Goal: Information Seeking & Learning: Learn about a topic

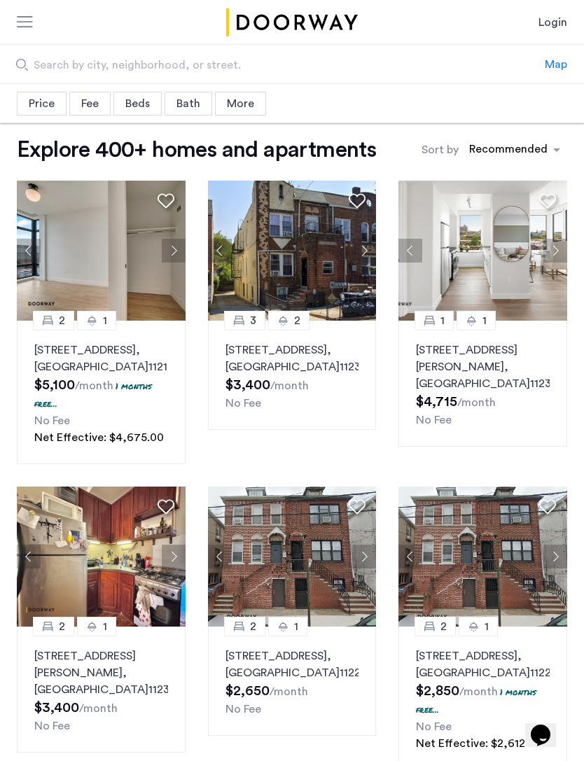
click at [356, 249] on button "Next apartment" at bounding box center [364, 251] width 24 height 24
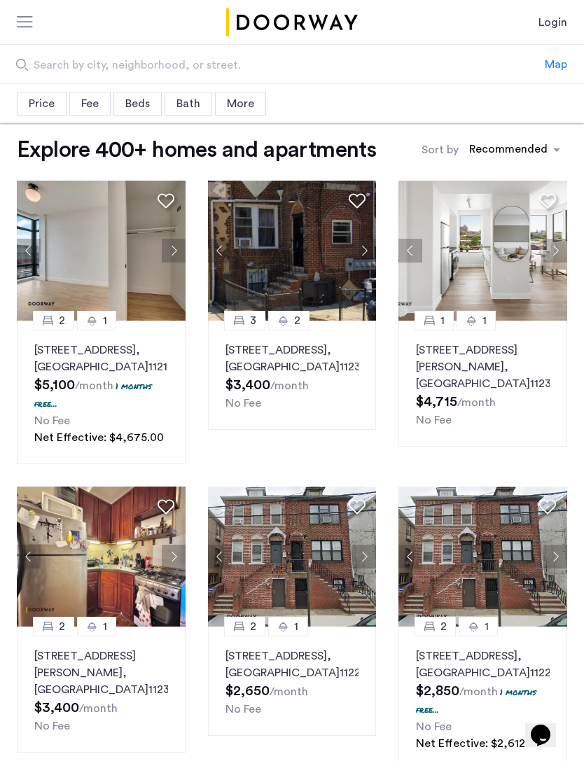
click at [365, 255] on button "Next apartment" at bounding box center [364, 251] width 24 height 24
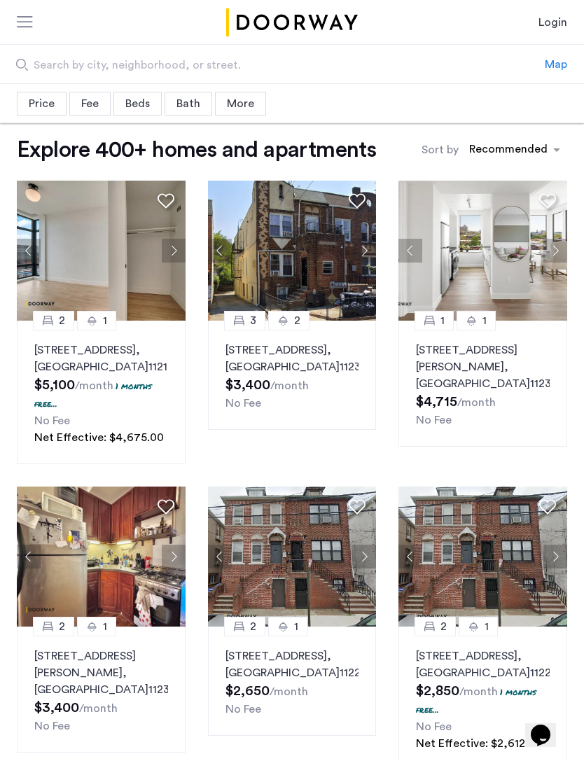
click at [365, 246] on button "Next apartment" at bounding box center [364, 251] width 24 height 24
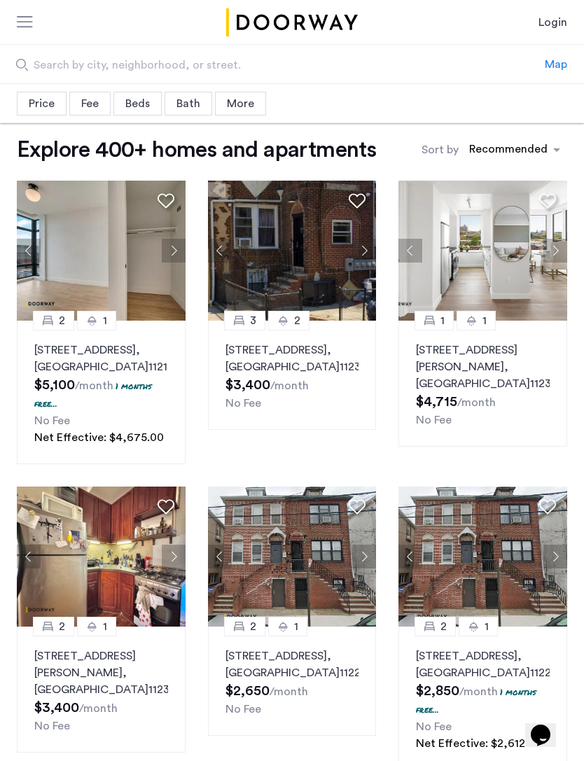
click at [550, 254] on button "Next apartment" at bounding box center [555, 251] width 24 height 24
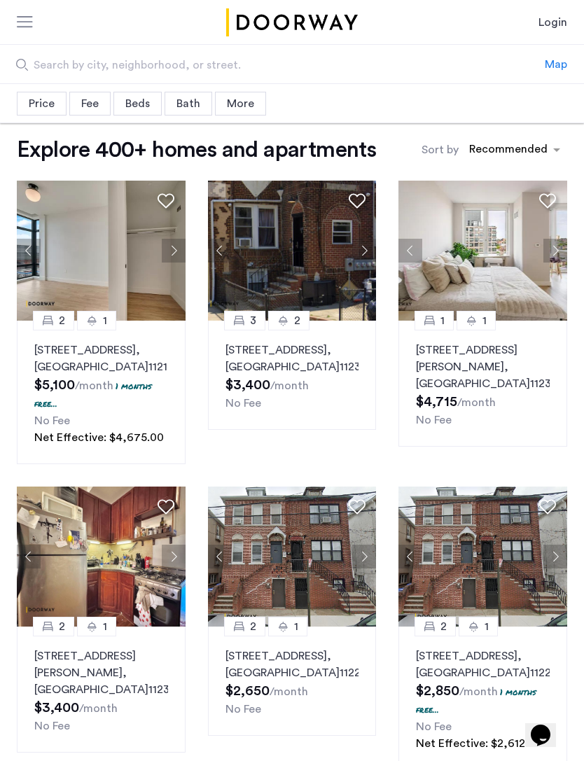
click at [556, 248] on button "Next apartment" at bounding box center [555, 251] width 24 height 24
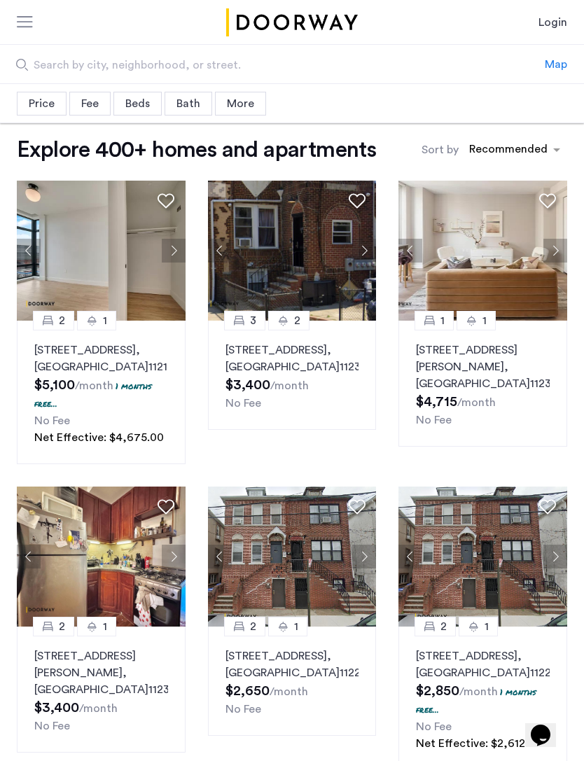
click at [174, 240] on button "Next apartment" at bounding box center [174, 251] width 24 height 24
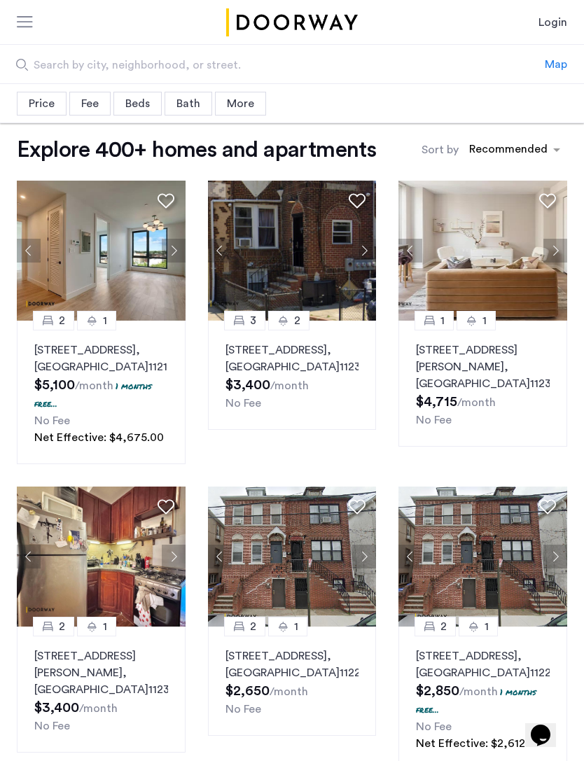
click at [174, 250] on button "Next apartment" at bounding box center [174, 251] width 24 height 24
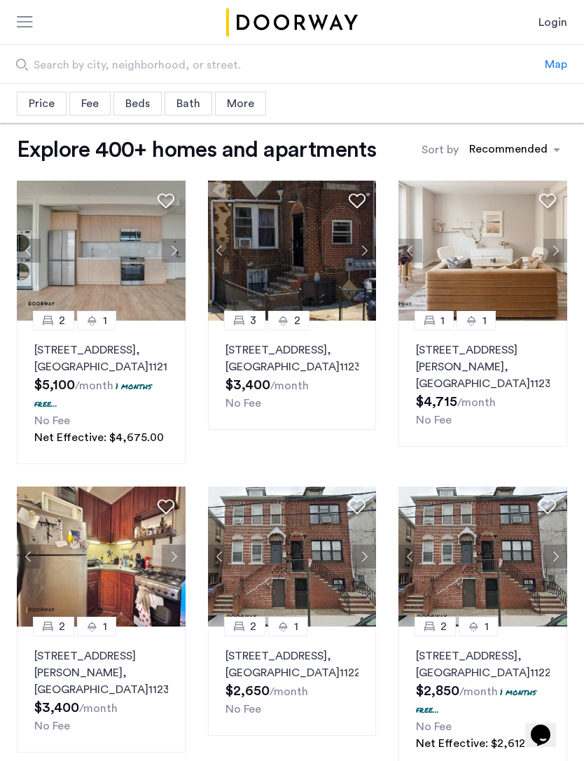
click at [178, 246] on button "Next apartment" at bounding box center [174, 251] width 24 height 24
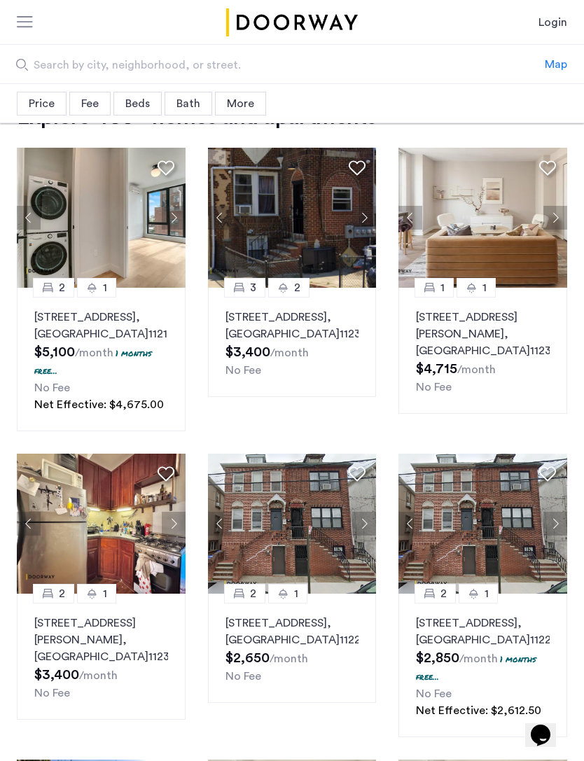
scroll to position [34, 0]
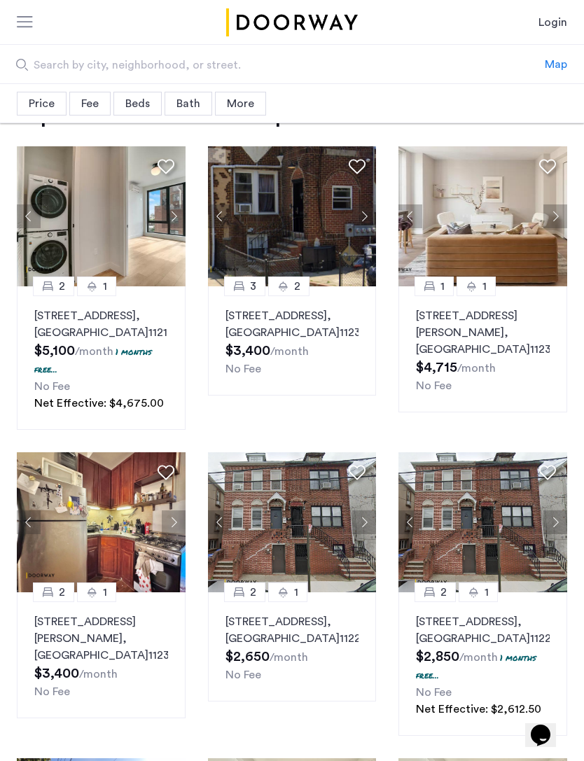
click at [178, 533] on button "Next apartment" at bounding box center [174, 522] width 24 height 24
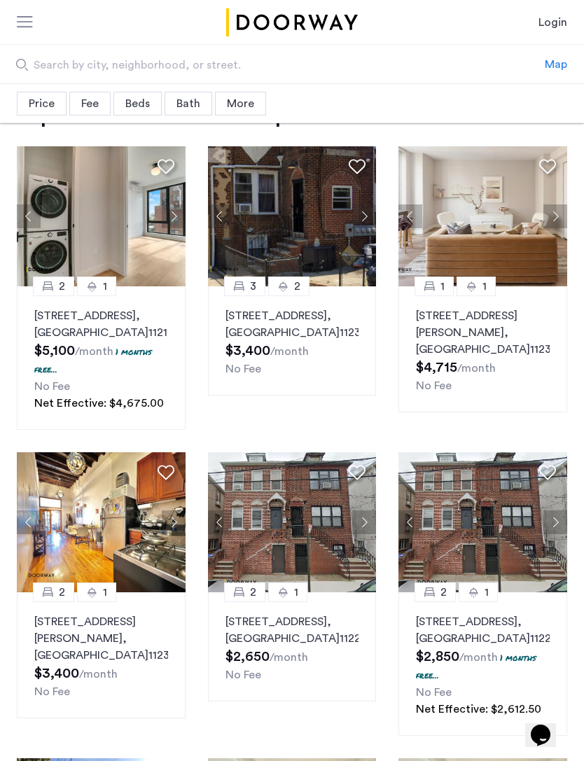
click at [169, 534] on button "Next apartment" at bounding box center [174, 522] width 24 height 24
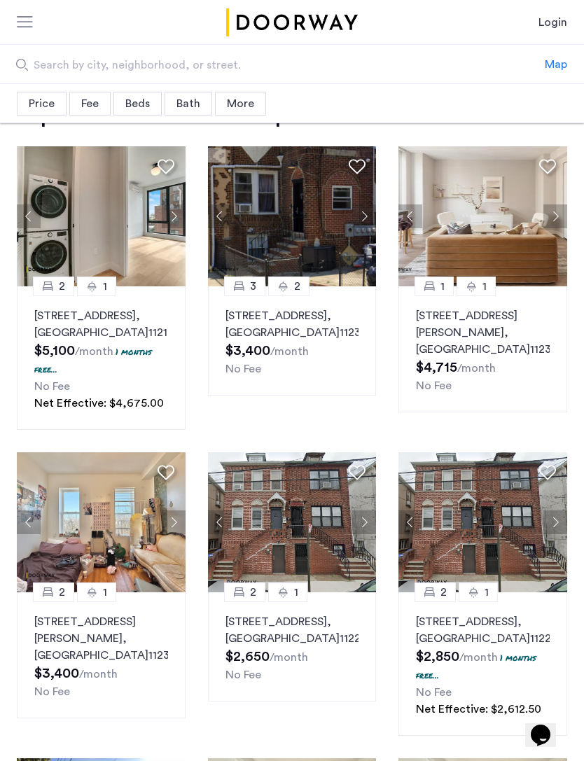
click at [171, 534] on button "Next apartment" at bounding box center [174, 522] width 24 height 24
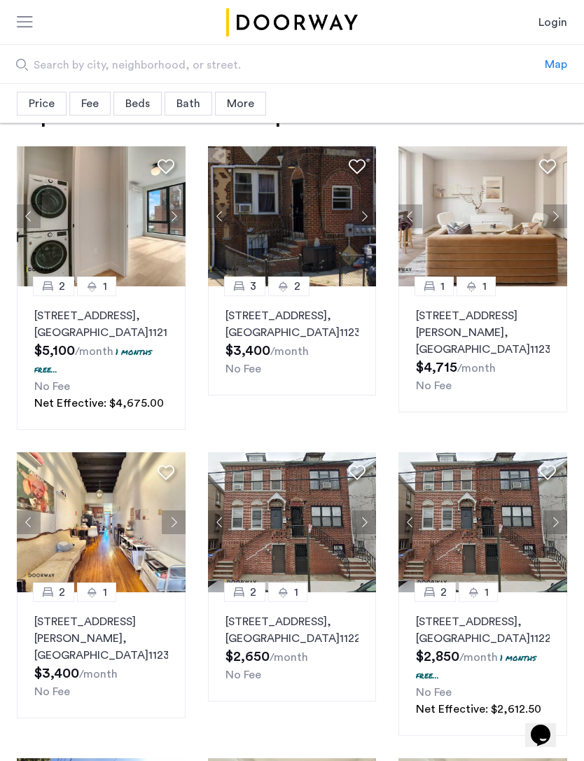
click at [175, 534] on button "Next apartment" at bounding box center [174, 522] width 24 height 24
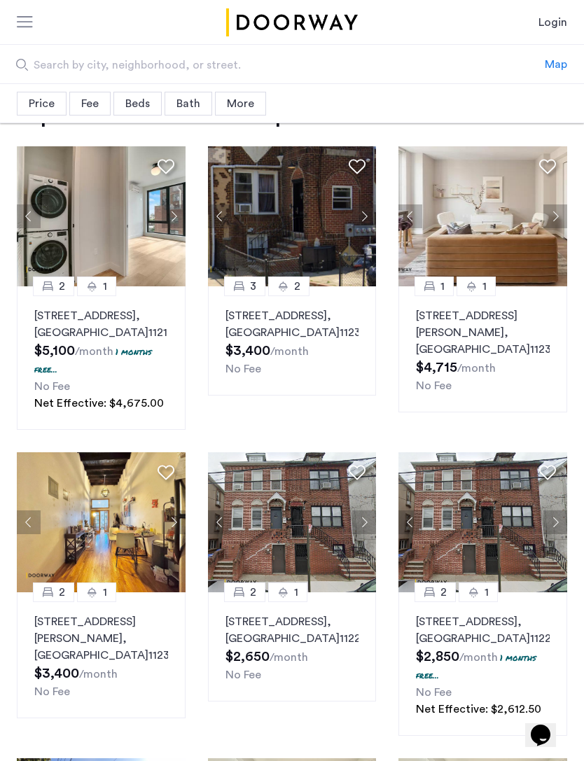
click at [364, 534] on button "Next apartment" at bounding box center [364, 522] width 24 height 24
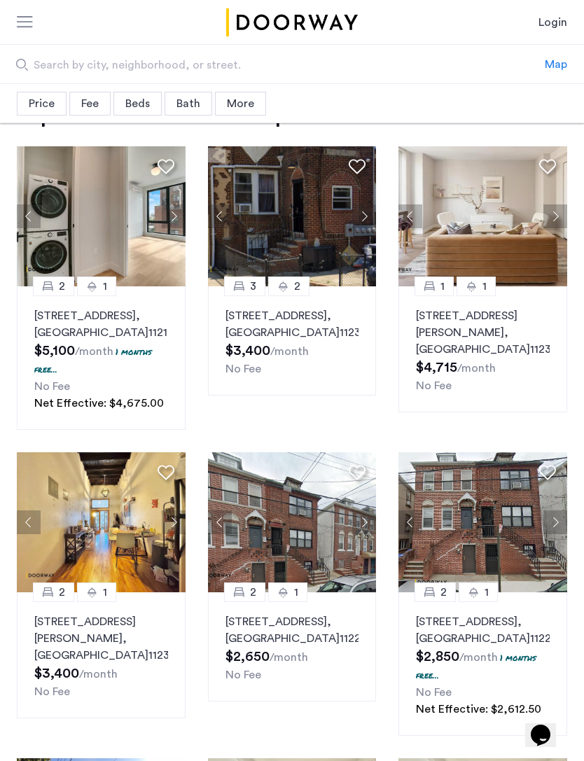
click at [364, 534] on button "Next apartment" at bounding box center [364, 522] width 24 height 24
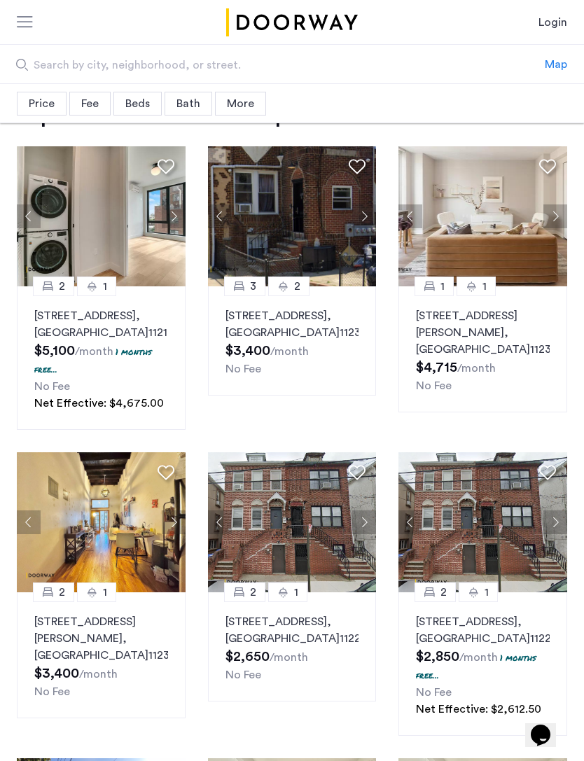
click at [368, 534] on button "Next apartment" at bounding box center [364, 522] width 24 height 24
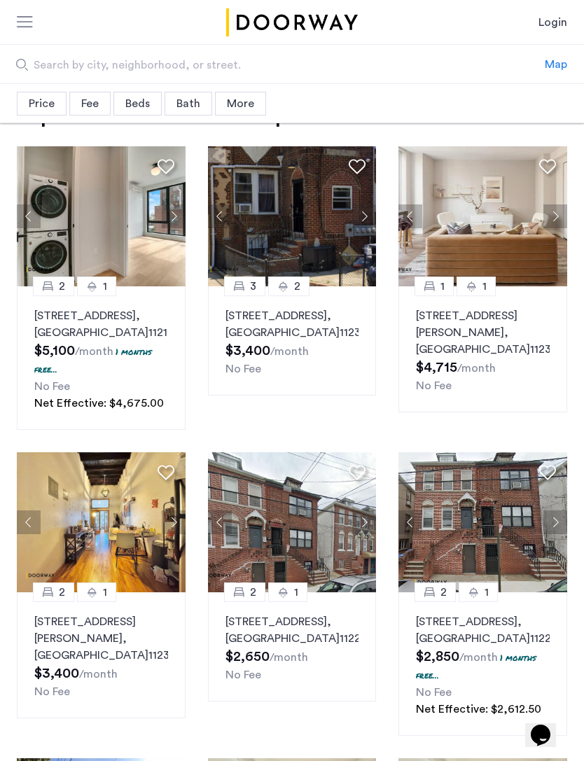
click at [372, 534] on button "Next apartment" at bounding box center [364, 522] width 24 height 24
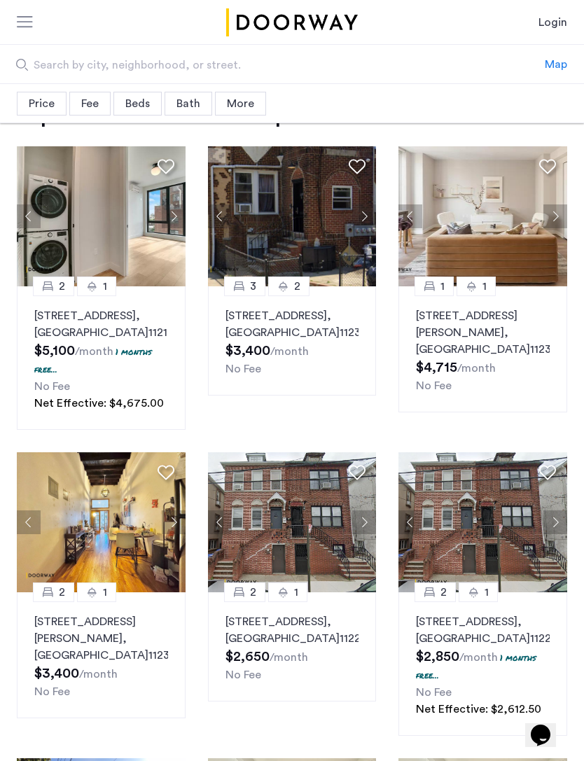
click at [564, 534] on button "Next apartment" at bounding box center [555, 522] width 24 height 24
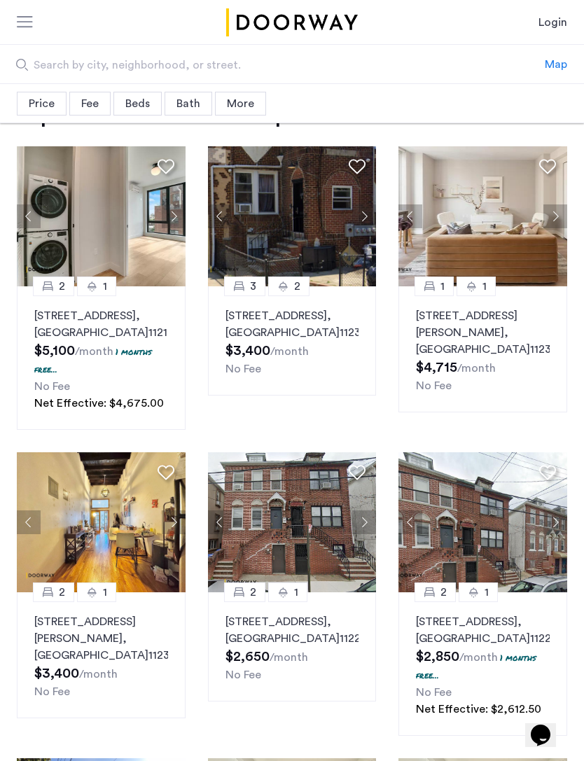
click at [553, 534] on button "Next apartment" at bounding box center [555, 522] width 24 height 24
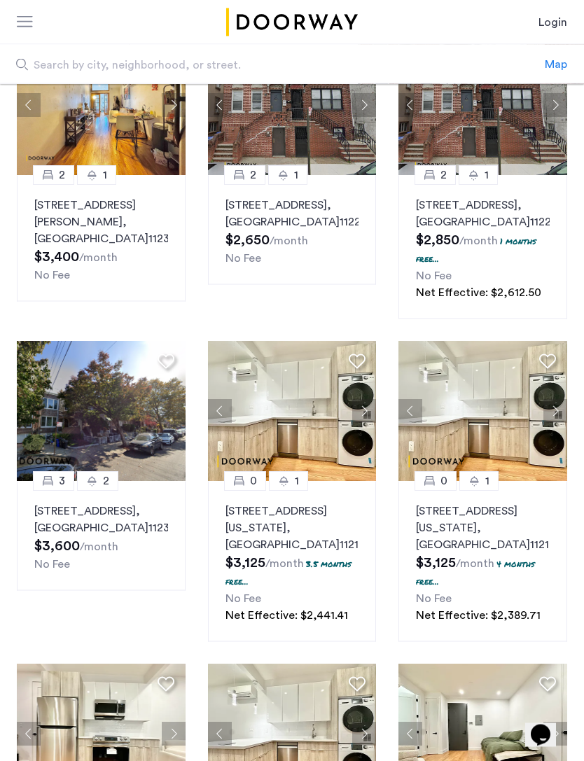
scroll to position [451, 0]
click at [372, 423] on button "Next apartment" at bounding box center [364, 411] width 24 height 24
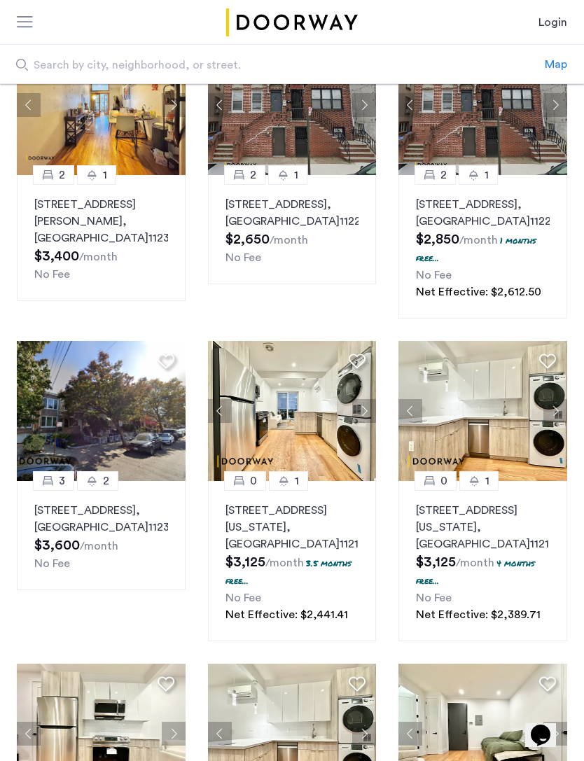
click at [369, 423] on button "Next apartment" at bounding box center [364, 411] width 24 height 24
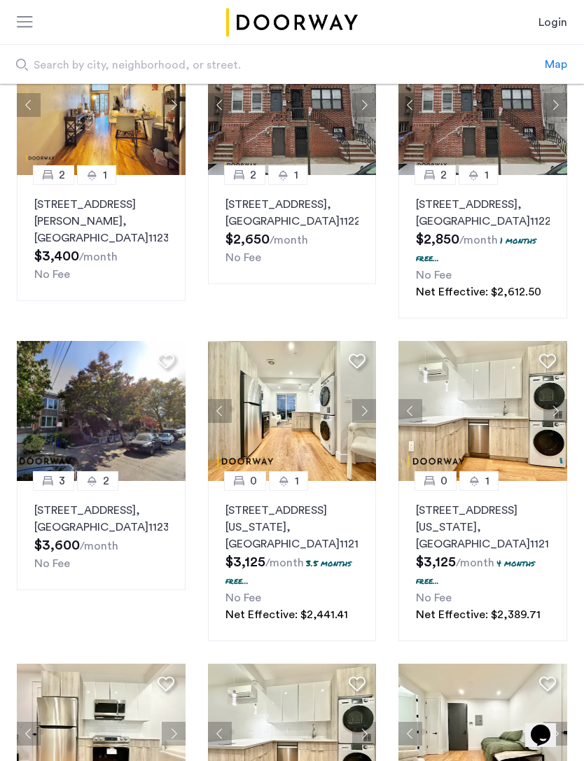
click at [374, 423] on button "Next apartment" at bounding box center [364, 411] width 24 height 24
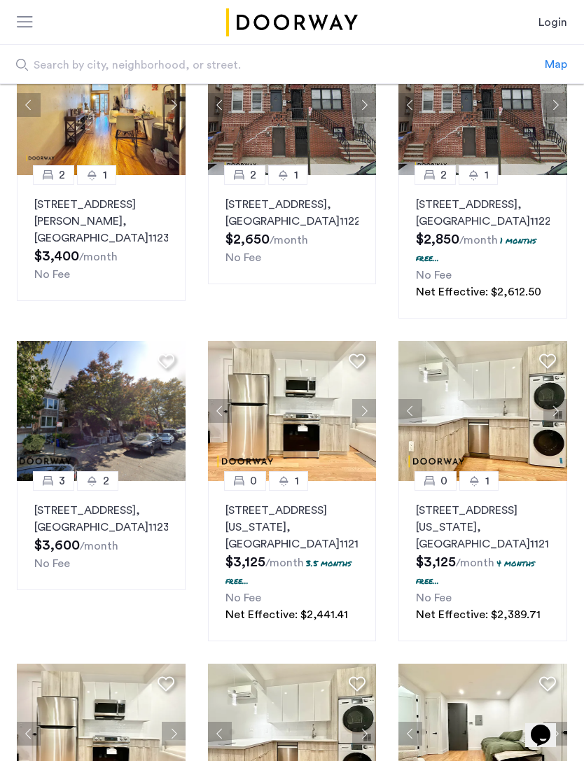
click at [374, 423] on button "Next apartment" at bounding box center [364, 411] width 24 height 24
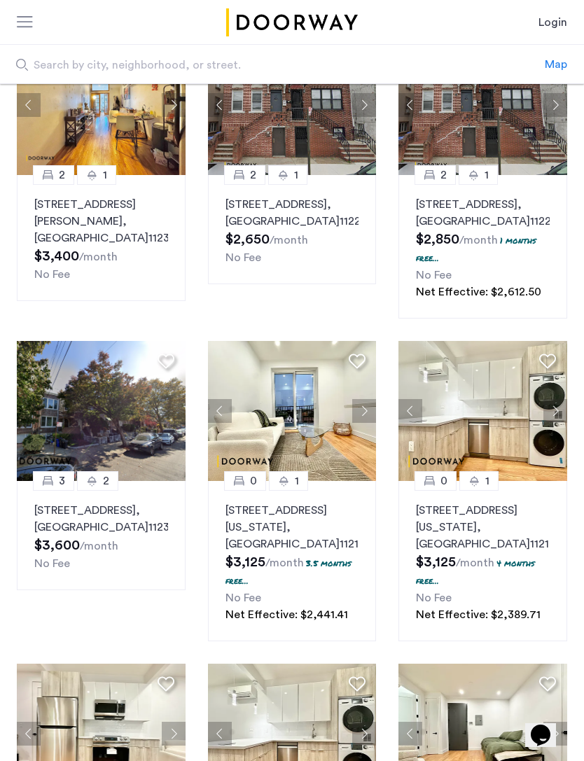
click at [370, 423] on button "Next apartment" at bounding box center [364, 411] width 24 height 24
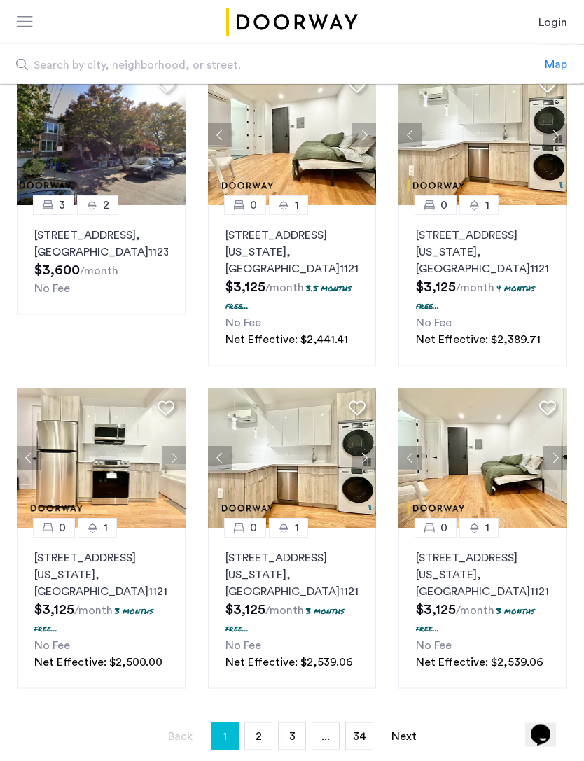
scroll to position [730, 0]
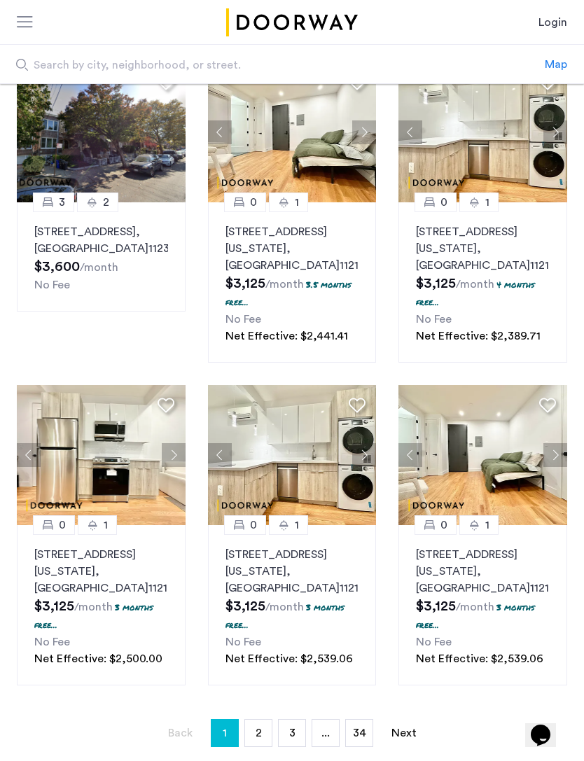
click at [255, 738] on span "2" at bounding box center [258, 732] width 6 height 11
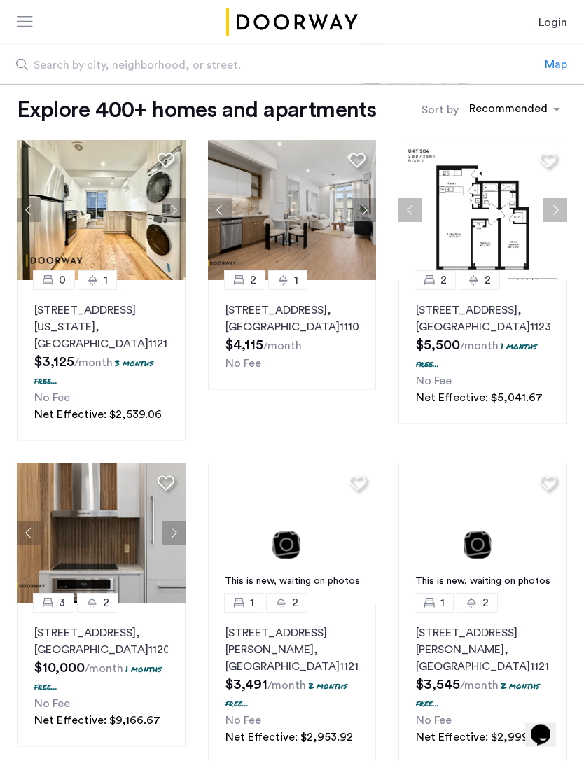
scroll to position [62, 0]
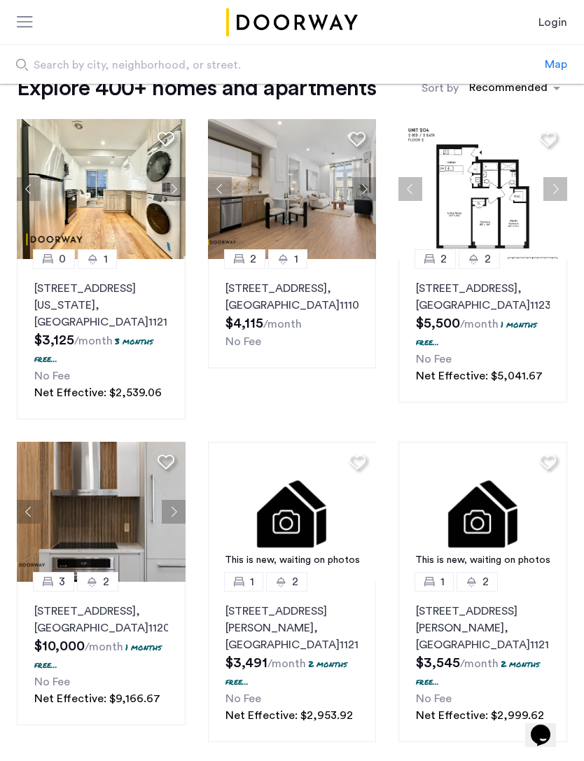
click at [175, 510] on button "Next apartment" at bounding box center [174, 512] width 24 height 24
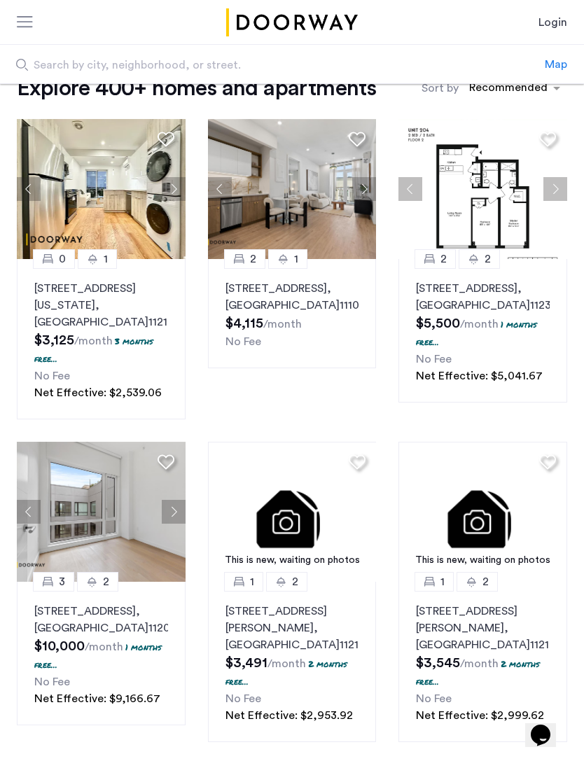
click at [181, 509] on button "Next apartment" at bounding box center [174, 512] width 24 height 24
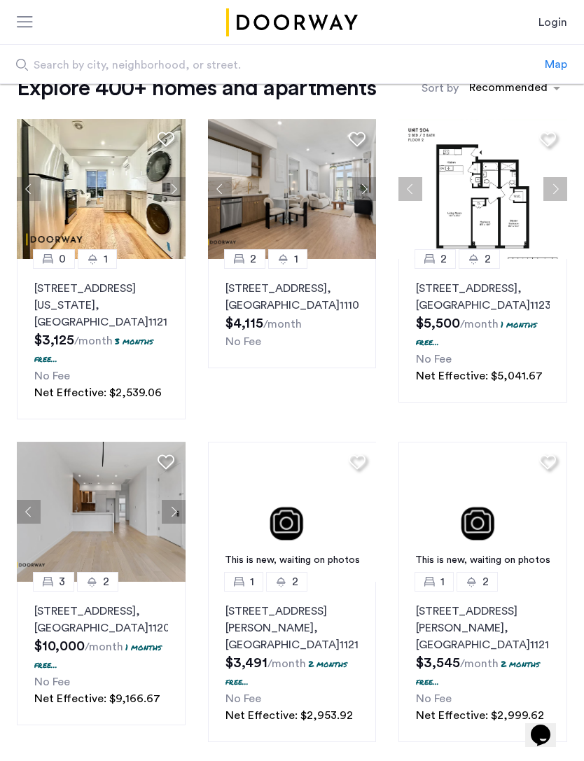
click at [181, 508] on button "Next apartment" at bounding box center [174, 512] width 24 height 24
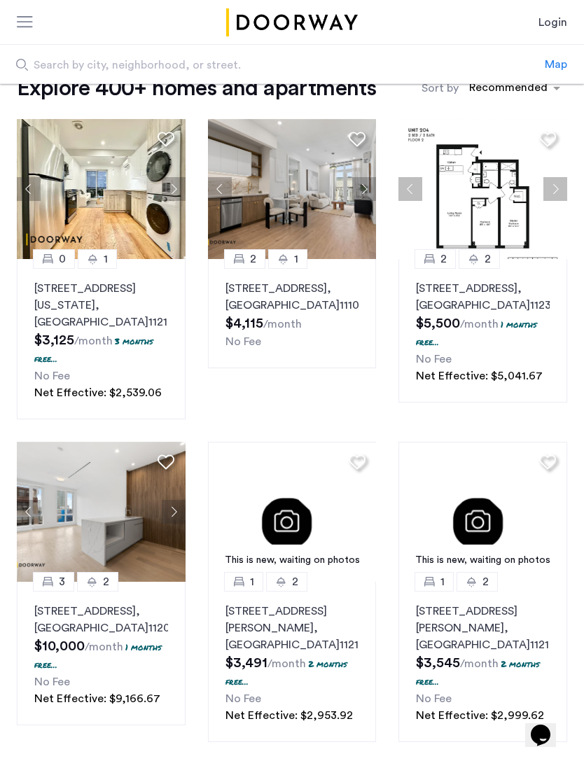
click at [180, 508] on button "Next apartment" at bounding box center [174, 512] width 24 height 24
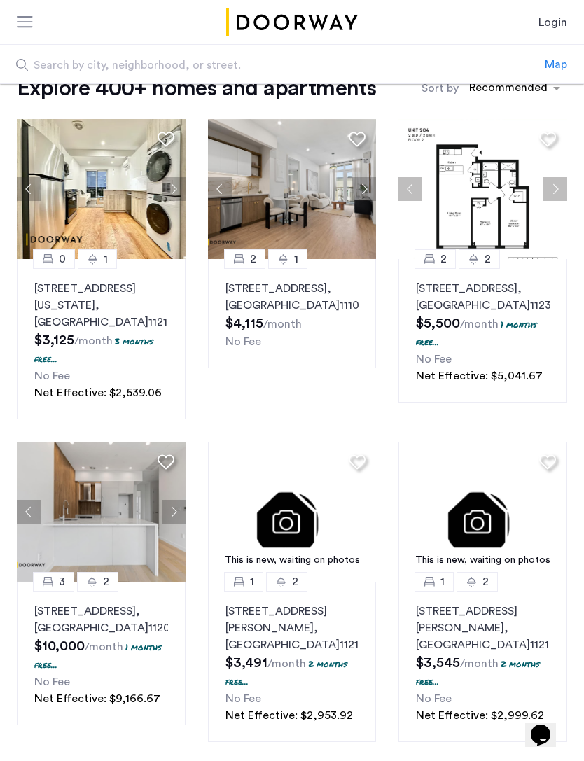
click at [176, 511] on button "Next apartment" at bounding box center [174, 512] width 24 height 24
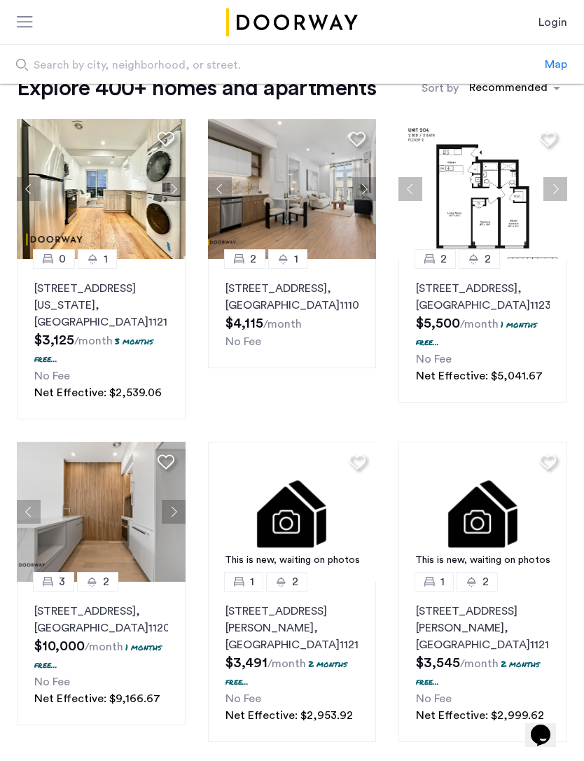
click at [179, 513] on button "Next apartment" at bounding box center [174, 512] width 24 height 24
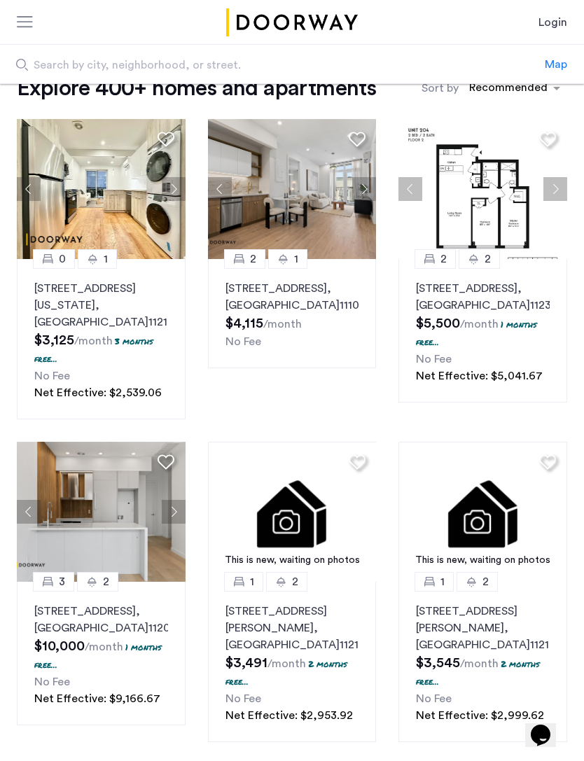
click at [173, 512] on button "Next apartment" at bounding box center [174, 512] width 24 height 24
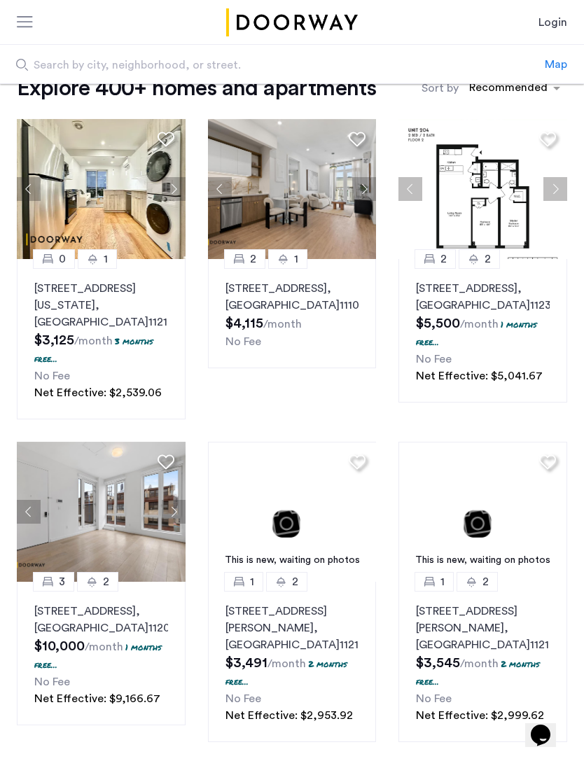
click at [176, 510] on button "Next apartment" at bounding box center [174, 512] width 24 height 24
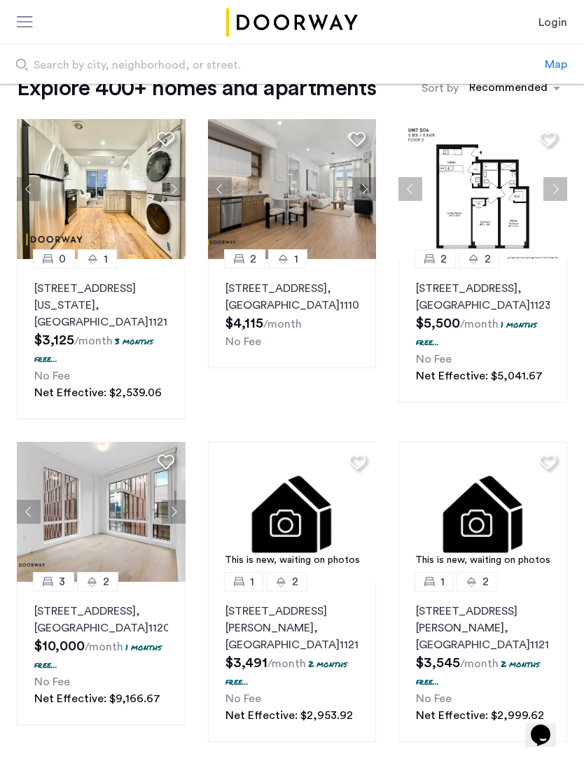
click at [173, 515] on button "Next apartment" at bounding box center [174, 512] width 24 height 24
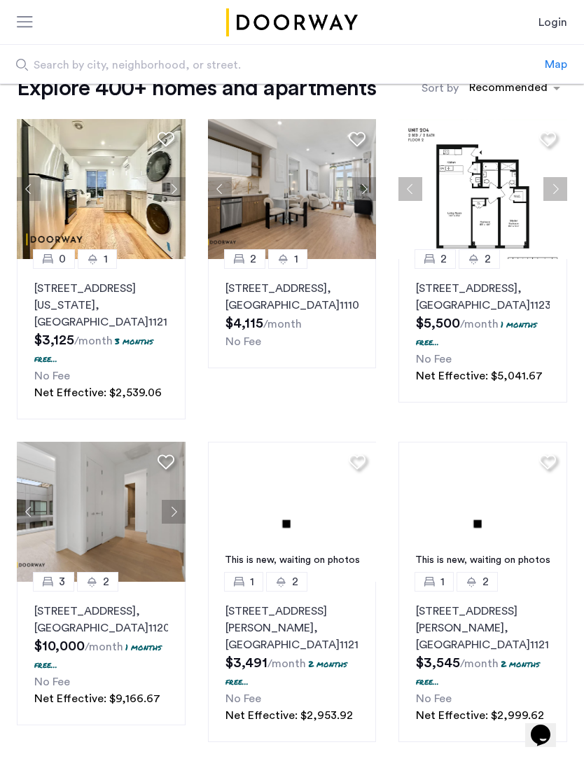
click at [176, 510] on button "Next apartment" at bounding box center [174, 512] width 24 height 24
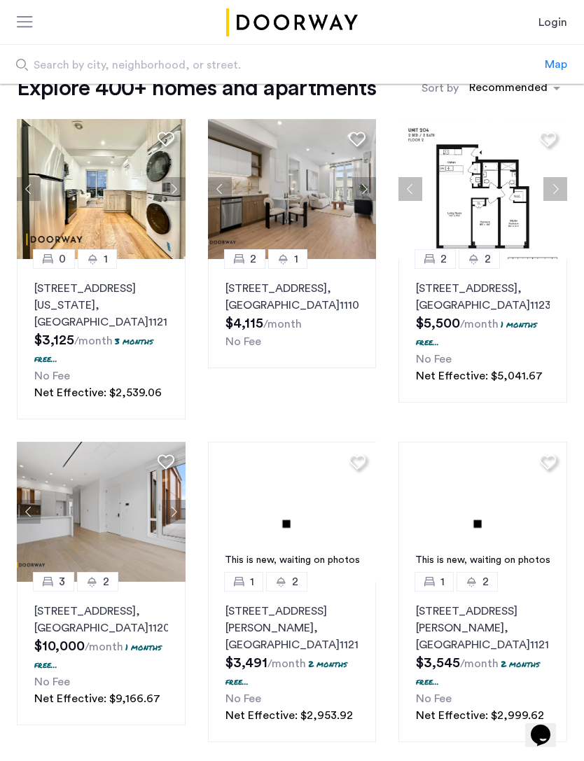
click at [178, 509] on button "Next apartment" at bounding box center [174, 512] width 24 height 24
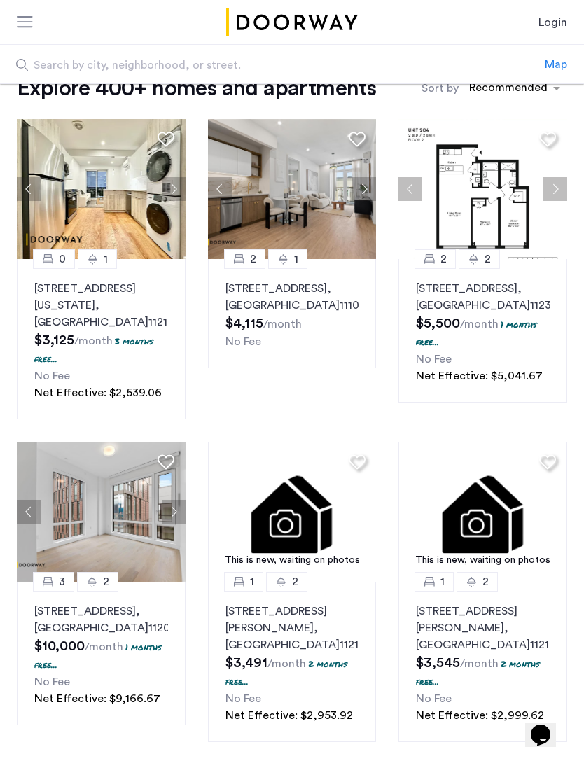
click at [178, 511] on button "Next apartment" at bounding box center [174, 512] width 24 height 24
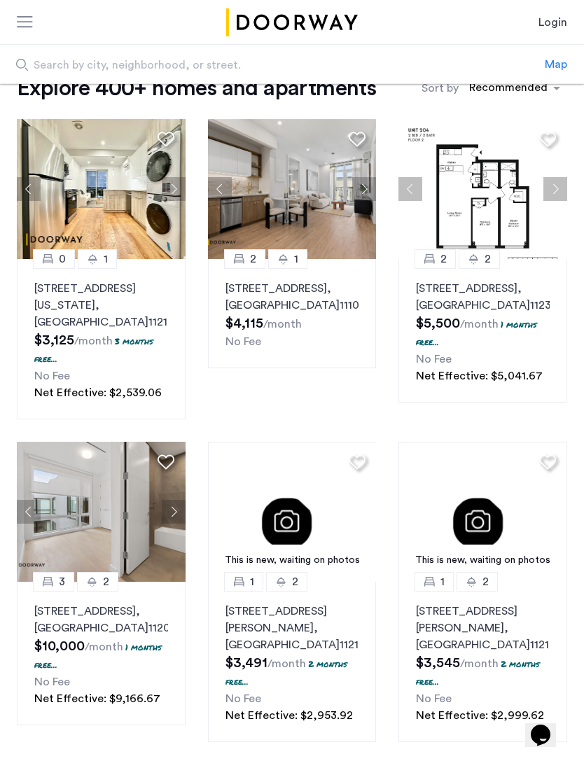
click at [173, 514] on button "Next apartment" at bounding box center [174, 512] width 24 height 24
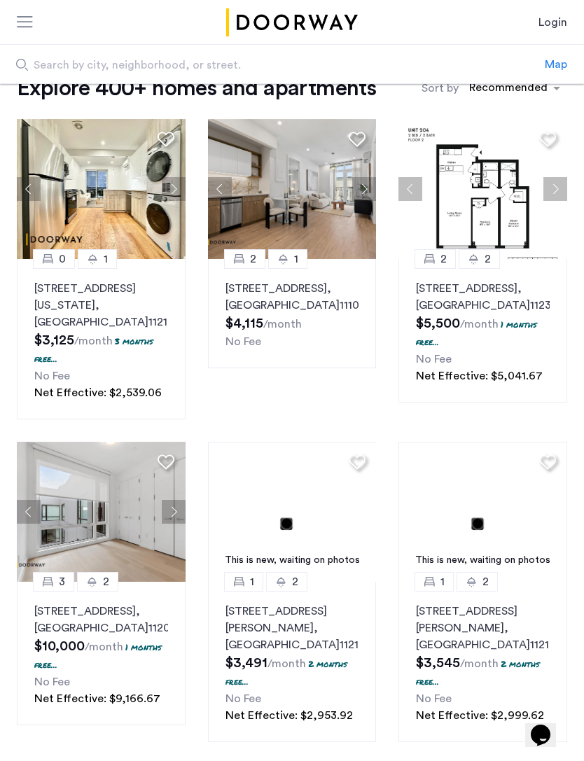
click at [177, 509] on button "Next apartment" at bounding box center [174, 512] width 24 height 24
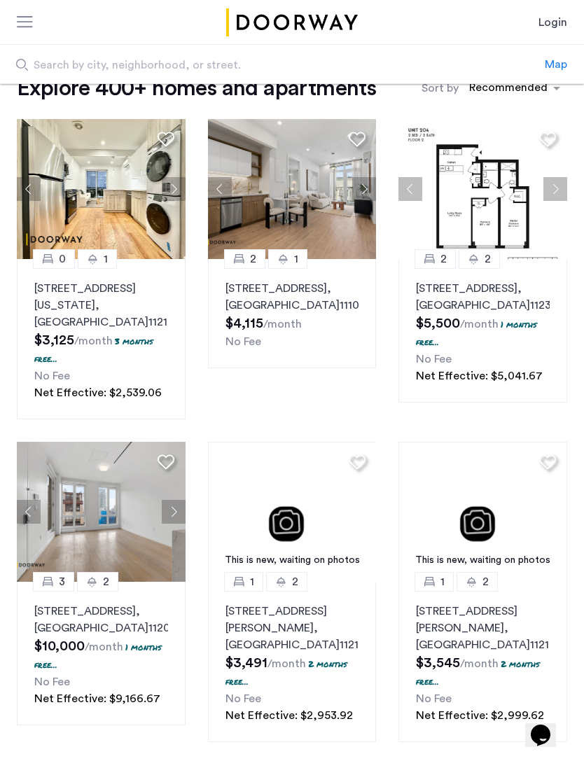
click at [177, 509] on button "Next apartment" at bounding box center [174, 512] width 24 height 24
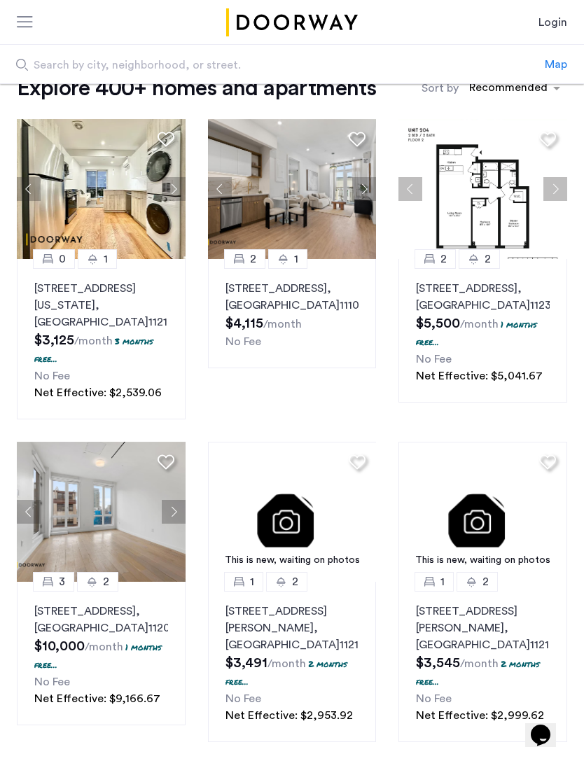
click at [178, 504] on button "Next apartment" at bounding box center [174, 512] width 24 height 24
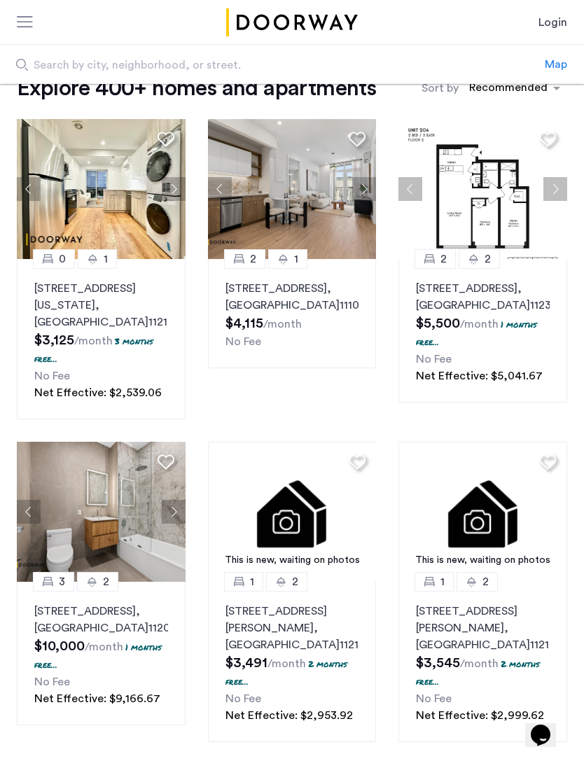
click at [553, 190] on button "Next apartment" at bounding box center [555, 189] width 24 height 24
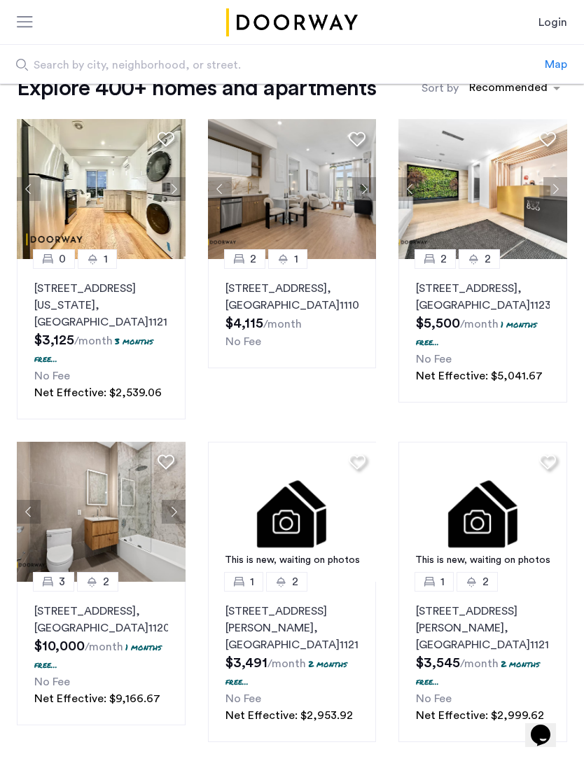
click at [558, 187] on button "Next apartment" at bounding box center [555, 189] width 24 height 24
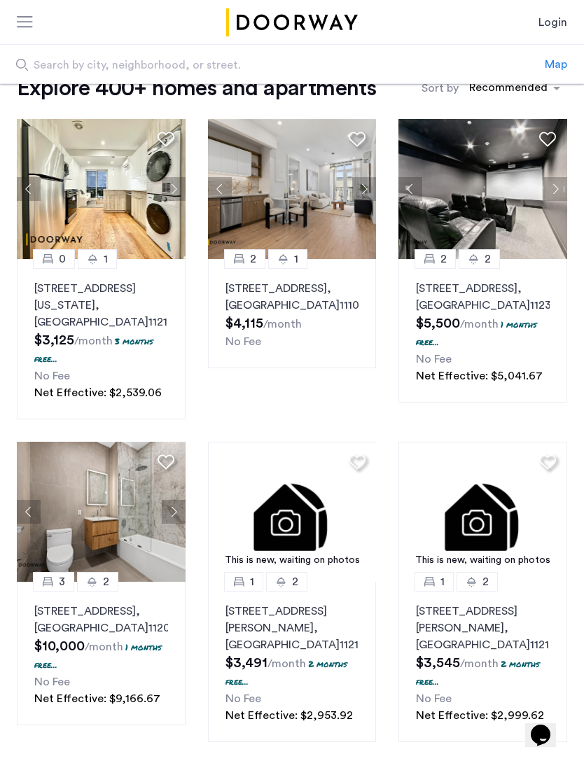
click at [556, 190] on button "Next apartment" at bounding box center [555, 189] width 24 height 24
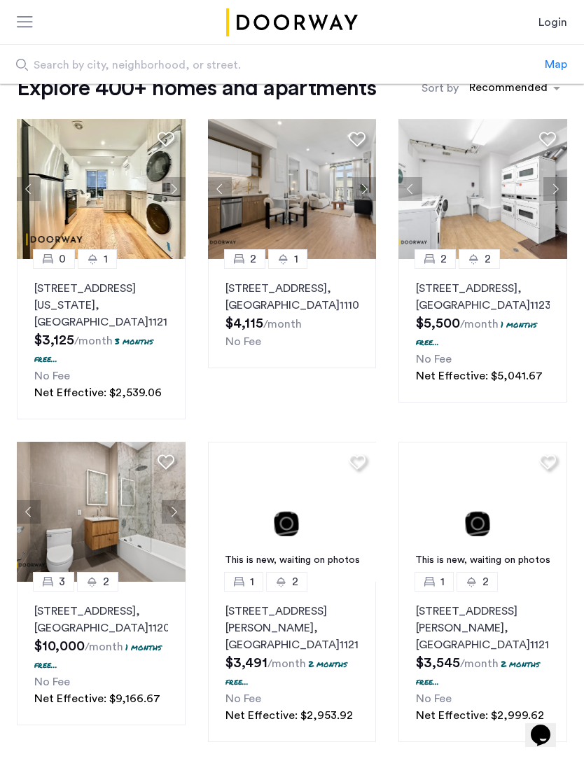
click at [553, 190] on button "Next apartment" at bounding box center [555, 189] width 24 height 24
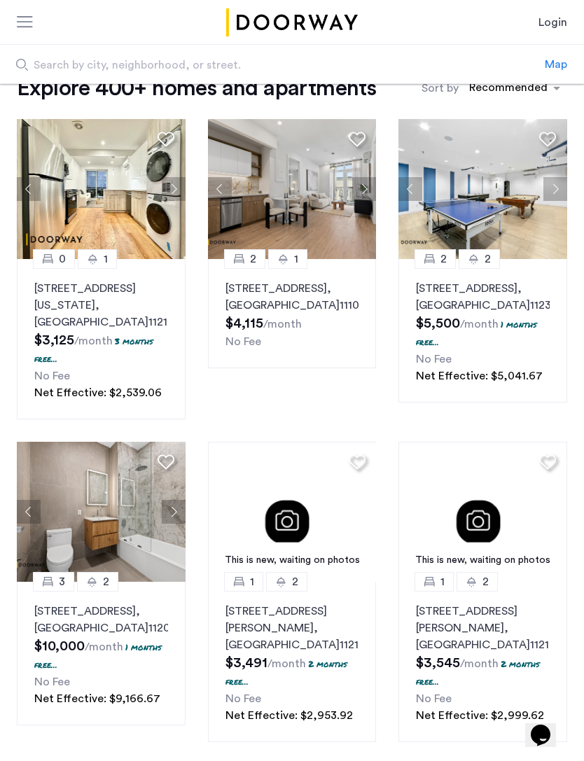
click at [367, 188] on button "Next apartment" at bounding box center [364, 189] width 24 height 24
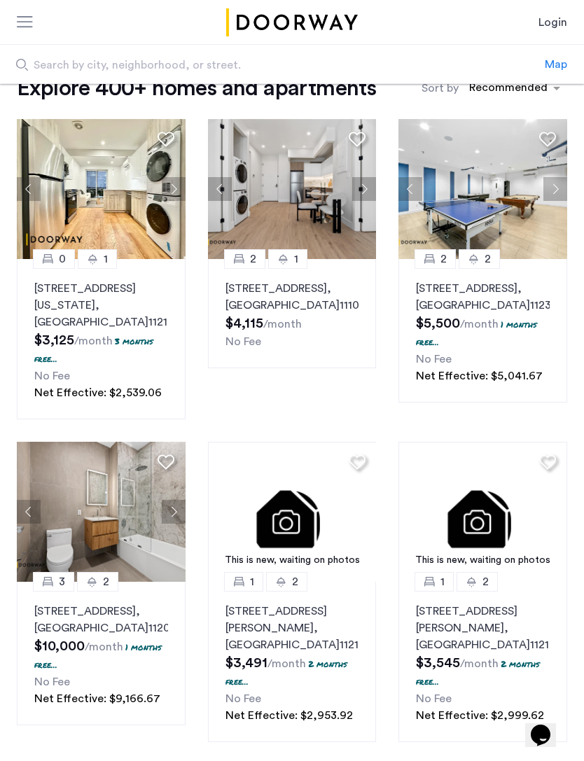
click at [363, 186] on button "Next apartment" at bounding box center [364, 189] width 24 height 24
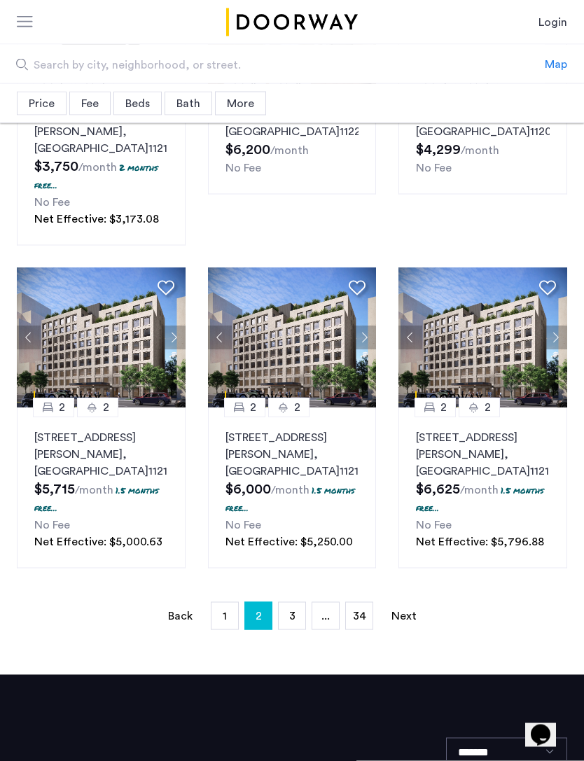
scroll to position [881, 0]
click at [172, 337] on button "Next apartment" at bounding box center [174, 337] width 24 height 24
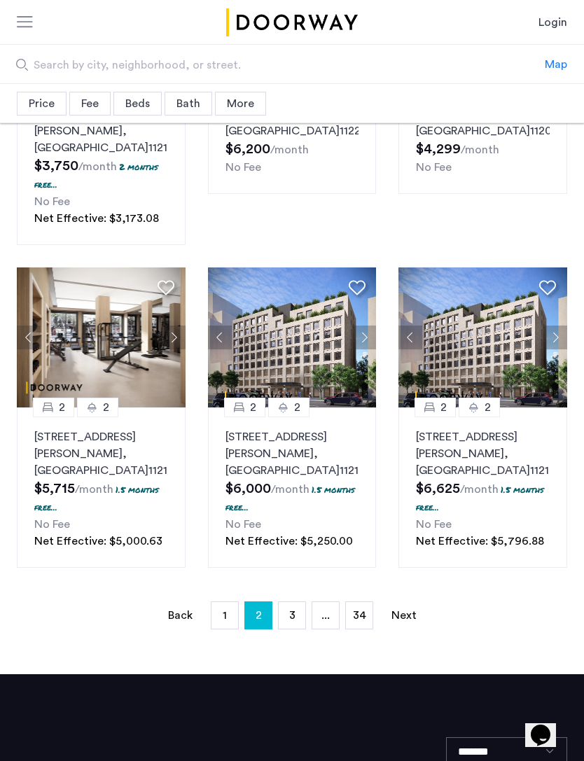
click at [171, 335] on button "Next apartment" at bounding box center [174, 337] width 24 height 24
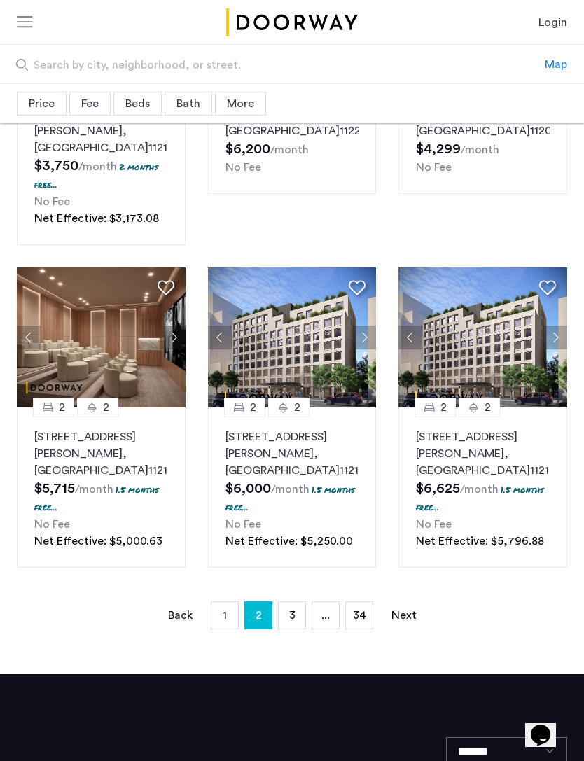
click at [171, 332] on button "Next apartment" at bounding box center [174, 337] width 24 height 24
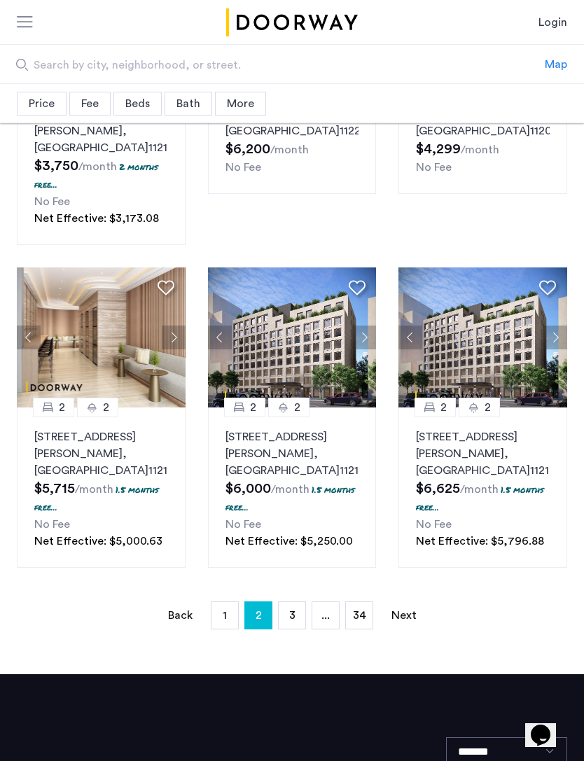
click at [289, 609] on span "3" at bounding box center [292, 614] width 6 height 11
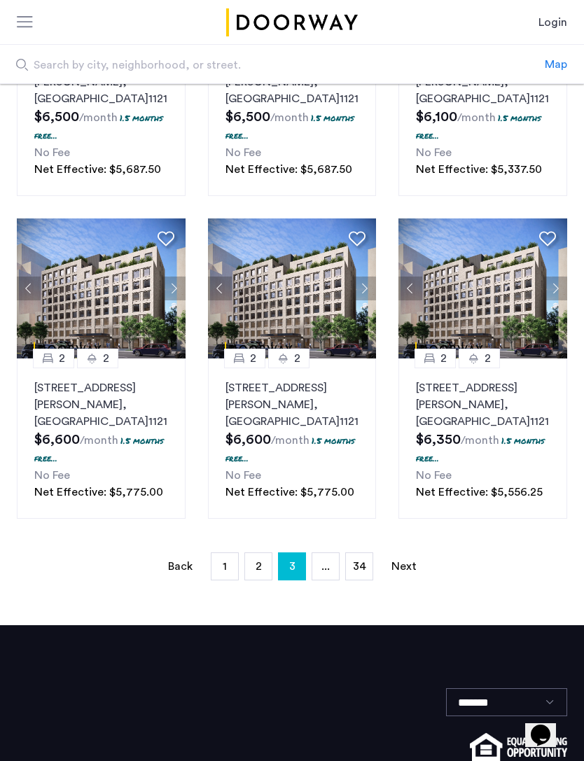
scroll to position [973, 0]
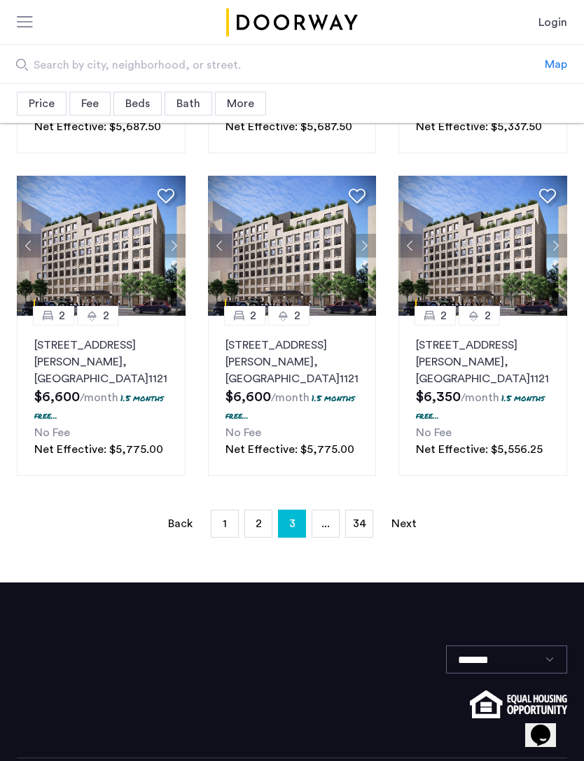
click at [410, 516] on link "Next page" at bounding box center [404, 523] width 28 height 27
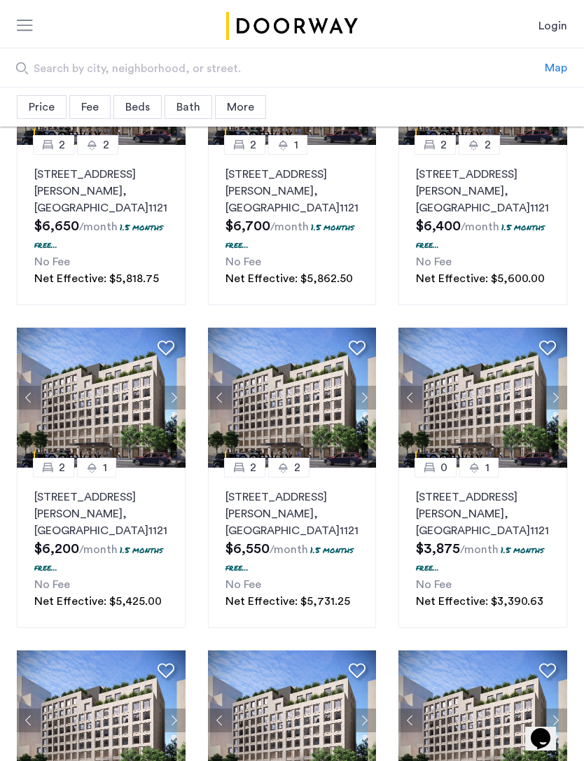
scroll to position [497, 0]
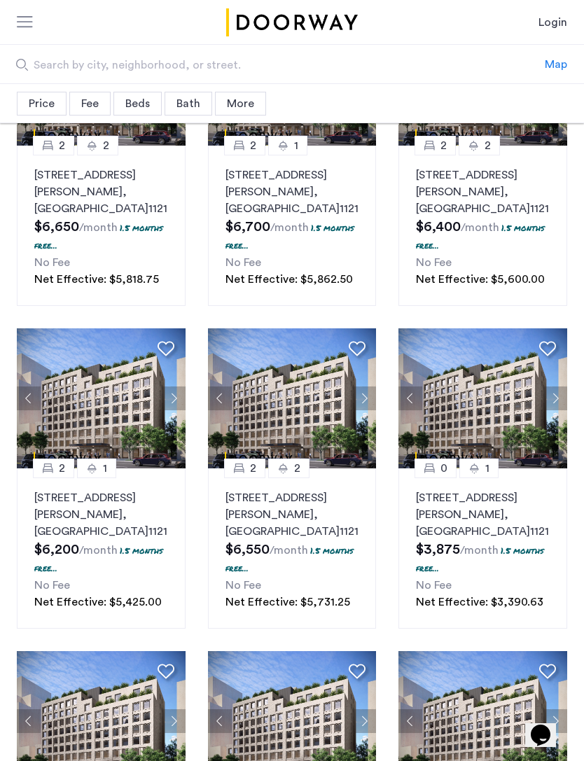
click at [558, 396] on button "Next apartment" at bounding box center [555, 398] width 24 height 24
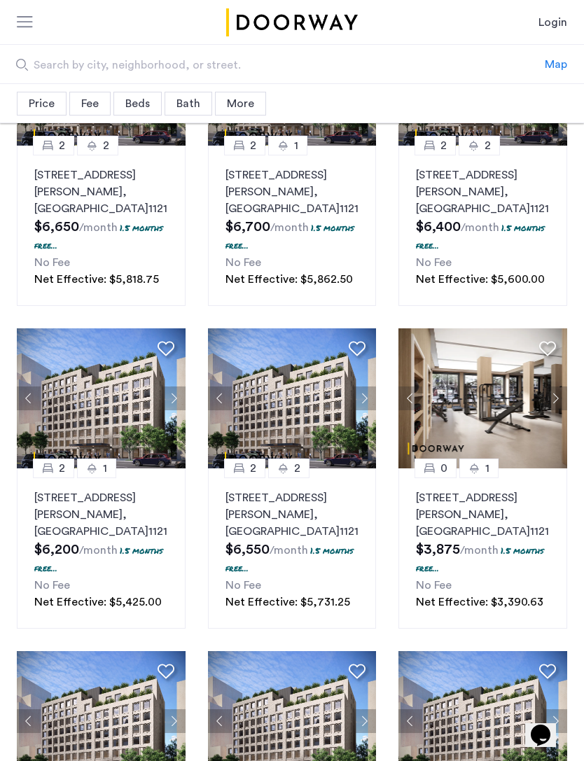
click at [555, 400] on button "Next apartment" at bounding box center [555, 398] width 24 height 24
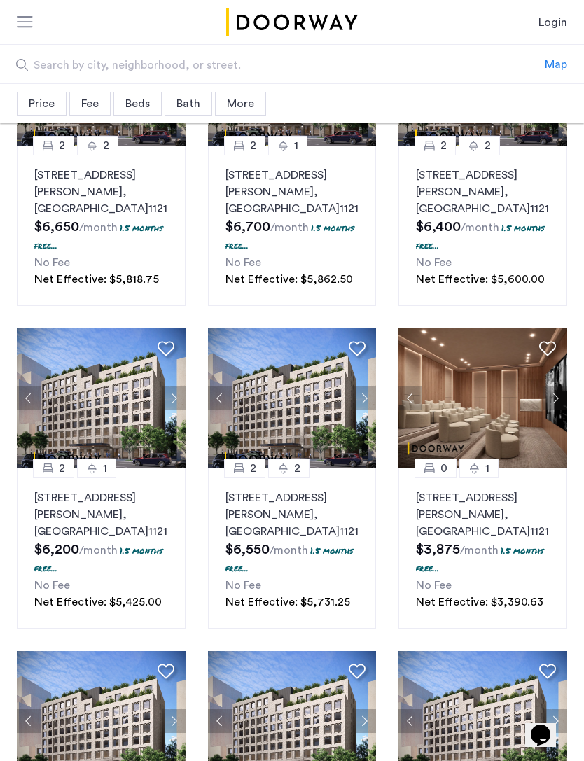
click at [560, 396] on button "Next apartment" at bounding box center [555, 398] width 24 height 24
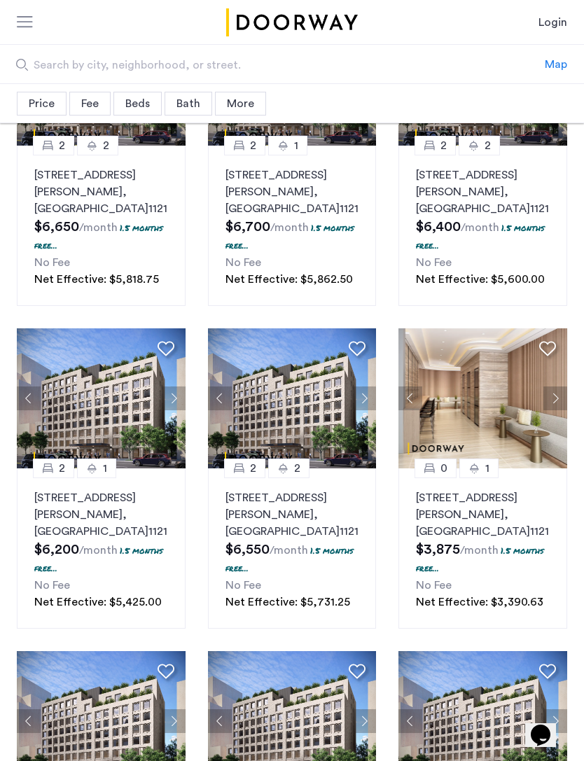
click at [564, 396] on button "Next apartment" at bounding box center [555, 398] width 24 height 24
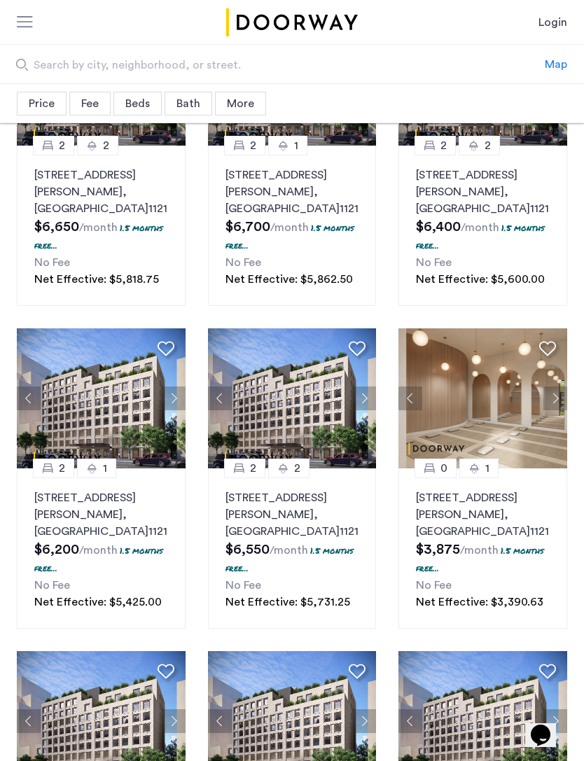
click at [563, 395] on button "Next apartment" at bounding box center [555, 398] width 24 height 24
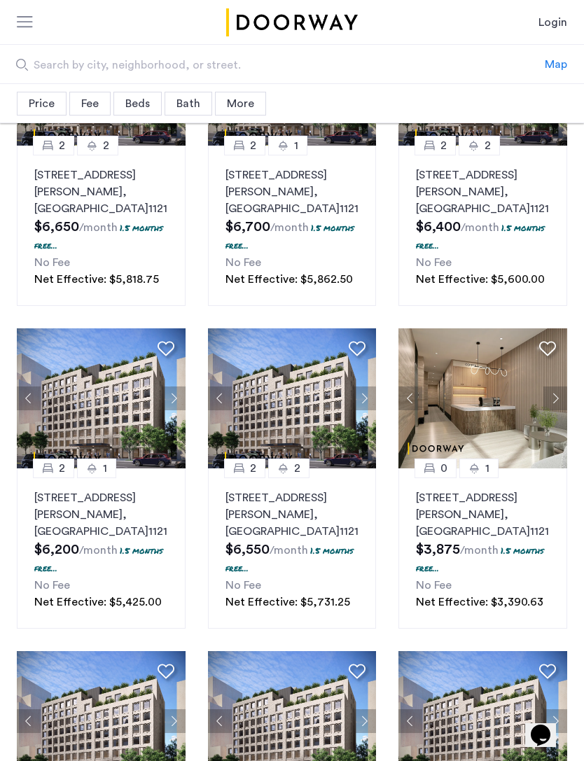
click at [566, 388] on button "Next apartment" at bounding box center [555, 398] width 24 height 24
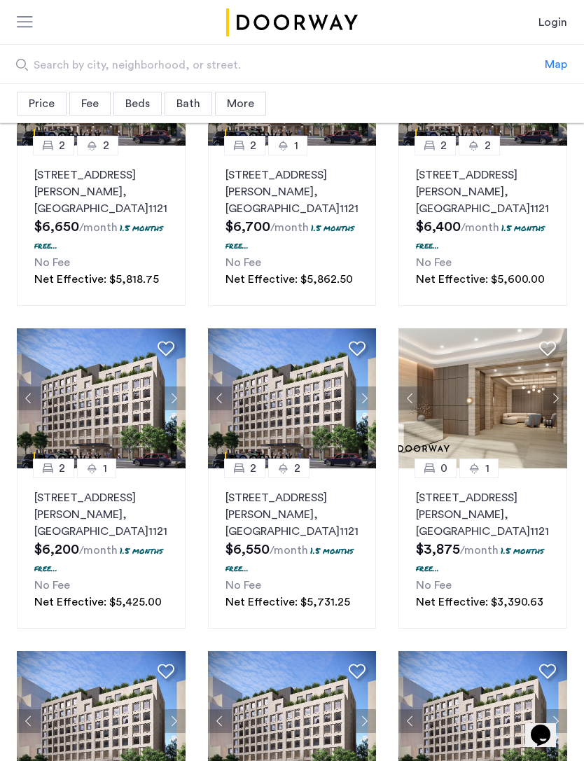
click at [565, 393] on button "Next apartment" at bounding box center [555, 398] width 24 height 24
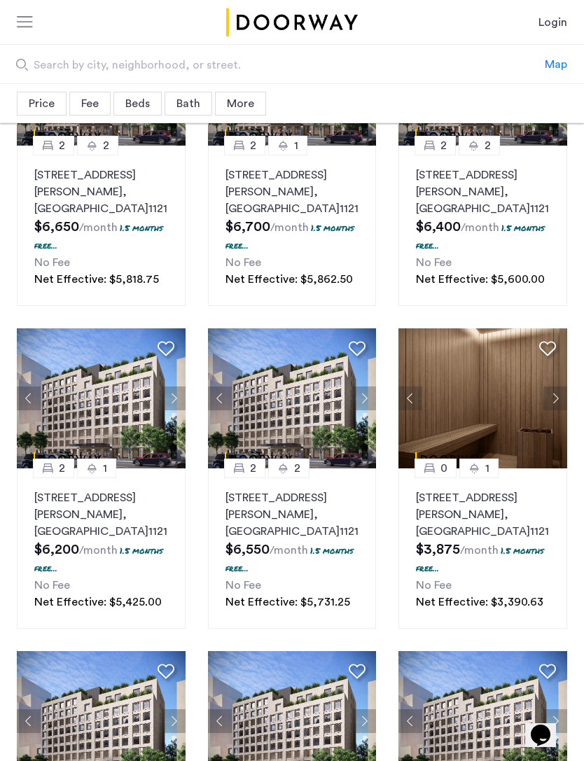
click at [561, 398] on button "Next apartment" at bounding box center [555, 398] width 24 height 24
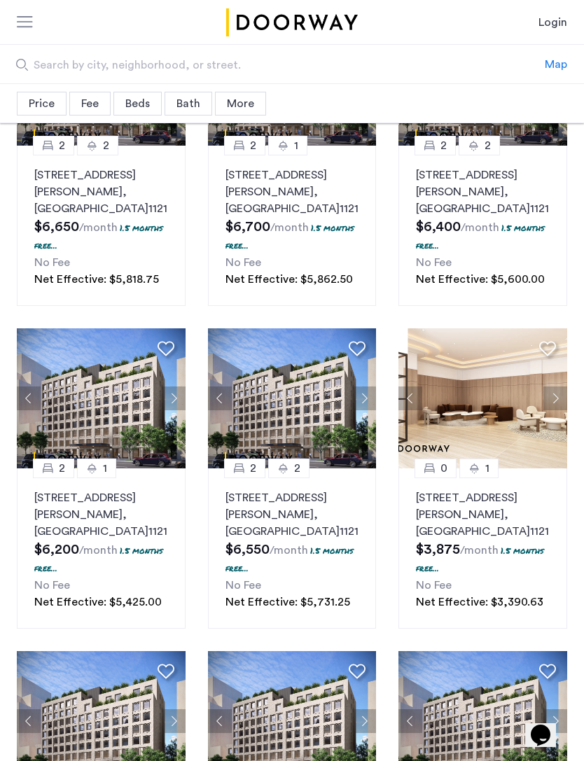
click at [563, 395] on button "Next apartment" at bounding box center [555, 398] width 24 height 24
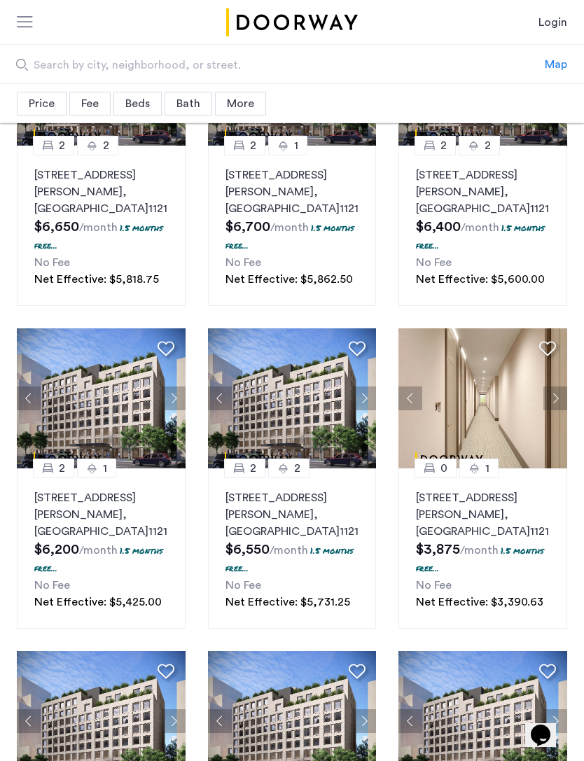
click at [423, 391] on img at bounding box center [482, 398] width 169 height 140
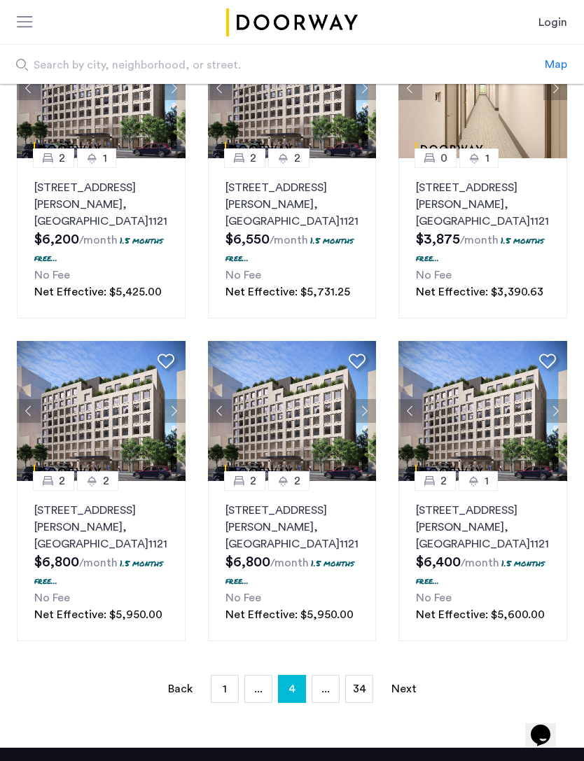
scroll to position [823, 0]
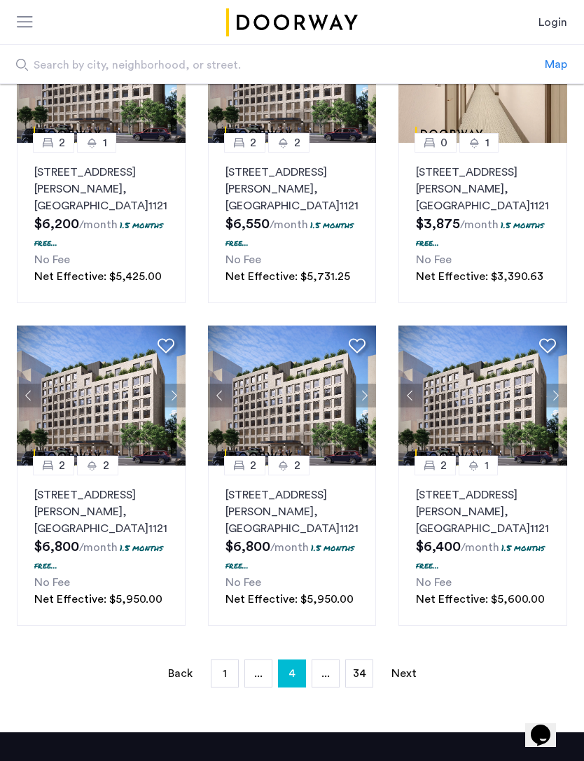
click at [406, 667] on link "Next page" at bounding box center [404, 673] width 28 height 27
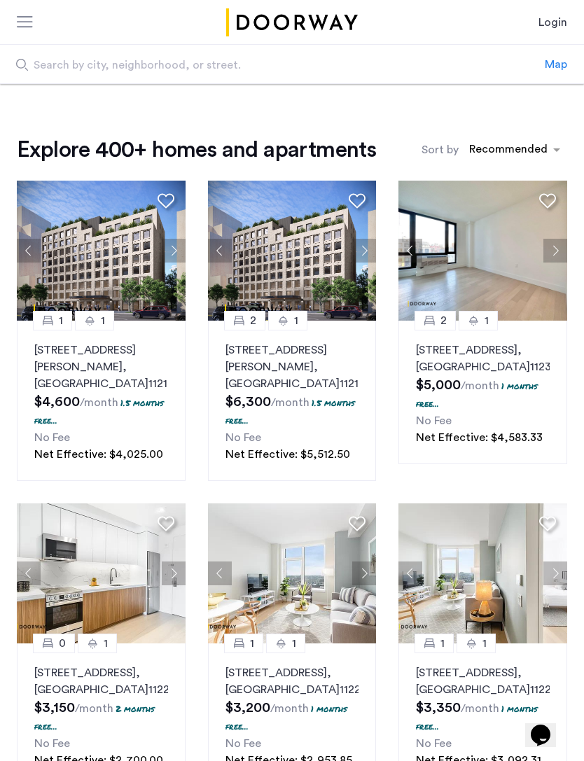
click at [557, 247] on button "Next apartment" at bounding box center [555, 251] width 24 height 24
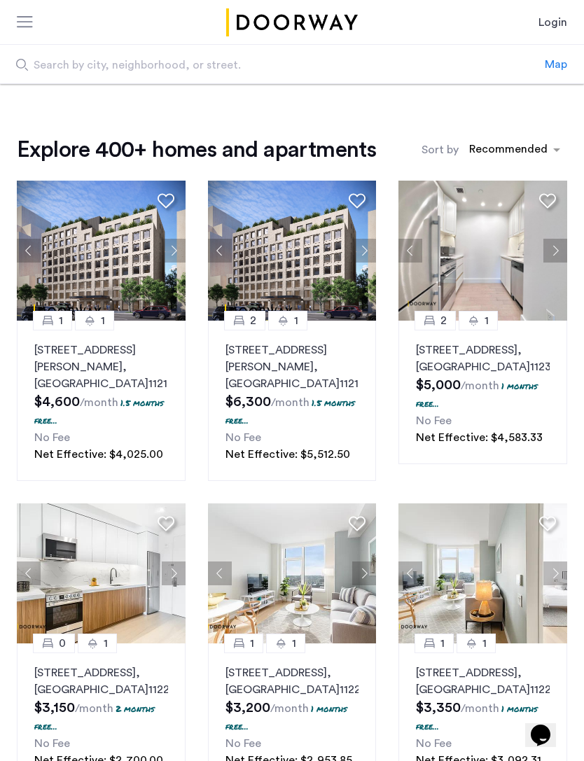
click at [556, 250] on button "Next apartment" at bounding box center [555, 251] width 24 height 24
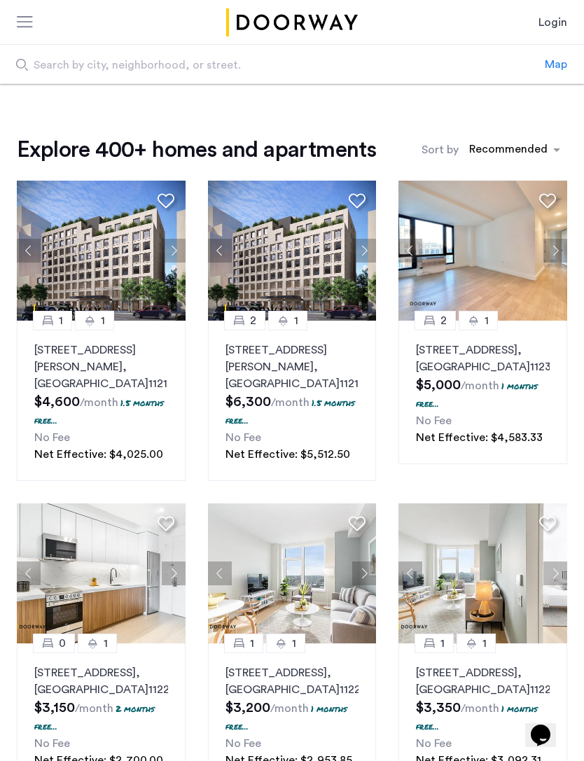
click at [556, 251] on button "Next apartment" at bounding box center [555, 251] width 24 height 24
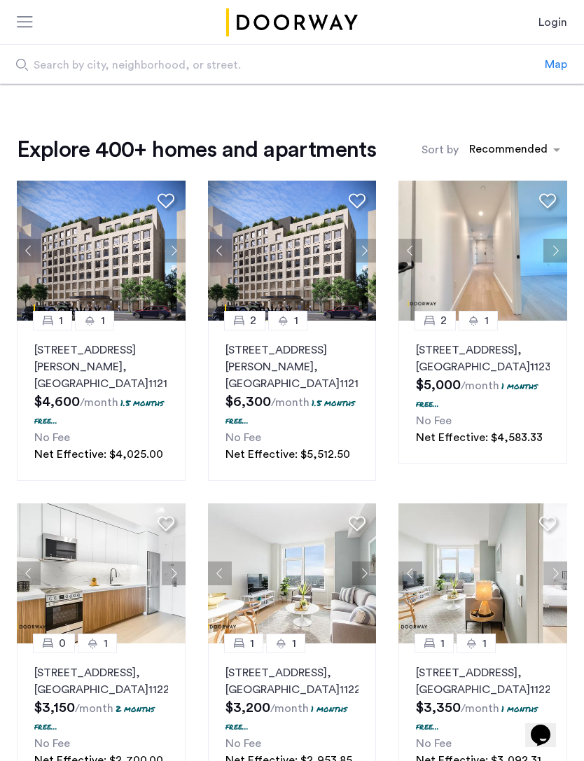
click at [555, 250] on button "Next apartment" at bounding box center [555, 251] width 24 height 24
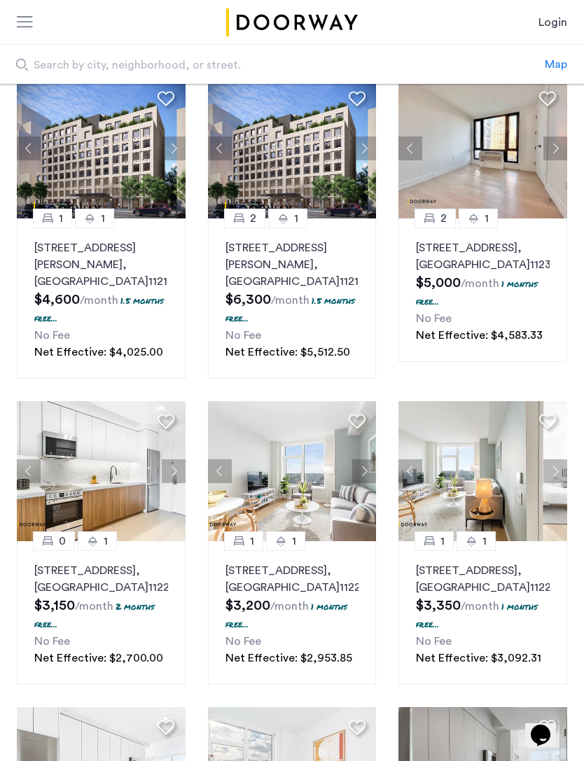
scroll to position [104, 0]
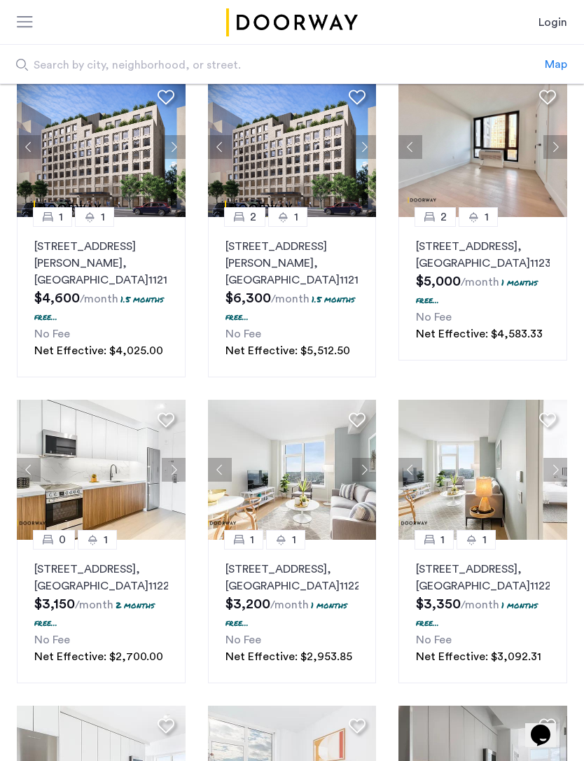
click at [179, 470] on button "Next apartment" at bounding box center [174, 470] width 24 height 24
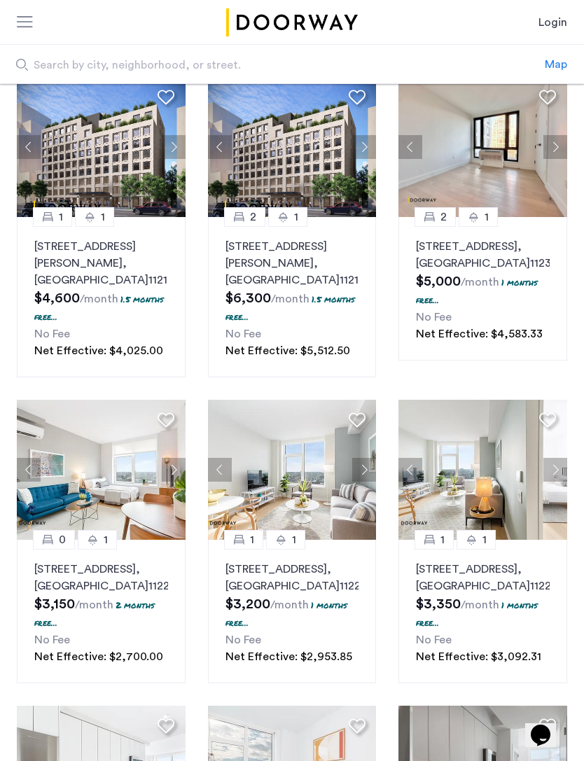
click at [174, 469] on button "Next apartment" at bounding box center [174, 470] width 24 height 24
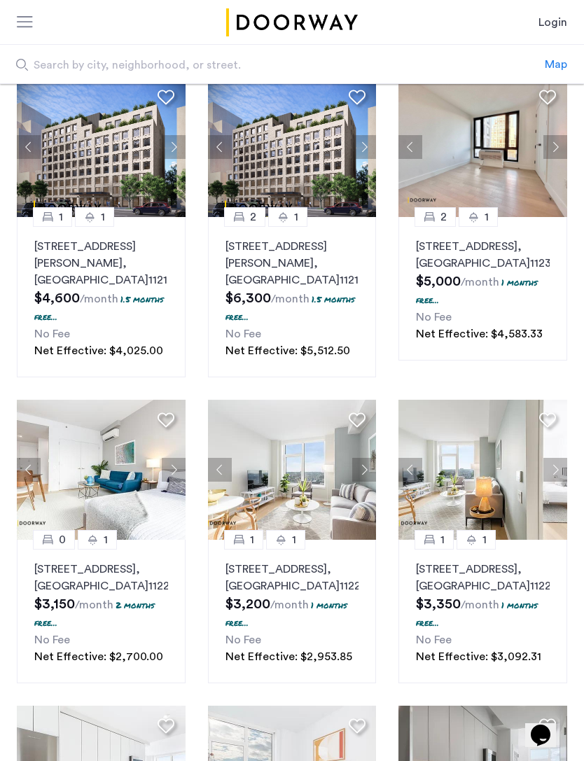
click at [172, 472] on button "Next apartment" at bounding box center [174, 470] width 24 height 24
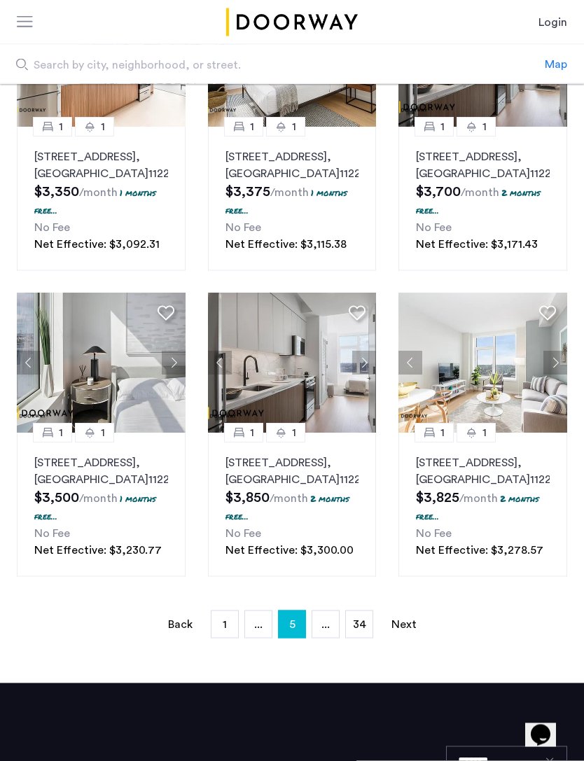
scroll to position [828, 0]
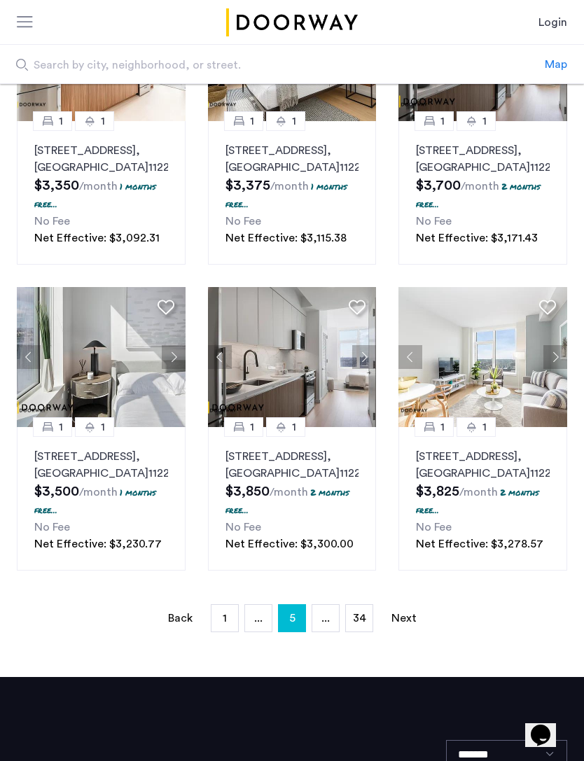
click at [403, 631] on link "Next page" at bounding box center [404, 618] width 28 height 27
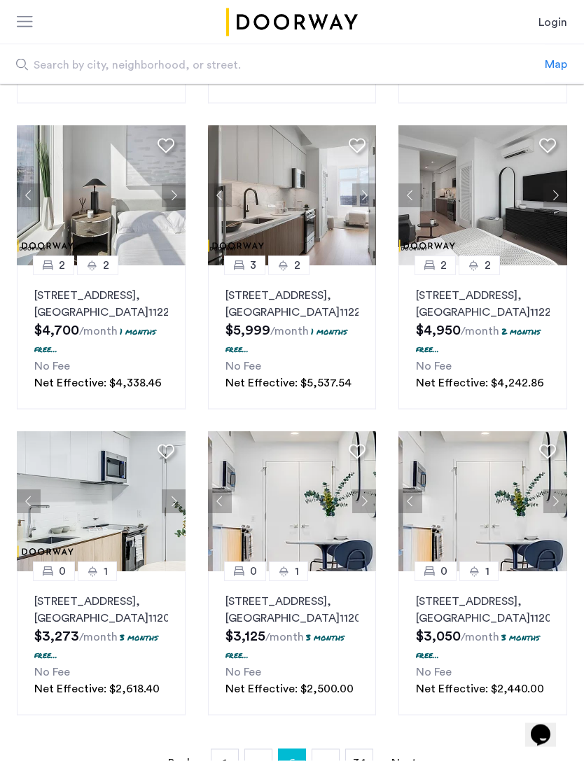
scroll to position [780, 0]
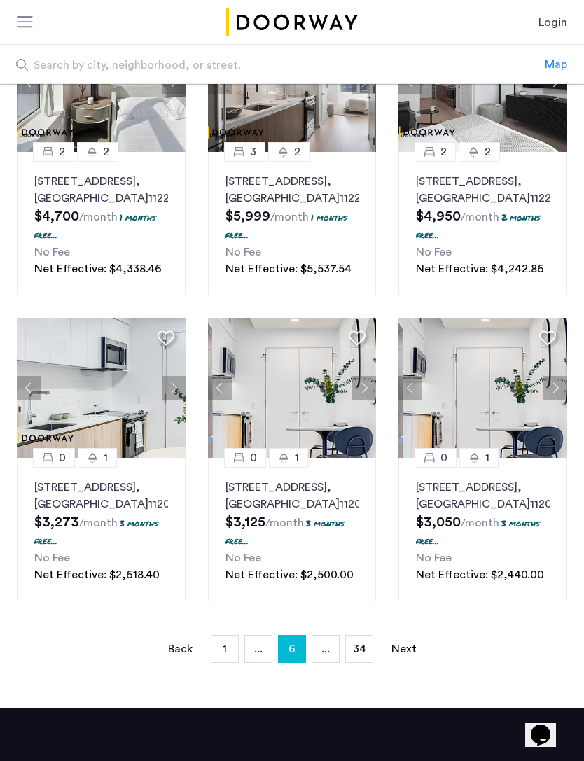
click at [362, 400] on button "Next apartment" at bounding box center [364, 388] width 24 height 24
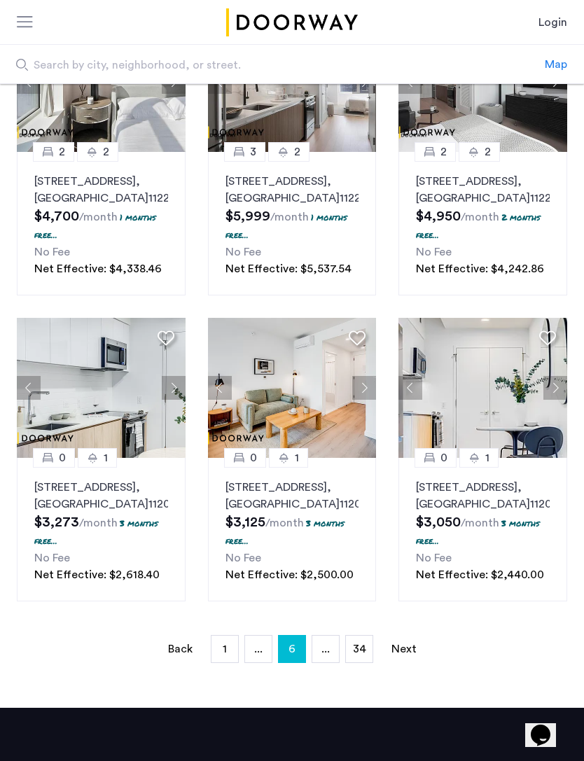
click at [362, 400] on button "Next apartment" at bounding box center [364, 388] width 24 height 24
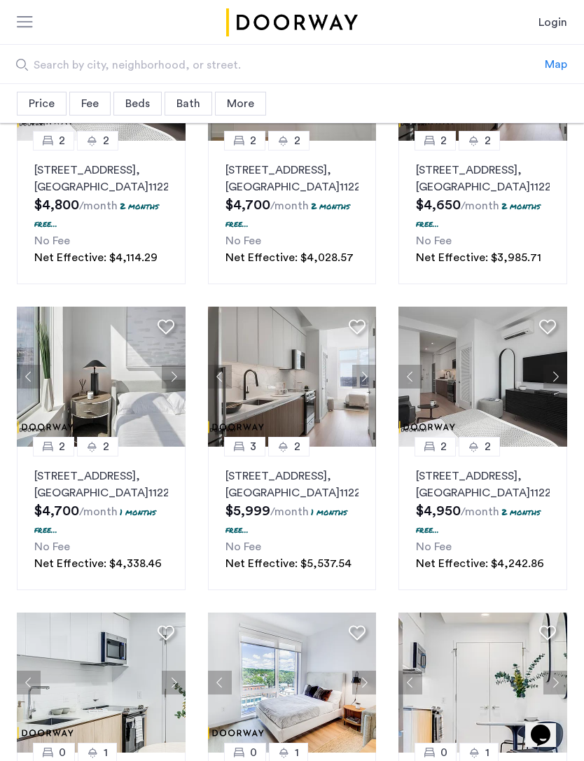
scroll to position [0, 0]
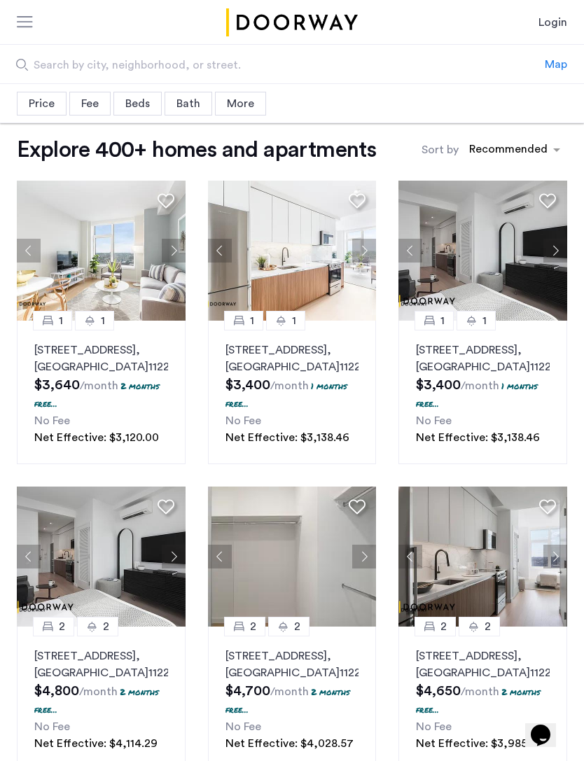
click at [48, 101] on div "Price" at bounding box center [42, 104] width 50 height 24
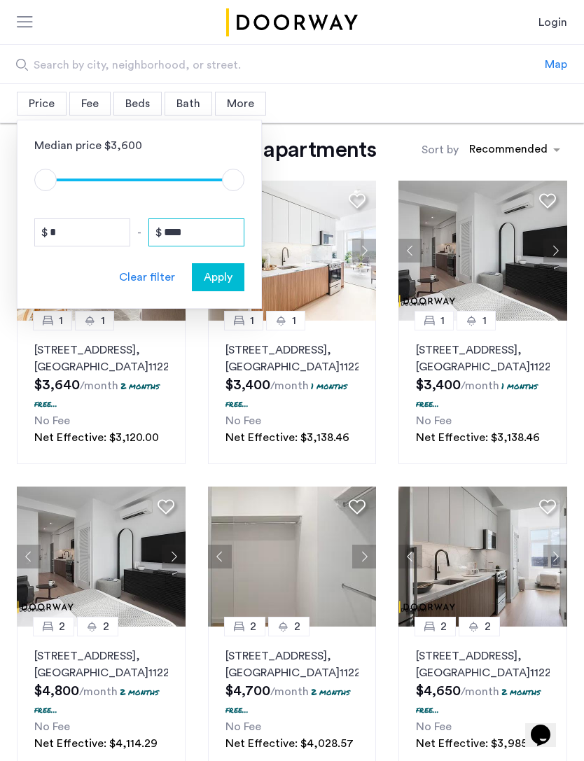
click at [209, 231] on input "****" at bounding box center [196, 232] width 96 height 28
type input "*"
type input "****"
click at [231, 274] on span "Apply" at bounding box center [218, 277] width 29 height 17
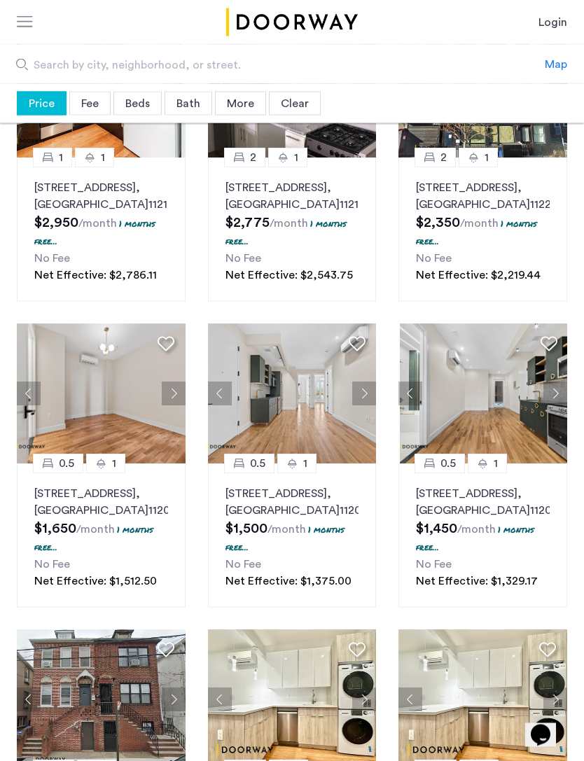
scroll to position [497, 0]
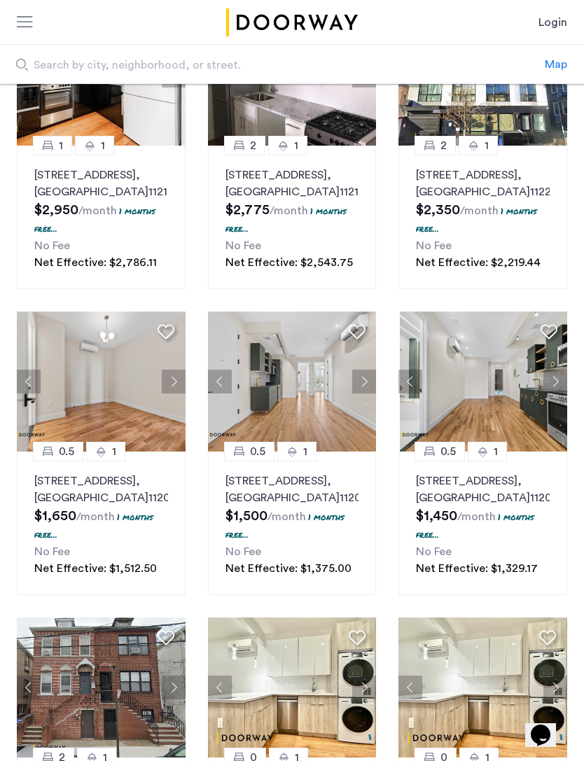
click at [363, 393] on button "Next apartment" at bounding box center [364, 381] width 24 height 24
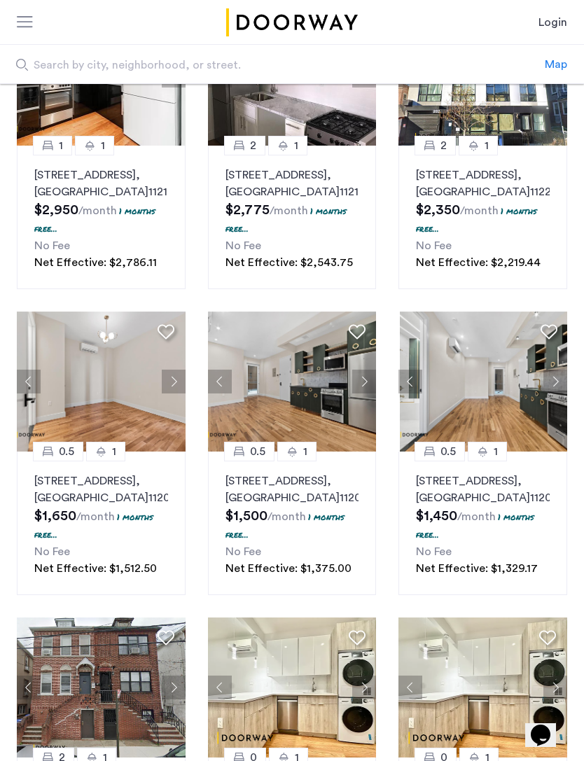
click at [360, 393] on button "Next apartment" at bounding box center [364, 381] width 24 height 24
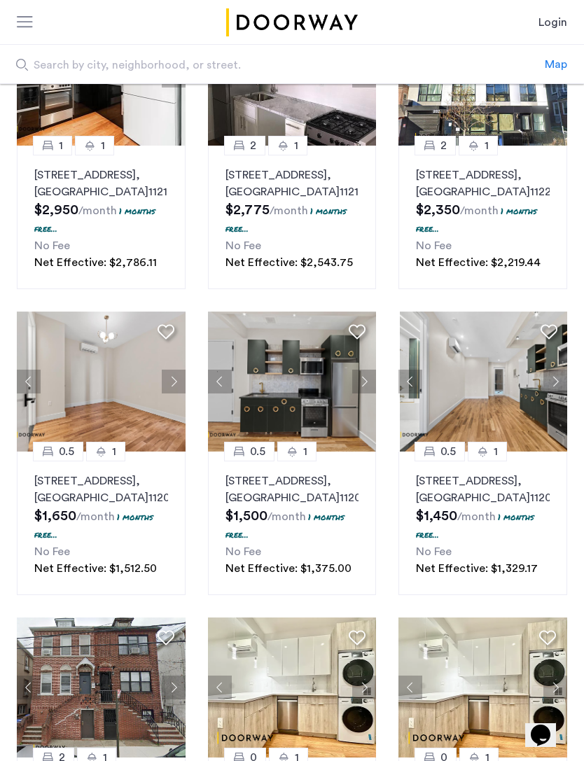
click at [365, 393] on button "Next apartment" at bounding box center [364, 381] width 24 height 24
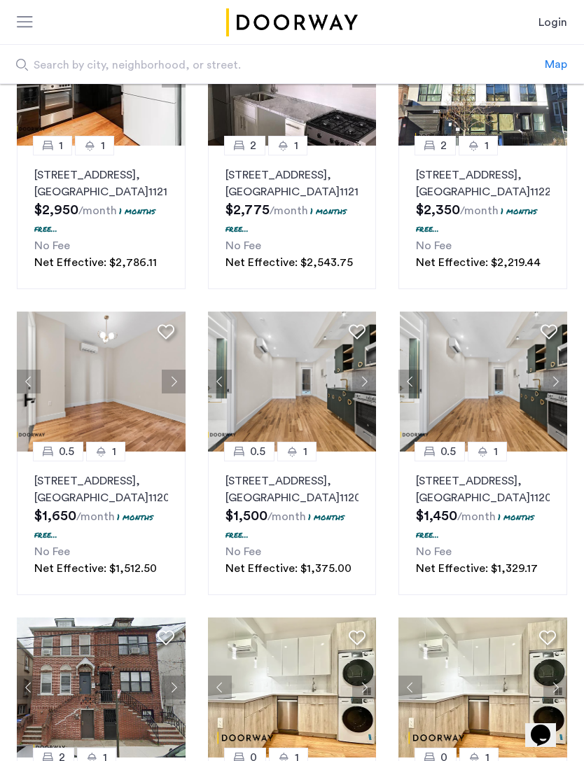
click at [325, 426] on img at bounding box center [292, 381] width 169 height 140
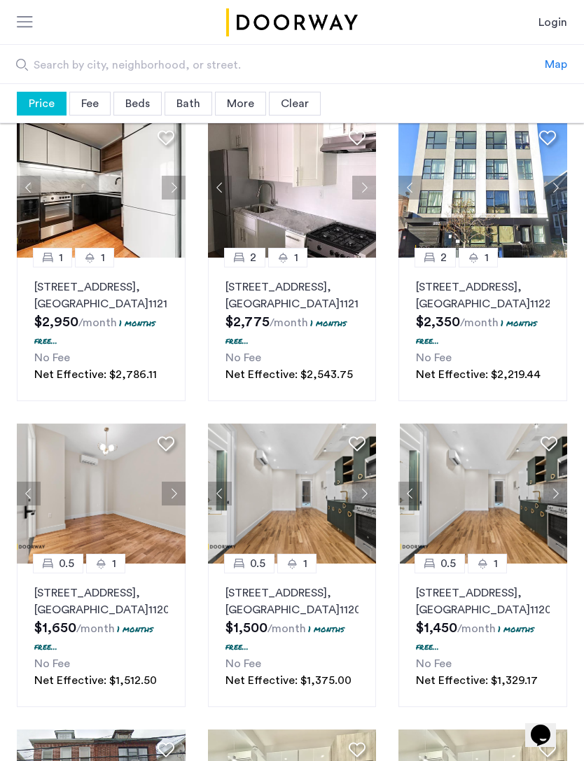
scroll to position [366, 0]
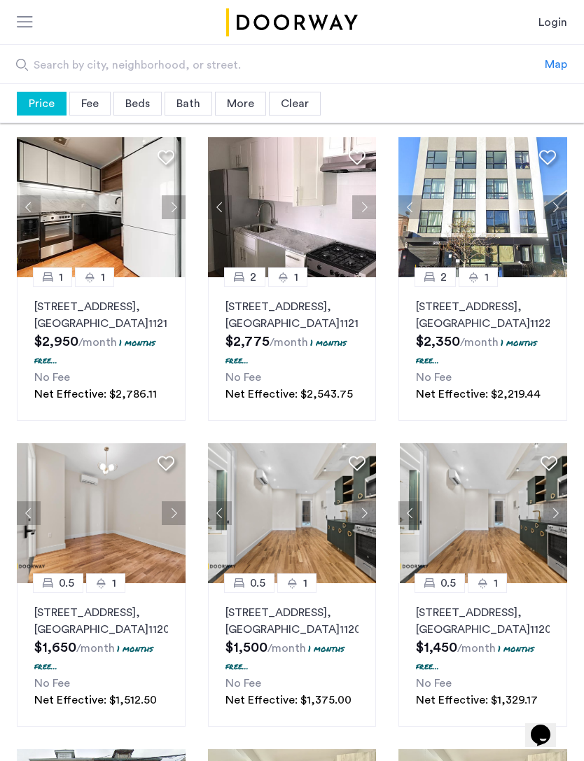
click at [561, 202] on button "Next apartment" at bounding box center [555, 207] width 24 height 24
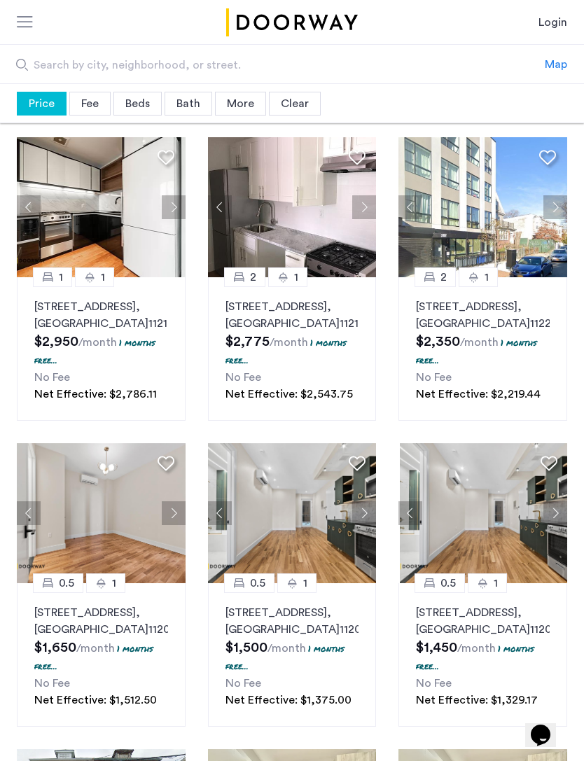
click at [556, 199] on button "Next apartment" at bounding box center [555, 207] width 24 height 24
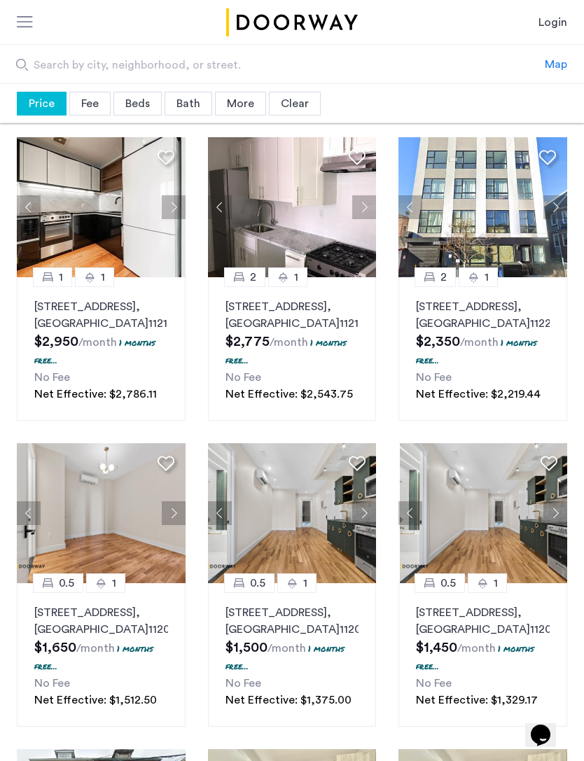
click at [559, 199] on button "Next apartment" at bounding box center [555, 207] width 24 height 24
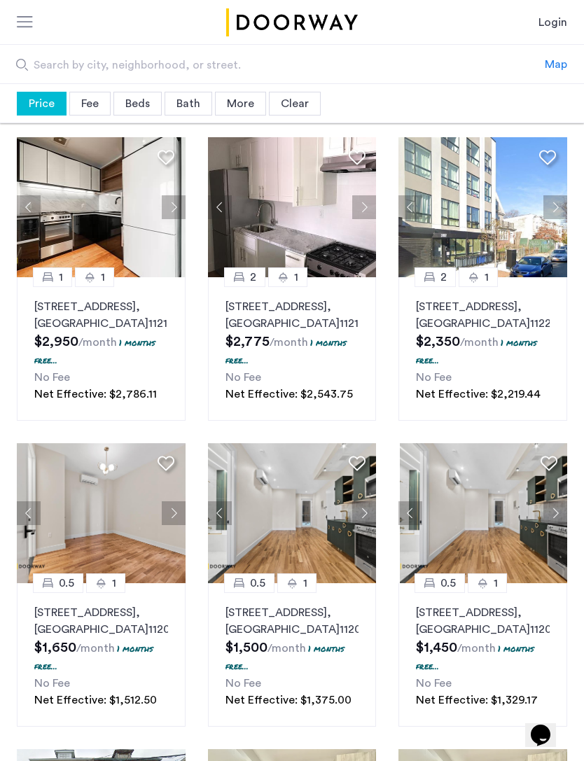
click at [561, 199] on button "Next apartment" at bounding box center [555, 207] width 24 height 24
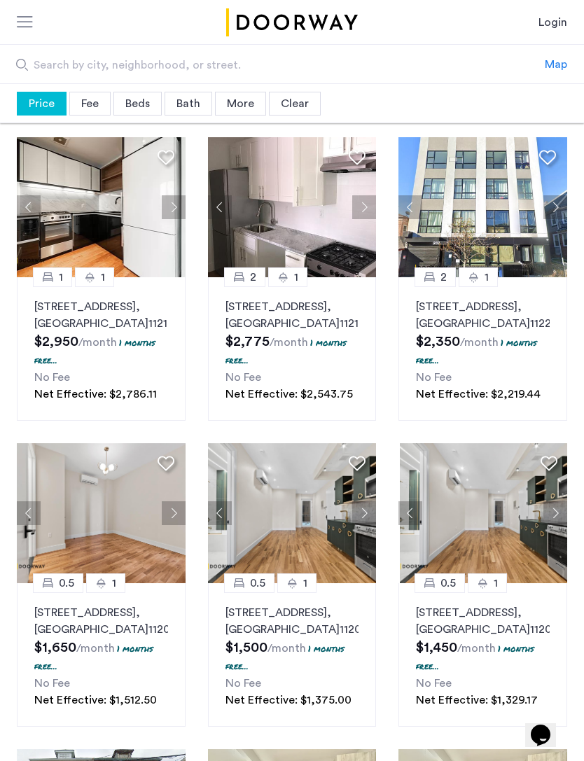
click at [362, 212] on button "Next apartment" at bounding box center [364, 207] width 24 height 24
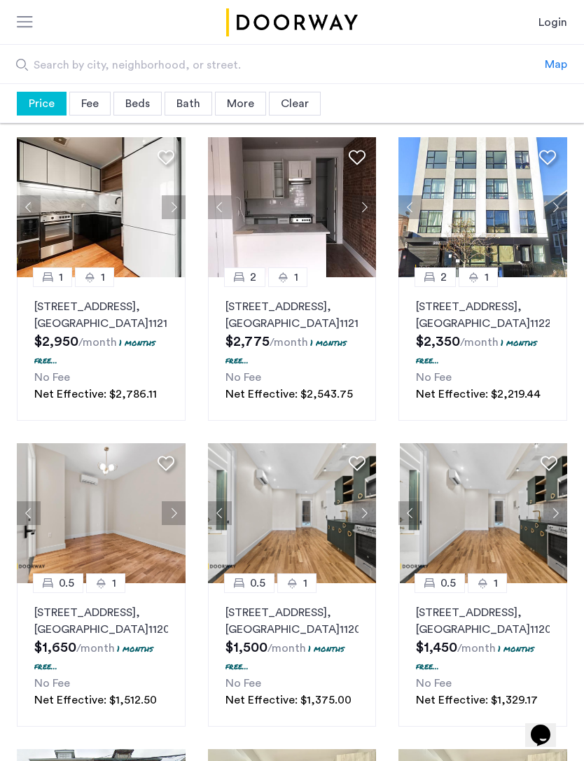
click at [363, 206] on button "Next apartment" at bounding box center [364, 207] width 24 height 24
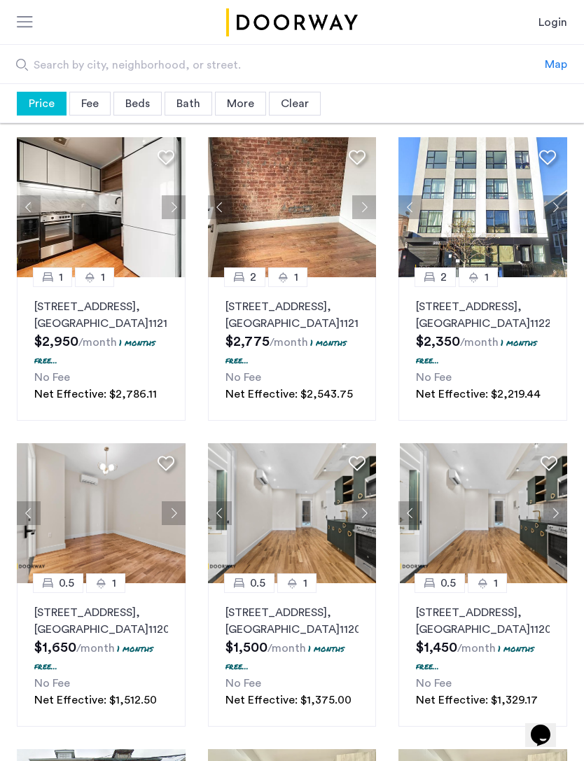
click at [360, 208] on button "Next apartment" at bounding box center [364, 207] width 24 height 24
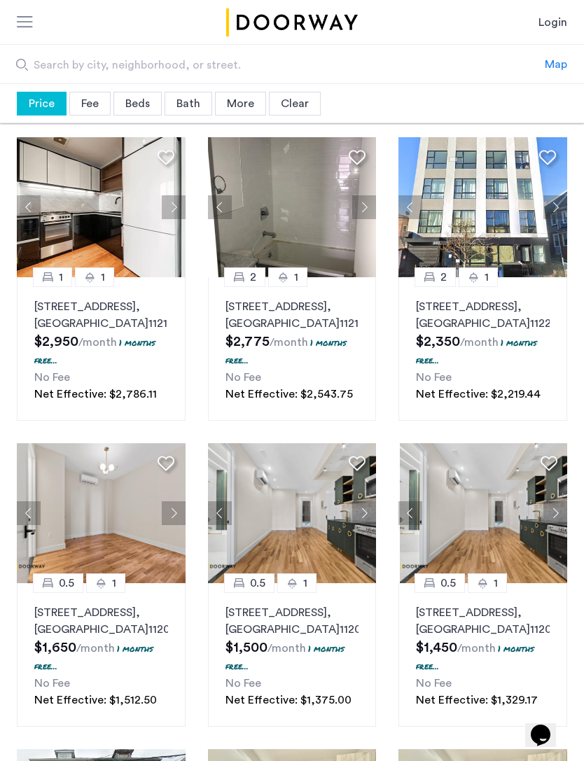
click at [365, 203] on button "Next apartment" at bounding box center [364, 207] width 24 height 24
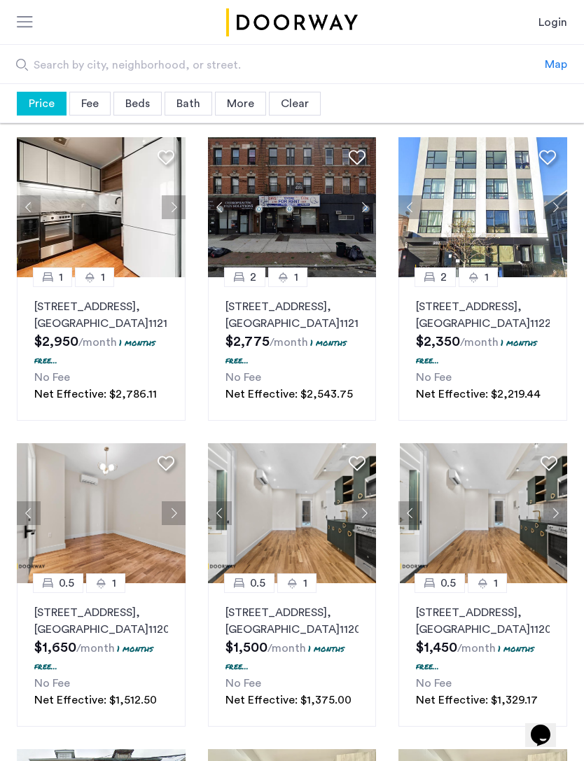
click at [365, 204] on button "Next apartment" at bounding box center [364, 207] width 24 height 24
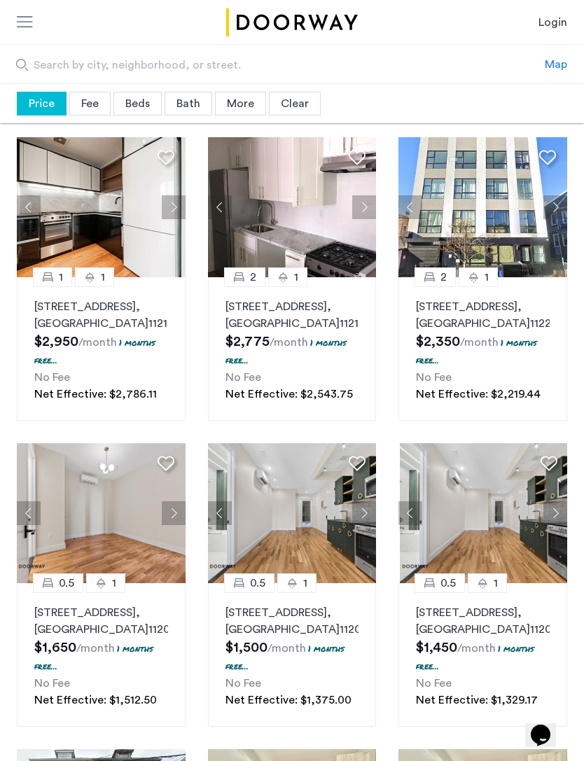
click at [367, 202] on button "Next apartment" at bounding box center [364, 207] width 24 height 24
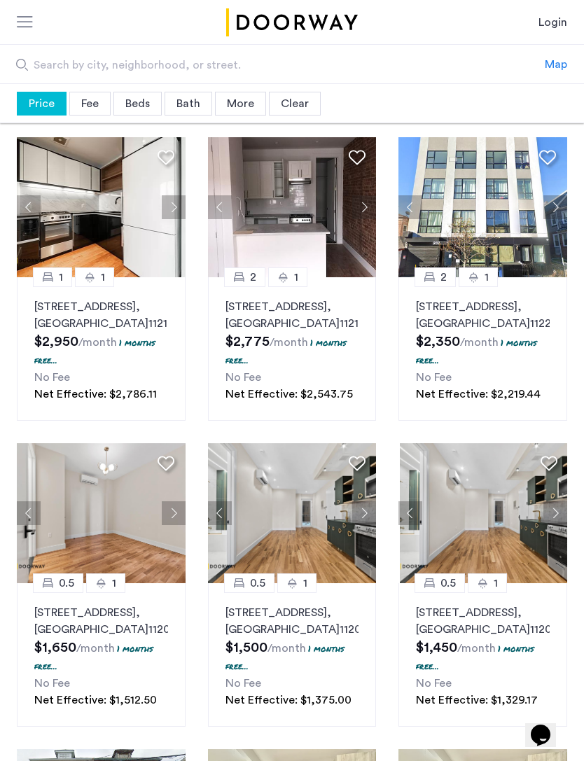
click at [367, 202] on button "Next apartment" at bounding box center [364, 207] width 24 height 24
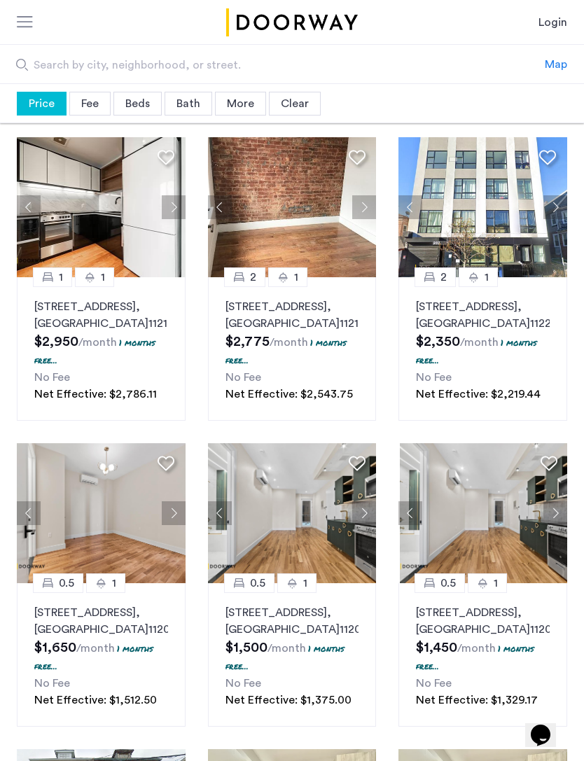
click at [369, 200] on button "Next apartment" at bounding box center [364, 207] width 24 height 24
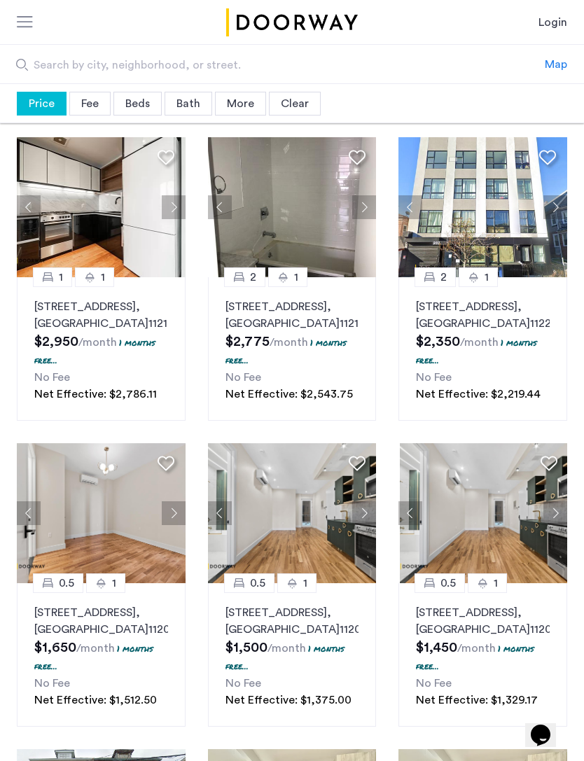
click at [366, 202] on button "Next apartment" at bounding box center [364, 207] width 24 height 24
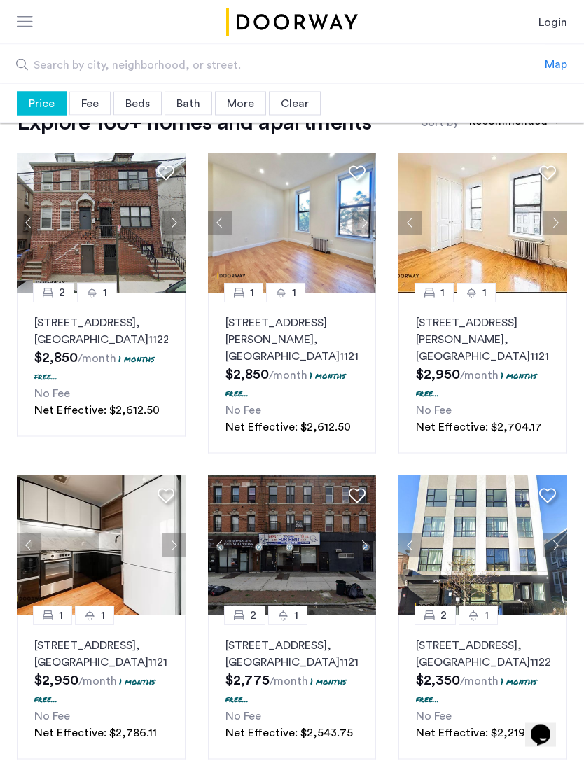
scroll to position [2, 0]
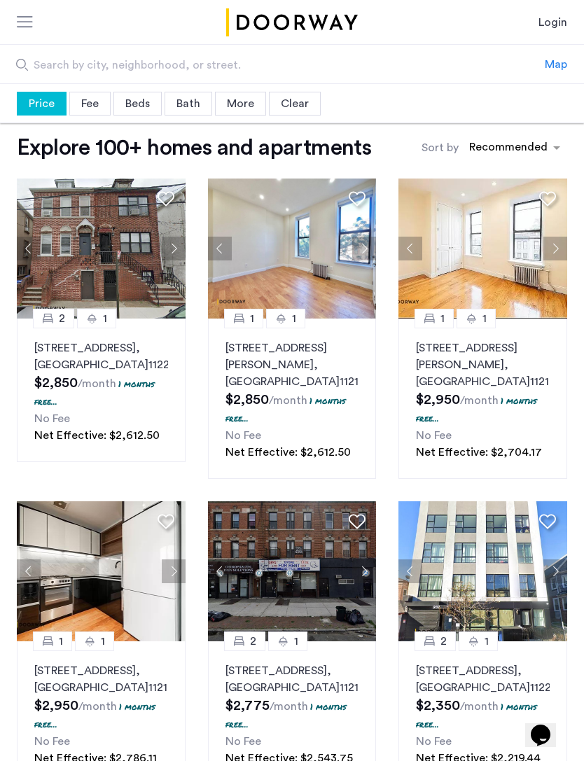
click at [553, 248] on button "Next apartment" at bounding box center [555, 248] width 24 height 24
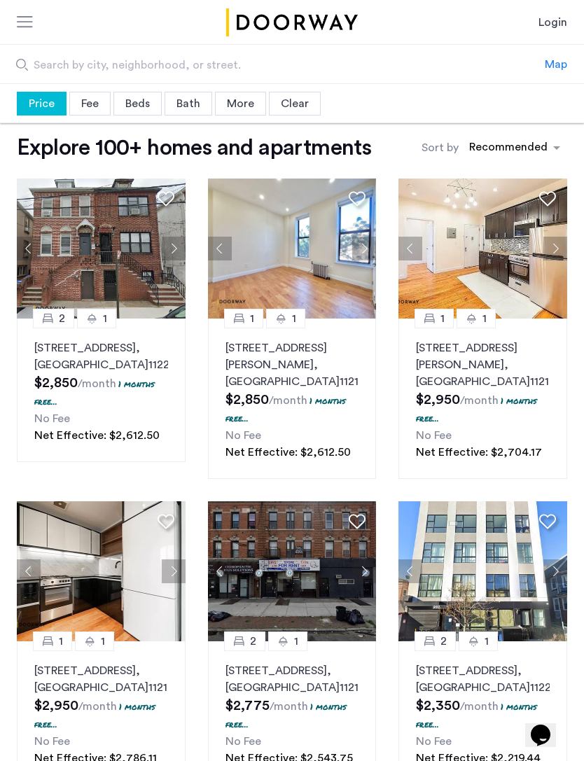
click at [553, 249] on button "Next apartment" at bounding box center [555, 248] width 24 height 24
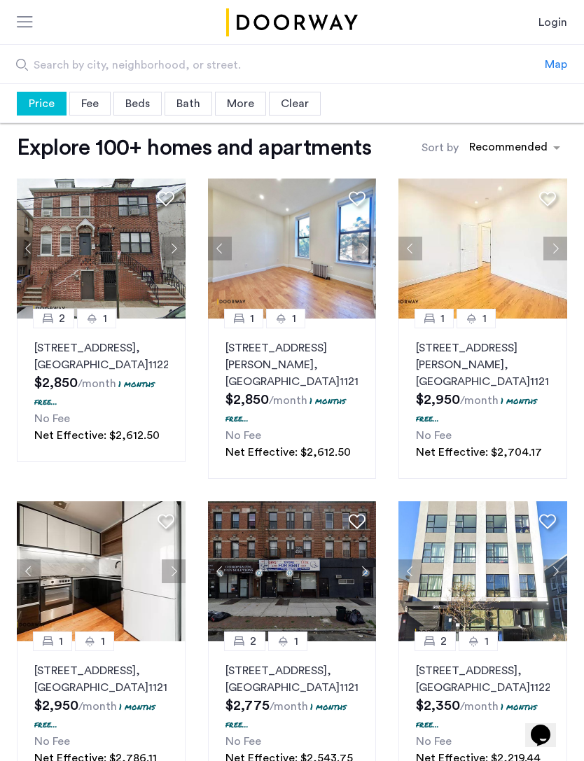
click at [370, 251] on button "Next apartment" at bounding box center [364, 248] width 24 height 24
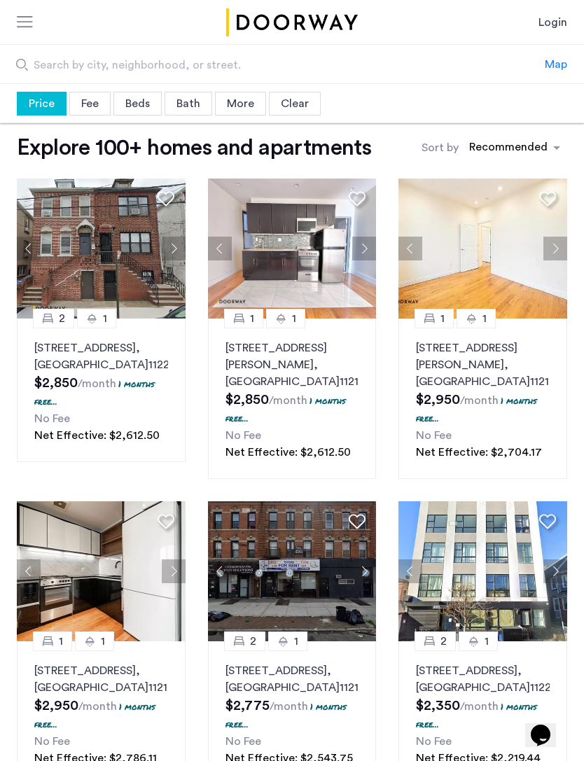
click at [363, 248] on button "Next apartment" at bounding box center [364, 248] width 24 height 24
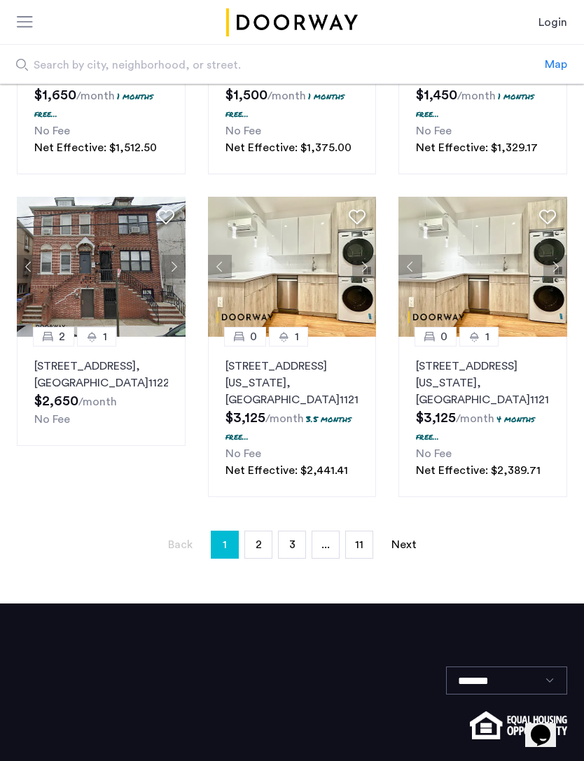
scroll to position [919, 0]
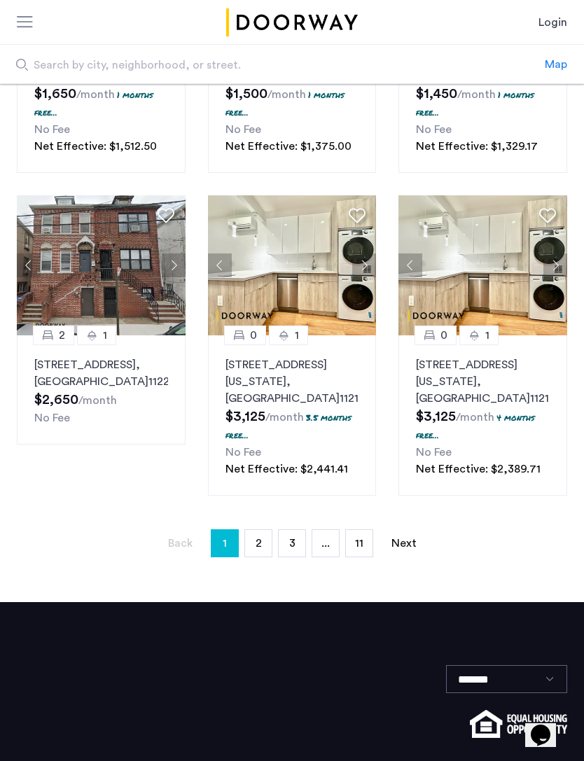
click at [264, 552] on link "page 2" at bounding box center [258, 543] width 27 height 27
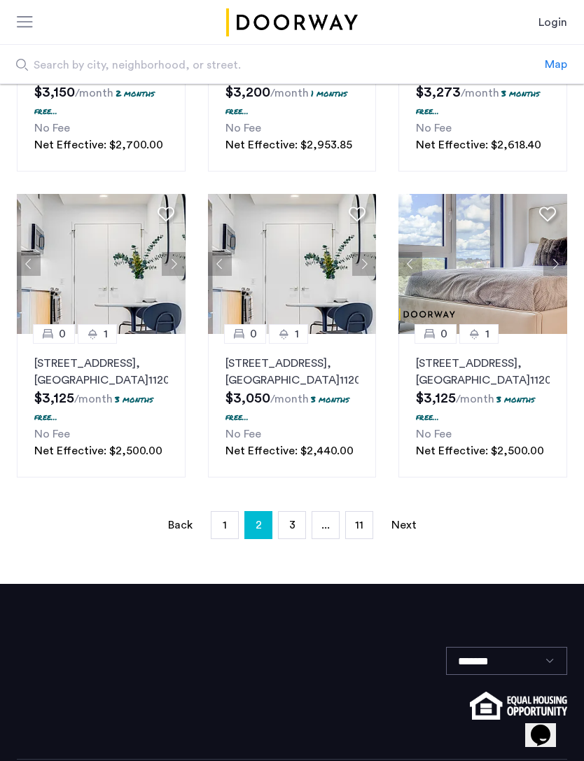
scroll to position [939, 0]
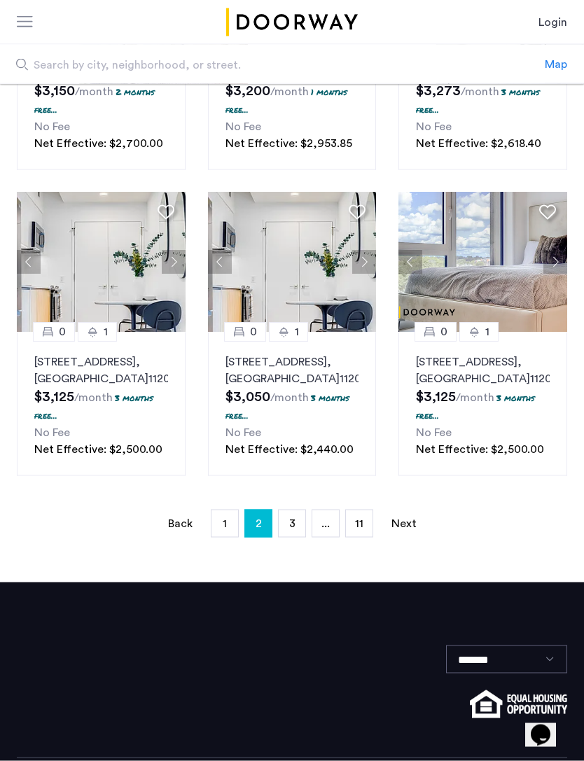
click at [550, 274] on button "Next apartment" at bounding box center [555, 262] width 24 height 24
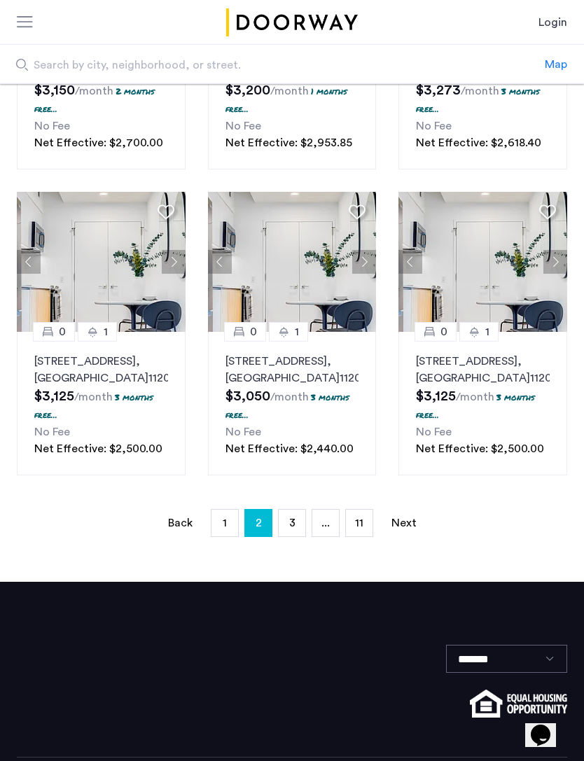
click at [395, 536] on link "Next page" at bounding box center [404, 522] width 28 height 27
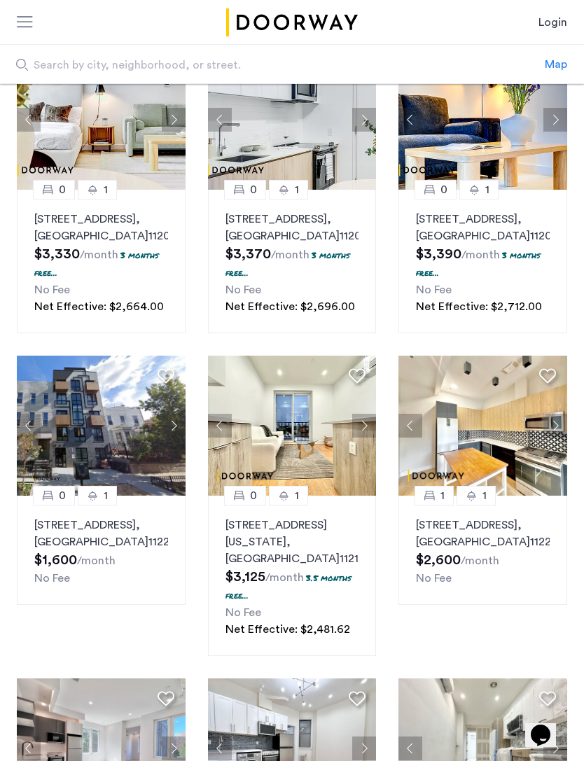
scroll to position [190, 0]
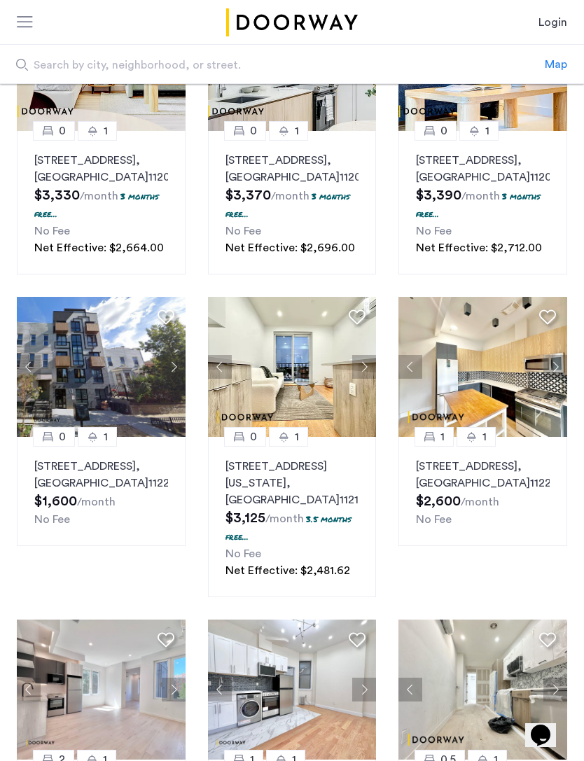
click at [548, 379] on button "Next apartment" at bounding box center [555, 367] width 24 height 24
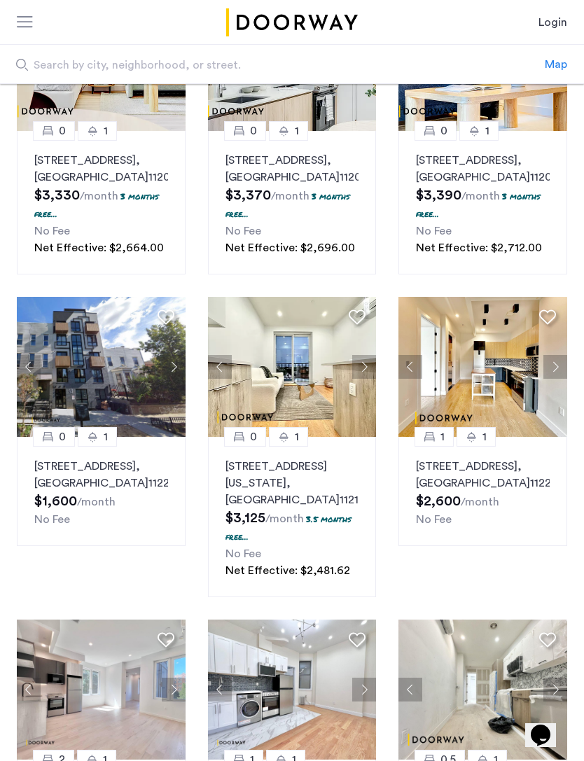
click at [552, 379] on button "Next apartment" at bounding box center [555, 367] width 24 height 24
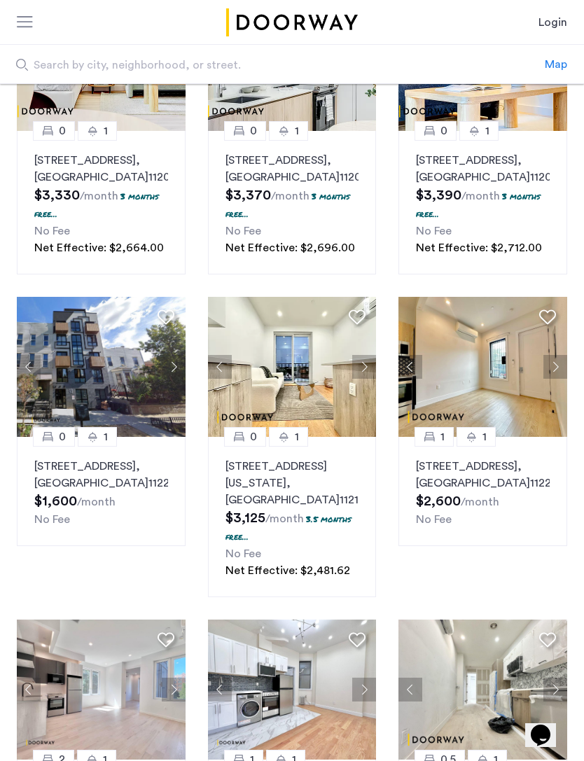
click at [549, 379] on button "Next apartment" at bounding box center [555, 367] width 24 height 24
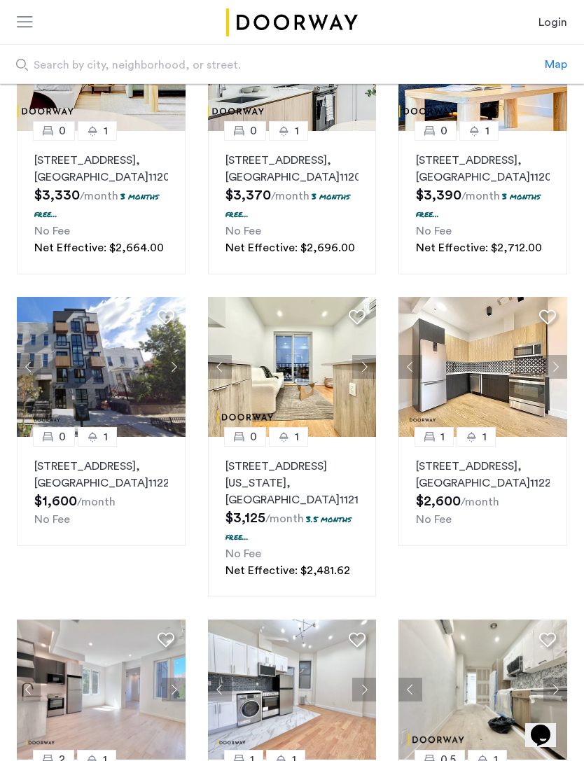
click at [555, 379] on button "Next apartment" at bounding box center [555, 367] width 24 height 24
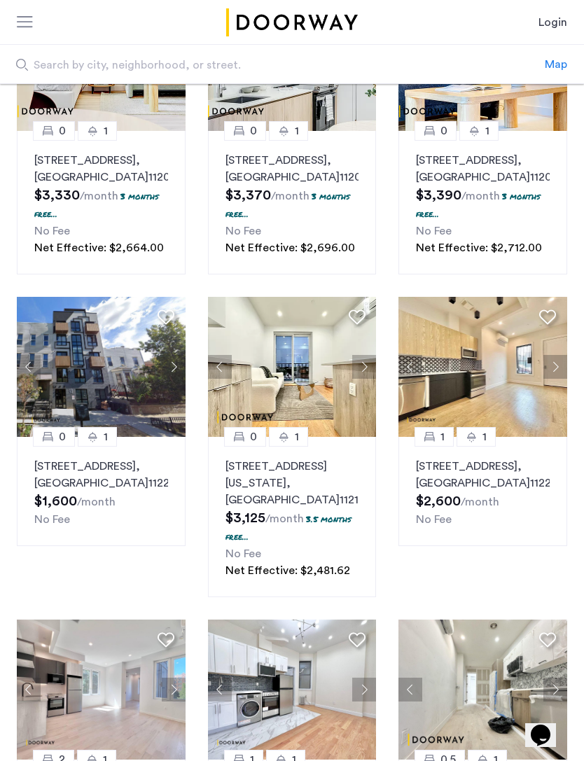
click at [561, 379] on button "Next apartment" at bounding box center [555, 367] width 24 height 24
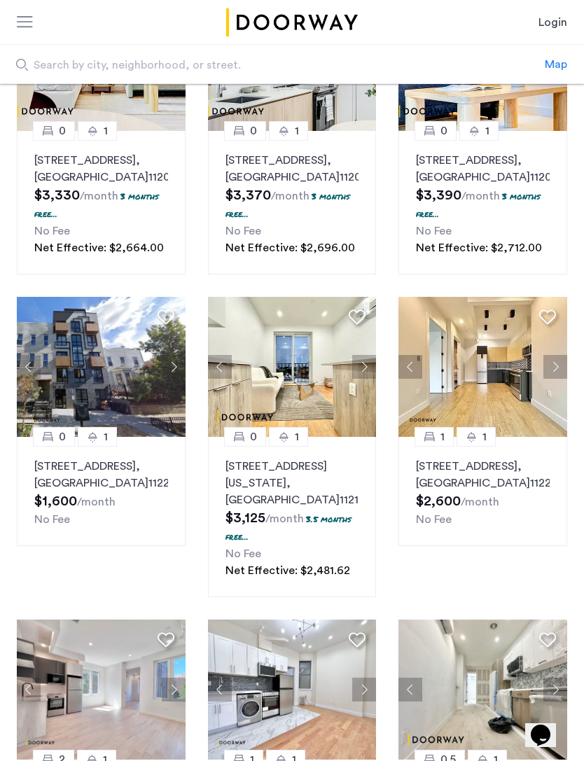
click at [558, 379] on button "Next apartment" at bounding box center [555, 367] width 24 height 24
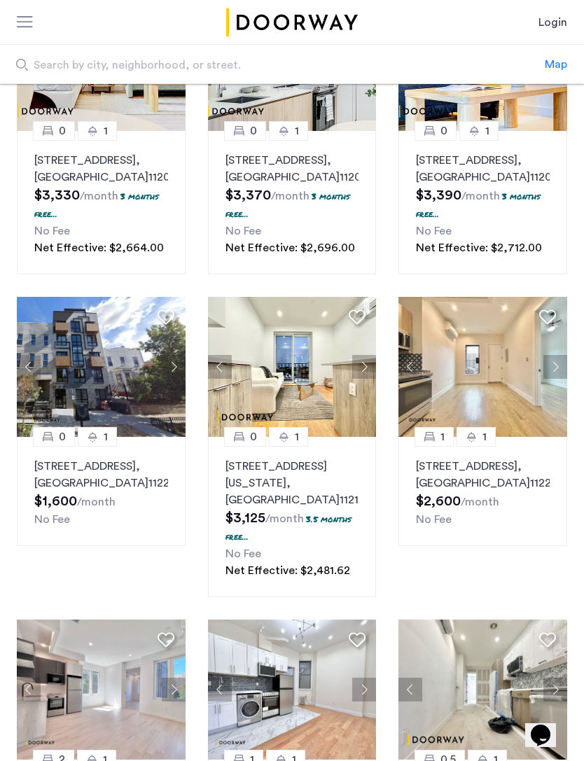
click at [554, 379] on button "Next apartment" at bounding box center [555, 367] width 24 height 24
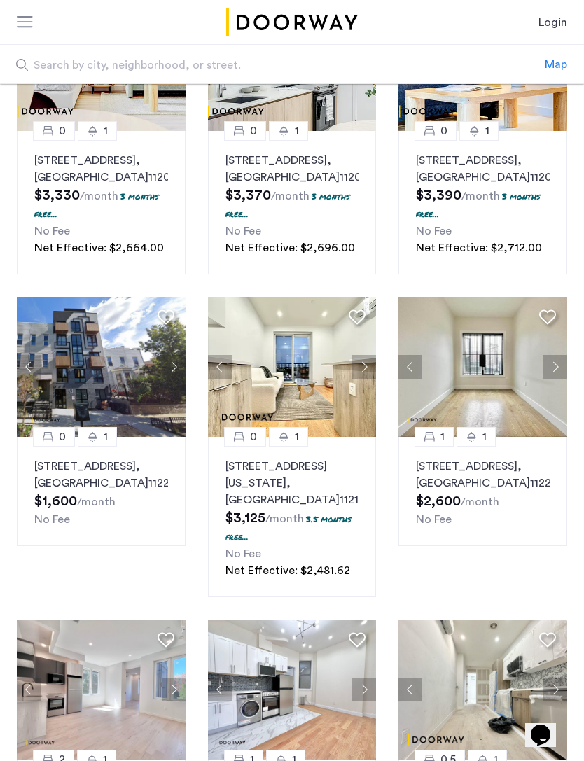
click at [560, 379] on button "Next apartment" at bounding box center [555, 367] width 24 height 24
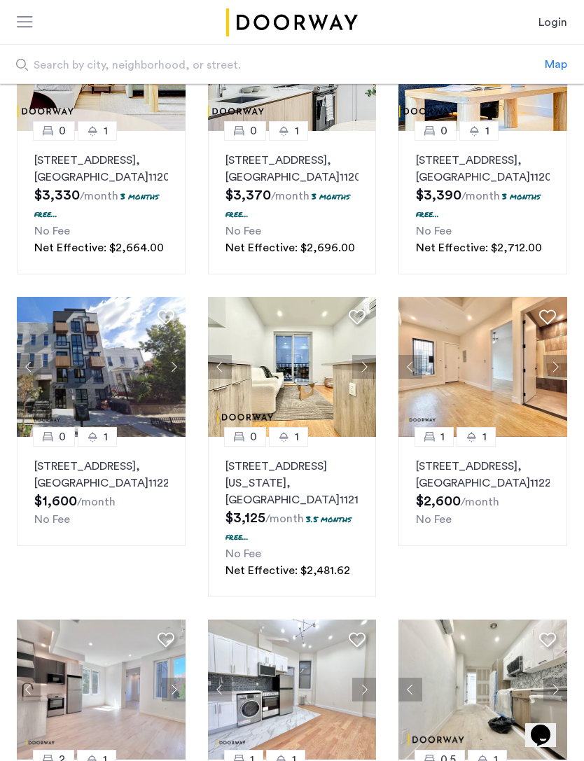
click at [553, 379] on button "Next apartment" at bounding box center [555, 367] width 24 height 24
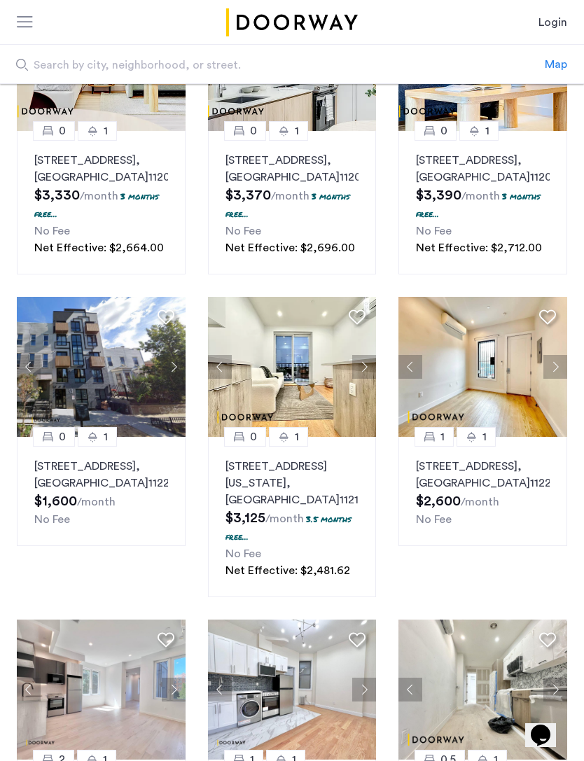
click at [558, 379] on button "Next apartment" at bounding box center [555, 367] width 24 height 24
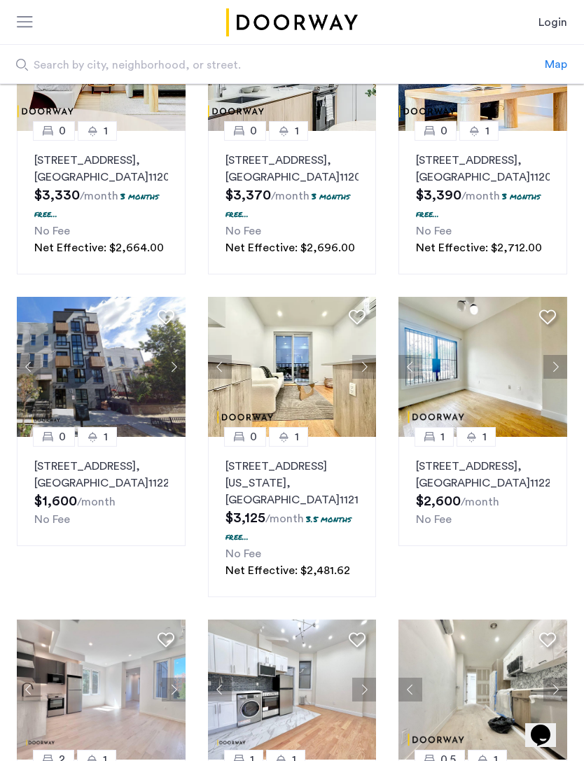
click at [553, 379] on button "Next apartment" at bounding box center [555, 367] width 24 height 24
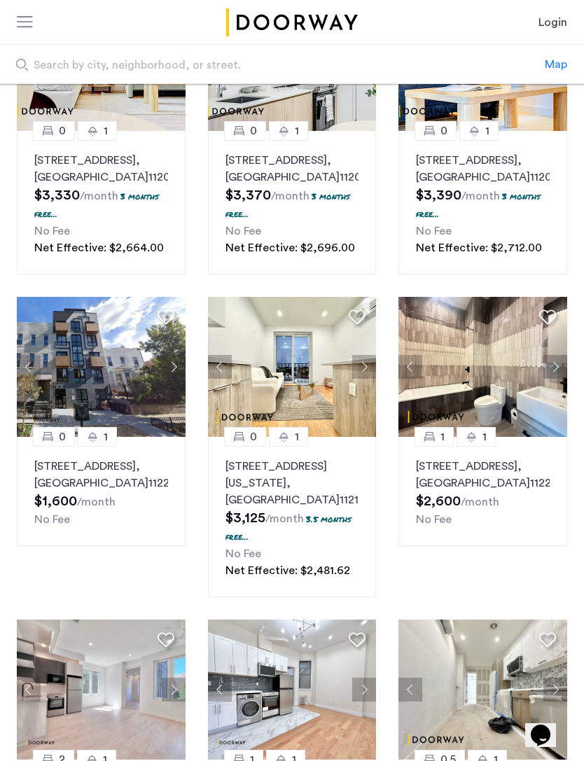
click at [553, 379] on button "Next apartment" at bounding box center [555, 367] width 24 height 24
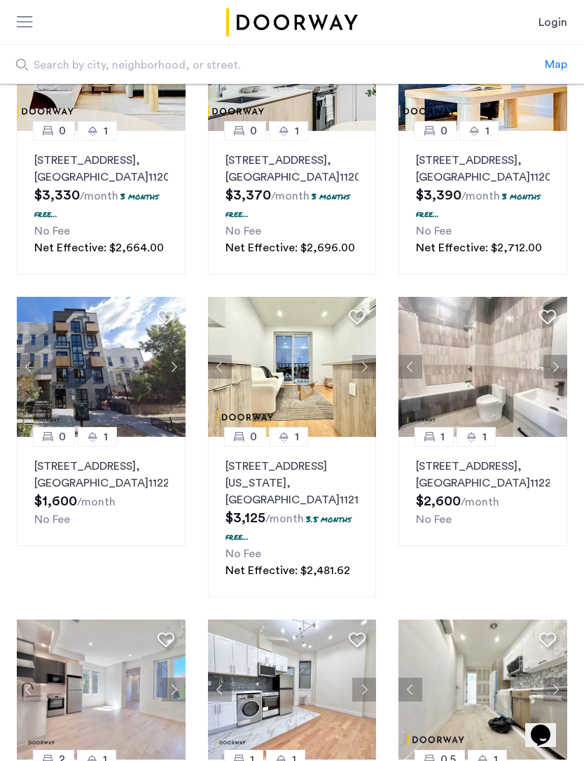
click at [565, 379] on button "Next apartment" at bounding box center [555, 367] width 24 height 24
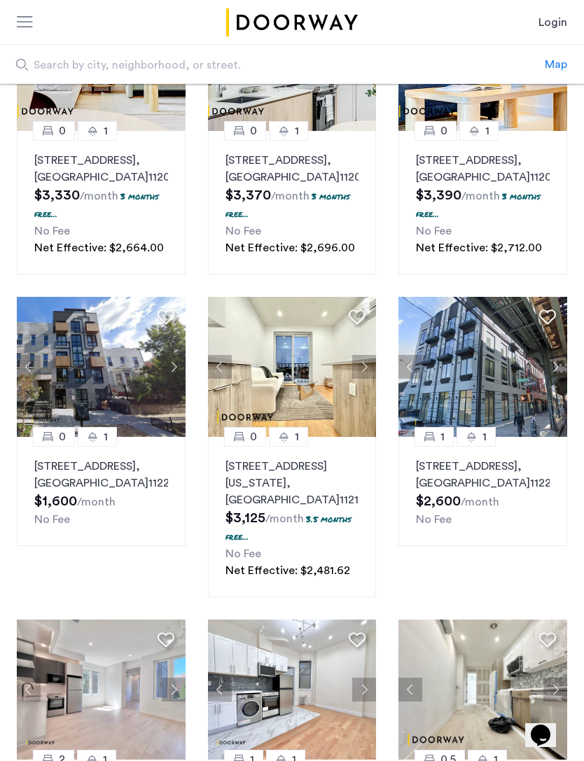
click at [556, 379] on button "Next apartment" at bounding box center [555, 367] width 24 height 24
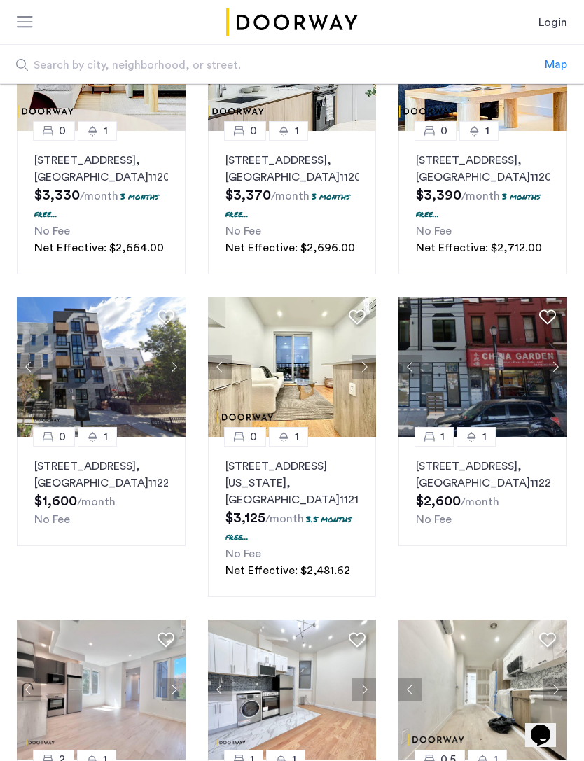
click at [558, 379] on button "Next apartment" at bounding box center [555, 367] width 24 height 24
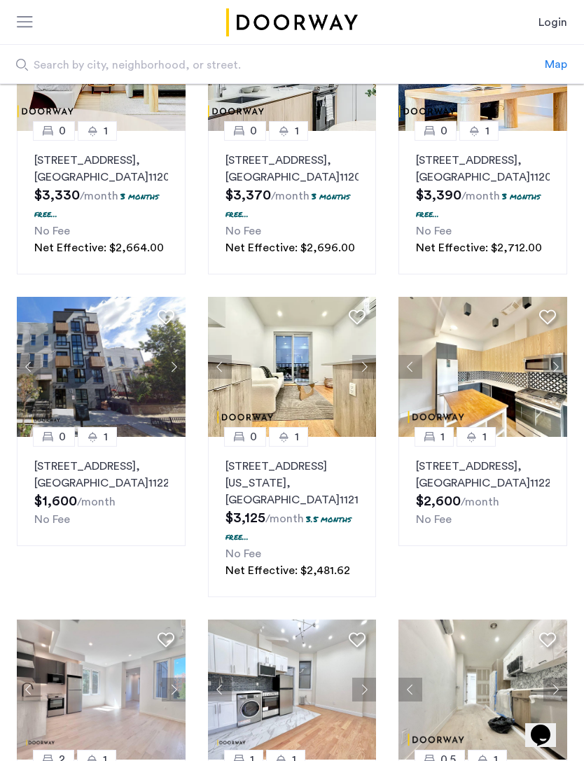
click at [176, 379] on button "Next apartment" at bounding box center [174, 367] width 24 height 24
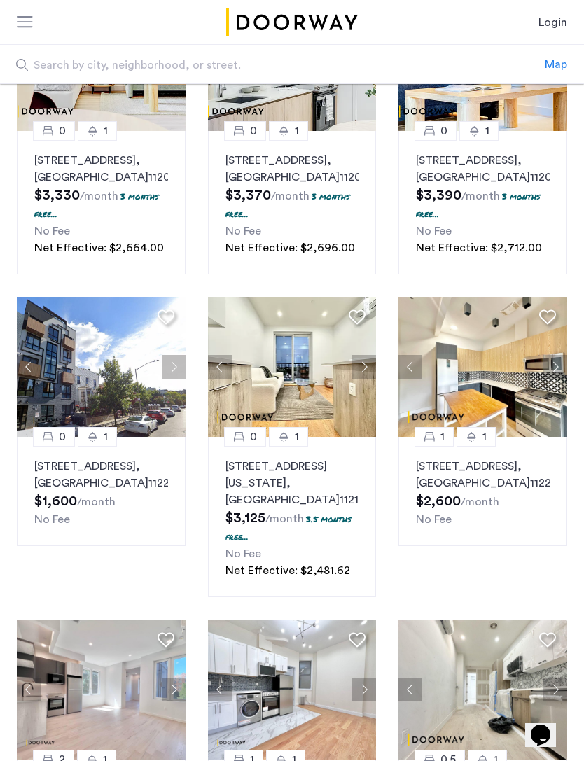
click at [174, 379] on button "Next apartment" at bounding box center [174, 367] width 24 height 24
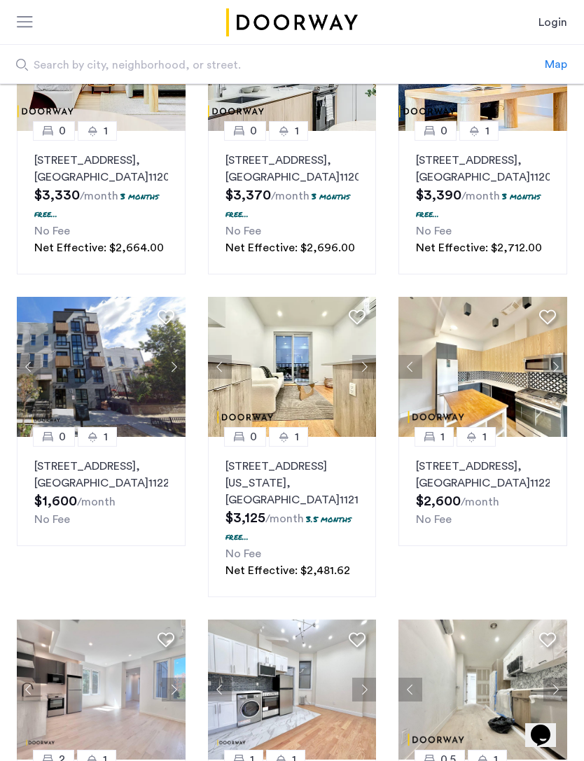
click at [178, 379] on button "Next apartment" at bounding box center [174, 367] width 24 height 24
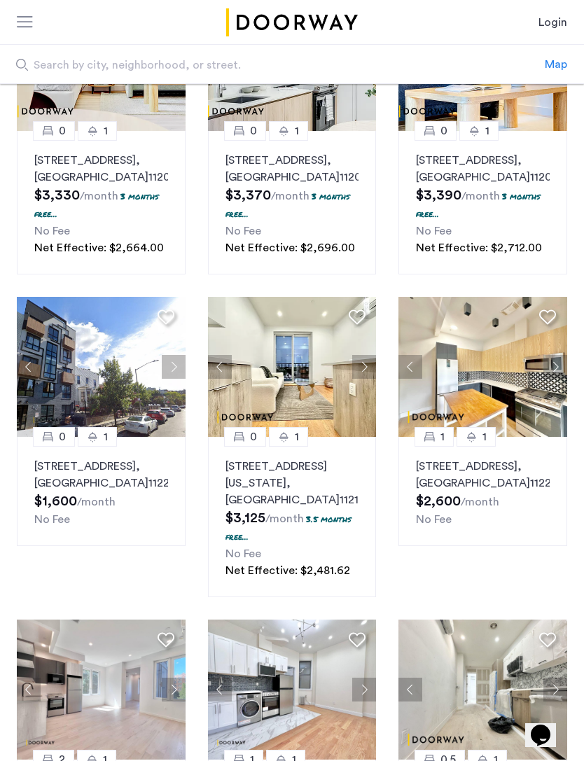
click at [99, 399] on img at bounding box center [101, 367] width 169 height 140
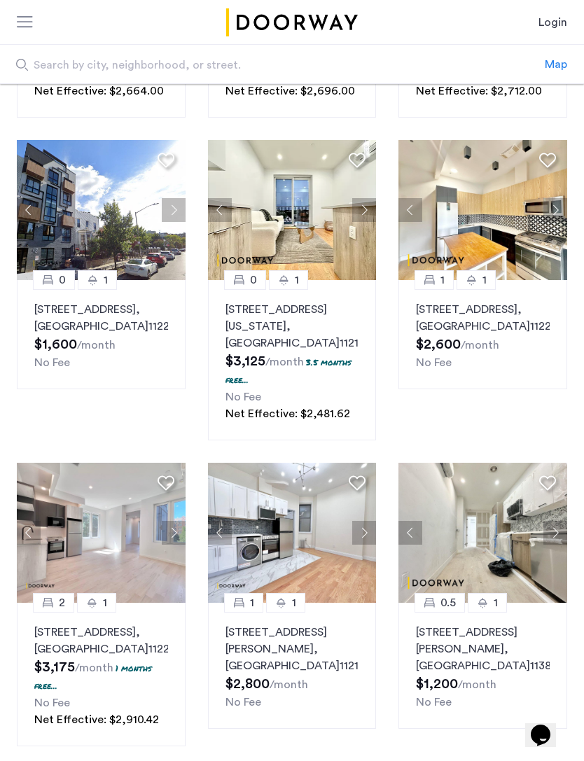
scroll to position [348, 0]
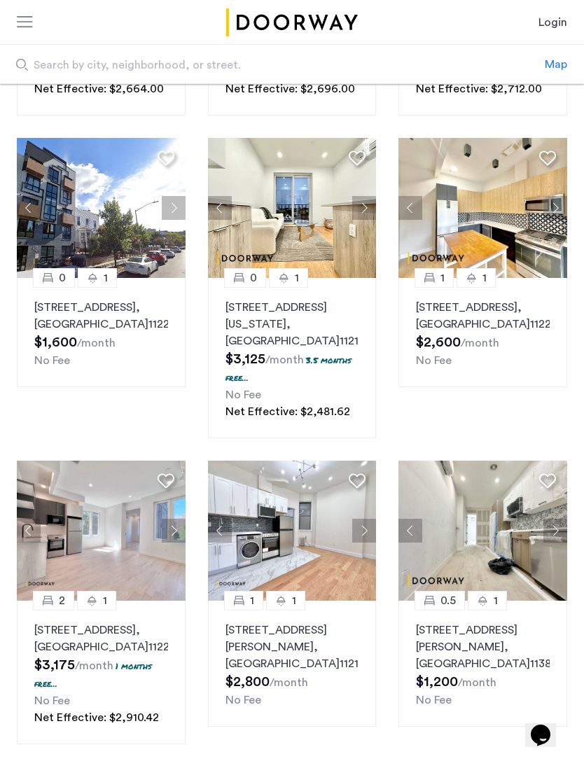
click at [558, 542] on button "Next apartment" at bounding box center [555, 530] width 24 height 24
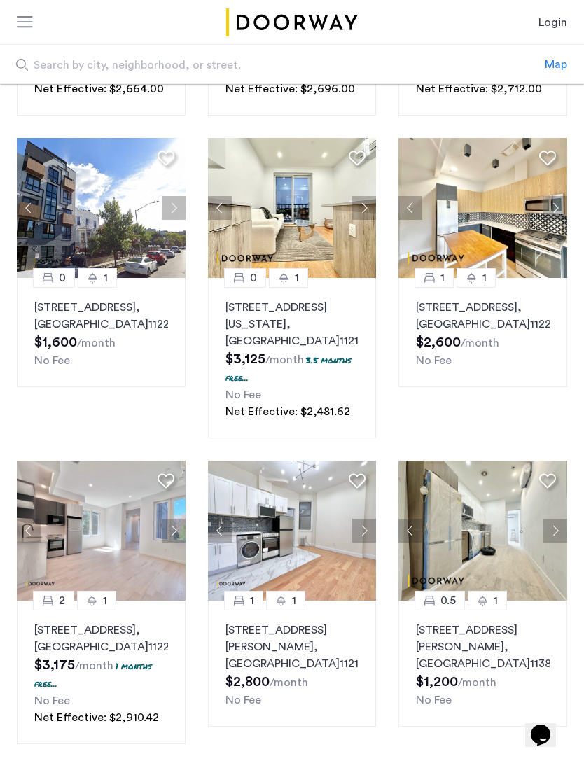
click at [563, 542] on button "Next apartment" at bounding box center [555, 530] width 24 height 24
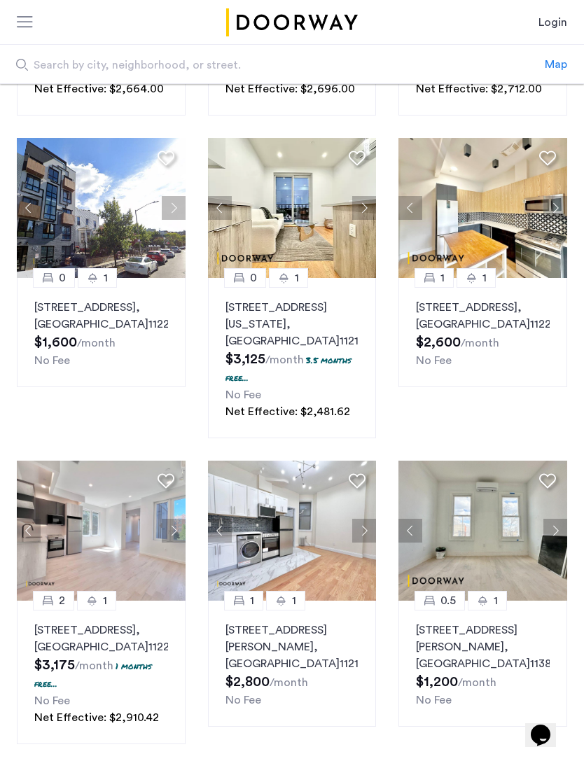
click at [367, 542] on button "Next apartment" at bounding box center [364, 530] width 24 height 24
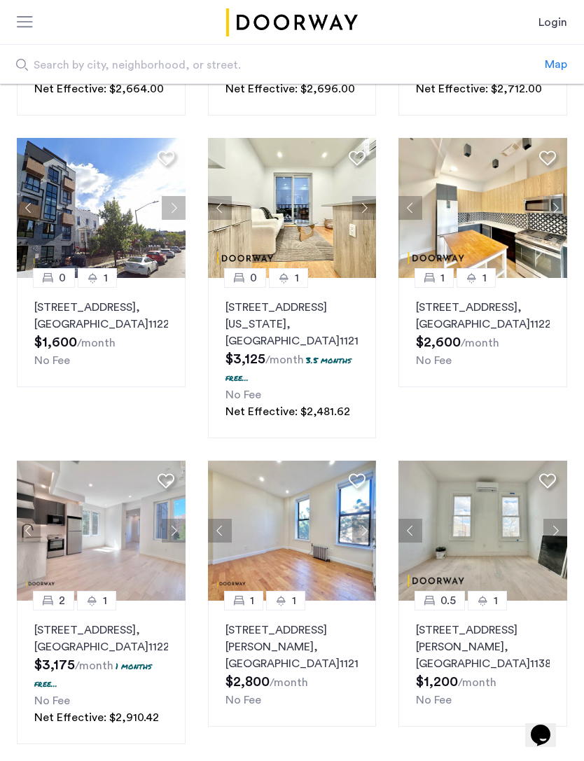
click at [363, 542] on button "Next apartment" at bounding box center [364, 530] width 24 height 24
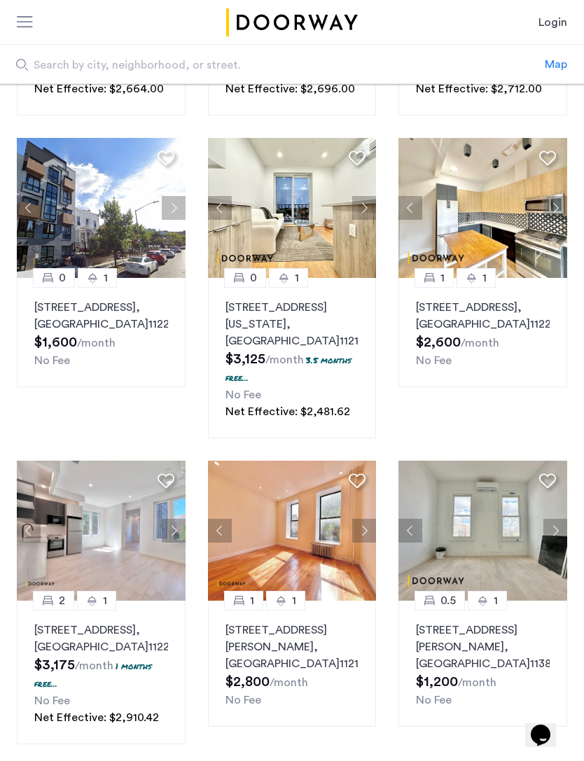
click at [364, 220] on button "Next apartment" at bounding box center [364, 208] width 24 height 24
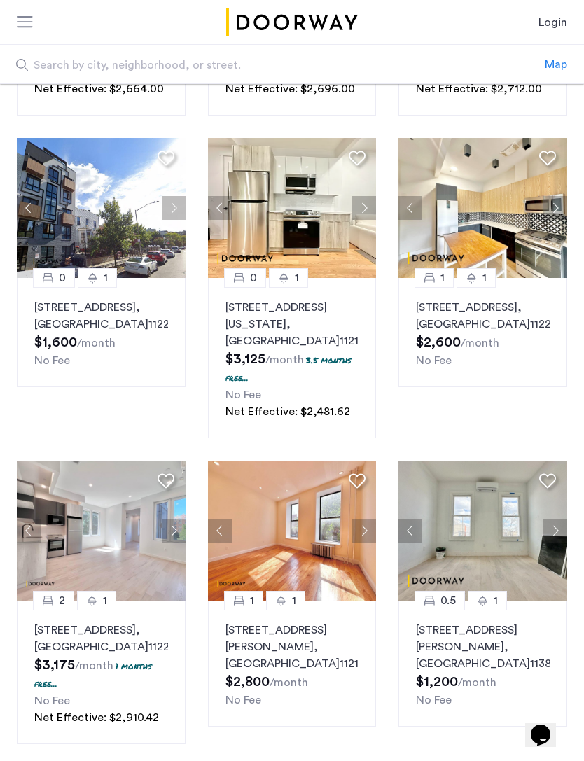
click at [365, 220] on button "Next apartment" at bounding box center [364, 208] width 24 height 24
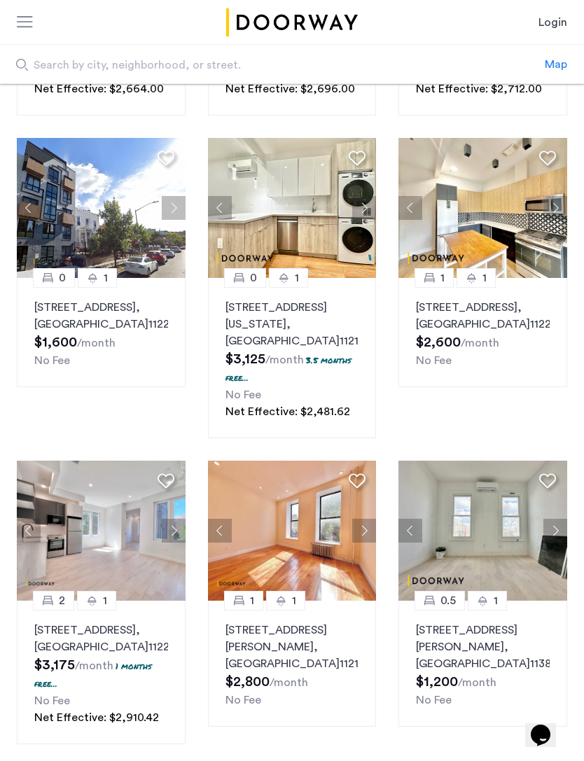
click at [368, 220] on button "Next apartment" at bounding box center [364, 208] width 24 height 24
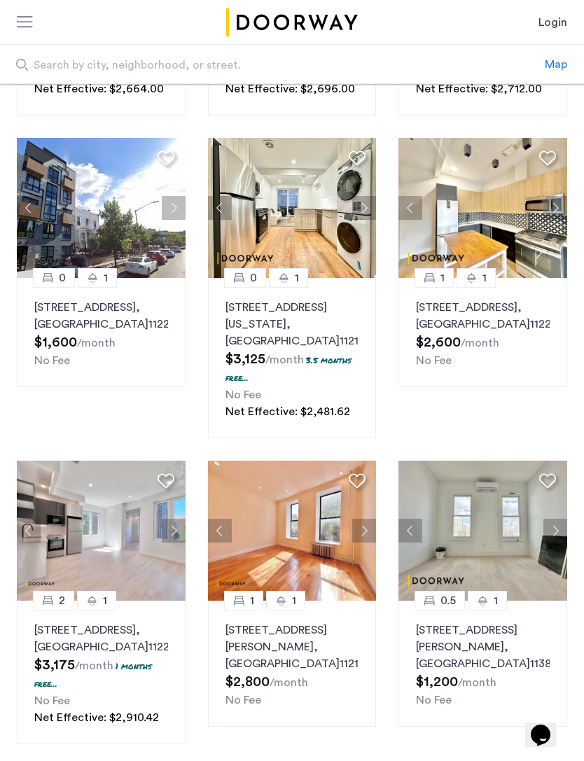
click at [365, 220] on button "Next apartment" at bounding box center [364, 208] width 24 height 24
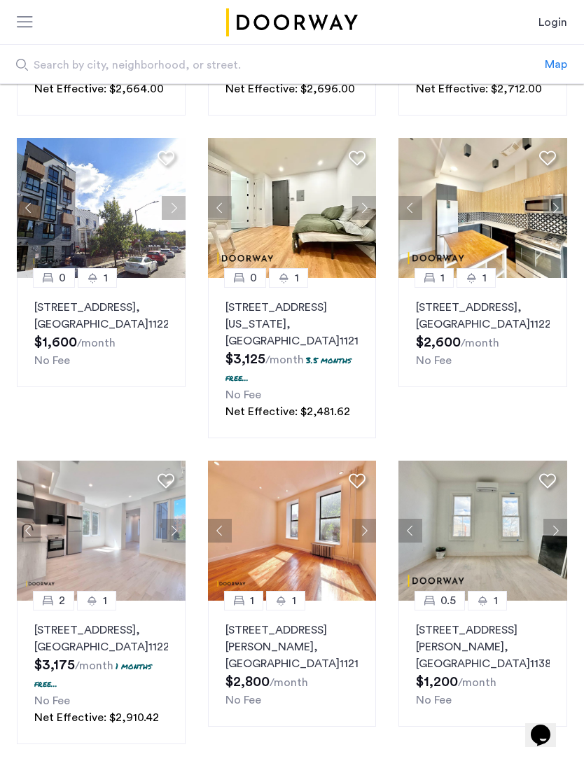
click at [363, 220] on button "Next apartment" at bounding box center [364, 208] width 24 height 24
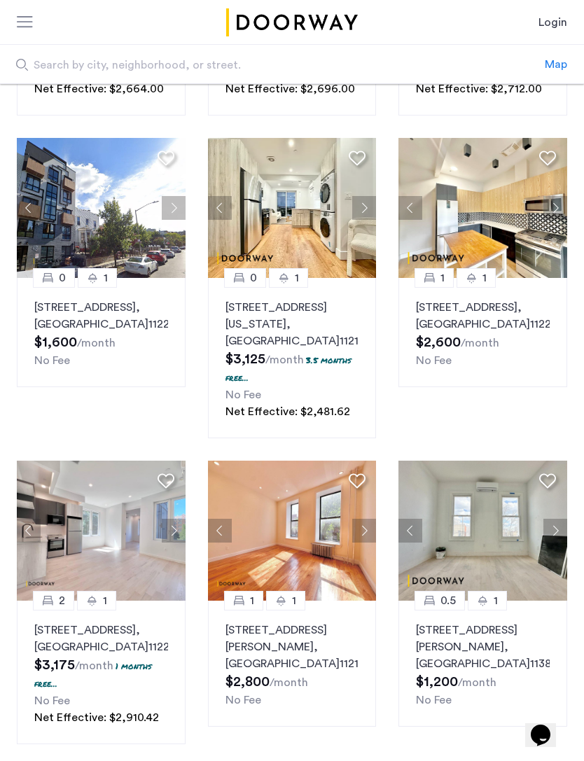
click at [367, 220] on button "Next apartment" at bounding box center [364, 208] width 24 height 24
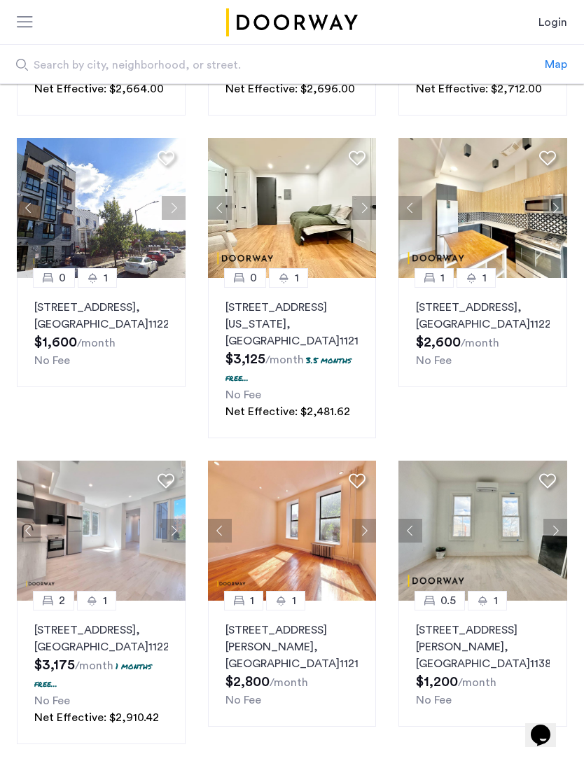
click at [363, 220] on button "Next apartment" at bounding box center [364, 208] width 24 height 24
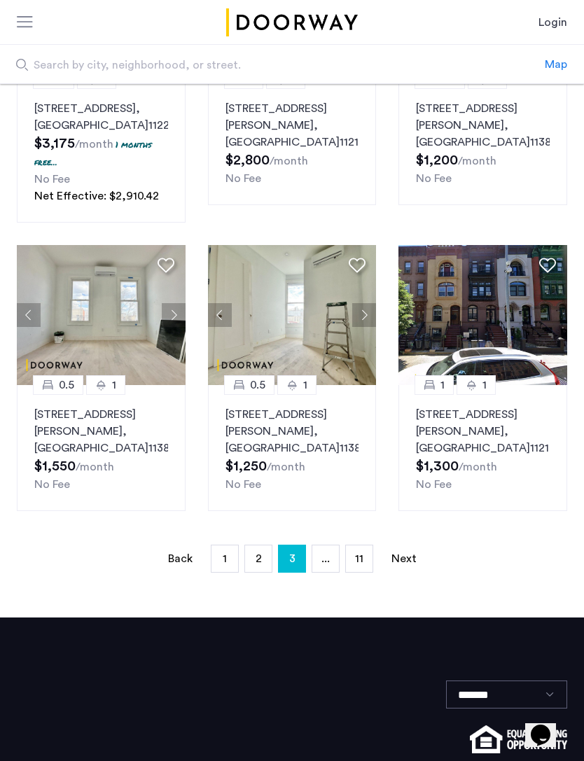
scroll to position [922, 0]
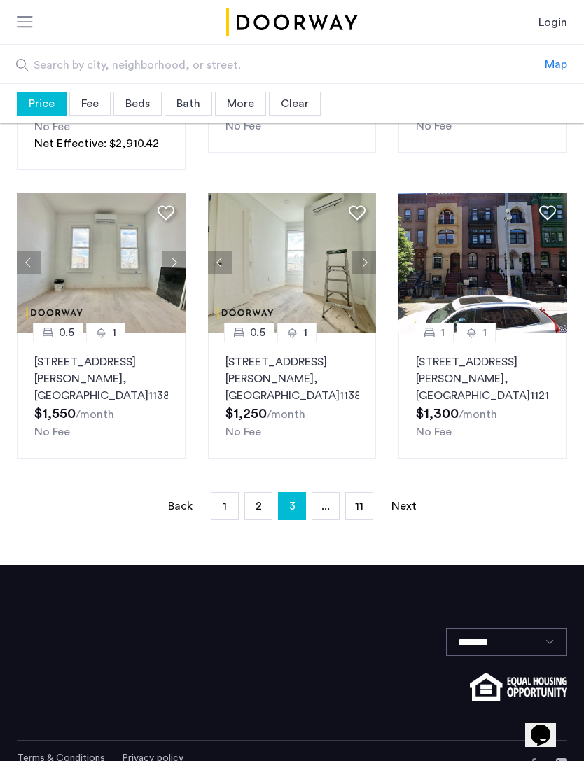
click at [516, 520] on ul "Back page 3 / 11 page 1 page 2 You're on page 3 page ... page 11 Next page" at bounding box center [292, 506] width 550 height 28
click at [500, 271] on img at bounding box center [482, 262] width 169 height 140
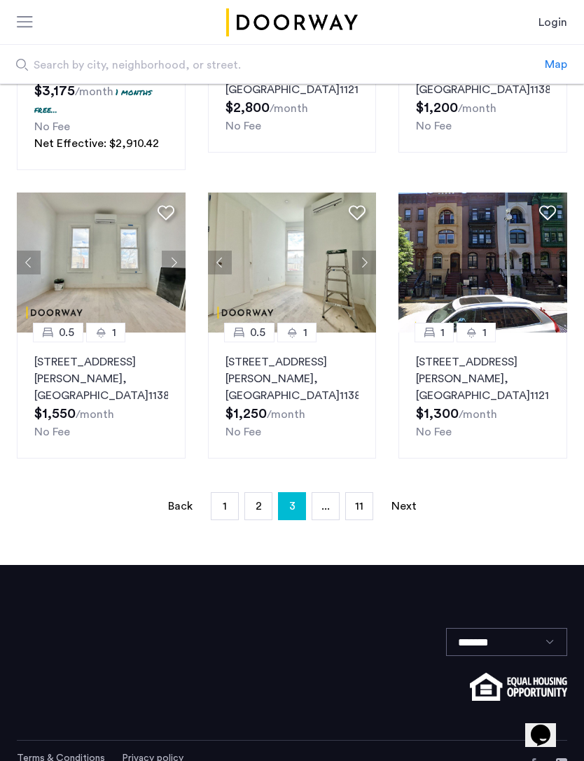
scroll to position [967, 0]
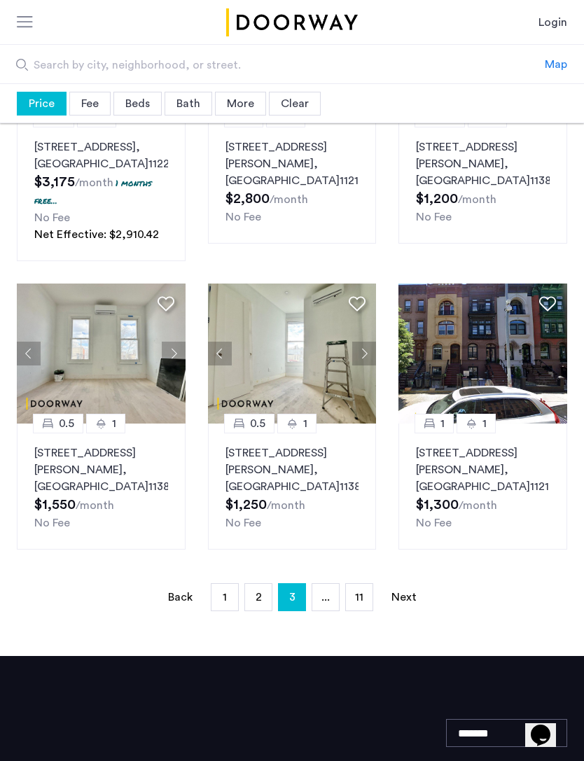
scroll to position [816, 0]
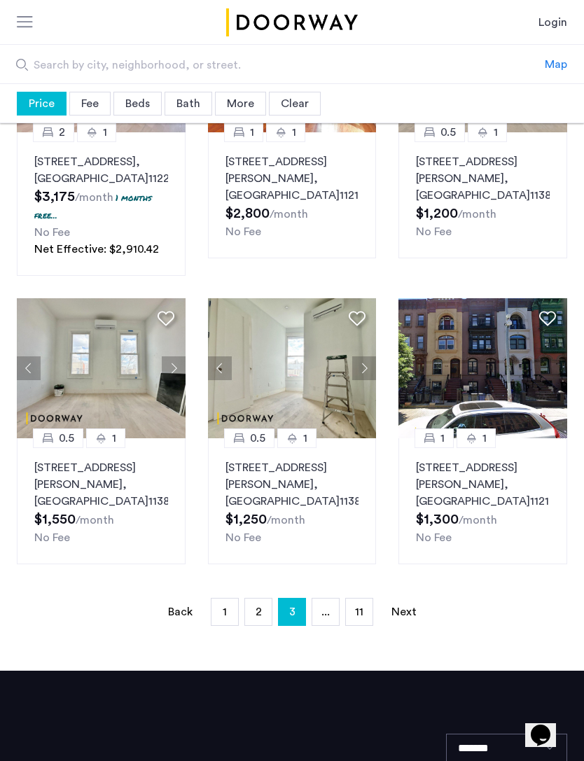
click at [369, 380] on button "Next apartment" at bounding box center [364, 368] width 24 height 24
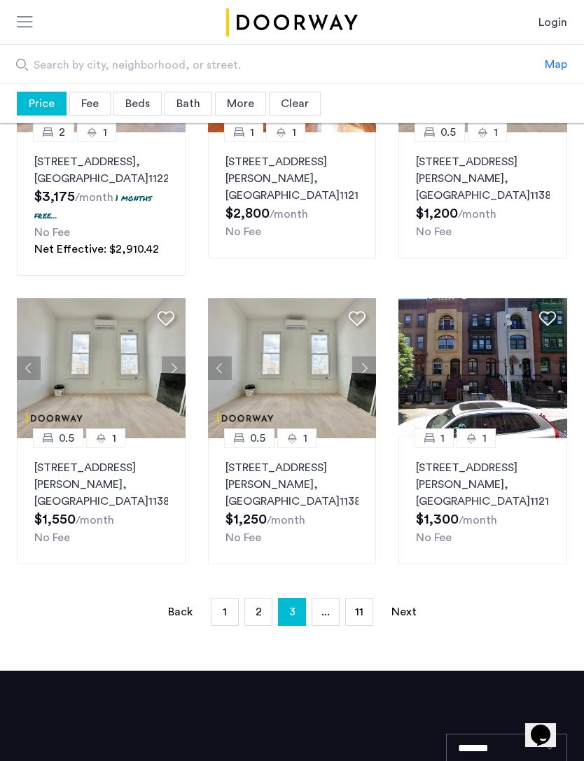
click at [367, 380] on button "Next apartment" at bounding box center [364, 368] width 24 height 24
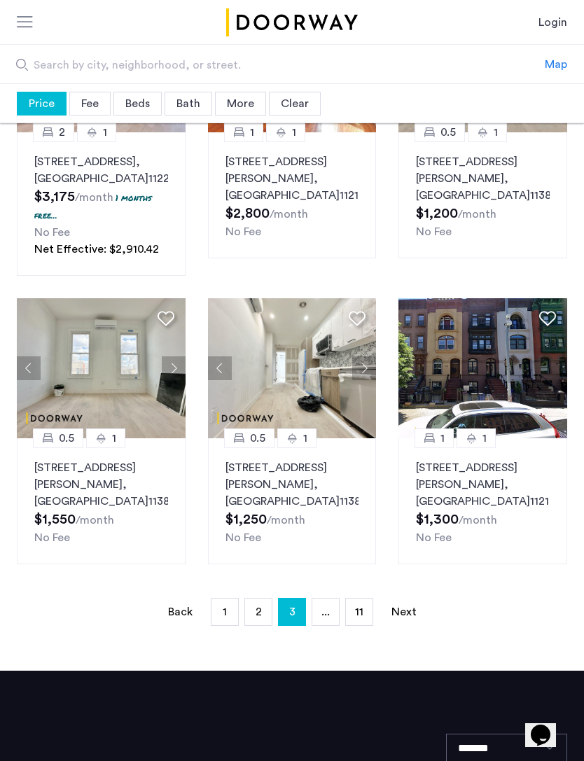
click at [413, 620] on link "Next page" at bounding box center [404, 611] width 28 height 27
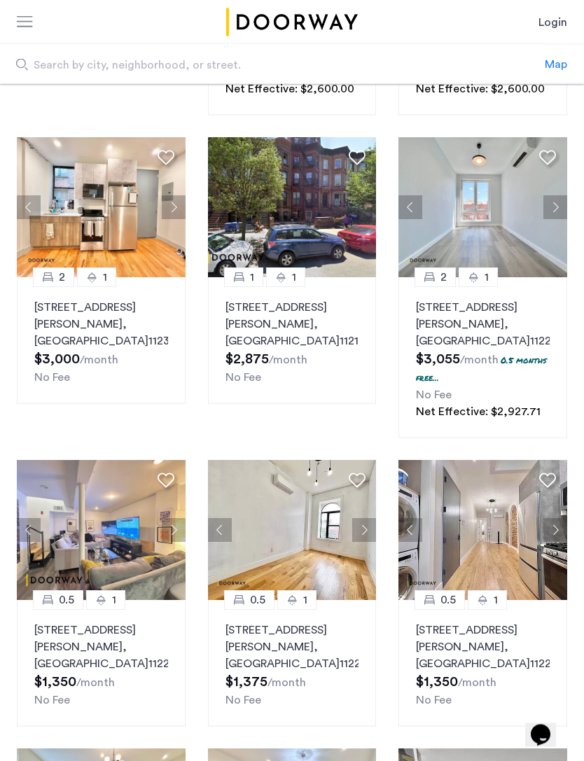
scroll to position [349, 0]
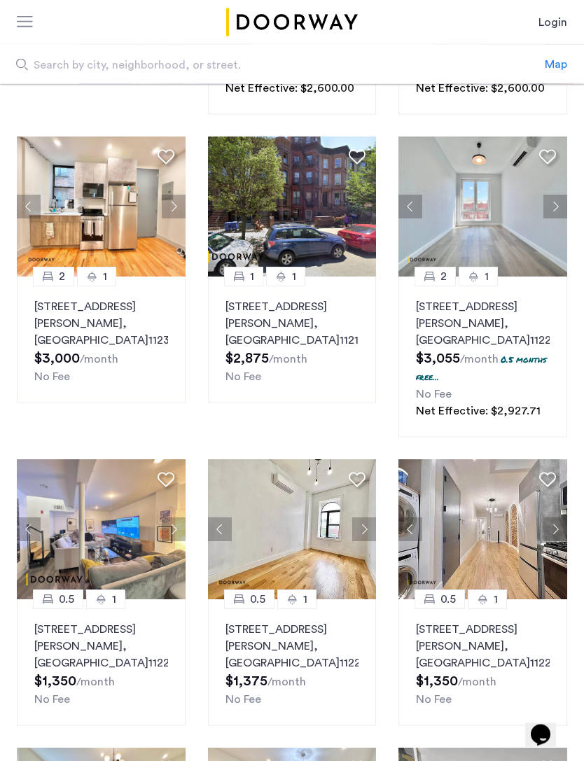
click at [553, 542] on button "Next apartment" at bounding box center [555, 530] width 24 height 24
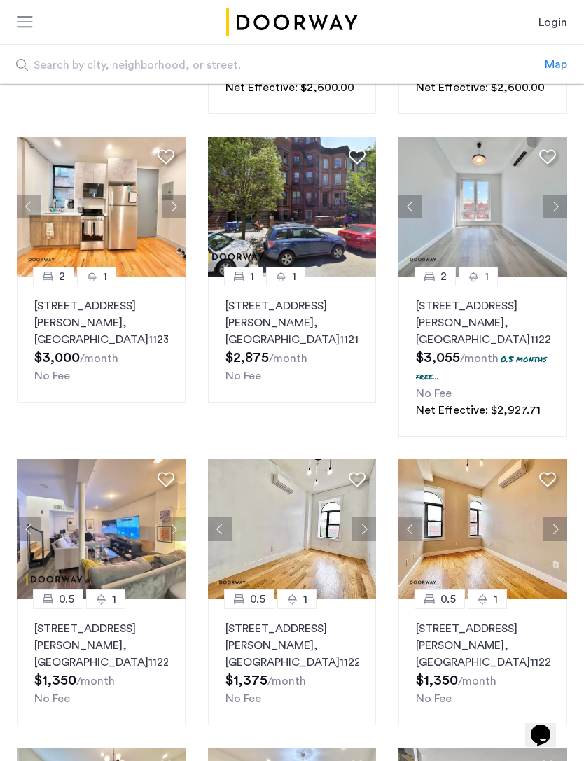
click at [560, 541] on button "Next apartment" at bounding box center [555, 529] width 24 height 24
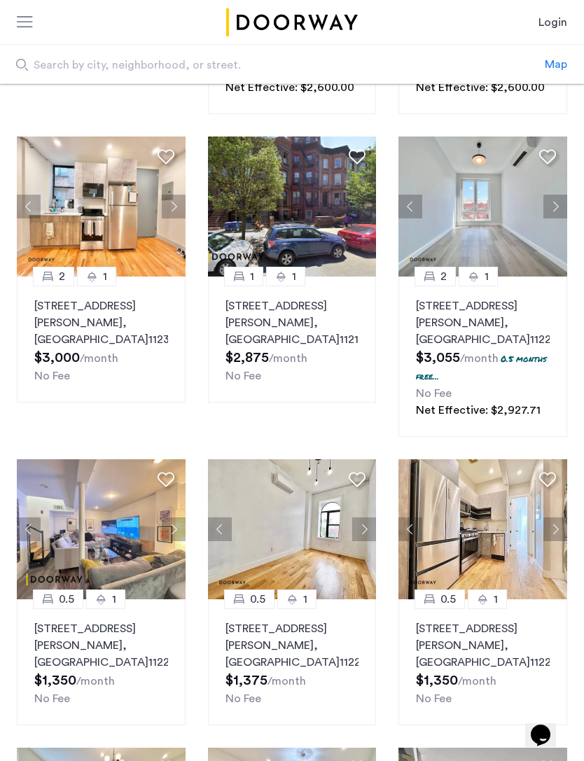
click at [560, 541] on button "Next apartment" at bounding box center [555, 529] width 24 height 24
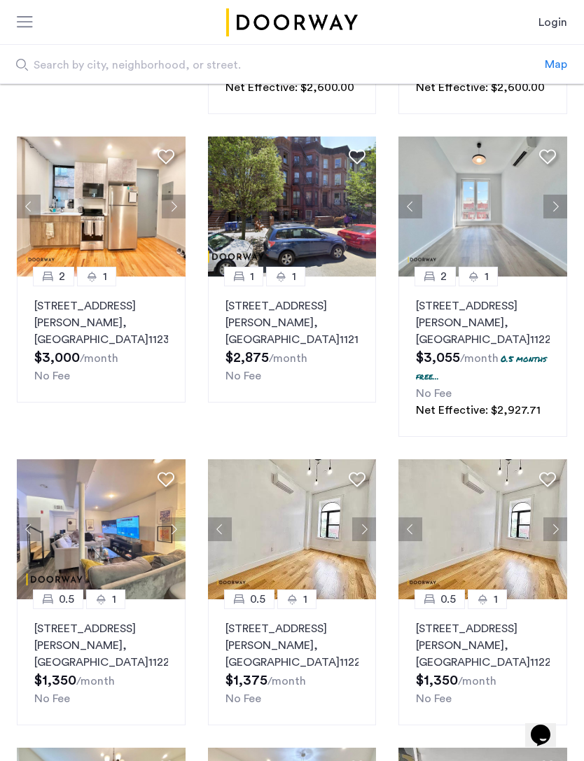
click at [560, 540] on button "Next apartment" at bounding box center [555, 529] width 24 height 24
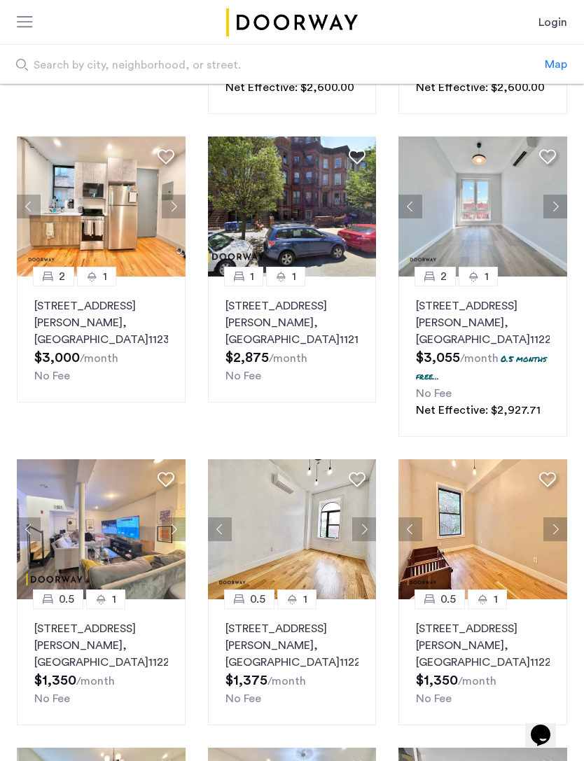
click at [561, 541] on button "Next apartment" at bounding box center [555, 529] width 24 height 24
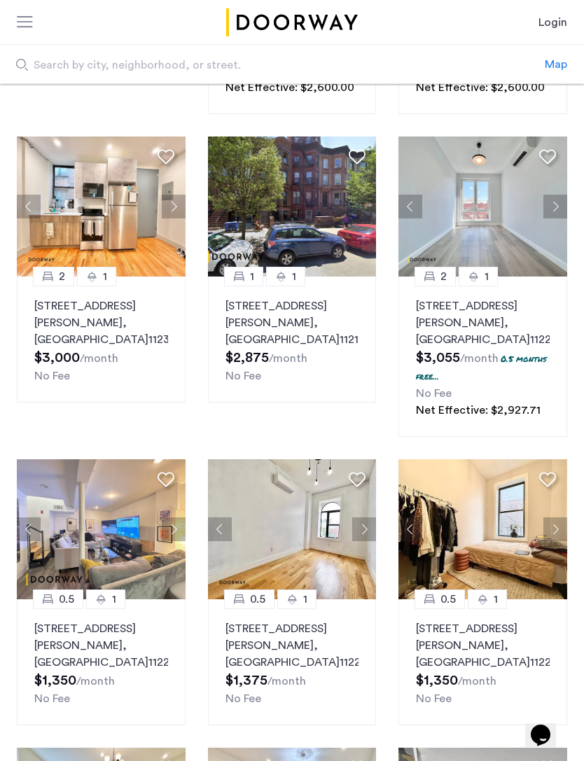
click at [560, 541] on button "Next apartment" at bounding box center [555, 529] width 24 height 24
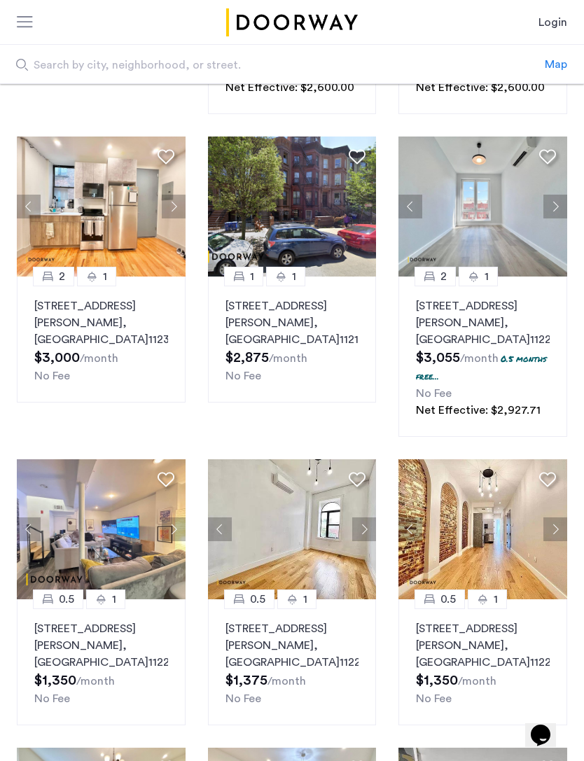
click at [559, 541] on button "Next apartment" at bounding box center [555, 529] width 24 height 24
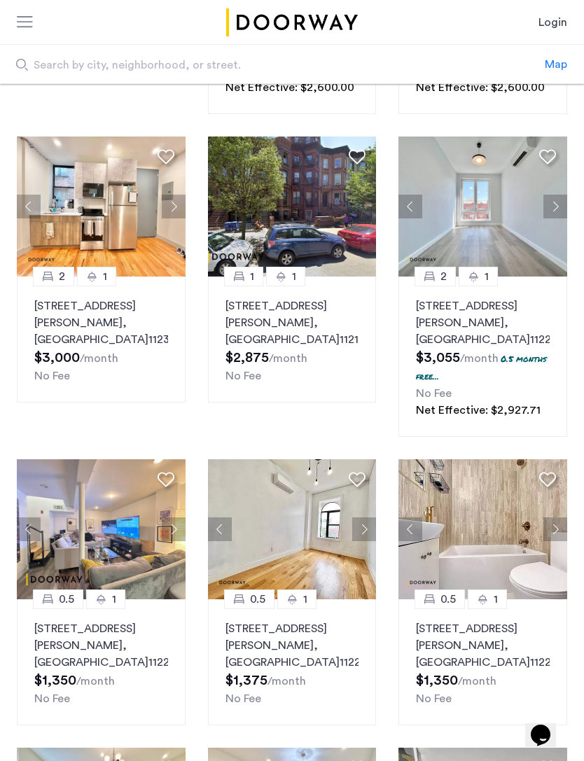
click at [560, 541] on button "Next apartment" at bounding box center [555, 529] width 24 height 24
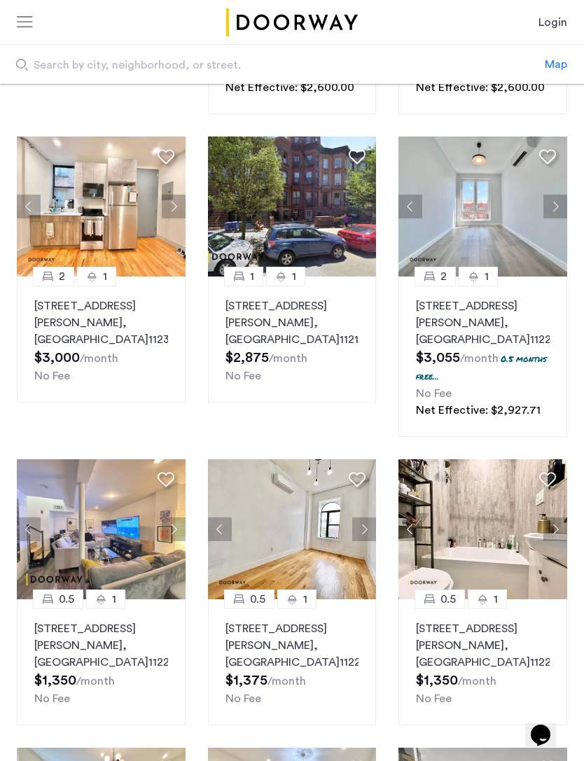
click at [171, 541] on button "Next apartment" at bounding box center [174, 529] width 24 height 24
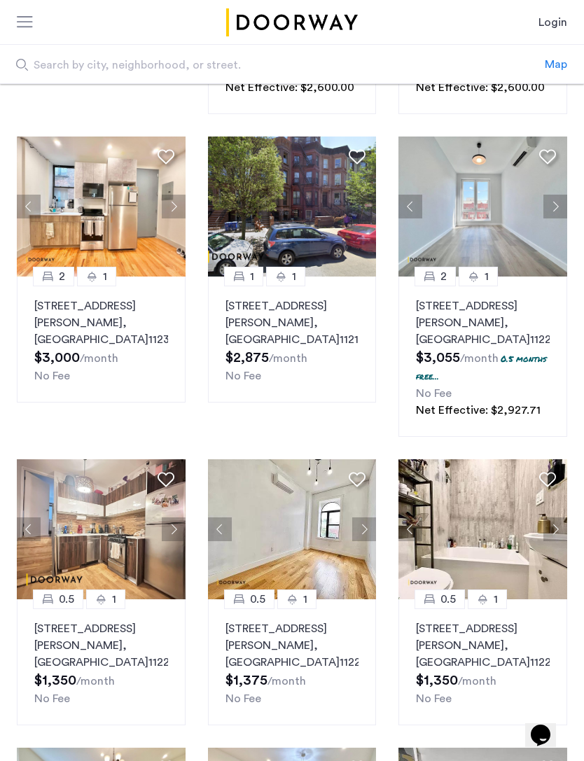
click at [174, 541] on button "Next apartment" at bounding box center [174, 529] width 24 height 24
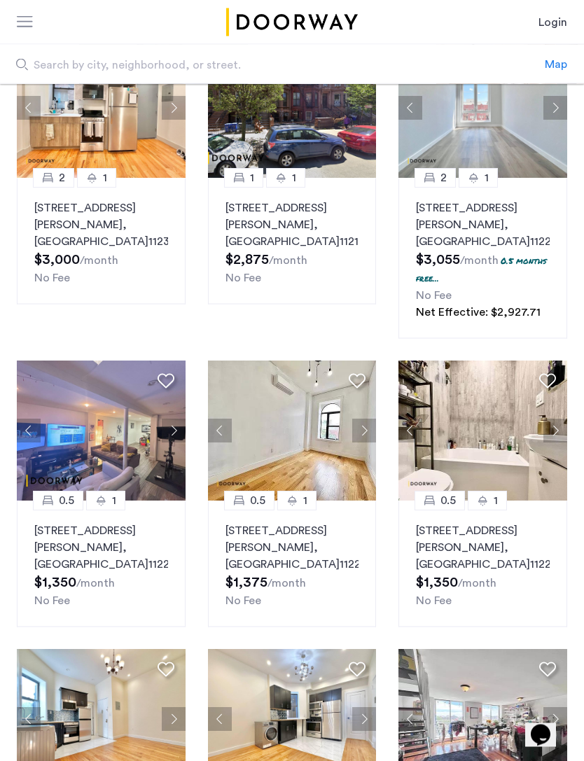
scroll to position [625, 0]
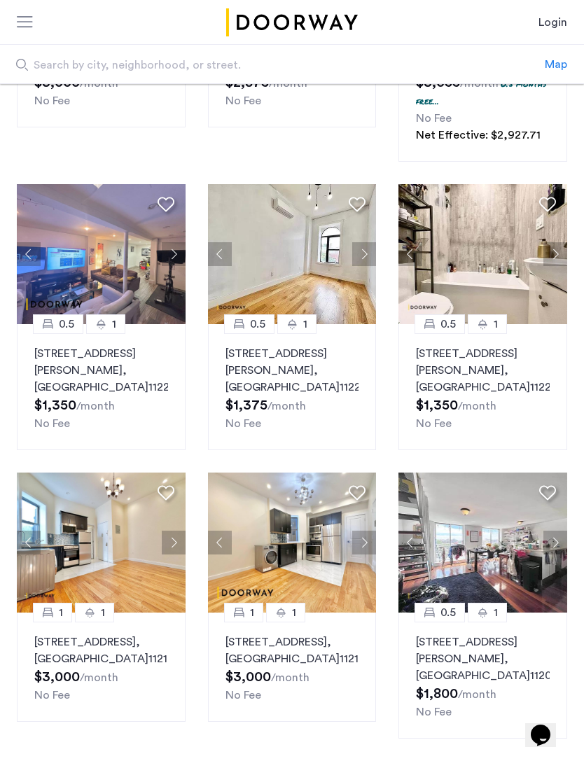
click at [184, 554] on button "Next apartment" at bounding box center [174, 542] width 24 height 24
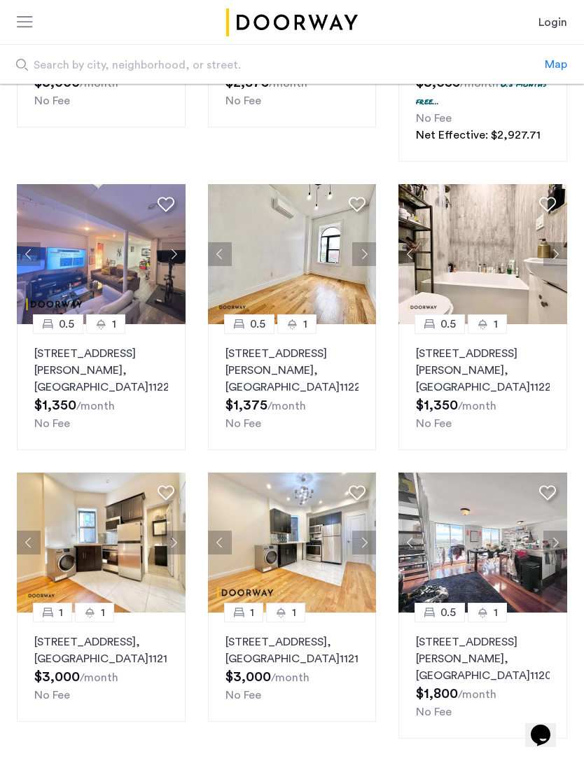
click at [177, 554] on button "Next apartment" at bounding box center [174, 542] width 24 height 24
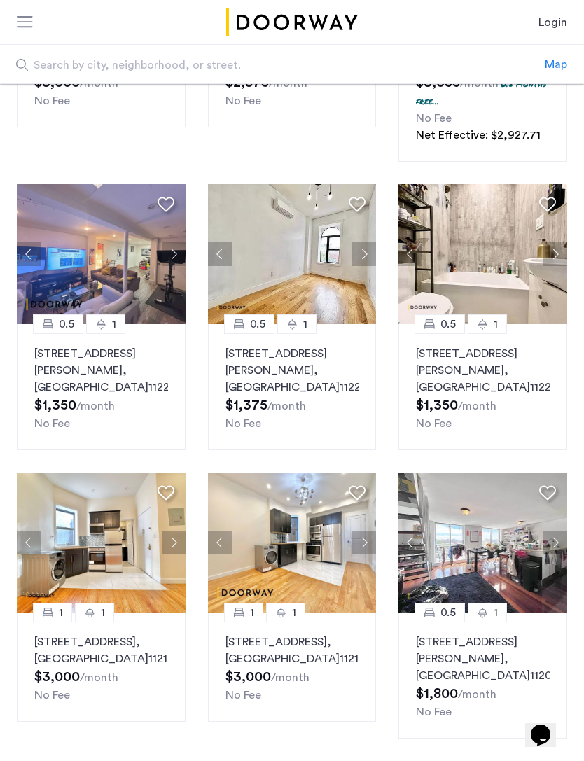
click at [558, 554] on button "Next apartment" at bounding box center [555, 542] width 24 height 24
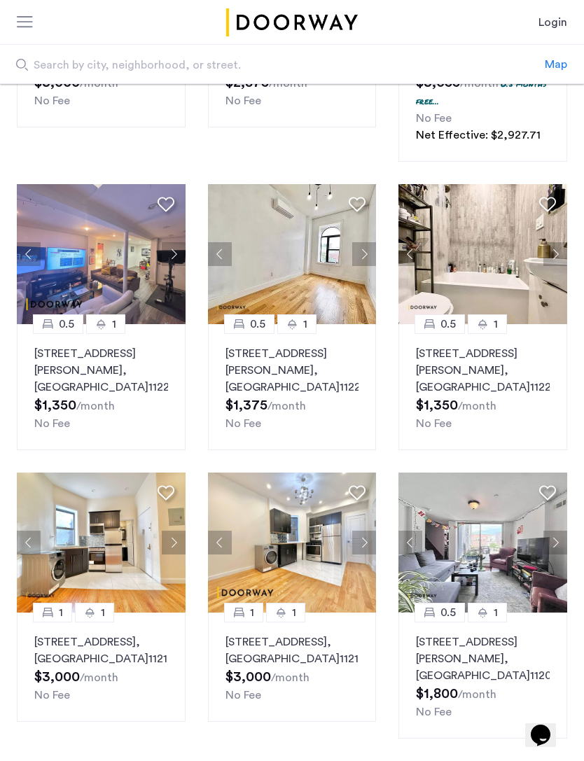
click at [557, 554] on button "Next apartment" at bounding box center [555, 542] width 24 height 24
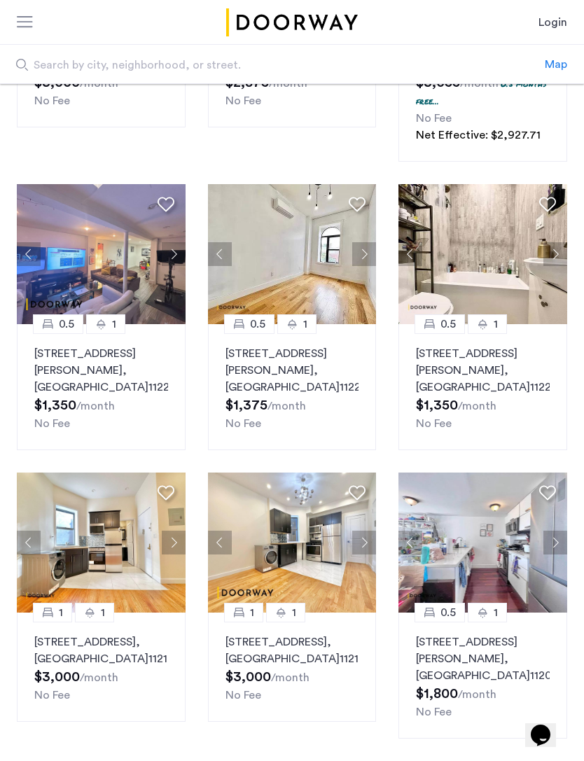
click at [564, 554] on button "Next apartment" at bounding box center [555, 542] width 24 height 24
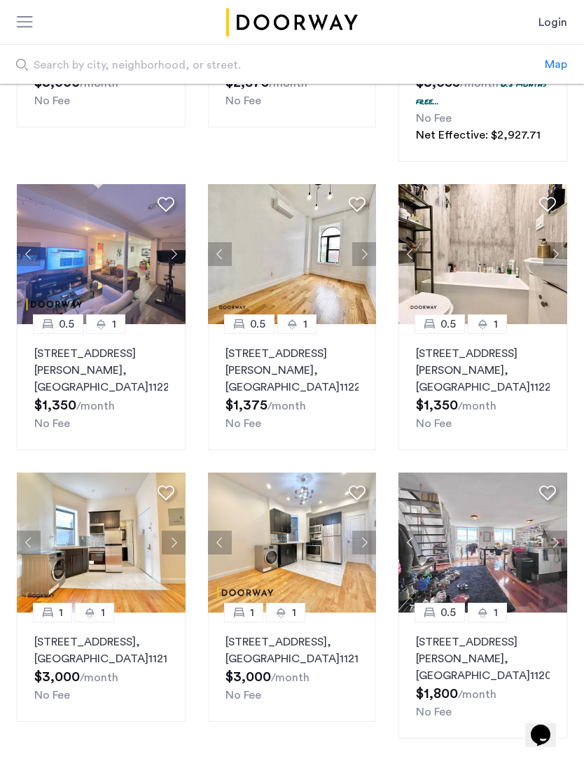
click at [560, 554] on button "Next apartment" at bounding box center [555, 542] width 24 height 24
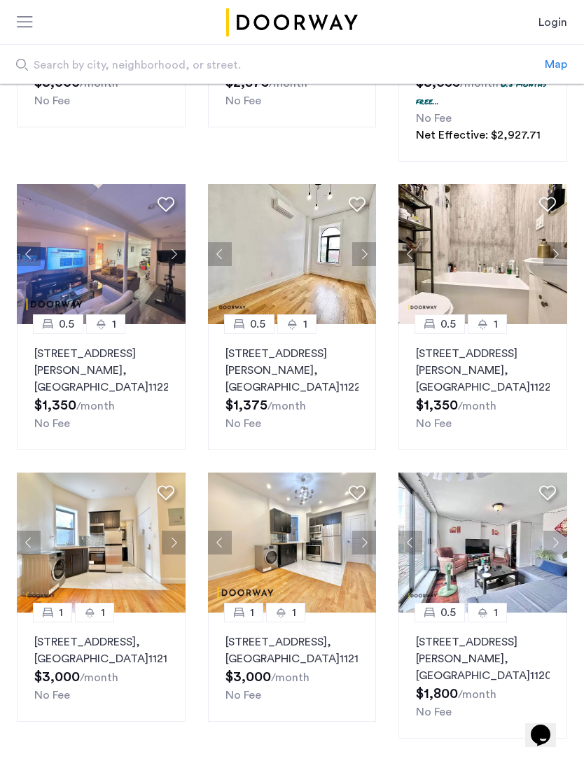
click at [563, 554] on button "Next apartment" at bounding box center [555, 542] width 24 height 24
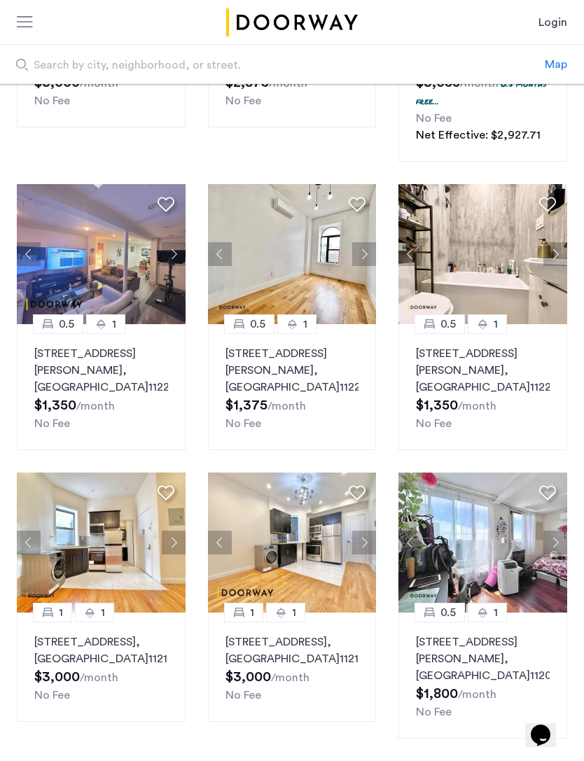
click at [565, 554] on button "Next apartment" at bounding box center [555, 542] width 24 height 24
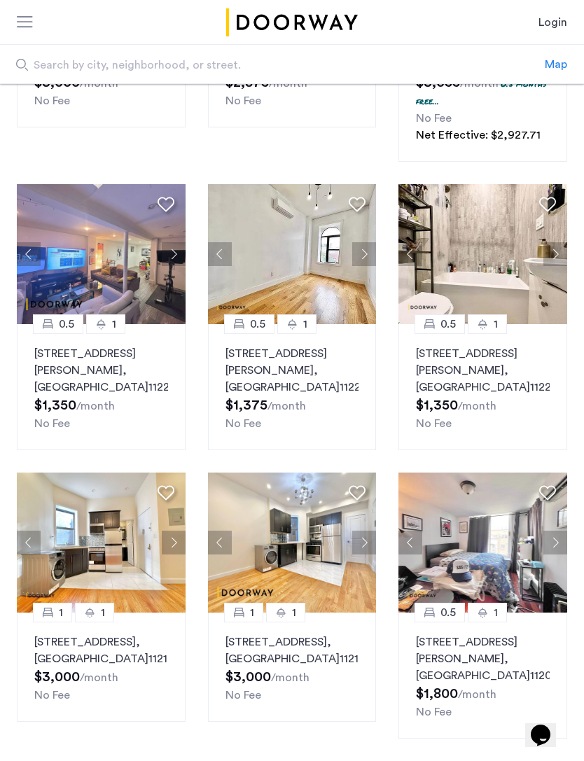
click at [531, 559] on img at bounding box center [482, 542] width 169 height 140
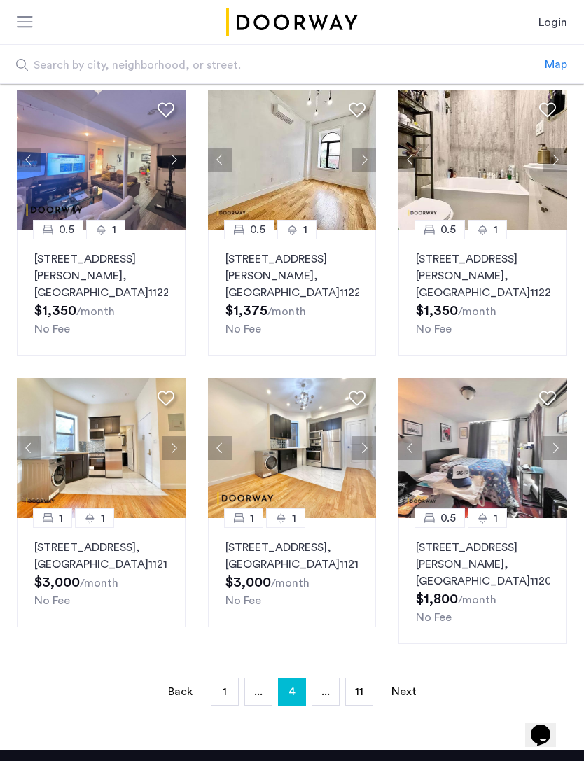
scroll to position [905, 0]
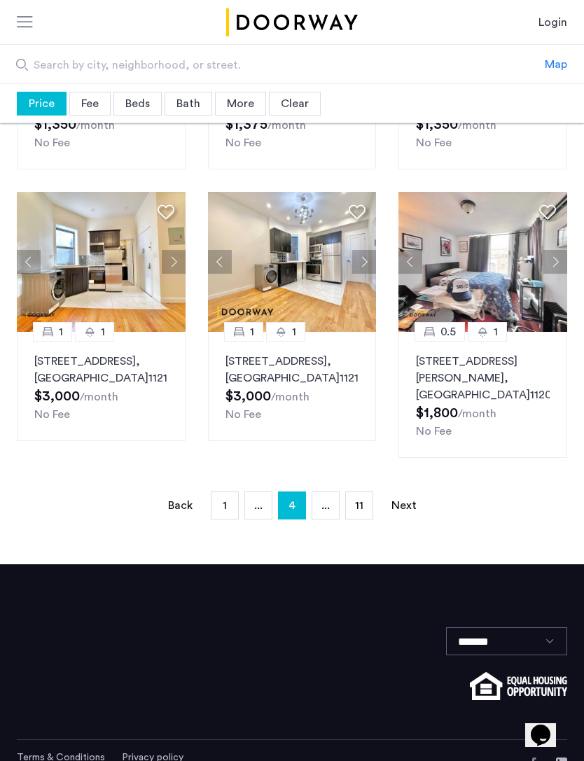
click at [402, 518] on link "Next page" at bounding box center [404, 505] width 28 height 27
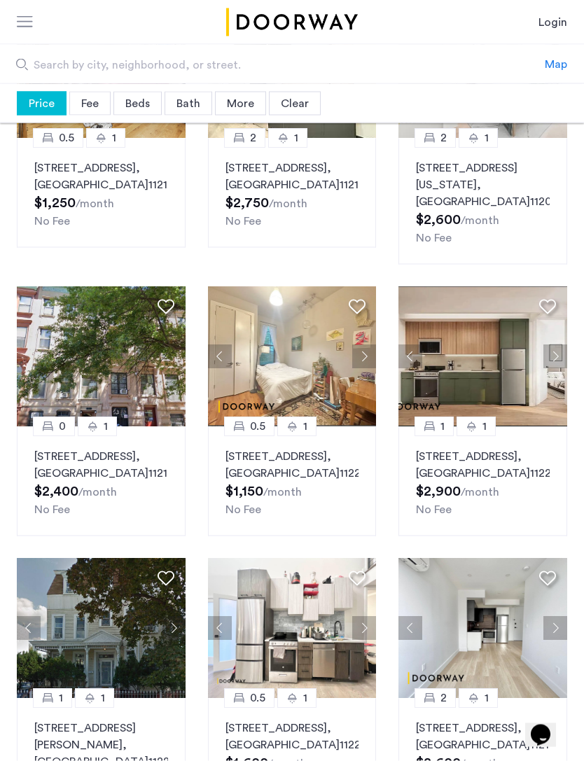
scroll to position [505, 0]
click at [558, 348] on button "Next apartment" at bounding box center [555, 356] width 24 height 24
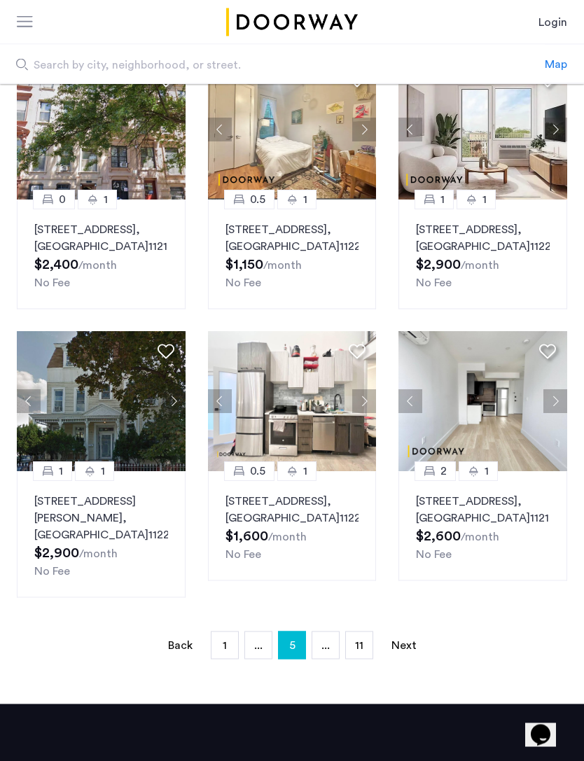
scroll to position [731, 0]
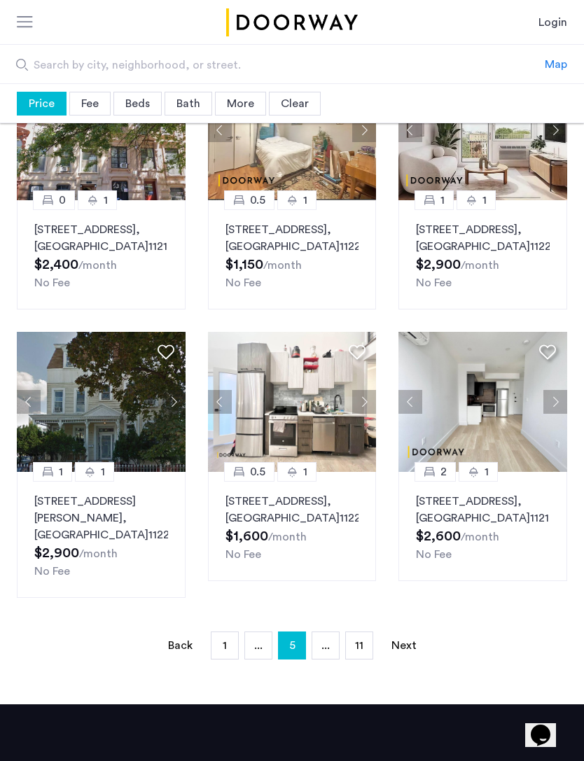
click at [174, 413] on button "Next apartment" at bounding box center [174, 402] width 24 height 24
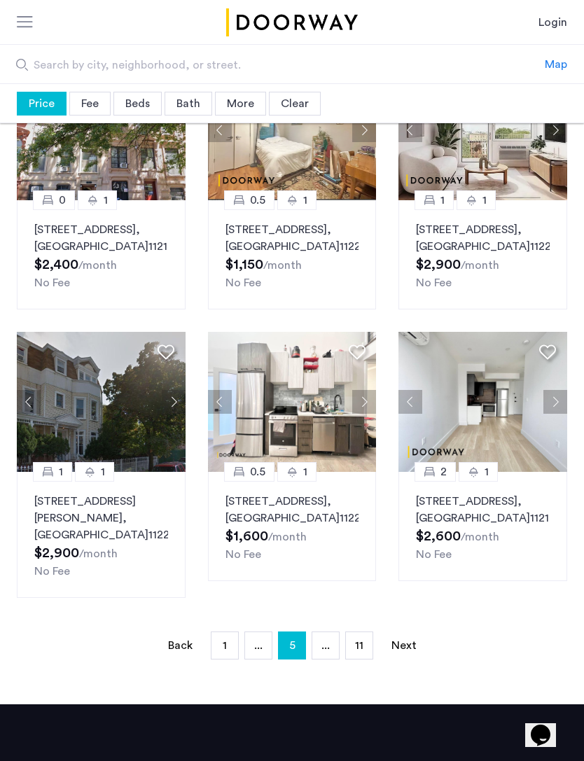
click at [171, 413] on button "Next apartment" at bounding box center [174, 402] width 24 height 24
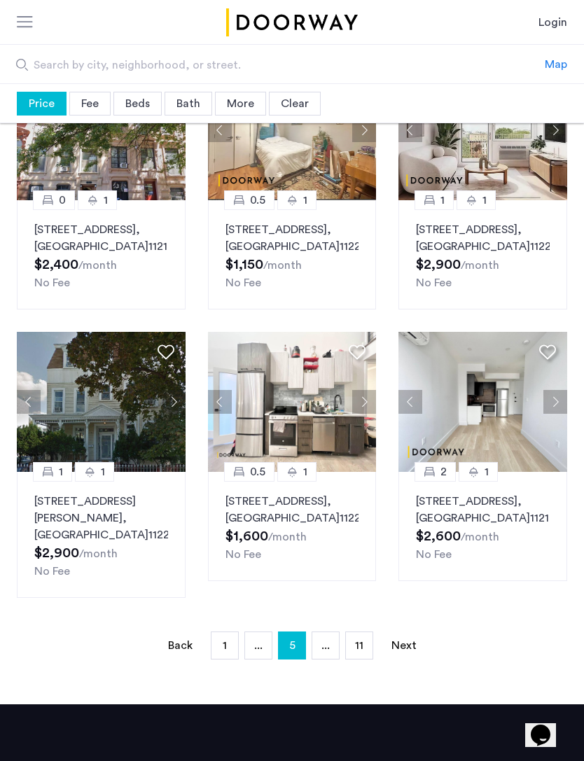
click at [369, 413] on button "Next apartment" at bounding box center [364, 402] width 24 height 24
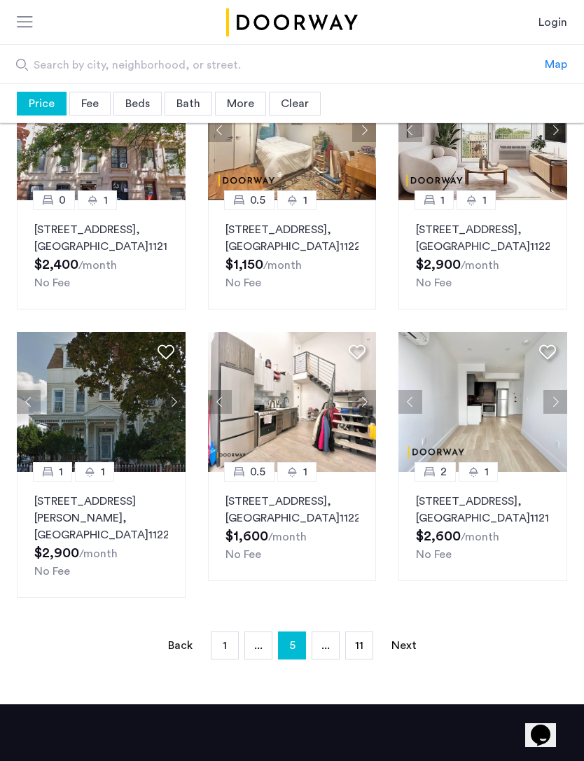
click at [362, 413] on button "Next apartment" at bounding box center [364, 402] width 24 height 24
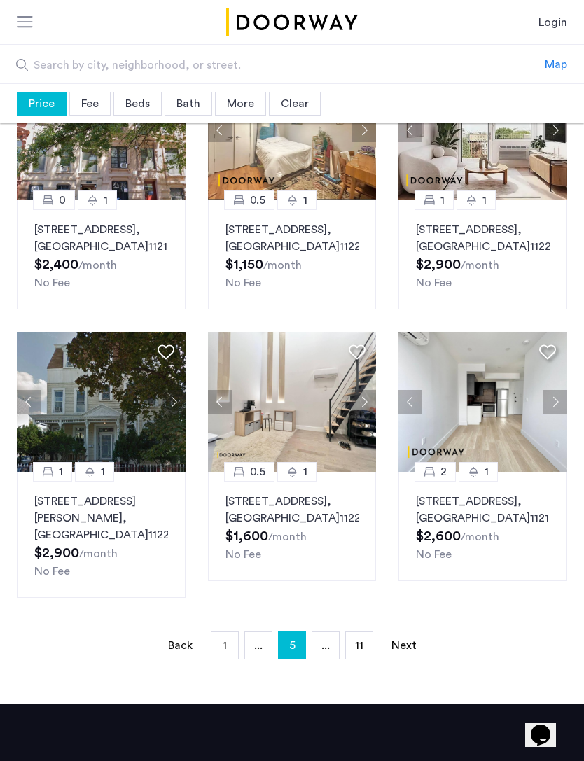
click at [366, 413] on button "Next apartment" at bounding box center [364, 402] width 24 height 24
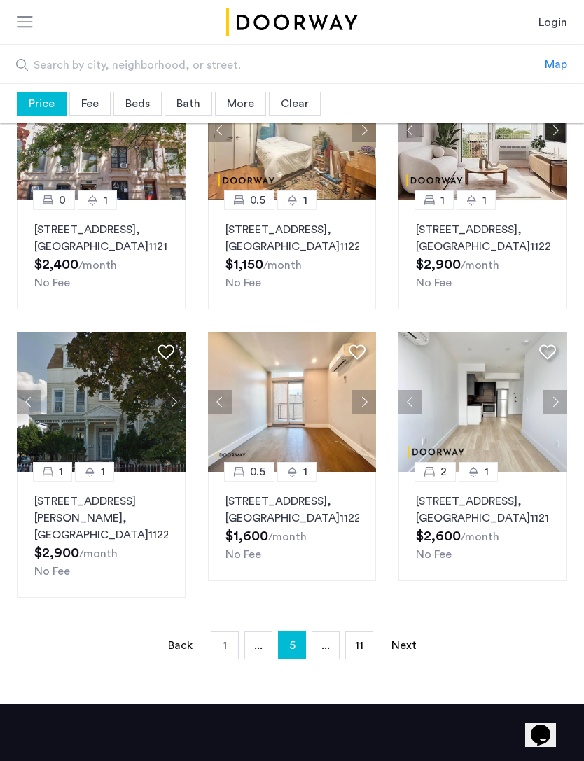
click at [366, 413] on button "Next apartment" at bounding box center [364, 402] width 24 height 24
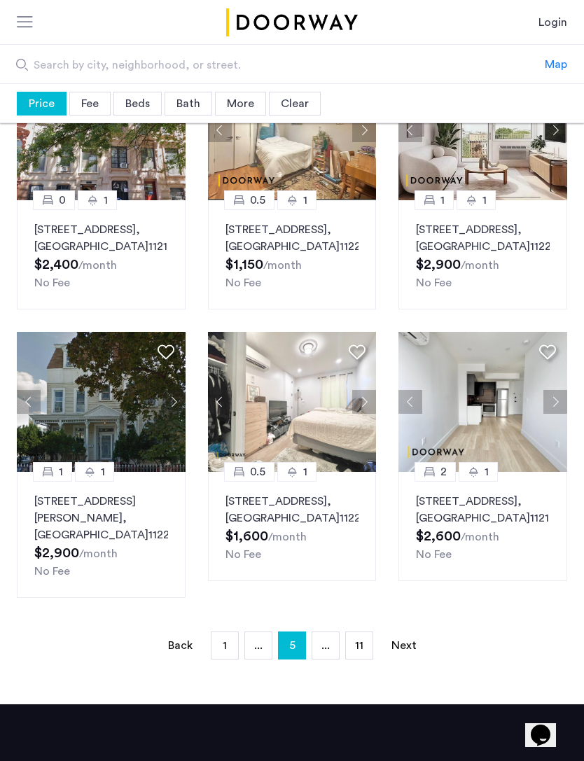
click at [369, 413] on button "Next apartment" at bounding box center [364, 402] width 24 height 24
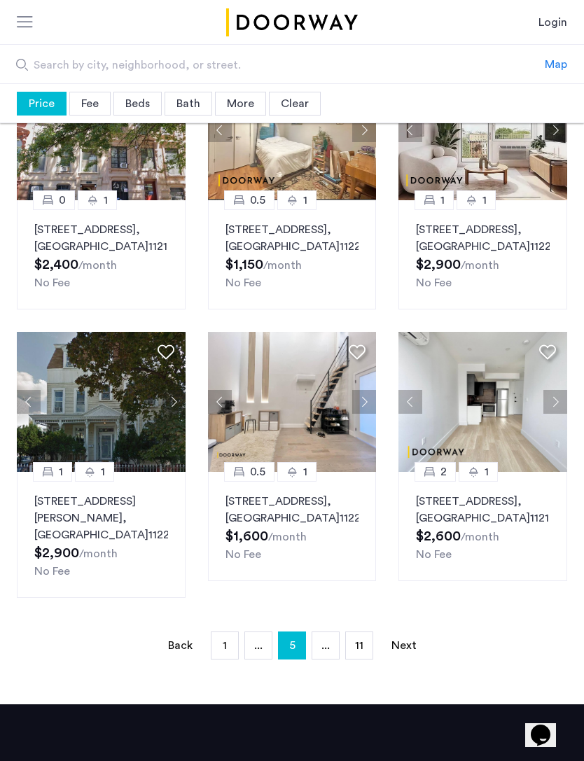
click at [556, 413] on button "Next apartment" at bounding box center [555, 402] width 24 height 24
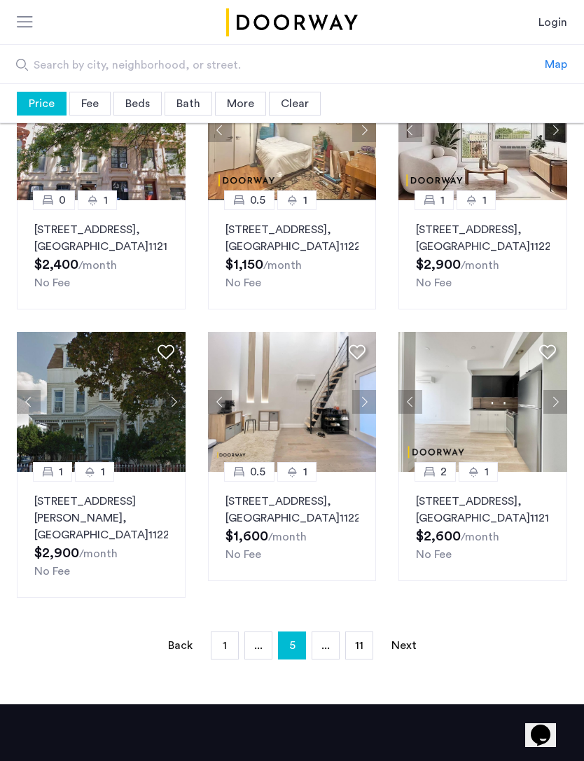
click at [559, 413] on button "Next apartment" at bounding box center [555, 402] width 24 height 24
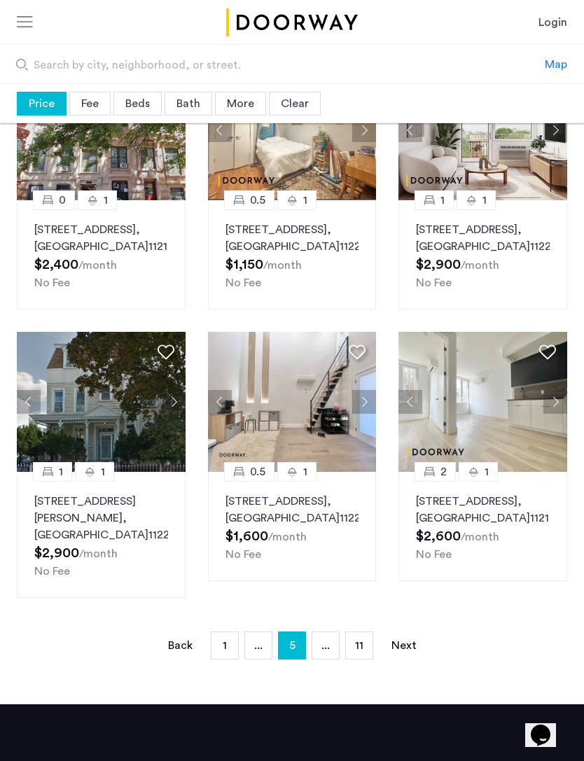
click at [402, 658] on link "Next page" at bounding box center [404, 645] width 28 height 27
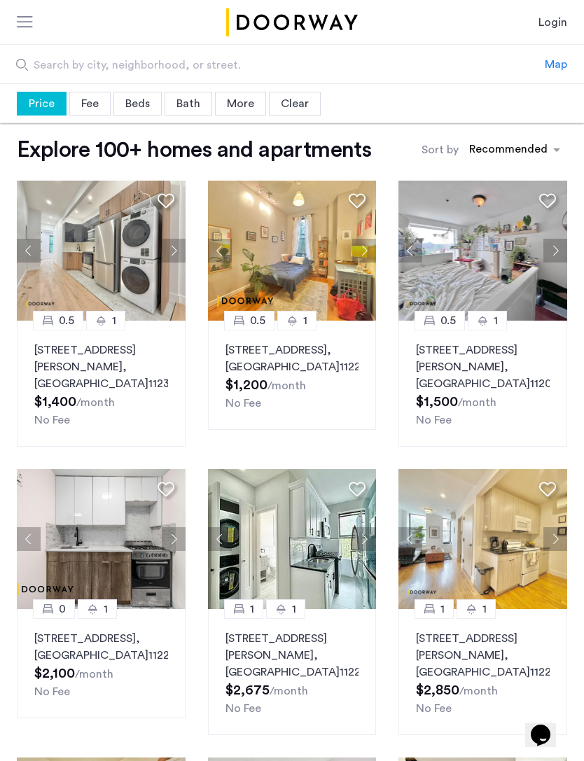
click at [556, 539] on button "Next apartment" at bounding box center [555, 539] width 24 height 24
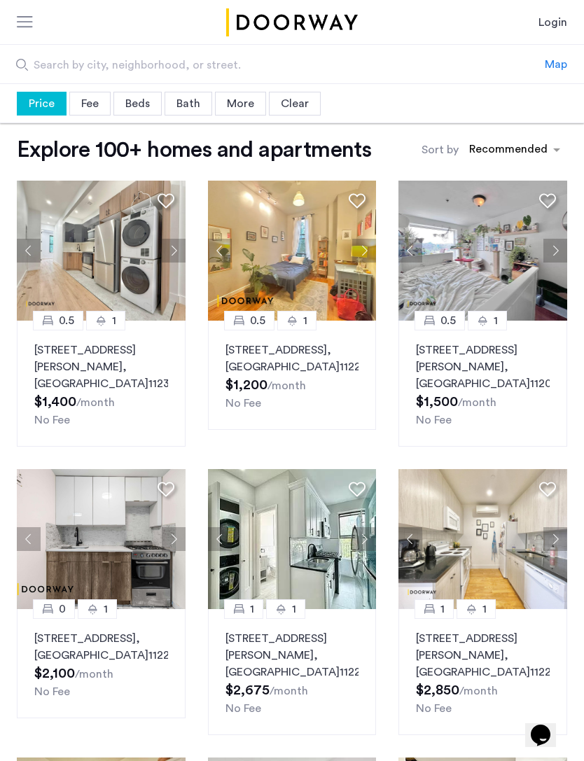
click at [549, 539] on button "Next apartment" at bounding box center [555, 539] width 24 height 24
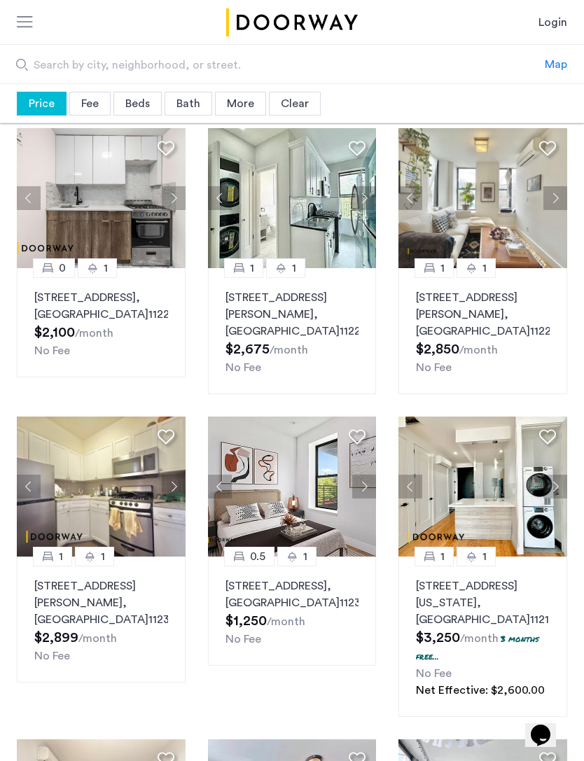
scroll to position [342, 0]
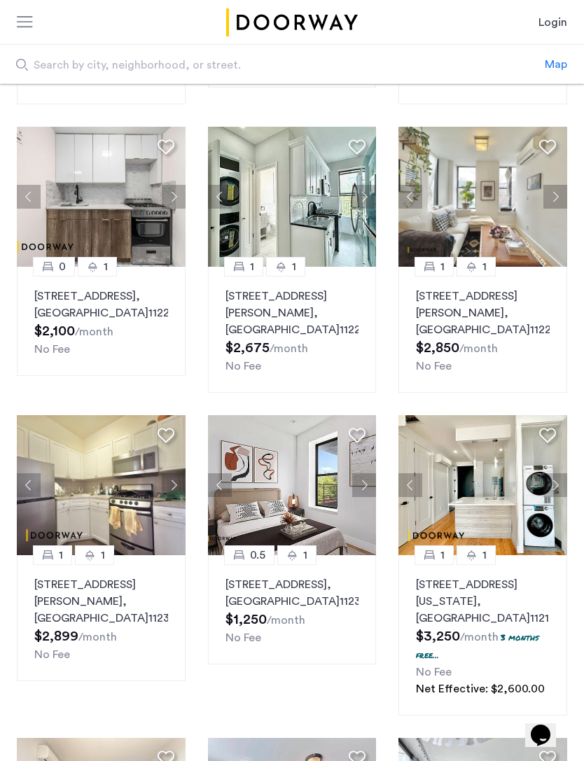
click at [175, 200] on button "Next apartment" at bounding box center [174, 197] width 24 height 24
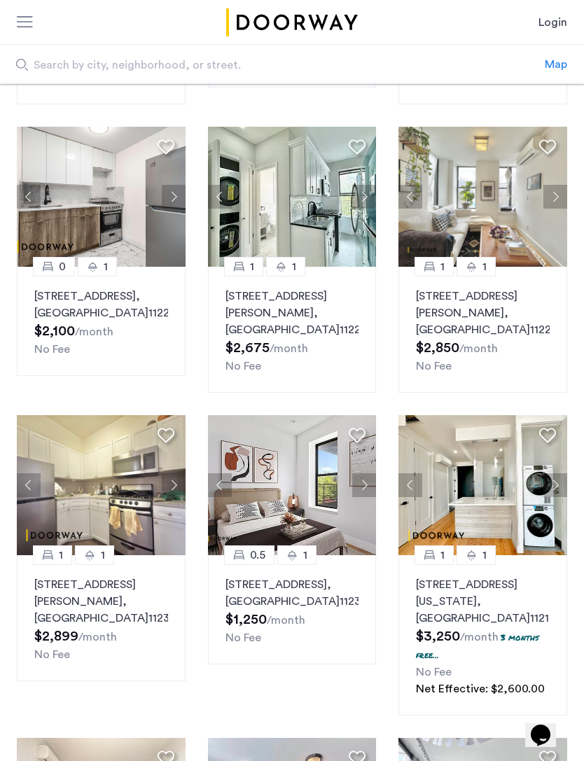
click at [175, 198] on button "Next apartment" at bounding box center [174, 197] width 24 height 24
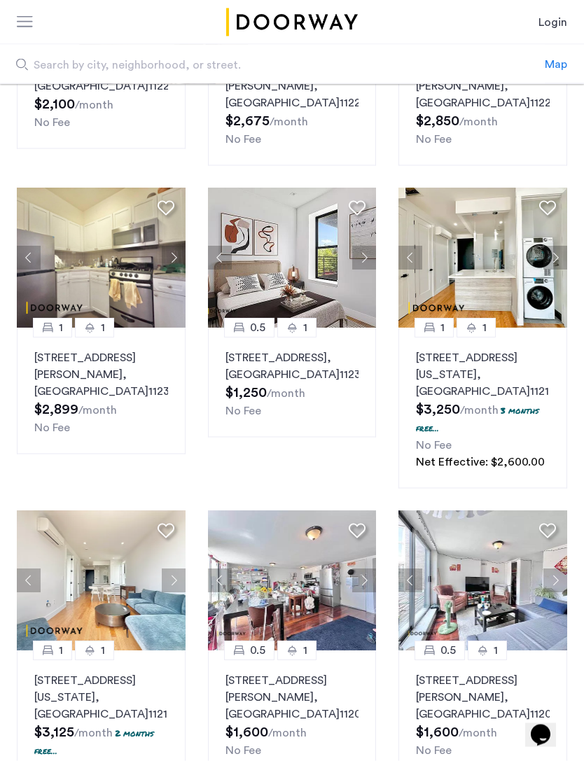
scroll to position [739, 0]
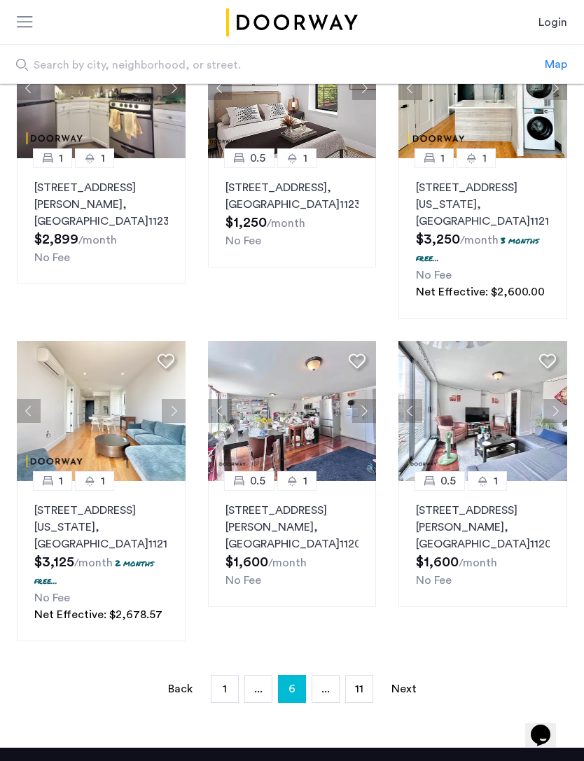
click at [181, 405] on button "Next apartment" at bounding box center [174, 411] width 24 height 24
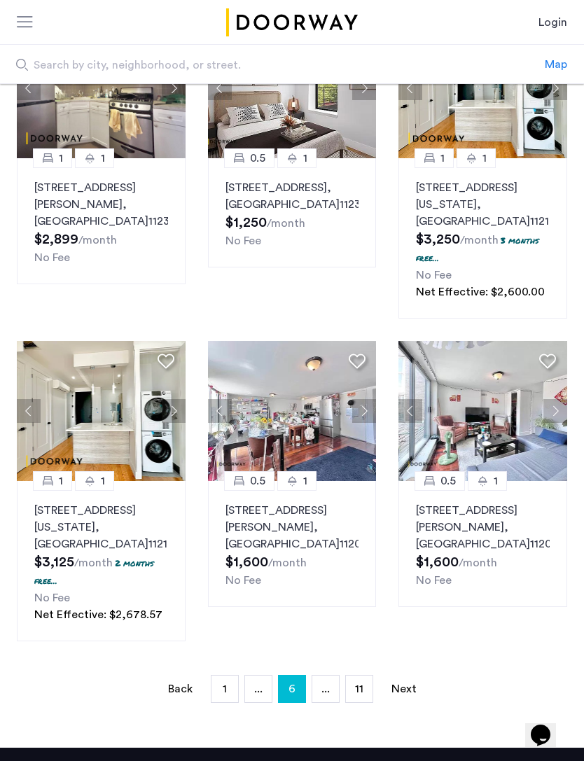
click at [167, 409] on button "Next apartment" at bounding box center [174, 411] width 24 height 24
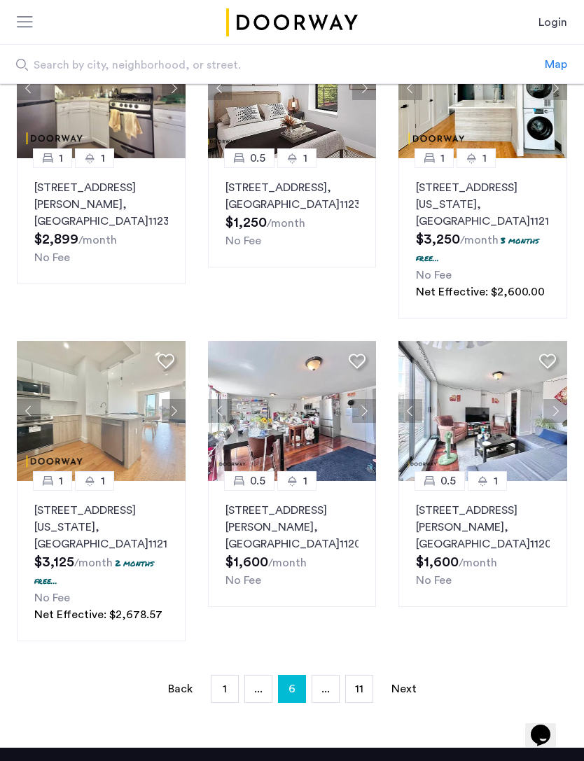
click at [399, 683] on link "Next page" at bounding box center [404, 688] width 28 height 27
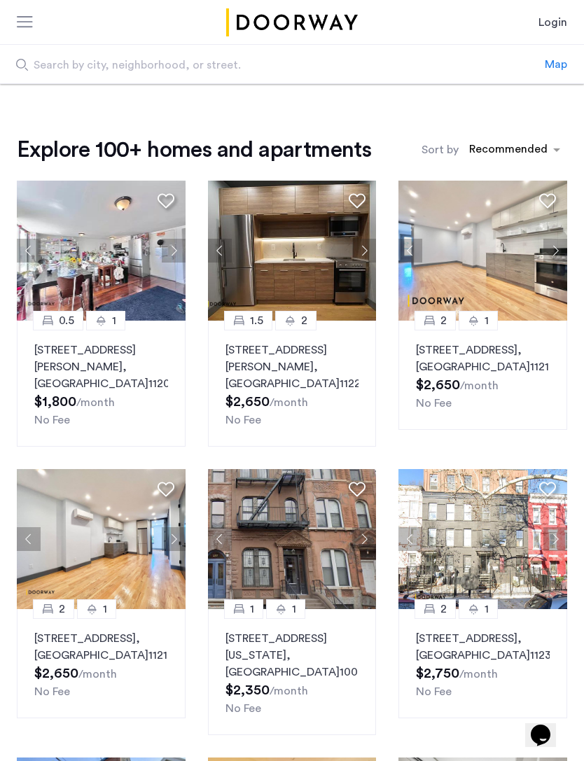
click at [560, 541] on button "Next apartment" at bounding box center [555, 539] width 24 height 24
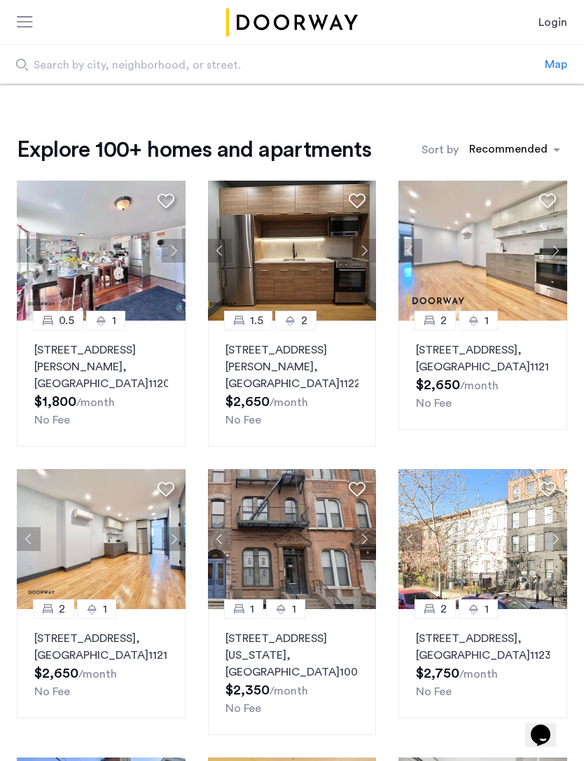
click at [555, 546] on button "Next apartment" at bounding box center [555, 539] width 24 height 24
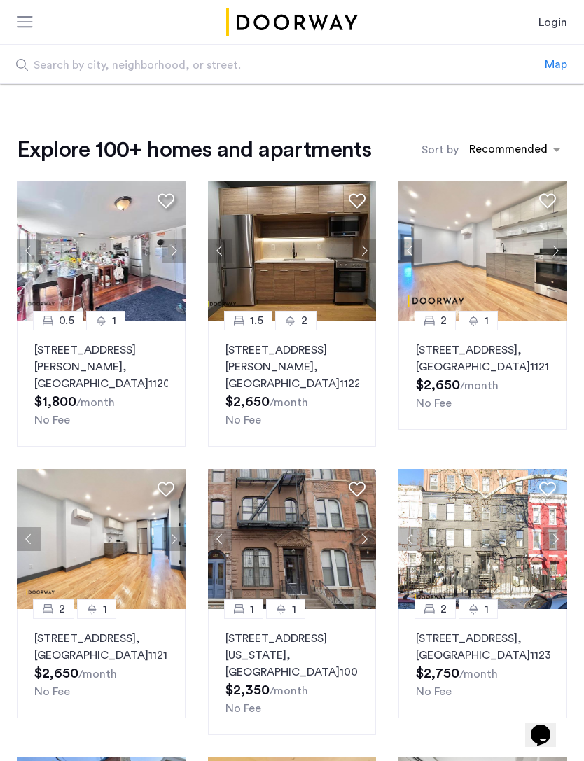
click at [560, 537] on button "Next apartment" at bounding box center [555, 539] width 24 height 24
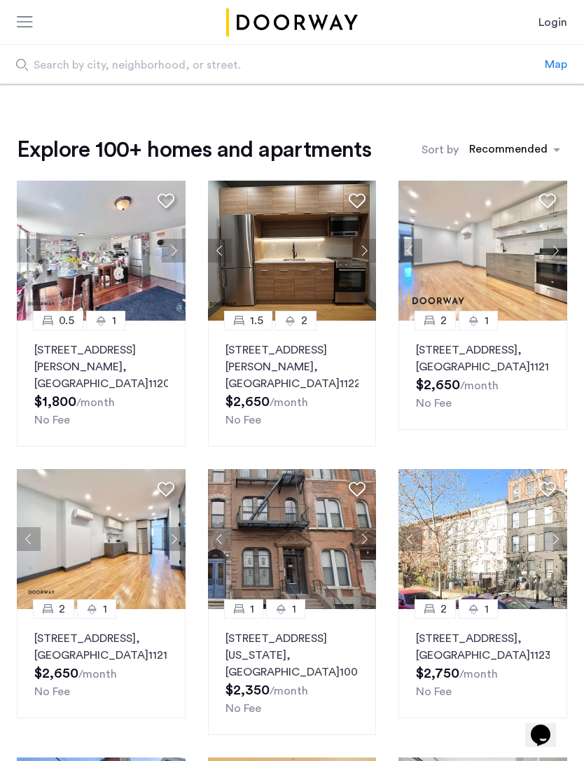
click at [564, 536] on button "Next apartment" at bounding box center [555, 539] width 24 height 24
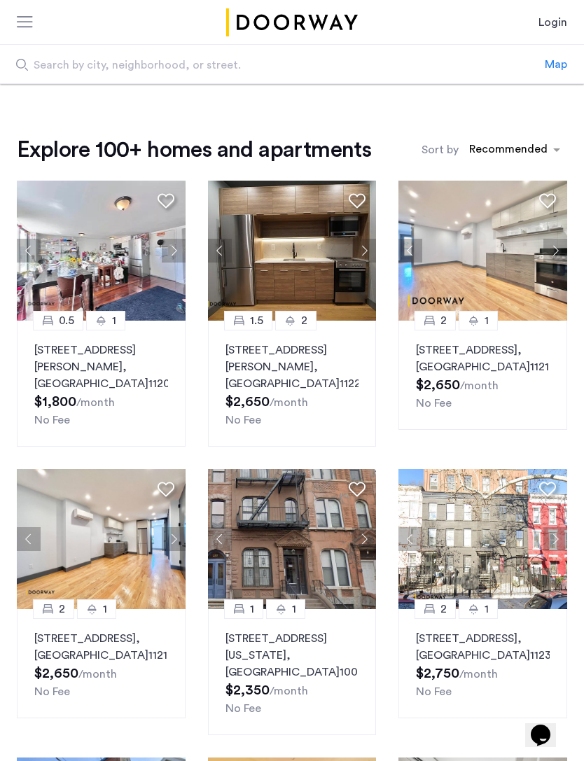
click at [372, 545] on button "Next apartment" at bounding box center [364, 539] width 24 height 24
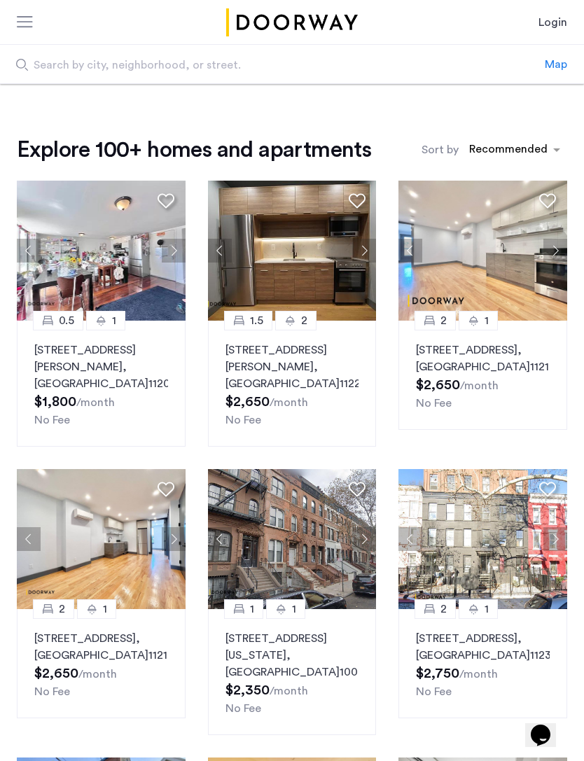
click at [369, 538] on button "Next apartment" at bounding box center [364, 539] width 24 height 24
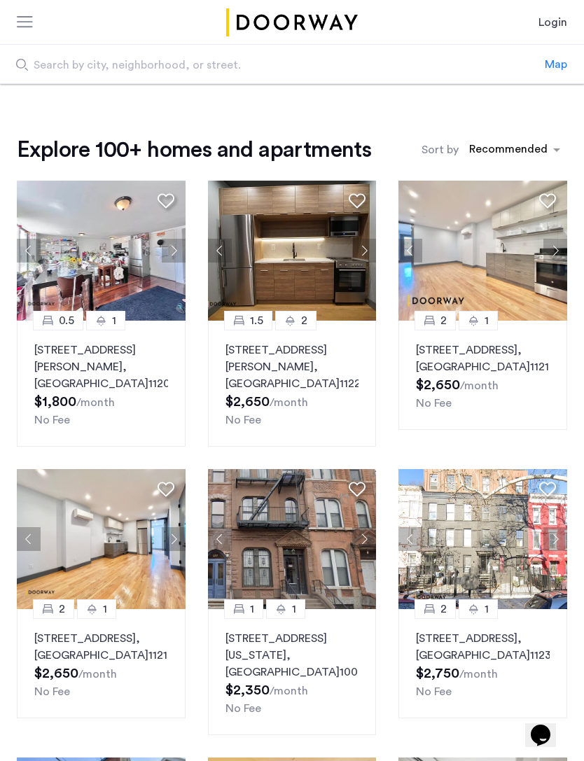
click at [365, 540] on button "Next apartment" at bounding box center [364, 539] width 24 height 24
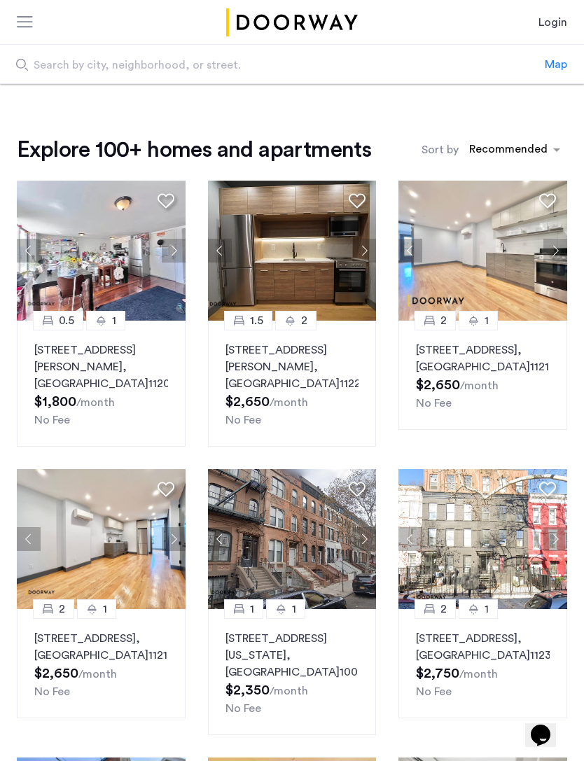
click at [370, 542] on button "Next apartment" at bounding box center [364, 539] width 24 height 24
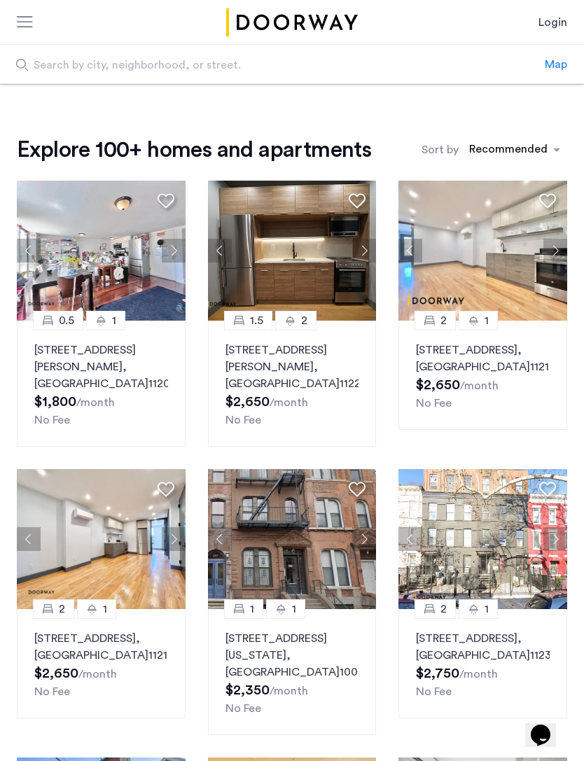
click at [376, 535] on button "Next apartment" at bounding box center [364, 539] width 24 height 24
click at [169, 541] on button "Next apartment" at bounding box center [174, 539] width 24 height 24
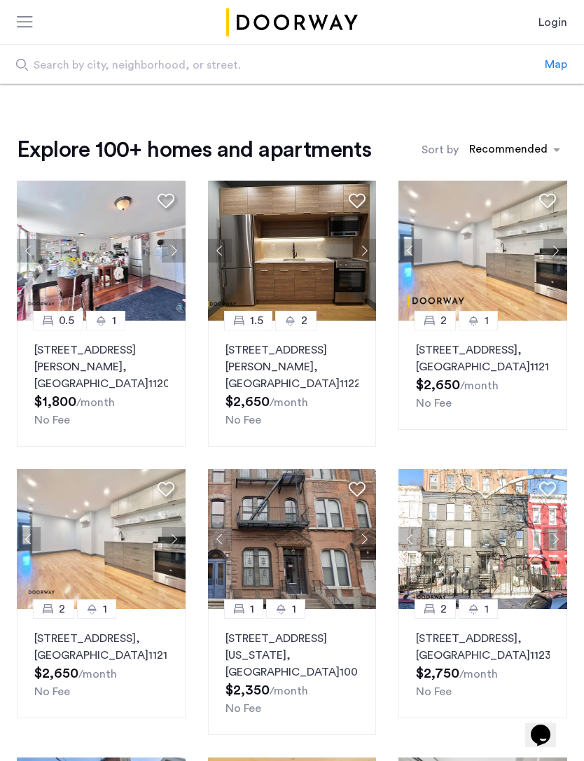
click at [172, 537] on button "Next apartment" at bounding box center [174, 539] width 24 height 24
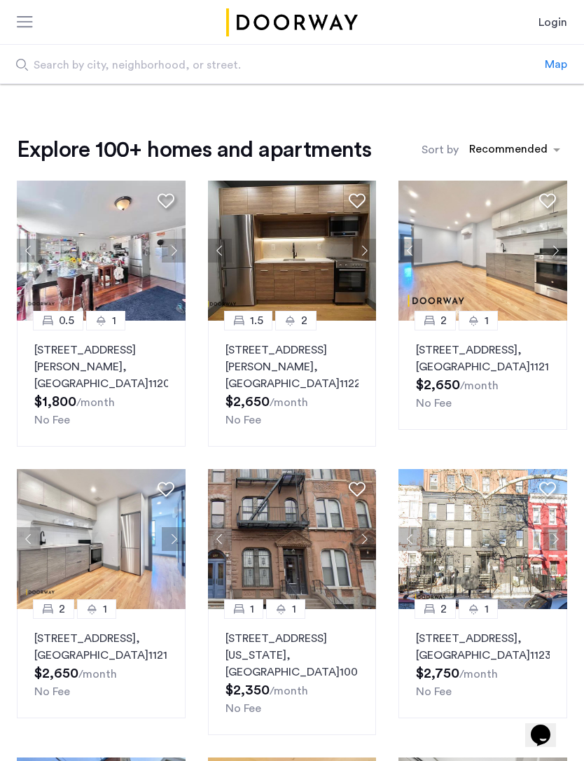
click at [174, 540] on button "Next apartment" at bounding box center [174, 539] width 24 height 24
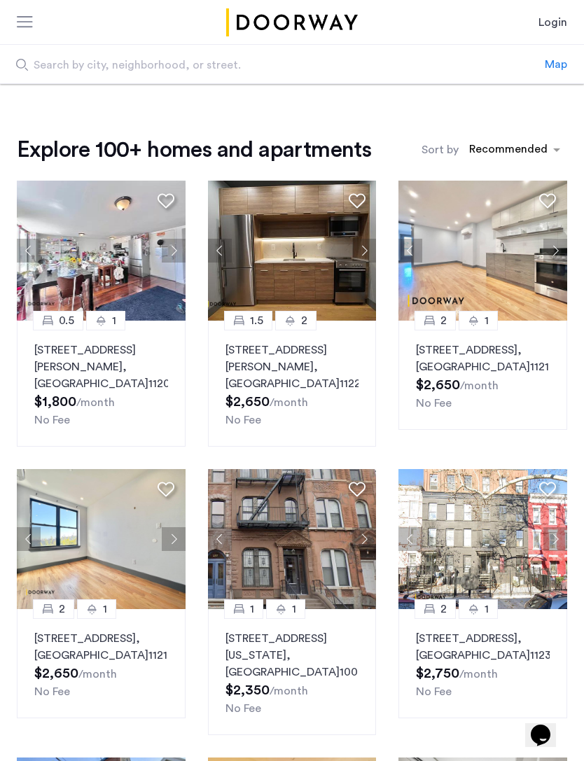
click at [173, 539] on button "Next apartment" at bounding box center [174, 539] width 24 height 24
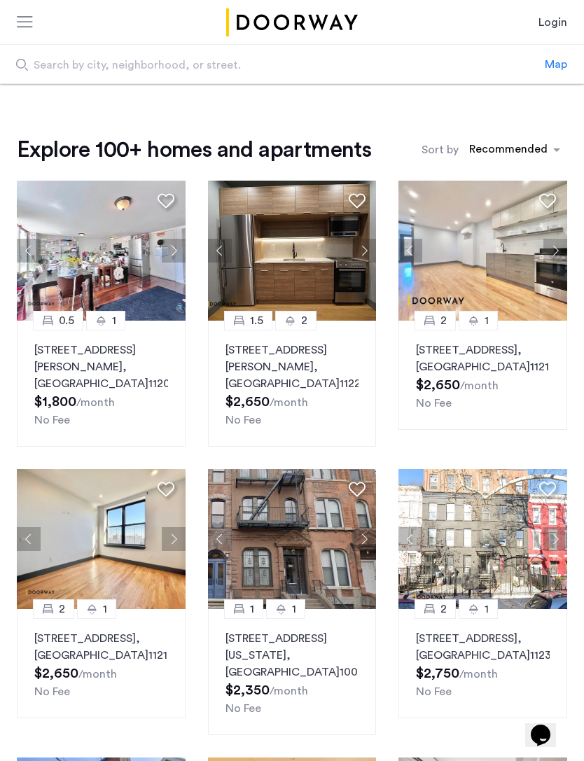
click at [171, 543] on button "Next apartment" at bounding box center [174, 539] width 24 height 24
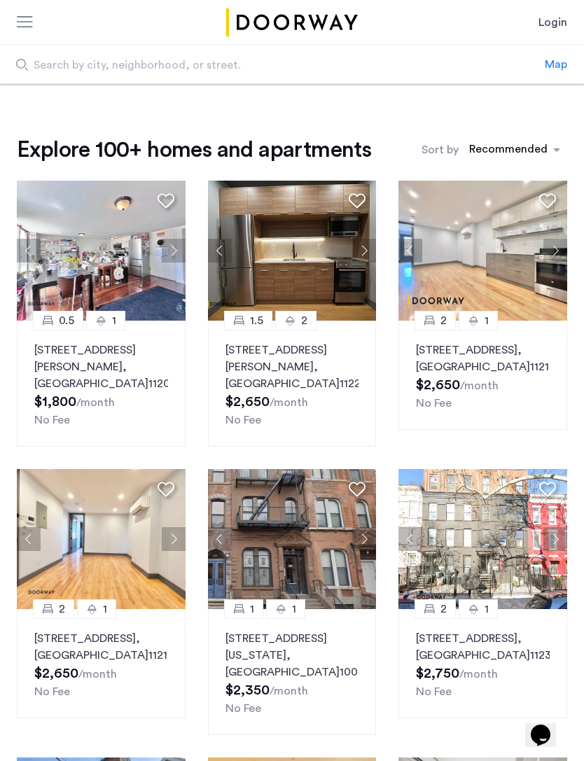
click at [169, 545] on button "Next apartment" at bounding box center [174, 539] width 24 height 24
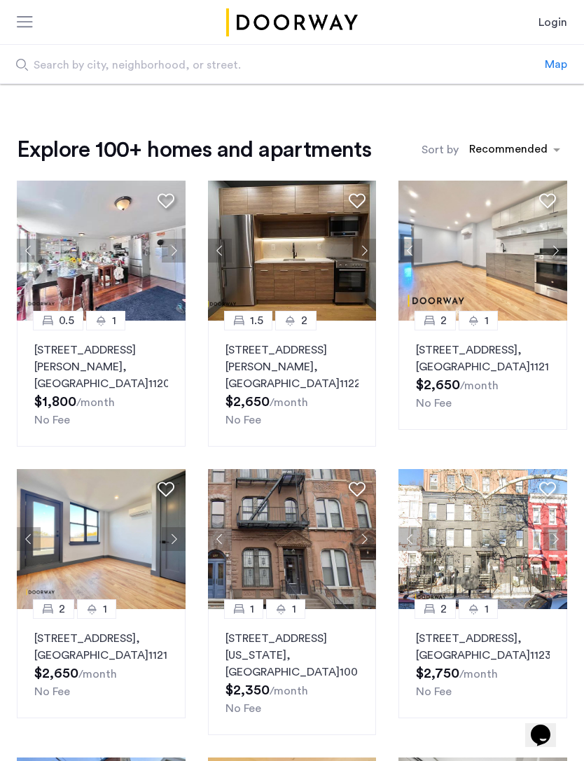
click at [365, 256] on button "Next apartment" at bounding box center [364, 251] width 24 height 24
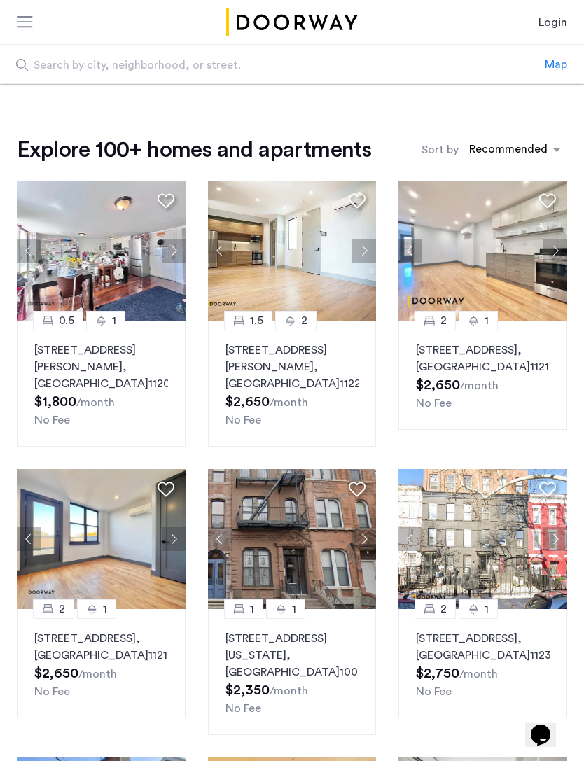
click at [364, 257] on button "Next apartment" at bounding box center [364, 251] width 24 height 24
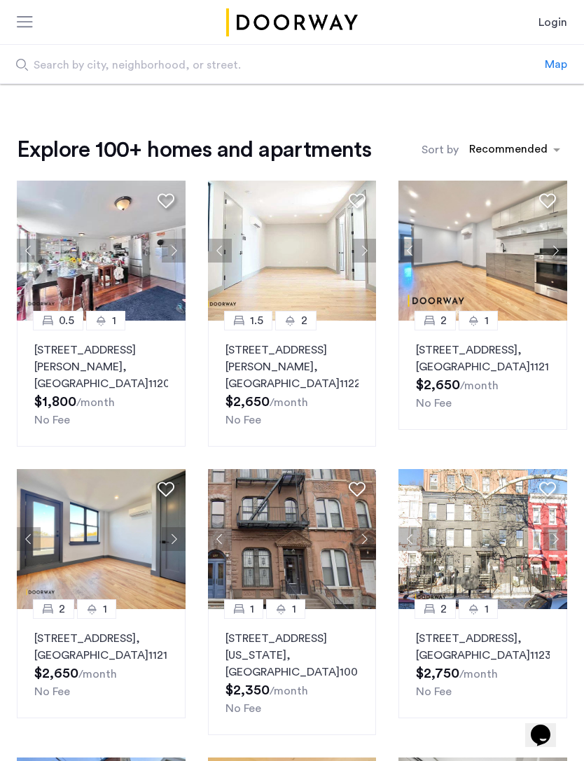
click at [365, 258] on button "Next apartment" at bounding box center [364, 251] width 24 height 24
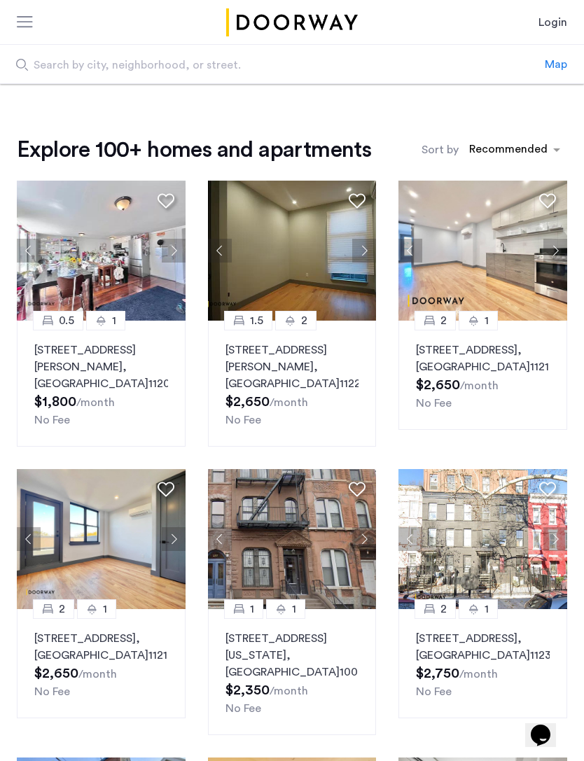
click at [364, 250] on button "Next apartment" at bounding box center [364, 251] width 24 height 24
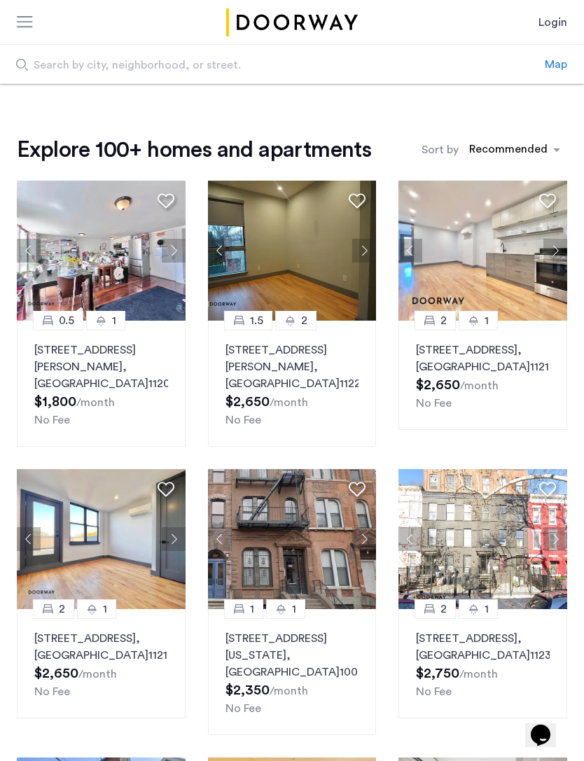
click at [362, 252] on button "Next apartment" at bounding box center [364, 251] width 24 height 24
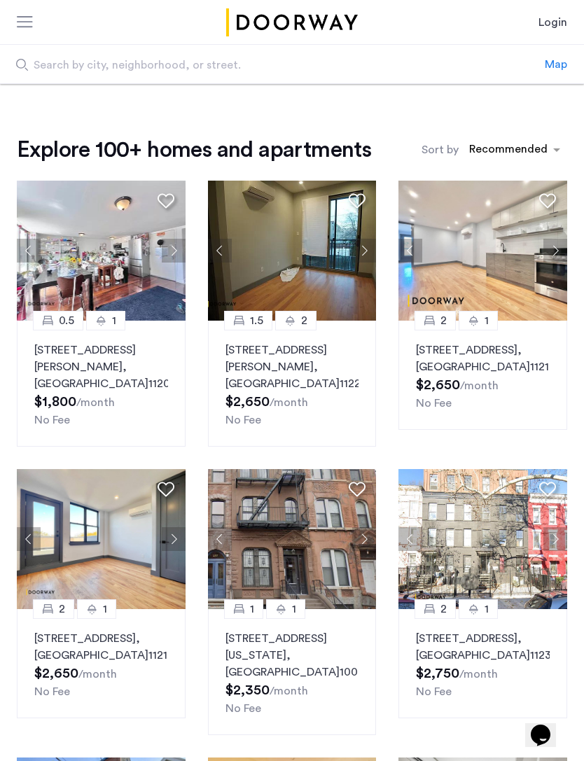
click at [222, 253] on button "Previous apartment" at bounding box center [220, 251] width 24 height 24
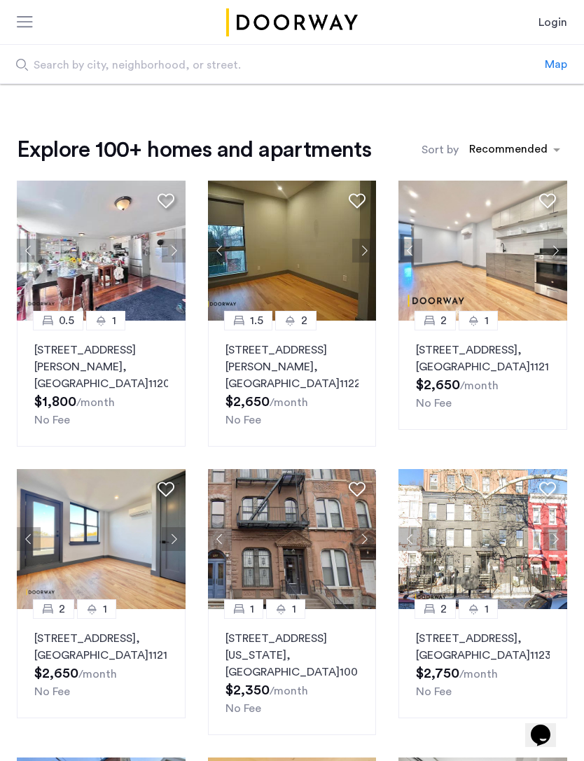
click at [364, 249] on button "Next apartment" at bounding box center [364, 251] width 24 height 24
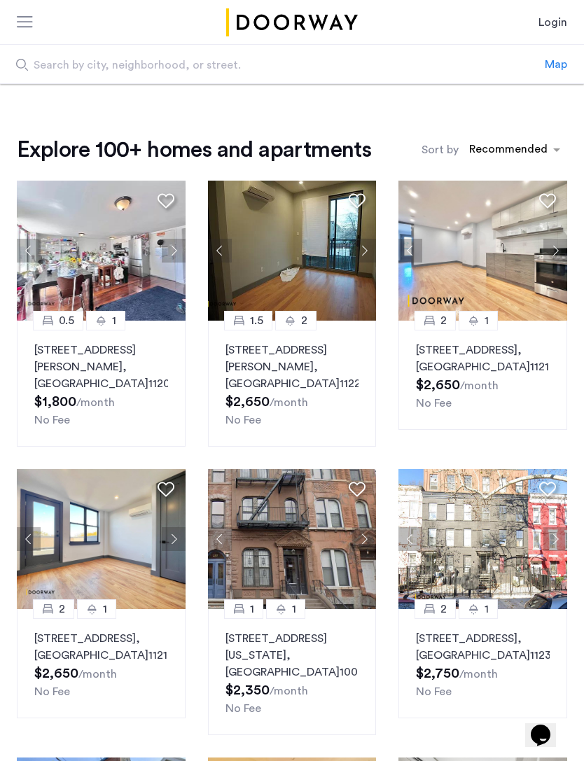
click at [360, 254] on button "Next apartment" at bounding box center [364, 251] width 24 height 24
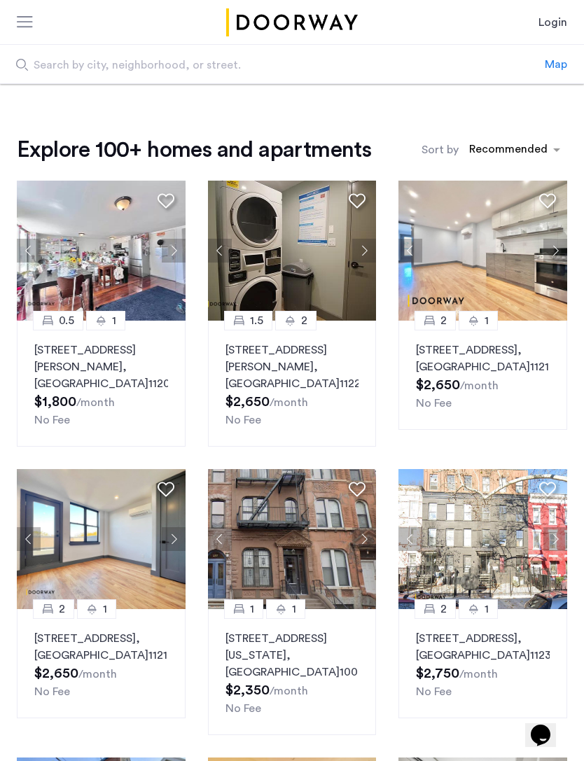
click at [365, 249] on button "Next apartment" at bounding box center [364, 251] width 24 height 24
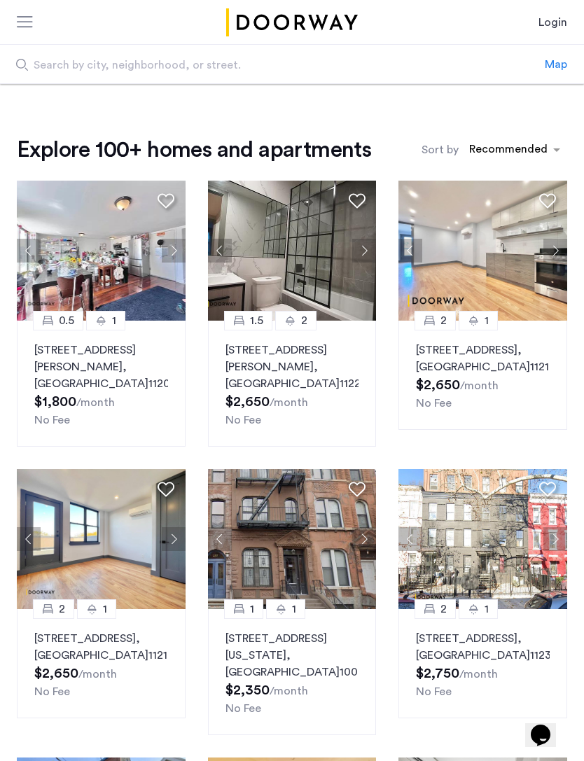
click at [368, 248] on button "Next apartment" at bounding box center [364, 251] width 24 height 24
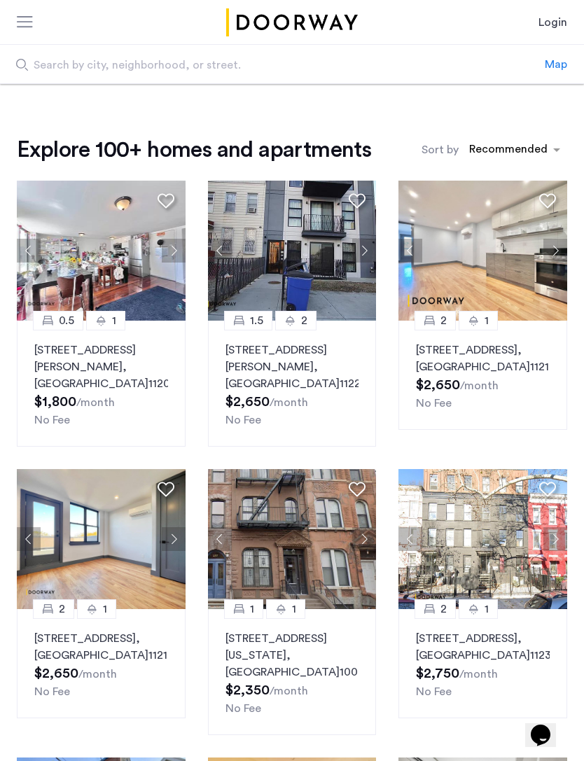
click at [370, 245] on button "Next apartment" at bounding box center [364, 251] width 24 height 24
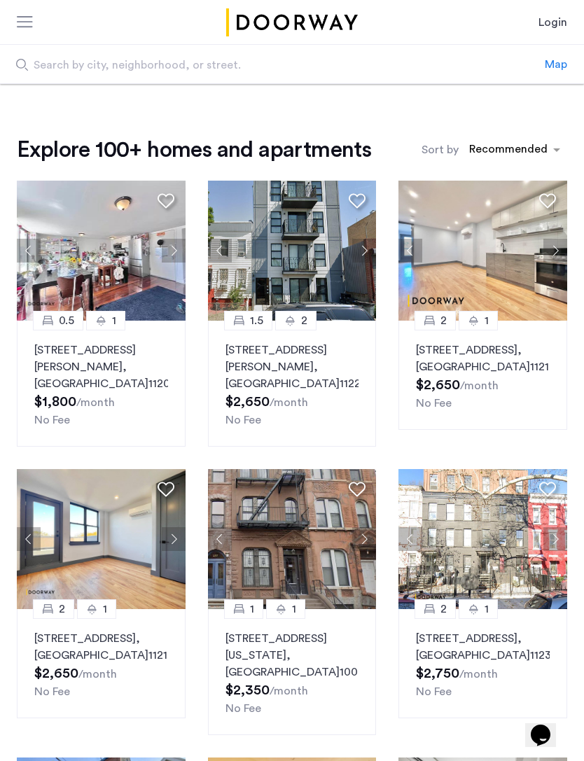
click at [369, 253] on button "Next apartment" at bounding box center [364, 251] width 24 height 24
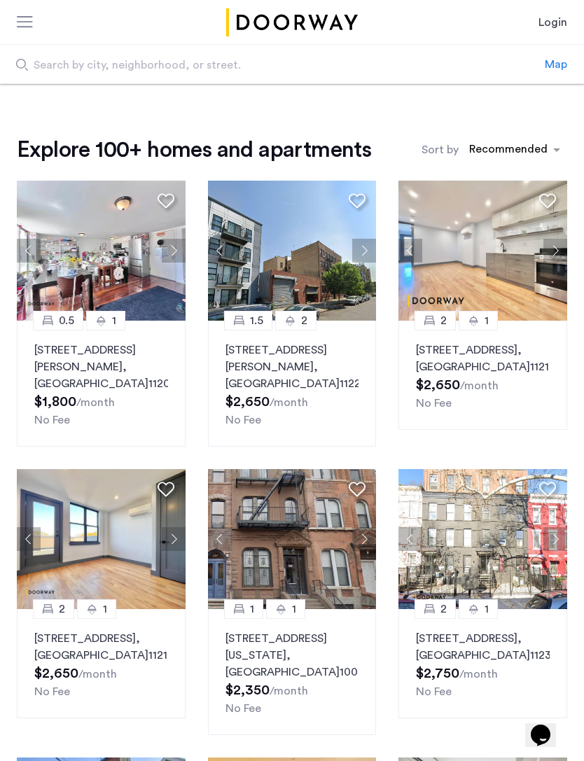
click at [368, 253] on button "Next apartment" at bounding box center [364, 251] width 24 height 24
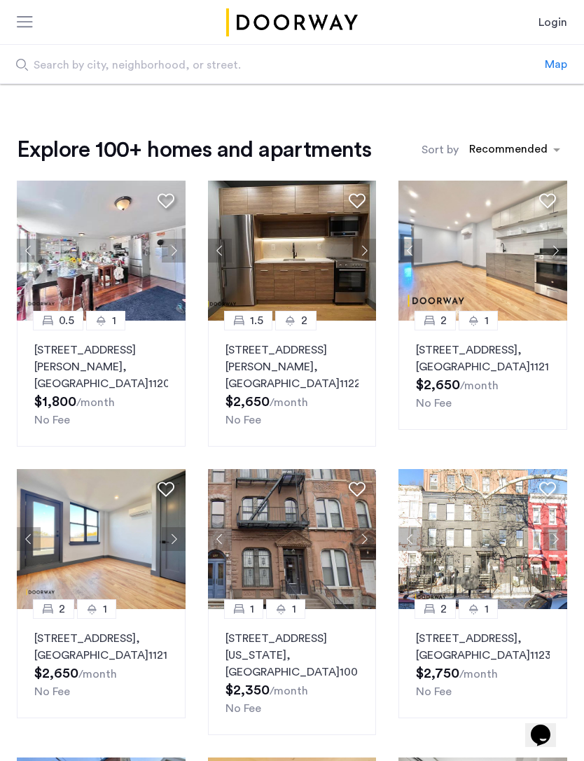
click at [553, 254] on button "Next apartment" at bounding box center [555, 251] width 24 height 24
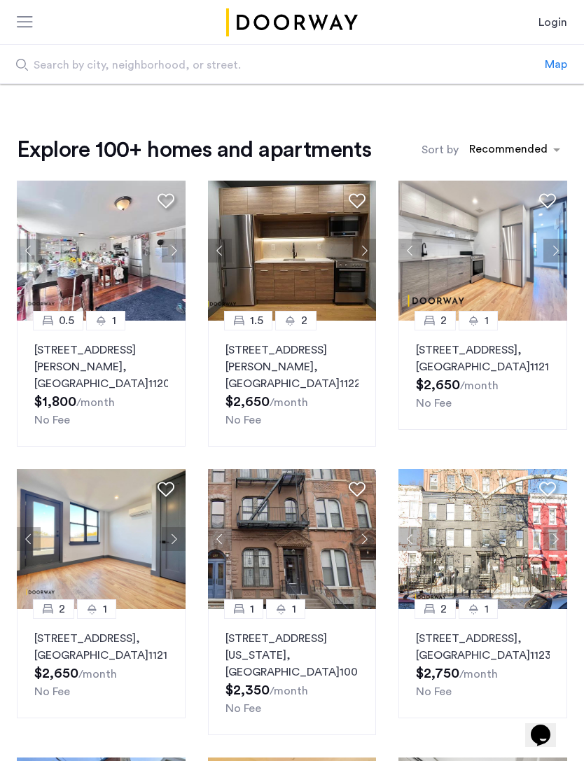
click at [557, 259] on button "Next apartment" at bounding box center [555, 251] width 24 height 24
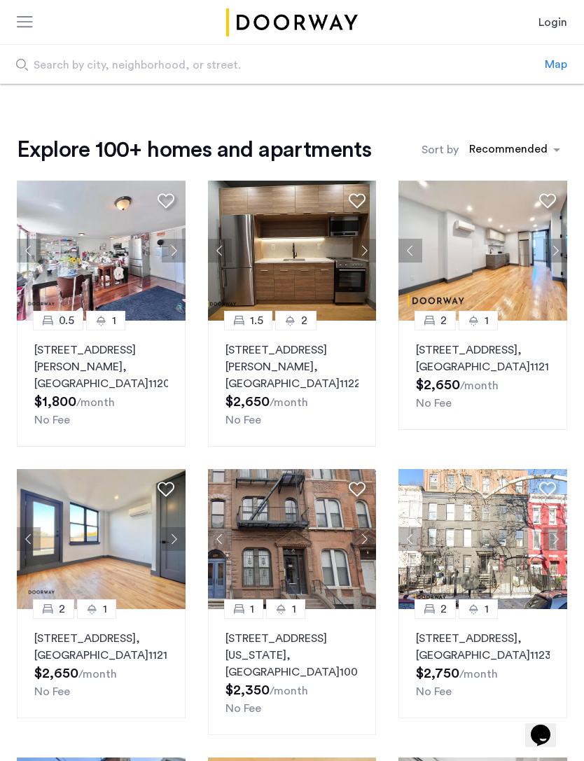
click at [563, 260] on button "Next apartment" at bounding box center [555, 251] width 24 height 24
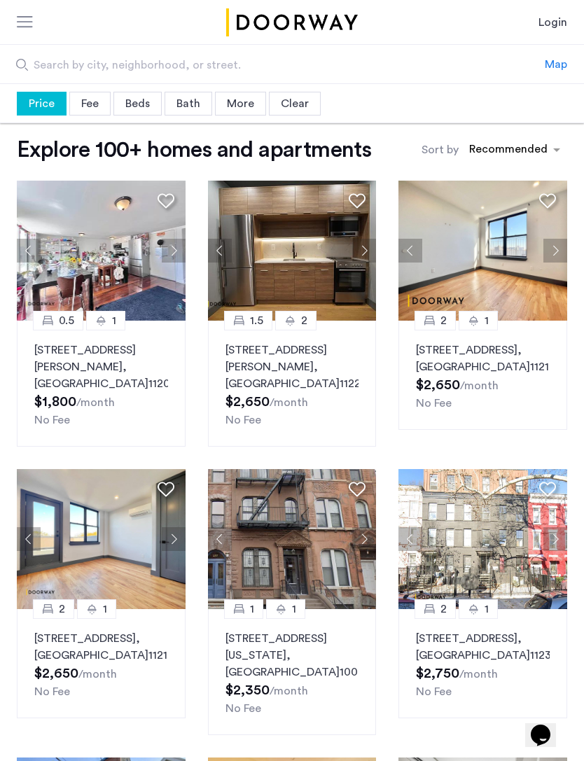
click at [316, 267] on img at bounding box center [292, 251] width 169 height 140
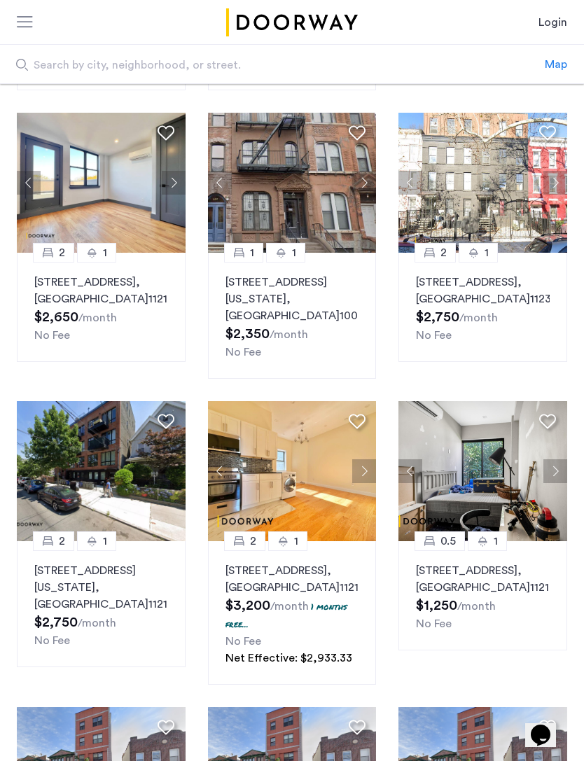
scroll to position [366, 0]
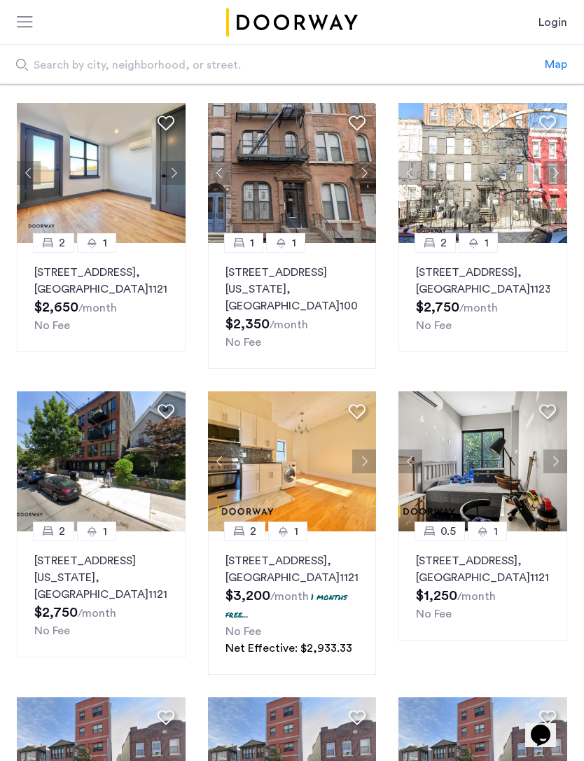
click at [367, 454] on button "Next apartment" at bounding box center [364, 461] width 24 height 24
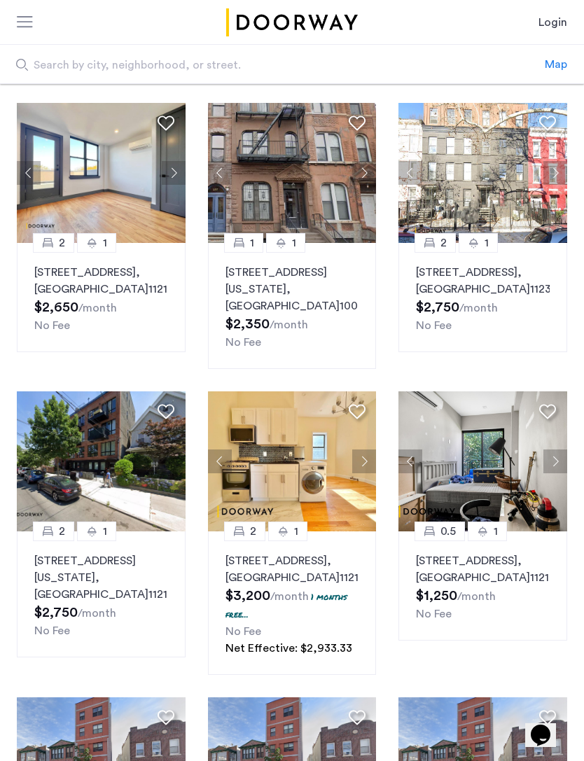
click at [371, 458] on button "Next apartment" at bounding box center [364, 461] width 24 height 24
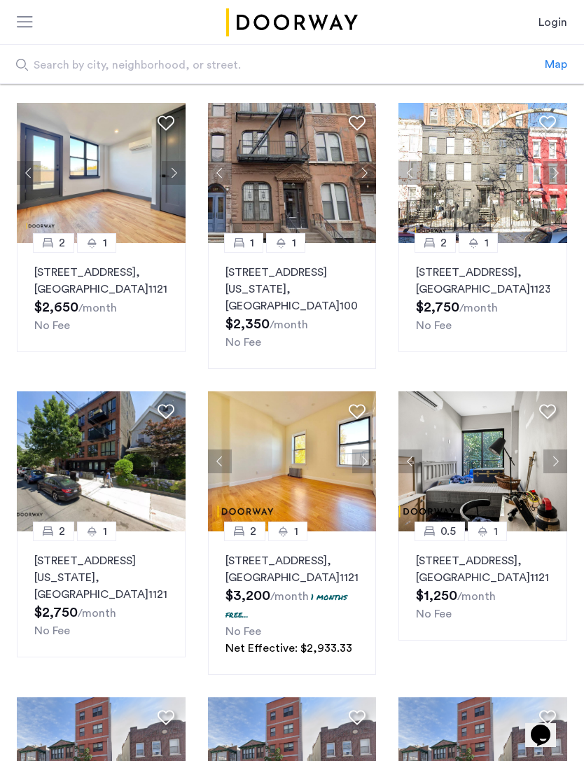
click at [363, 462] on button "Next apartment" at bounding box center [364, 461] width 24 height 24
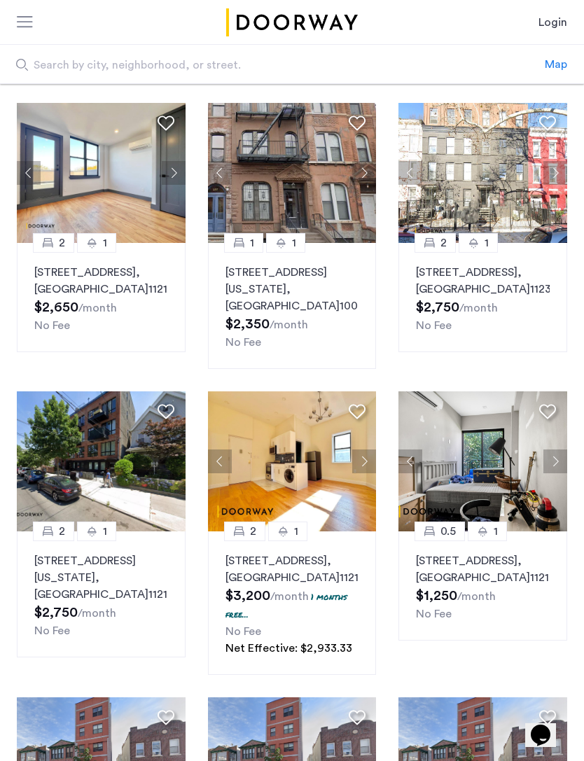
click at [367, 458] on button "Next apartment" at bounding box center [364, 461] width 24 height 24
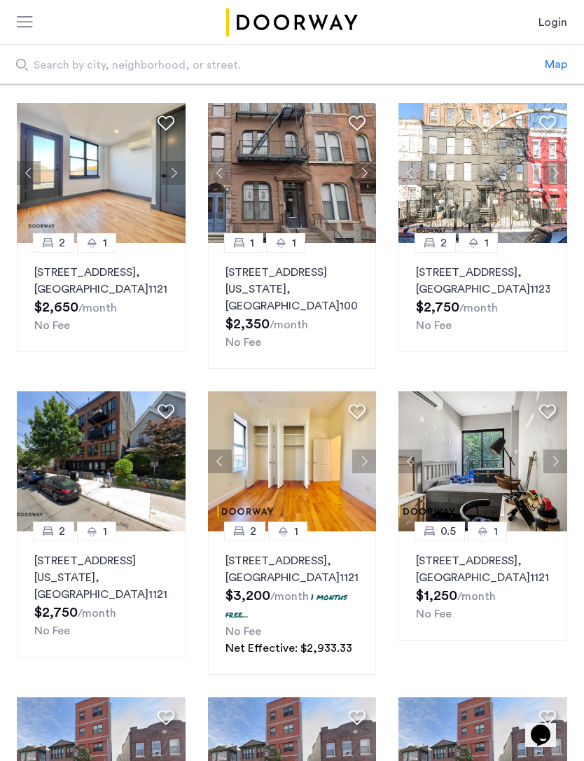
click at [304, 567] on p "641 Saint Marks Avenue, Unit 4E, Brooklyn , NY 11216" at bounding box center [292, 569] width 134 height 34
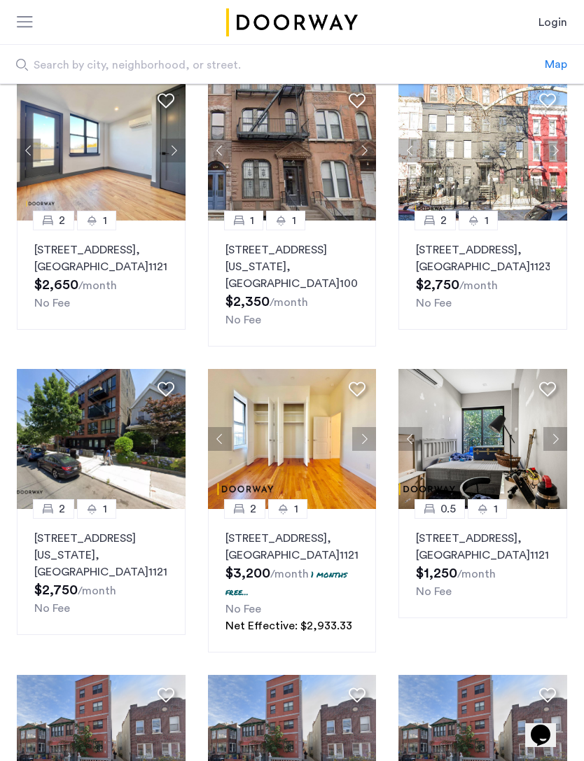
click at [115, 549] on p "1645 New York Avenue, Unit 2A, Brooklyn , NY 11210" at bounding box center [101, 555] width 134 height 50
click at [101, 146] on img at bounding box center [101, 150] width 169 height 140
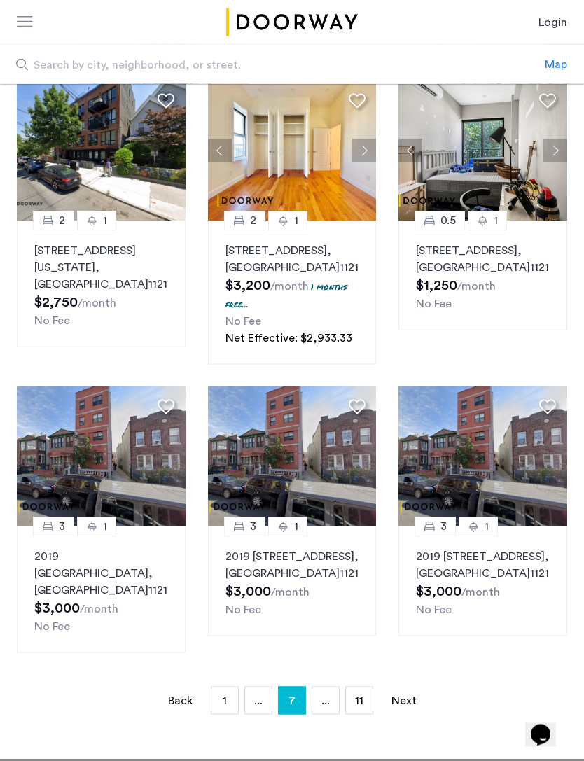
scroll to position [677, 0]
click at [409, 699] on link "Next page" at bounding box center [404, 699] width 28 height 27
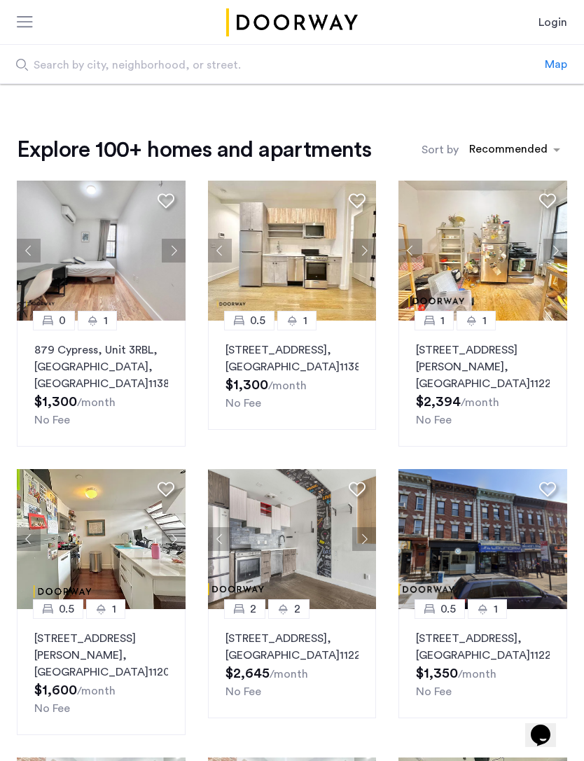
click at [556, 249] on button "Next apartment" at bounding box center [555, 251] width 24 height 24
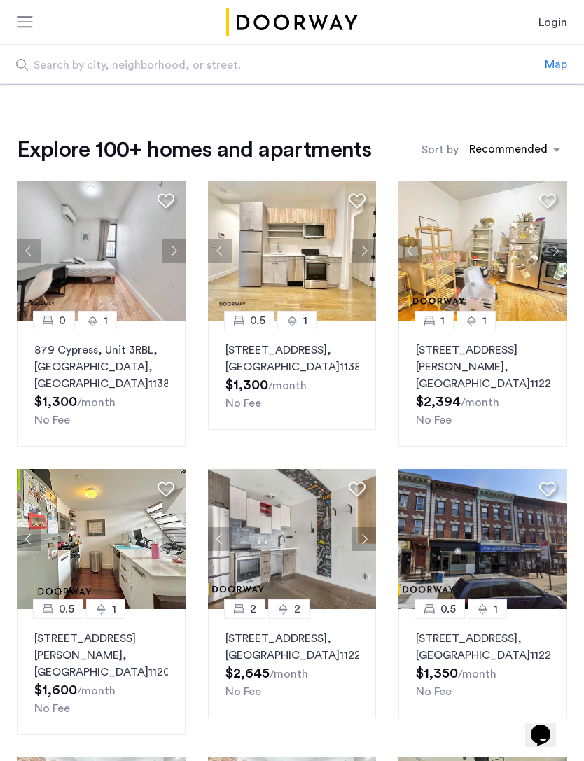
click at [553, 250] on button "Next apartment" at bounding box center [555, 251] width 24 height 24
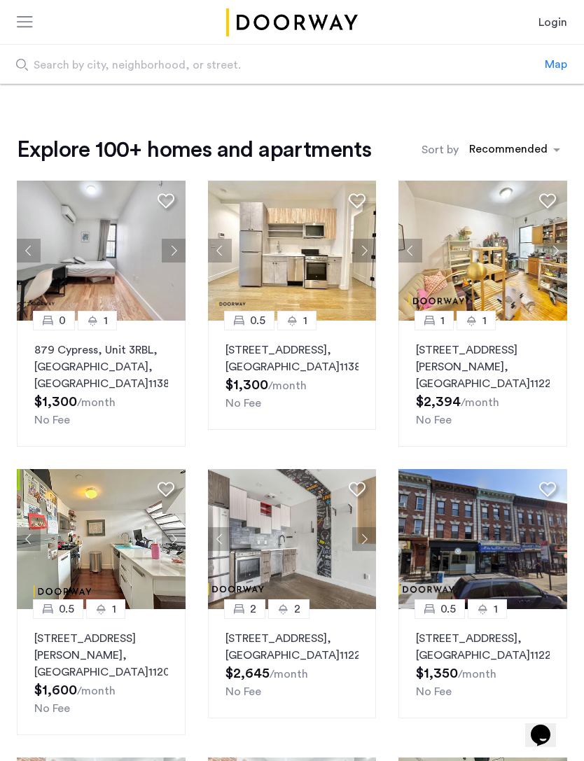
click at [559, 250] on button "Next apartment" at bounding box center [555, 251] width 24 height 24
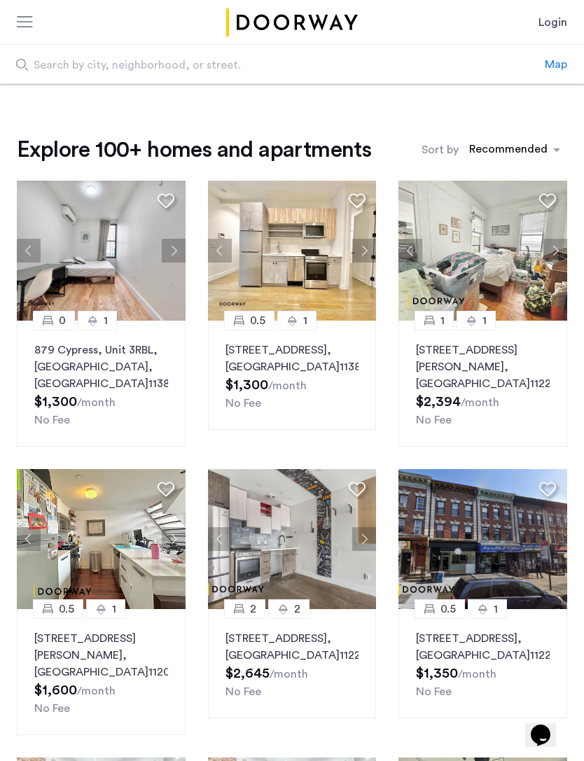
click at [497, 262] on img at bounding box center [482, 251] width 169 height 140
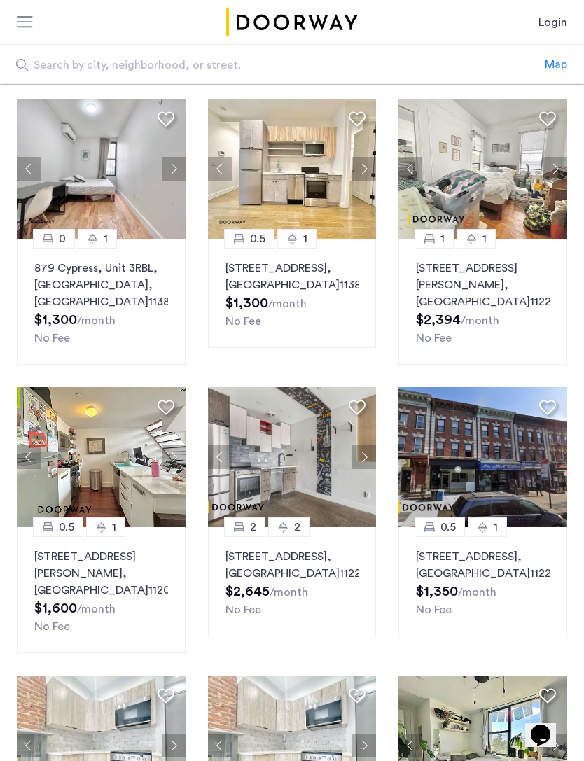
scroll to position [84, 0]
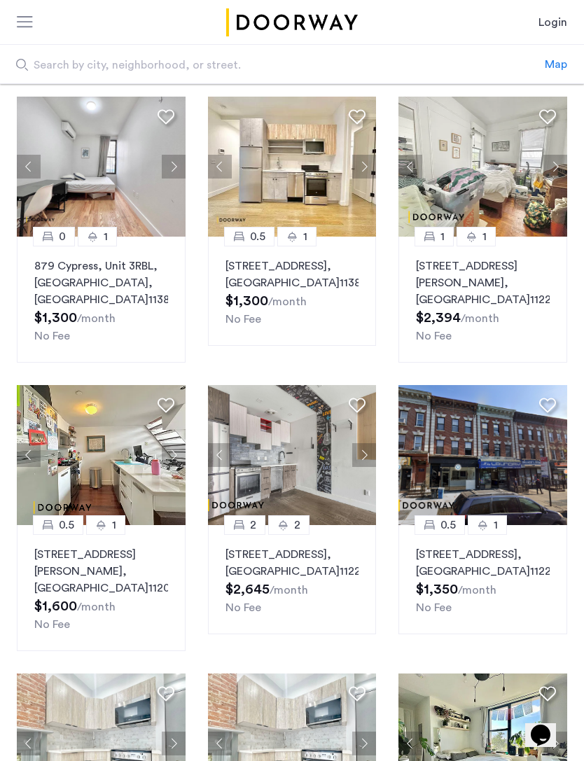
click at [365, 463] on button "Next apartment" at bounding box center [364, 455] width 24 height 24
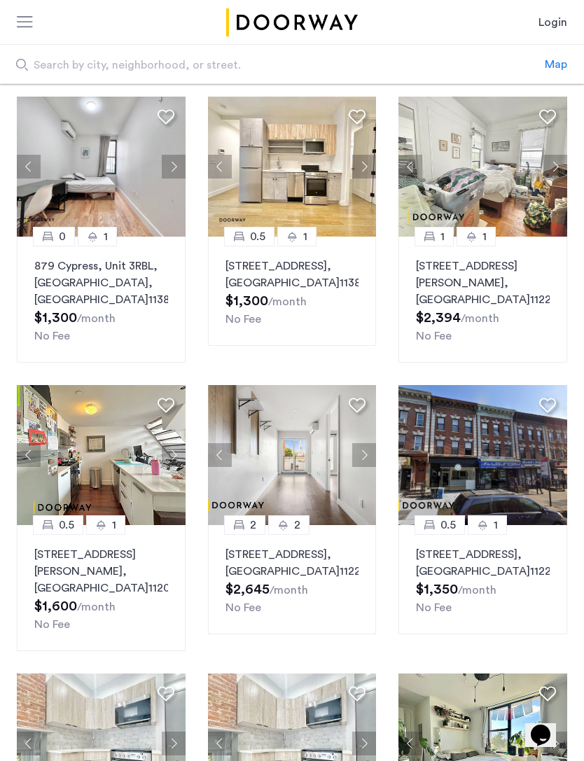
click at [367, 453] on button "Next apartment" at bounding box center [364, 455] width 24 height 24
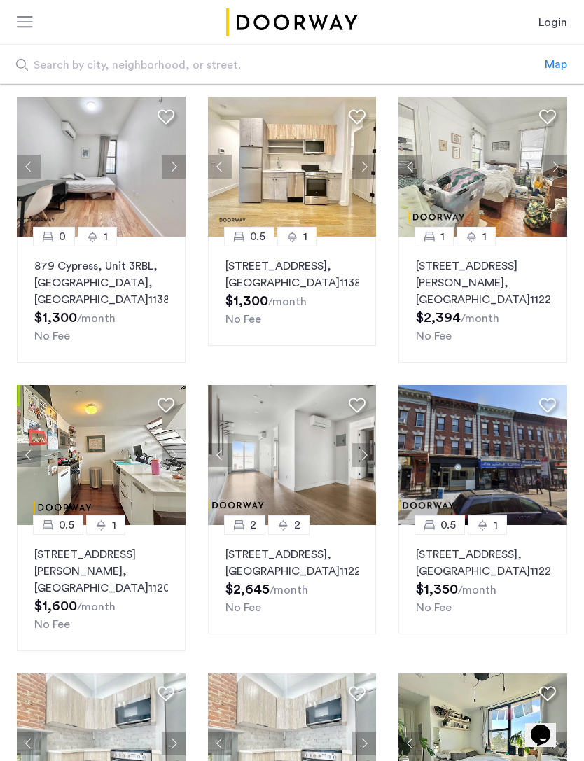
click at [314, 476] on img at bounding box center [292, 455] width 169 height 140
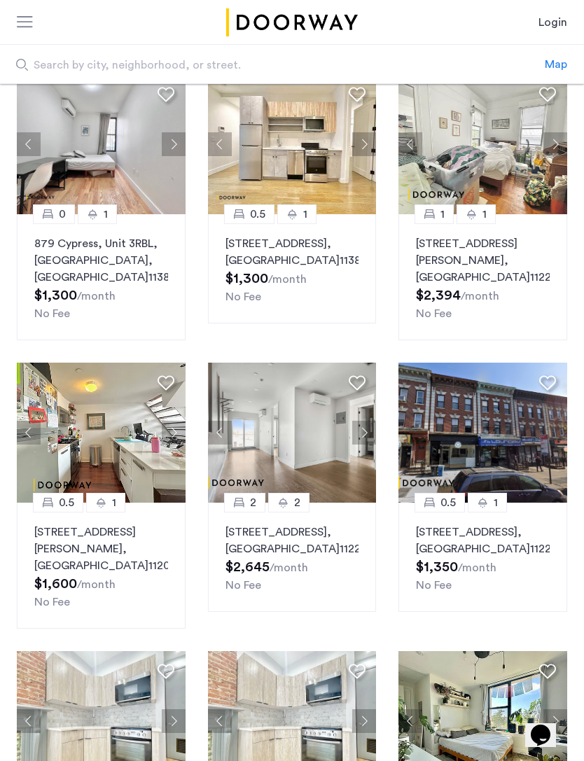
click at [169, 434] on button "Next apartment" at bounding box center [174, 432] width 24 height 24
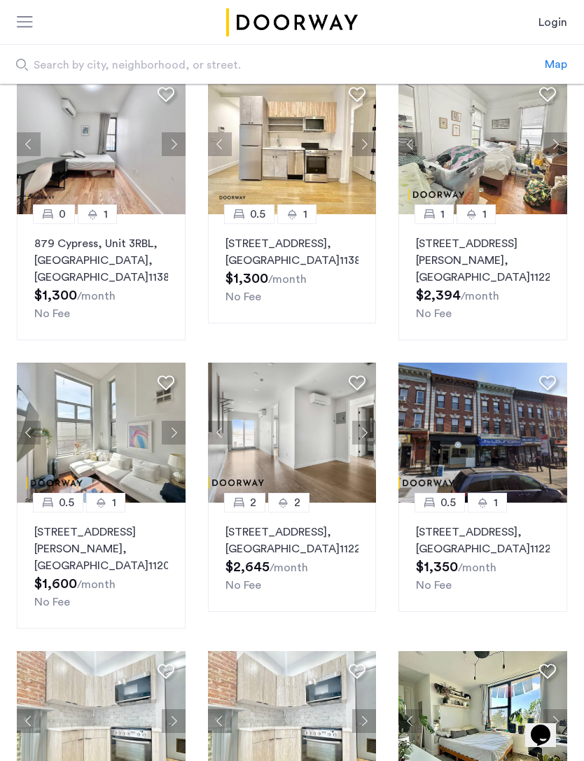
click at [183, 432] on button "Next apartment" at bounding box center [174, 432] width 24 height 24
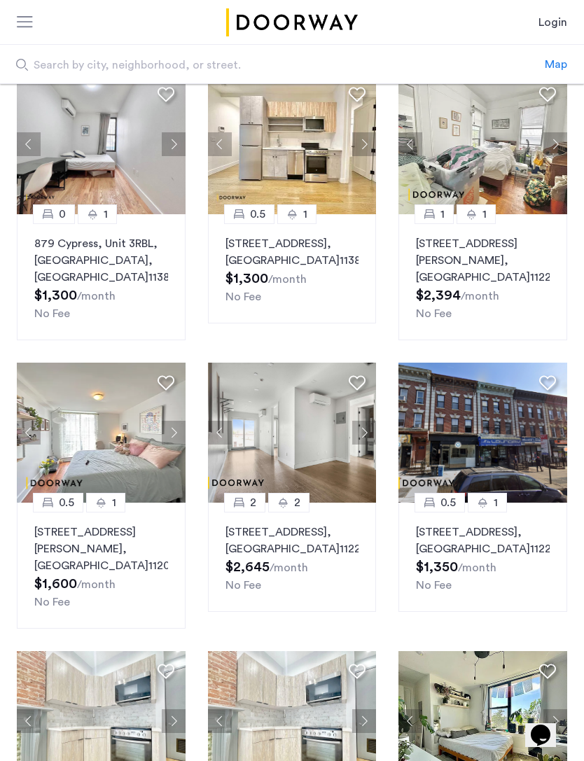
click at [176, 432] on button "Next apartment" at bounding box center [174, 432] width 24 height 24
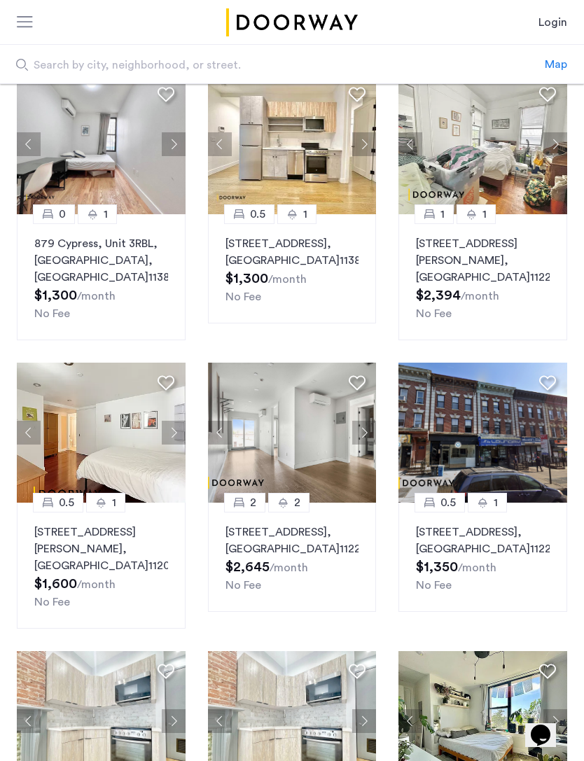
click at [174, 431] on button "Next apartment" at bounding box center [174, 432] width 24 height 24
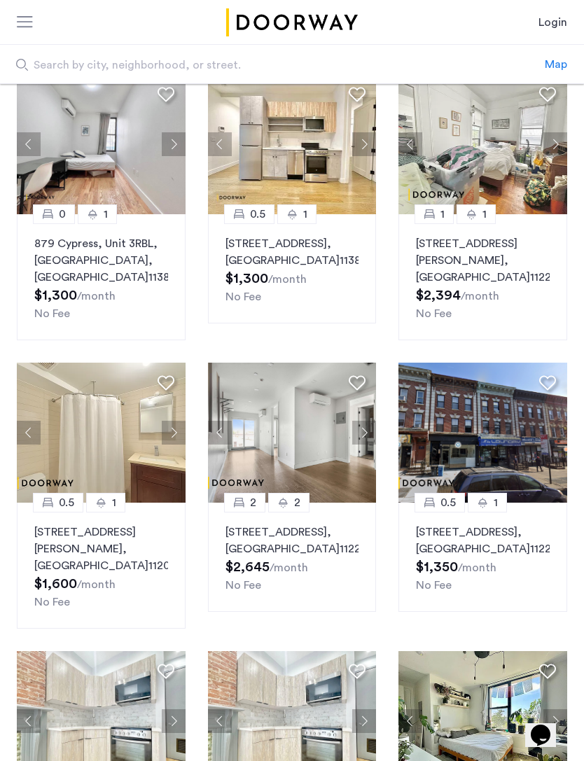
click at [176, 432] on button "Next apartment" at bounding box center [174, 432] width 24 height 24
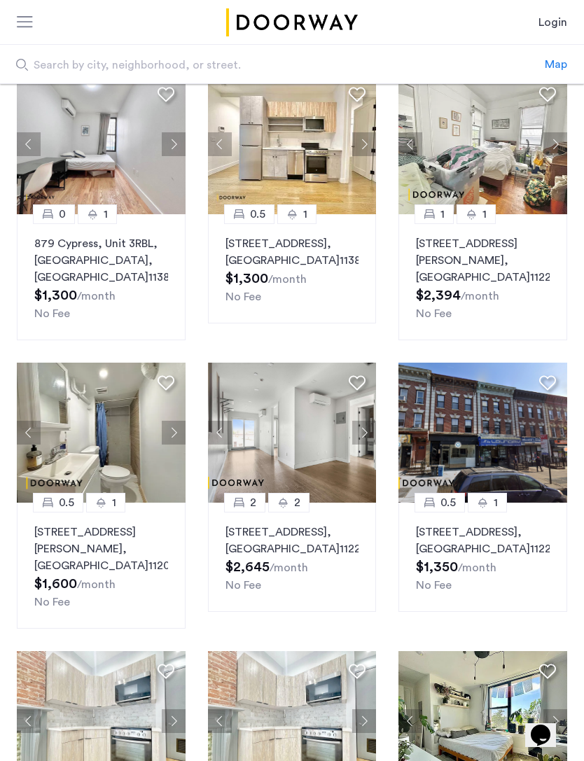
click at [520, 441] on img at bounding box center [482, 432] width 169 height 140
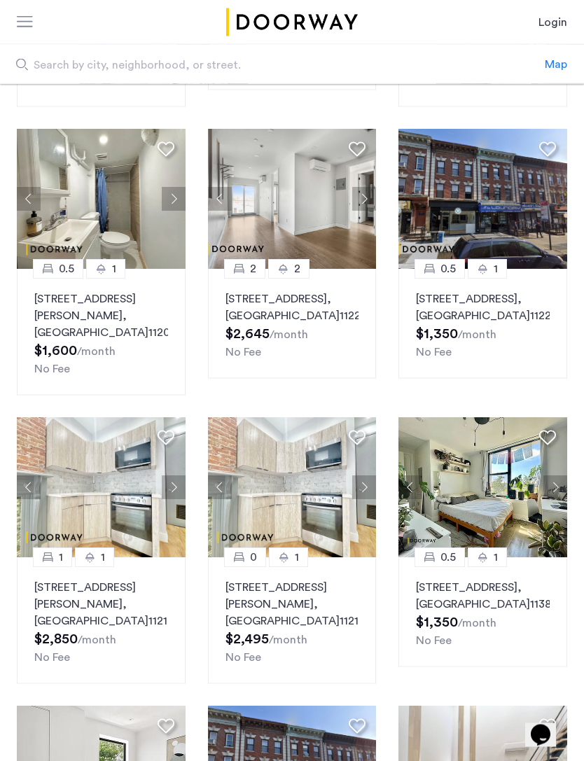
scroll to position [340, 0]
click at [564, 486] on button "Next apartment" at bounding box center [555, 487] width 24 height 24
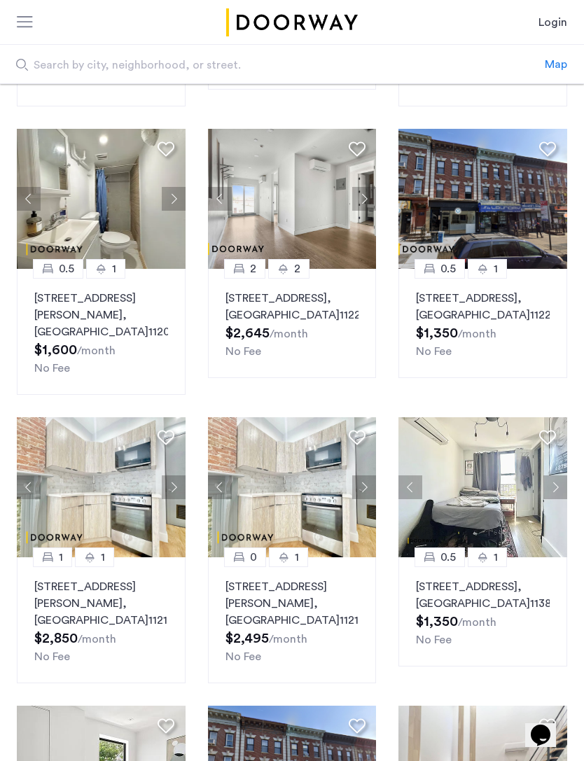
click at [367, 490] on button "Next apartment" at bounding box center [364, 487] width 24 height 24
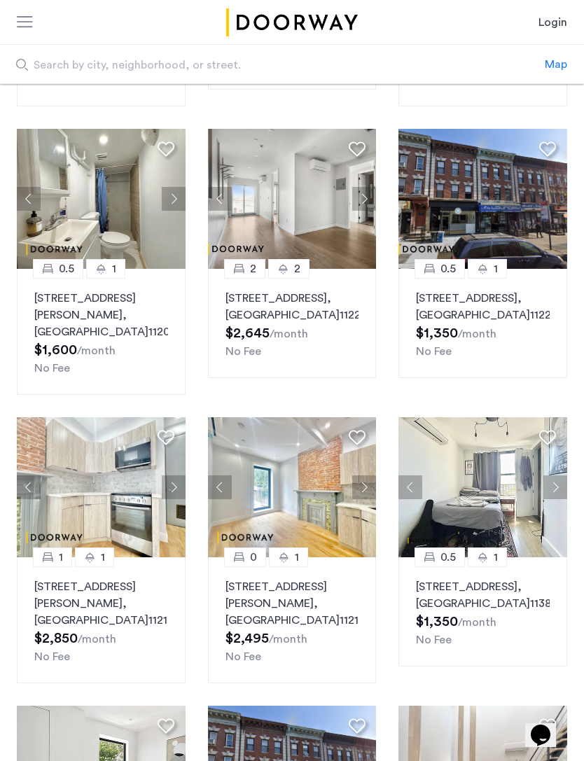
click at [369, 491] on button "Next apartment" at bounding box center [364, 487] width 24 height 24
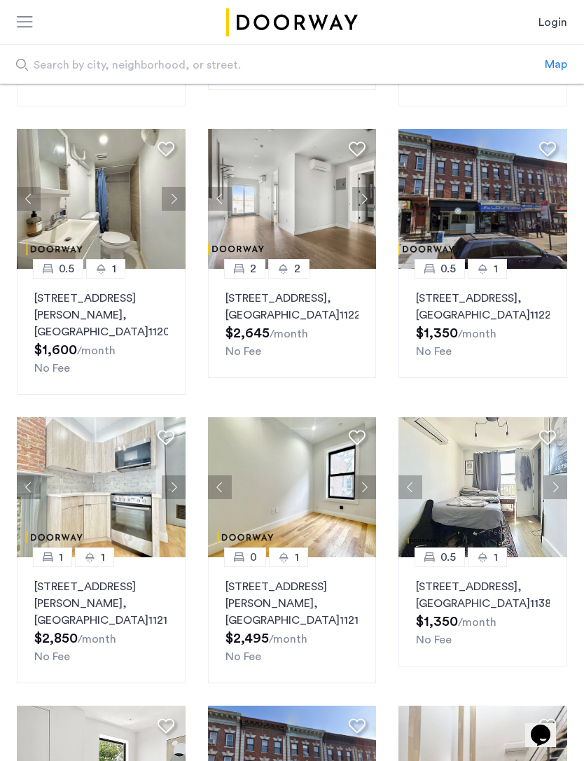
click at [369, 486] on button "Next apartment" at bounding box center [364, 487] width 24 height 24
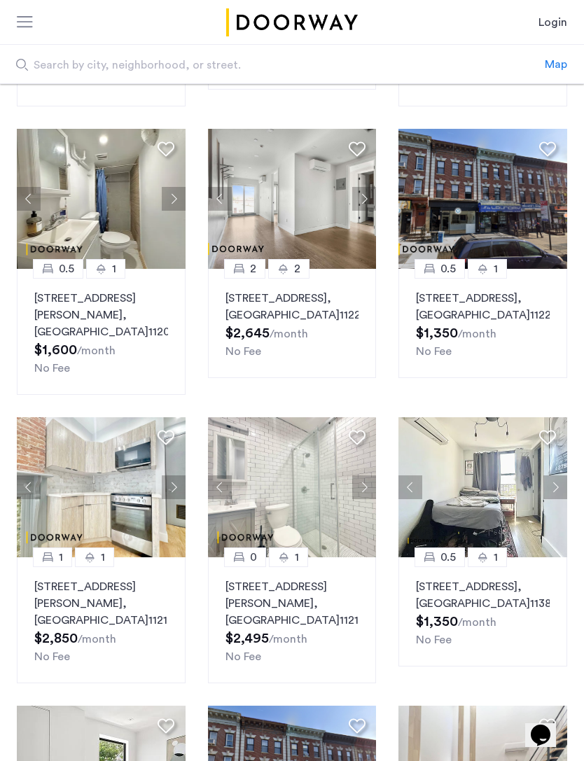
click at [365, 486] on button "Next apartment" at bounding box center [364, 487] width 24 height 24
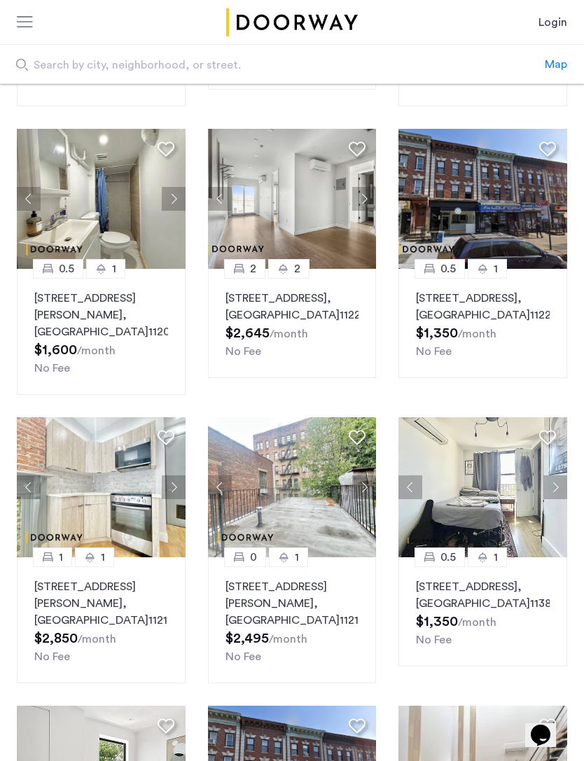
click at [363, 488] on button "Next apartment" at bounding box center [364, 487] width 24 height 24
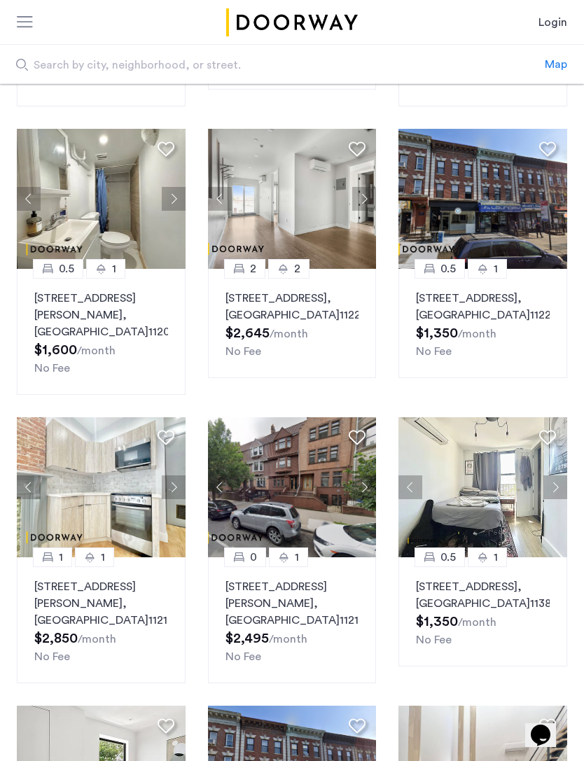
click at [369, 488] on button "Next apartment" at bounding box center [364, 487] width 24 height 24
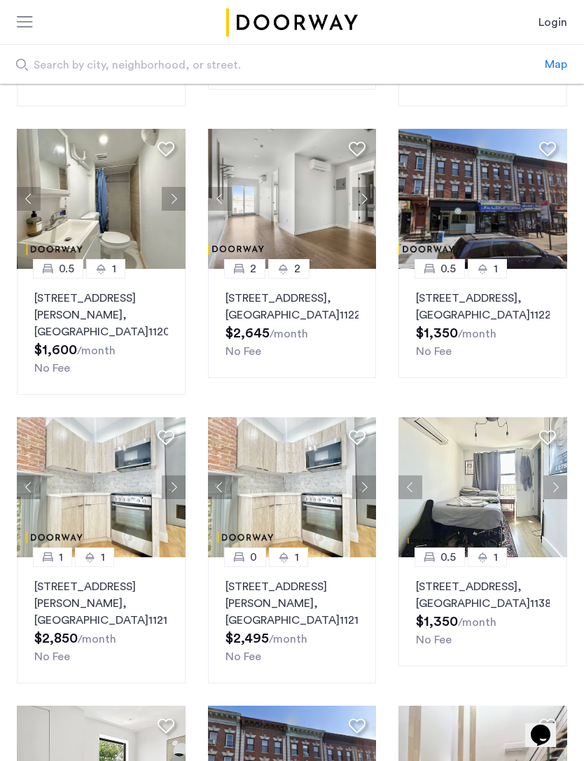
click at [362, 486] on button "Next apartment" at bounding box center [364, 487] width 24 height 24
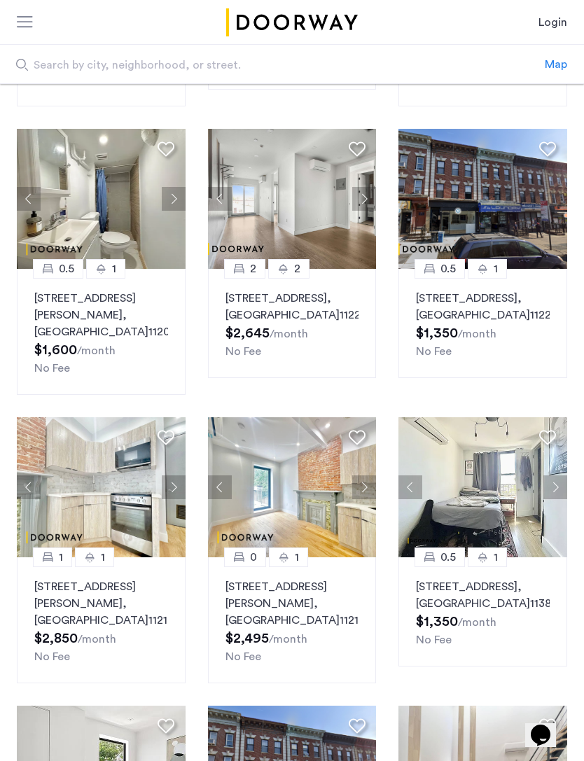
click at [367, 482] on button "Next apartment" at bounding box center [364, 487] width 24 height 24
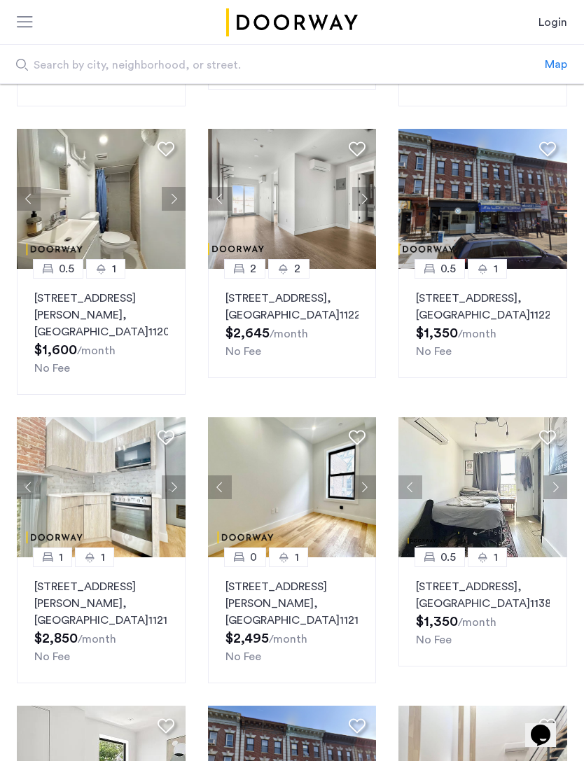
click at [367, 479] on button "Next apartment" at bounding box center [364, 487] width 24 height 24
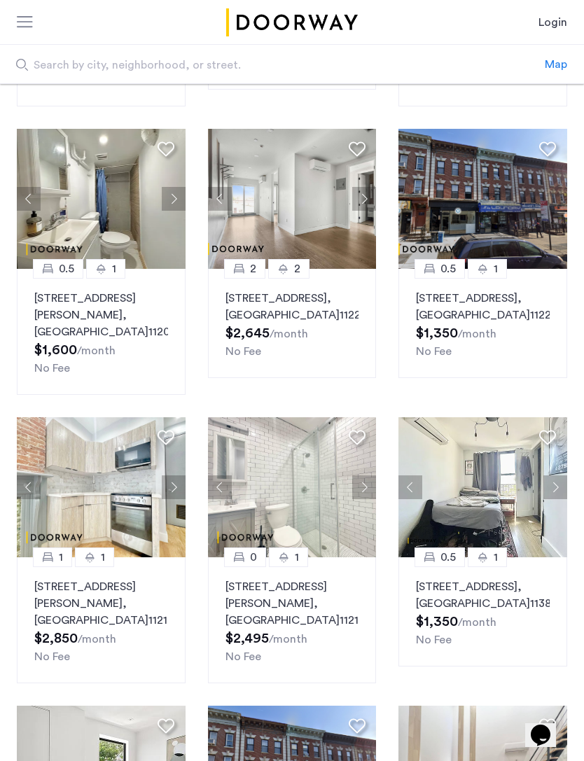
click at [369, 486] on button "Next apartment" at bounding box center [364, 487] width 24 height 24
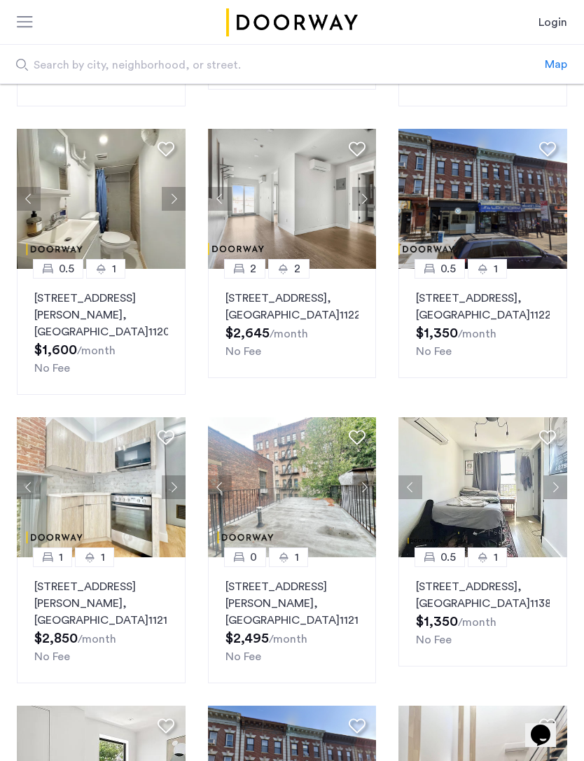
click at [174, 483] on button "Next apartment" at bounding box center [174, 487] width 24 height 24
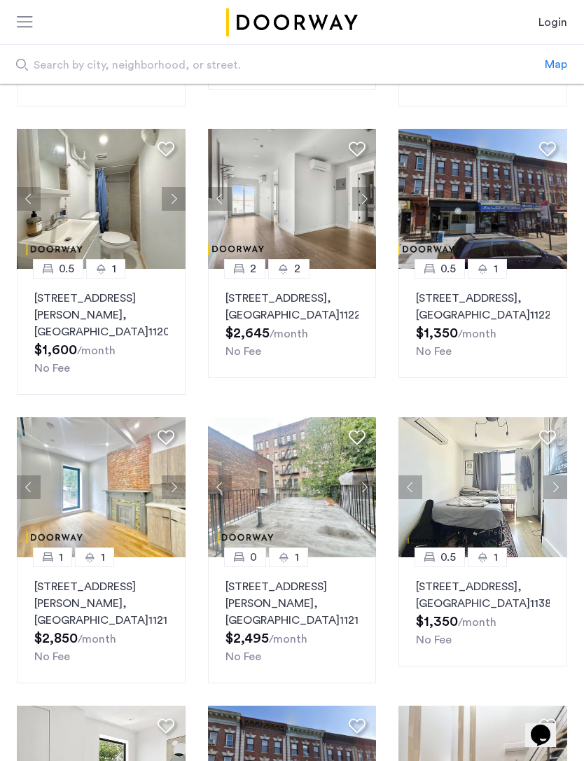
click at [176, 488] on button "Next apartment" at bounding box center [174, 487] width 24 height 24
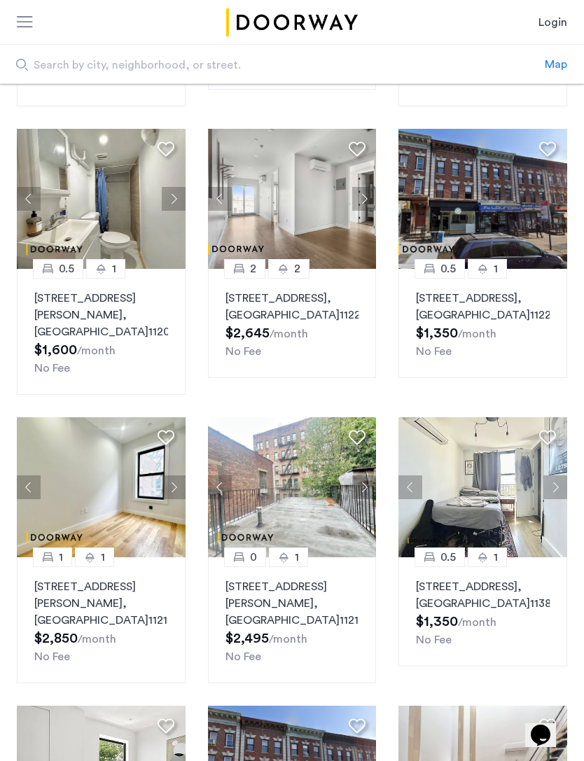
click at [176, 485] on button "Next apartment" at bounding box center [174, 487] width 24 height 24
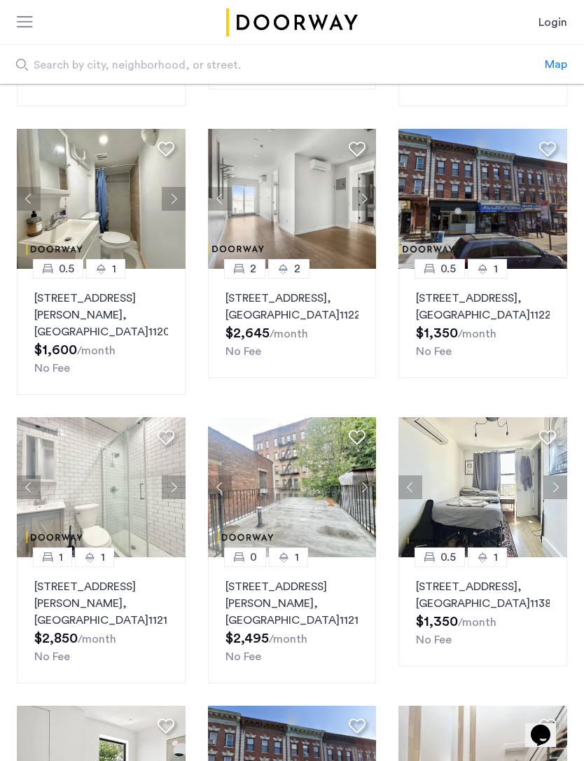
click at [179, 484] on button "Next apartment" at bounding box center [174, 487] width 24 height 24
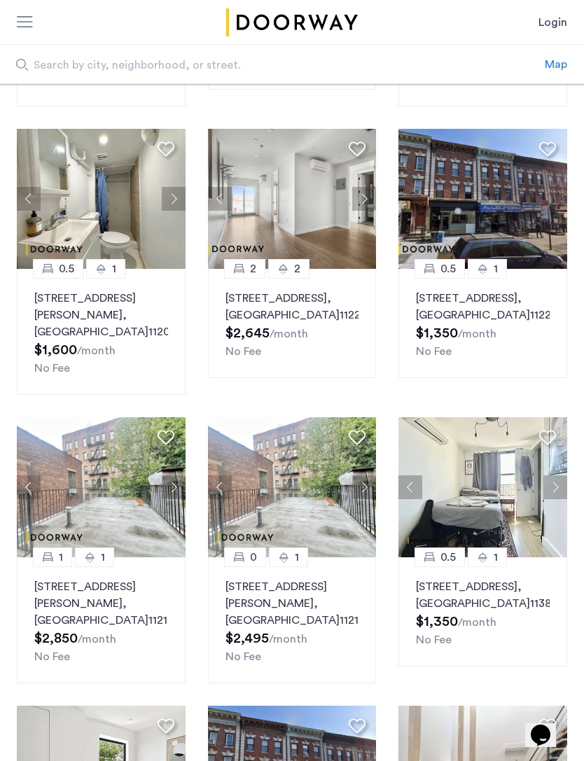
click at [178, 488] on button "Next apartment" at bounding box center [174, 487] width 24 height 24
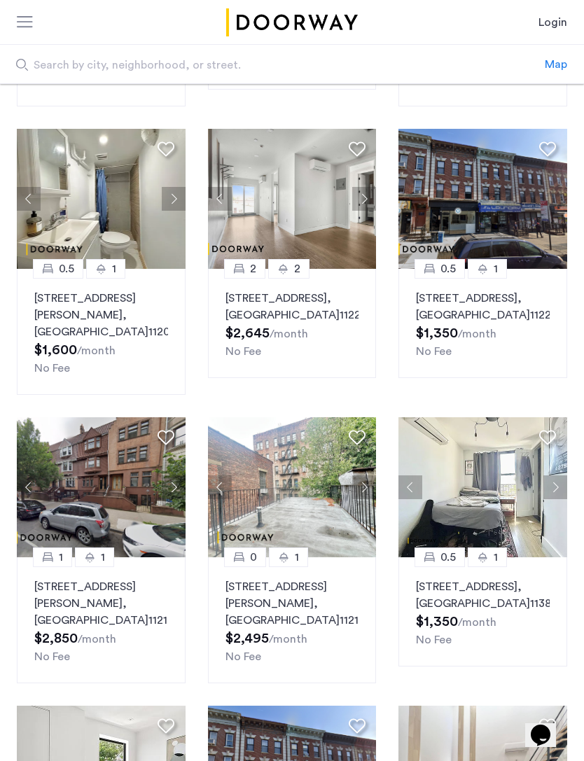
click at [174, 486] on button "Next apartment" at bounding box center [174, 487] width 24 height 24
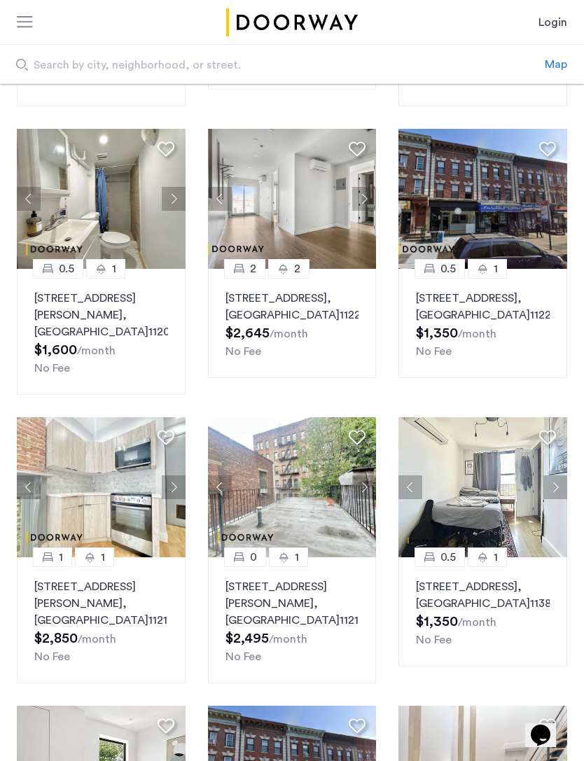
click at [170, 488] on button "Next apartment" at bounding box center [174, 487] width 24 height 24
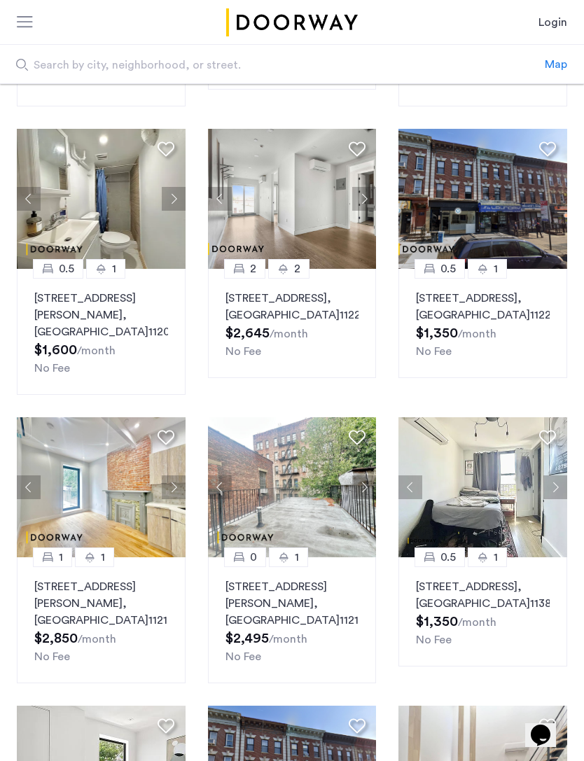
click at [308, 484] on img at bounding box center [292, 487] width 169 height 140
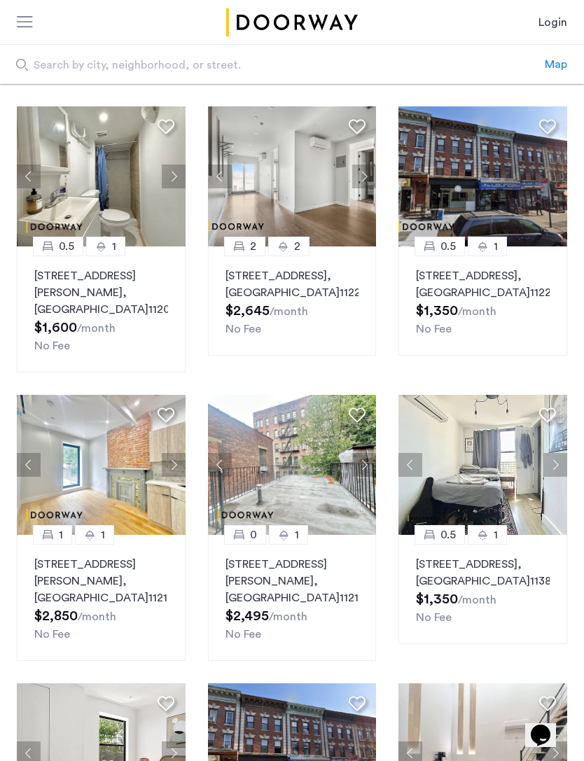
click at [92, 469] on img at bounding box center [101, 465] width 169 height 140
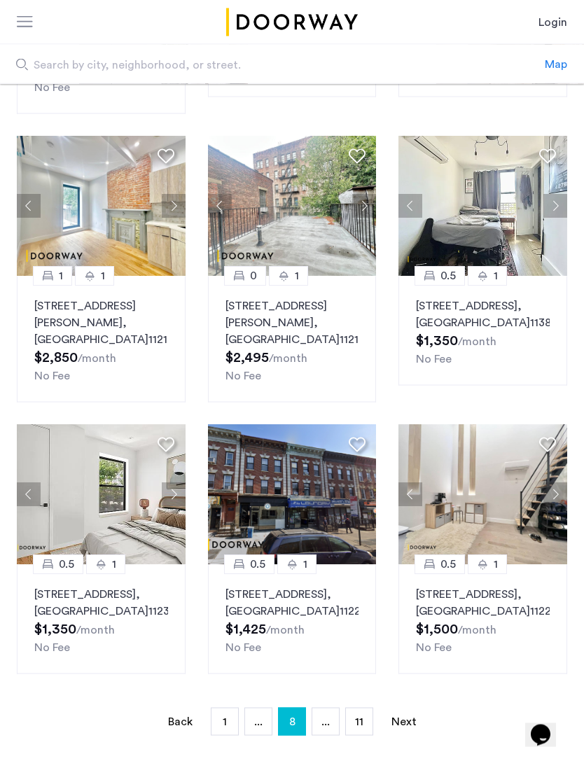
scroll to position [621, 0]
click at [404, 734] on link "Next page" at bounding box center [404, 720] width 28 height 27
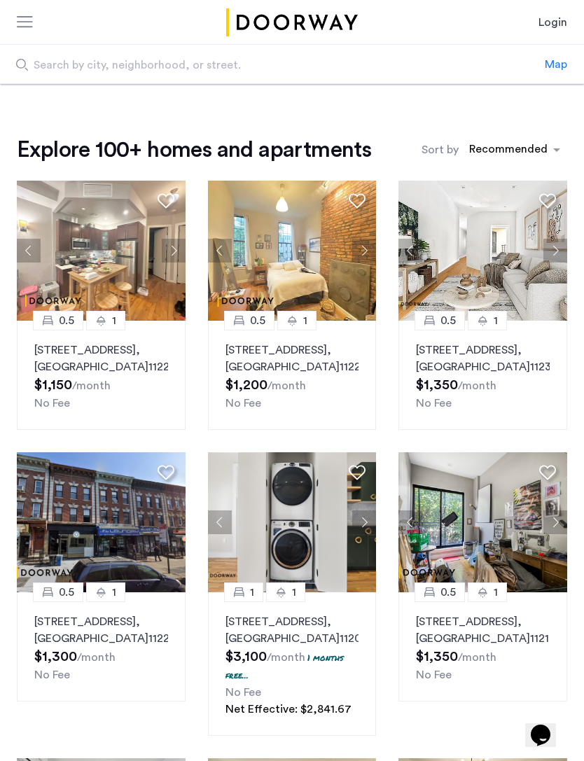
click at [555, 534] on button "Next apartment" at bounding box center [555, 522] width 24 height 24
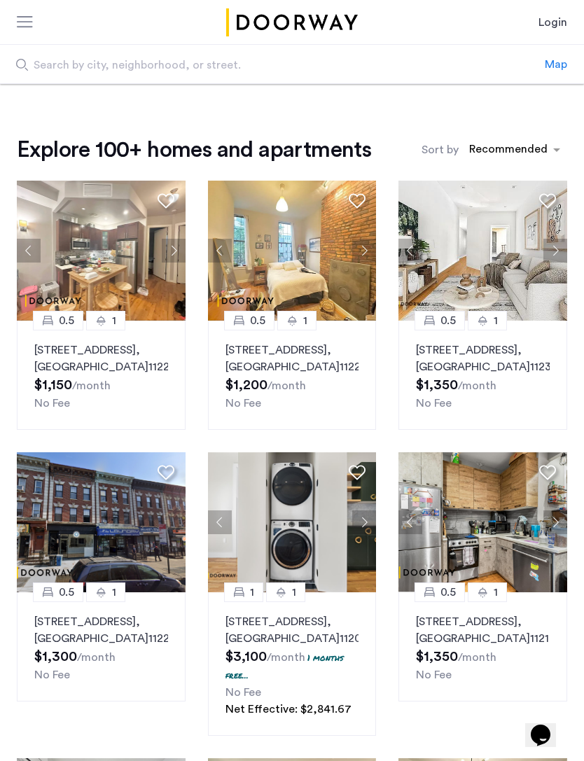
click at [562, 534] on button "Next apartment" at bounding box center [555, 522] width 24 height 24
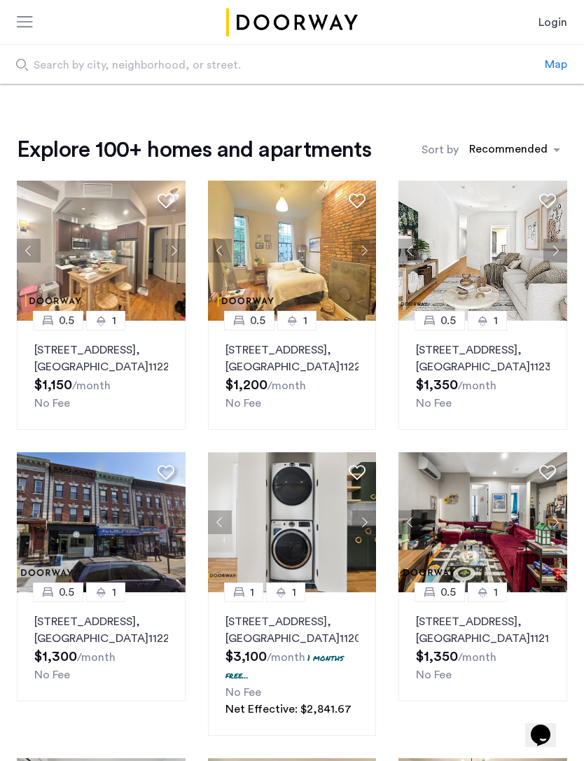
click at [364, 534] on button "Next apartment" at bounding box center [364, 522] width 24 height 24
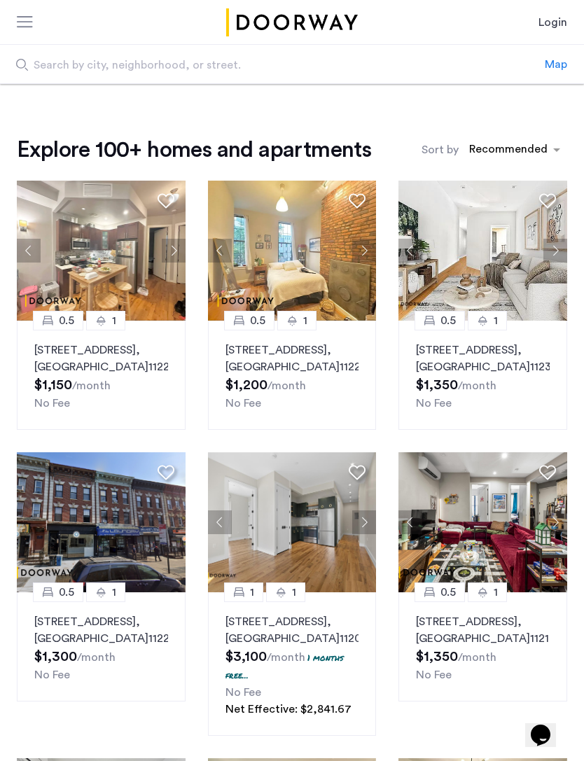
click at [365, 534] on button "Next apartment" at bounding box center [364, 522] width 24 height 24
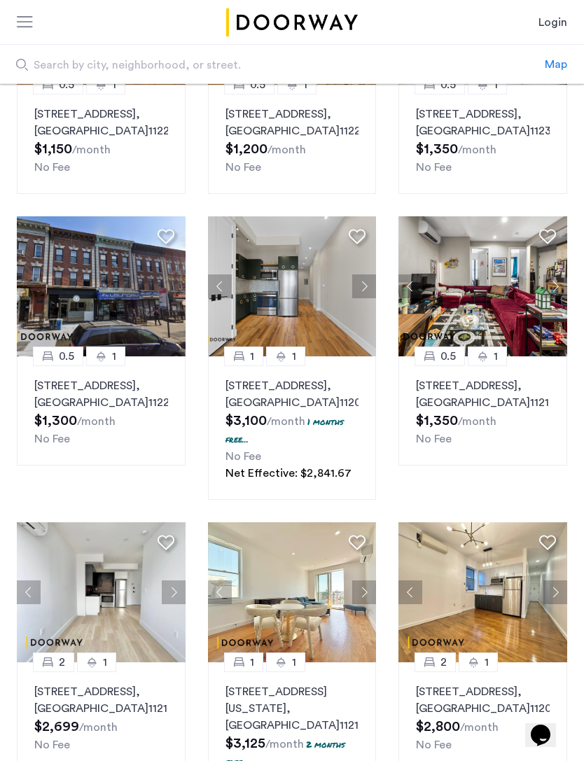
scroll to position [250, 0]
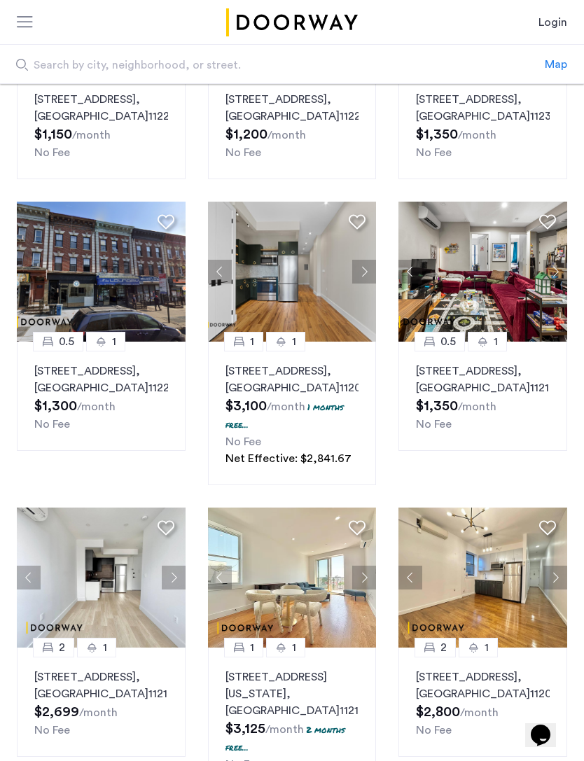
click at [558, 589] on button "Next apartment" at bounding box center [555, 577] width 24 height 24
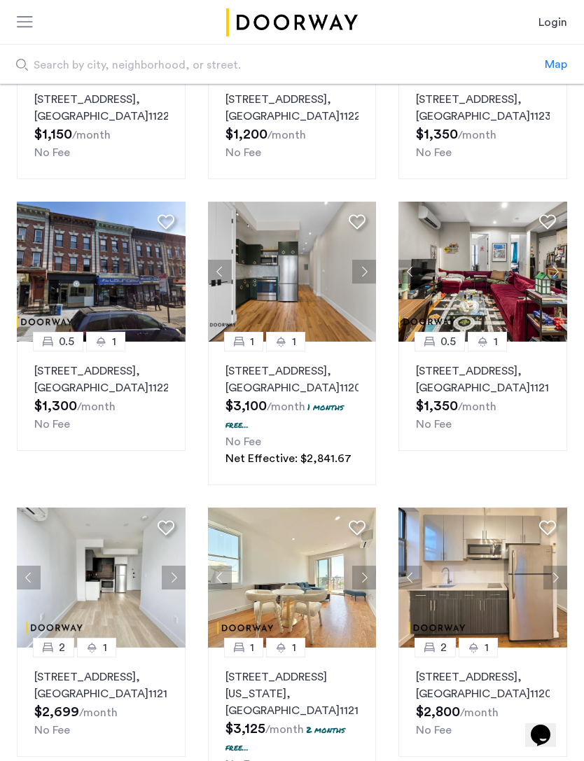
click at [561, 589] on button "Next apartment" at bounding box center [555, 577] width 24 height 24
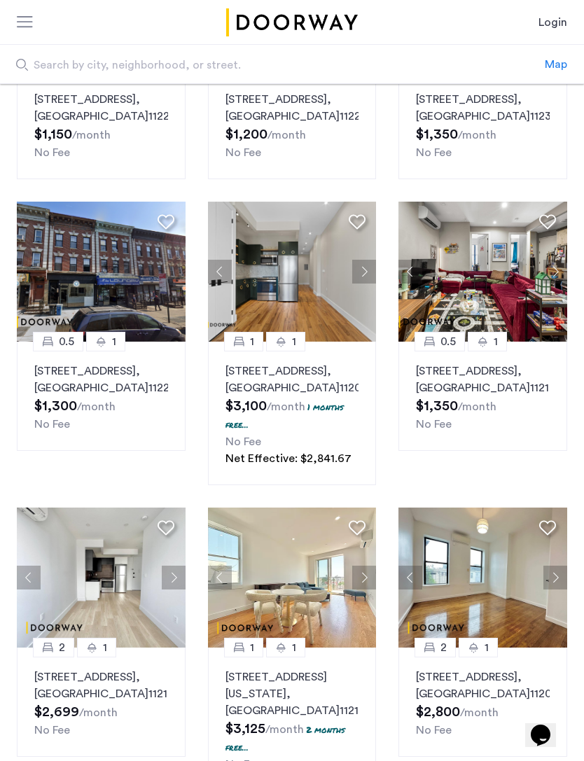
click at [179, 589] on button "Next apartment" at bounding box center [174, 577] width 24 height 24
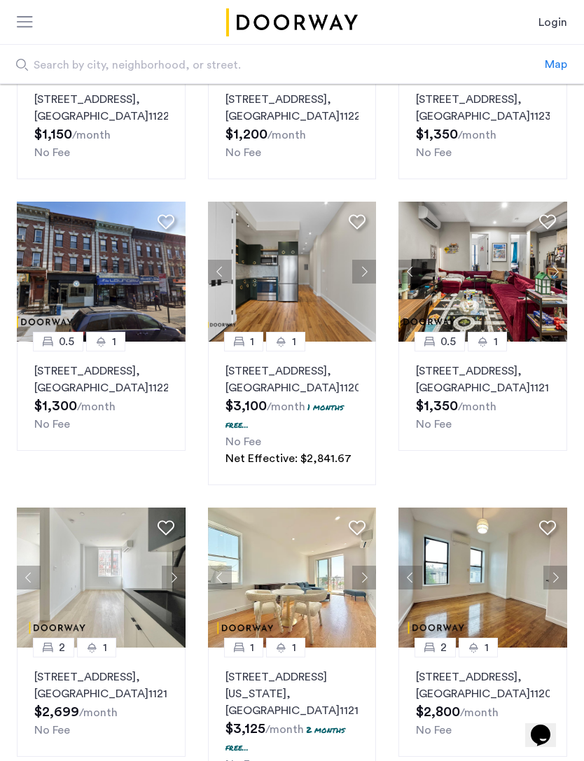
click at [174, 589] on button "Next apartment" at bounding box center [174, 577] width 24 height 24
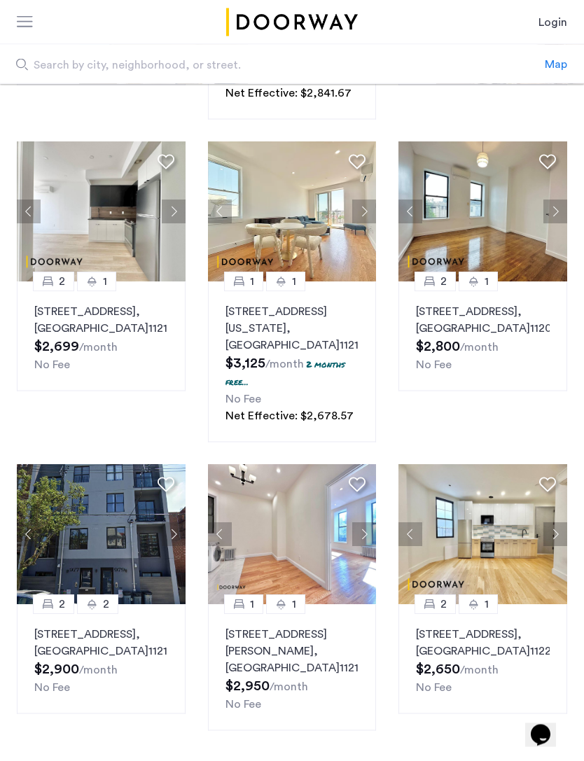
scroll to position [638, 0]
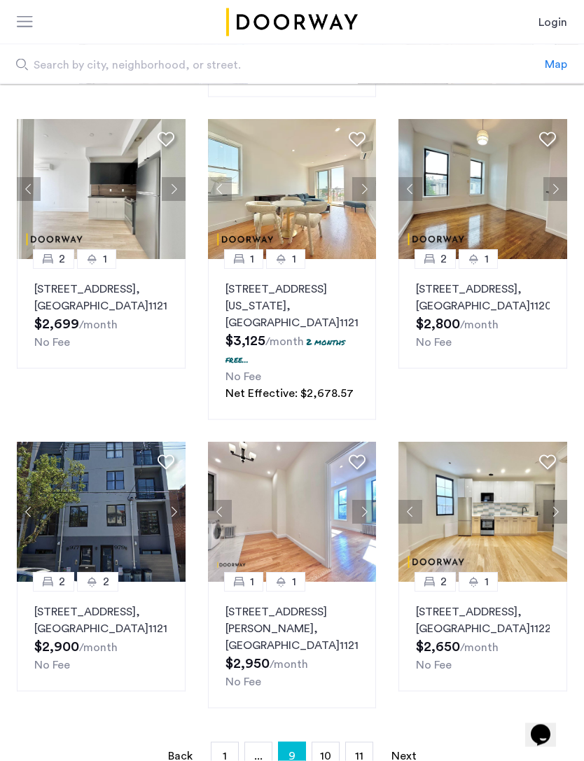
click at [560, 524] on button "Next apartment" at bounding box center [555, 512] width 24 height 24
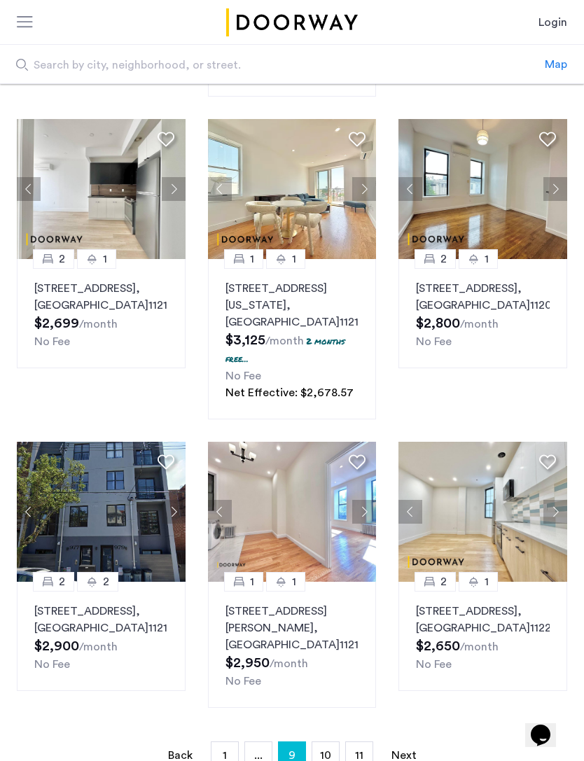
click at [556, 523] on button "Next apartment" at bounding box center [555, 512] width 24 height 24
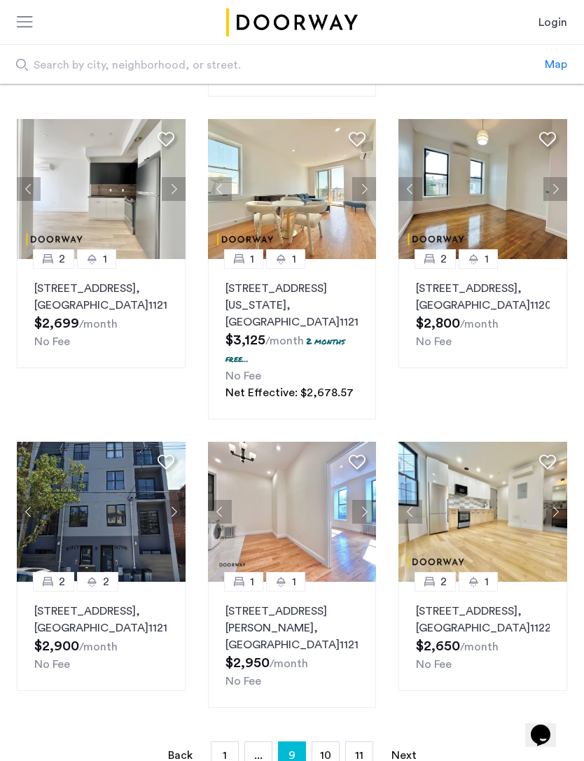
click at [178, 523] on button "Next apartment" at bounding box center [174, 512] width 24 height 24
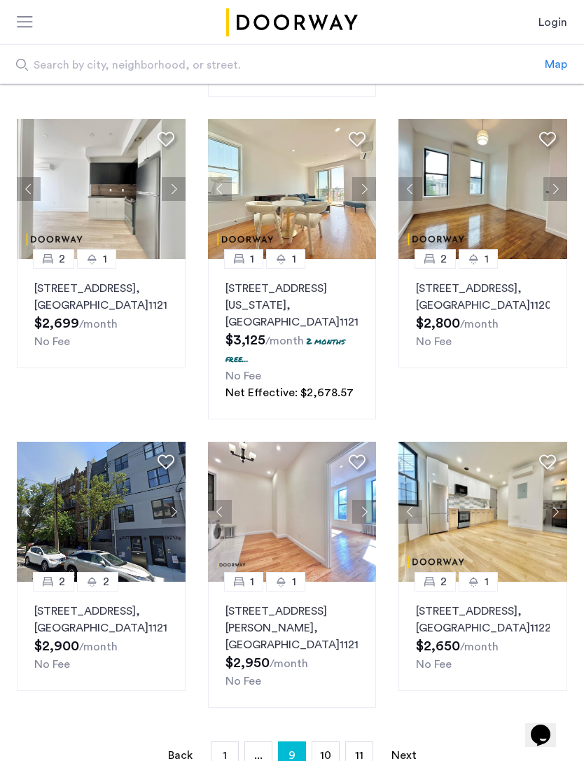
click at [176, 523] on button "Next apartment" at bounding box center [174, 512] width 24 height 24
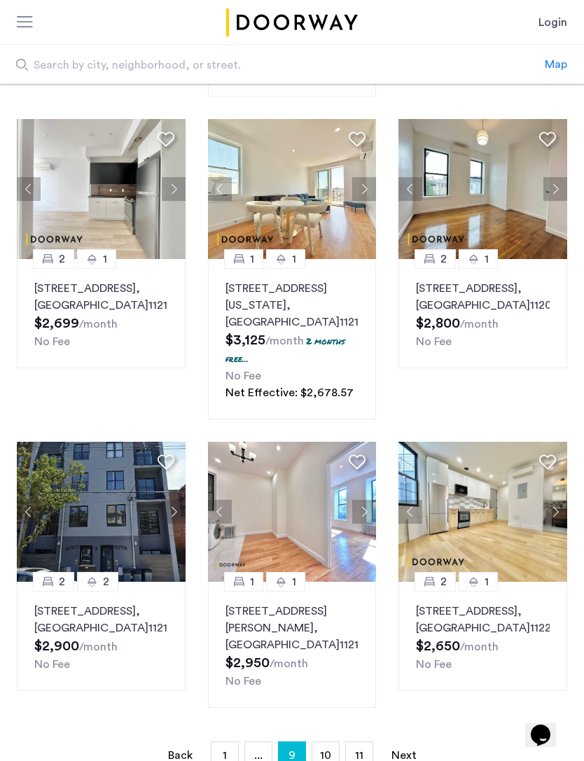
click at [175, 523] on button "Next apartment" at bounding box center [174, 512] width 24 height 24
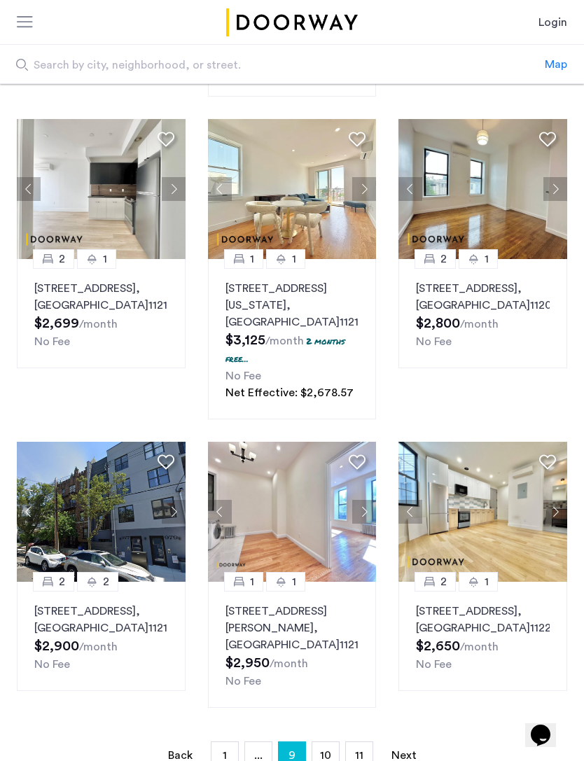
click at [177, 521] on button "Next apartment" at bounding box center [174, 512] width 24 height 24
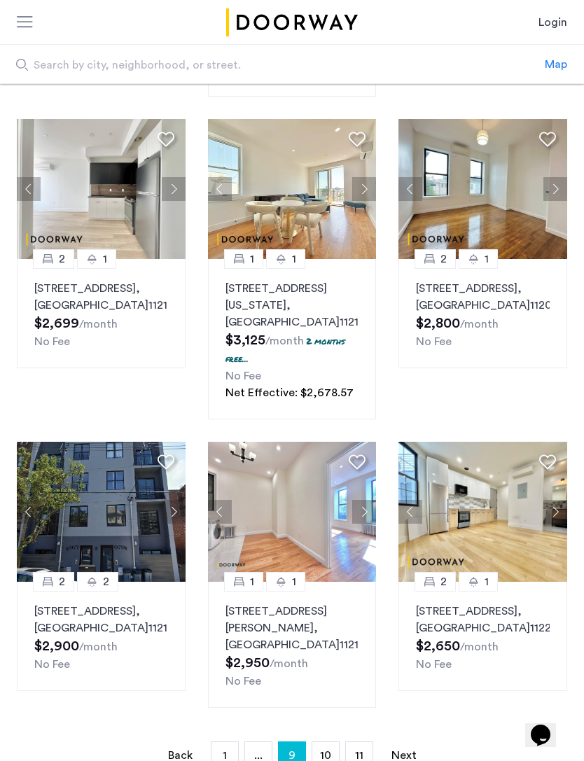
click at [408, 760] on link "Next page" at bounding box center [404, 755] width 28 height 27
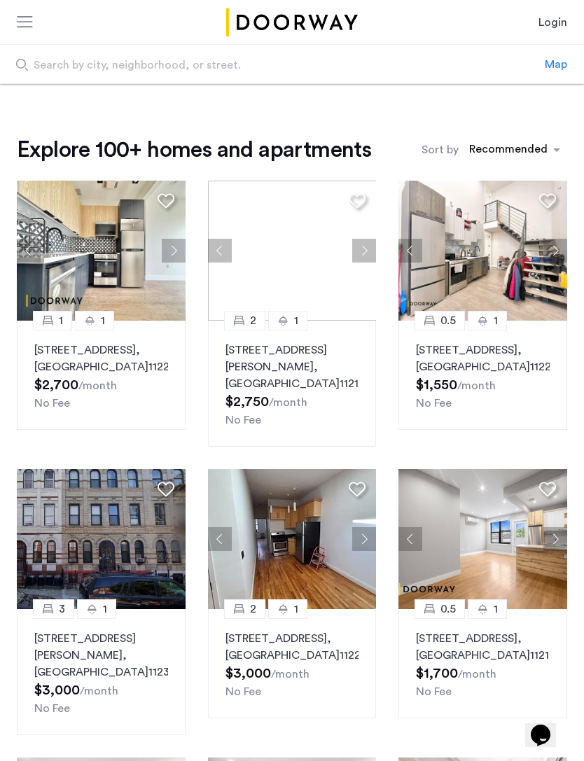
click at [365, 544] on button "Next apartment" at bounding box center [364, 539] width 24 height 24
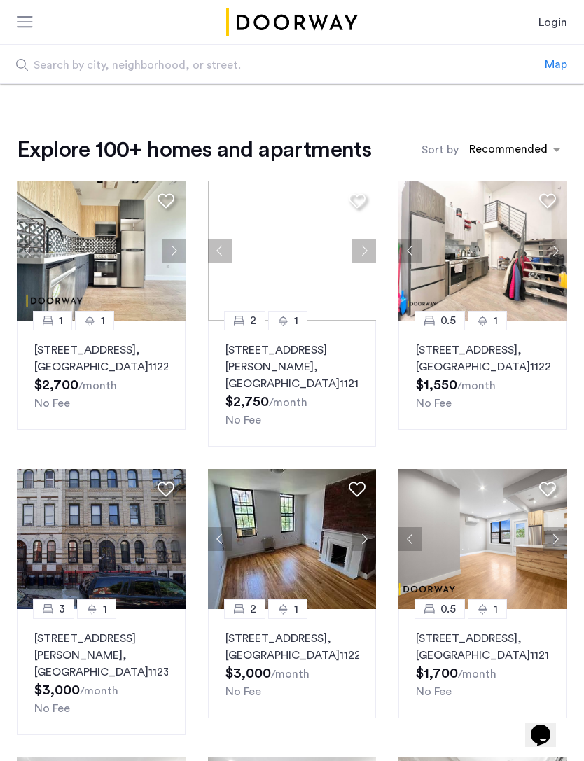
click at [367, 539] on button "Next apartment" at bounding box center [364, 539] width 24 height 24
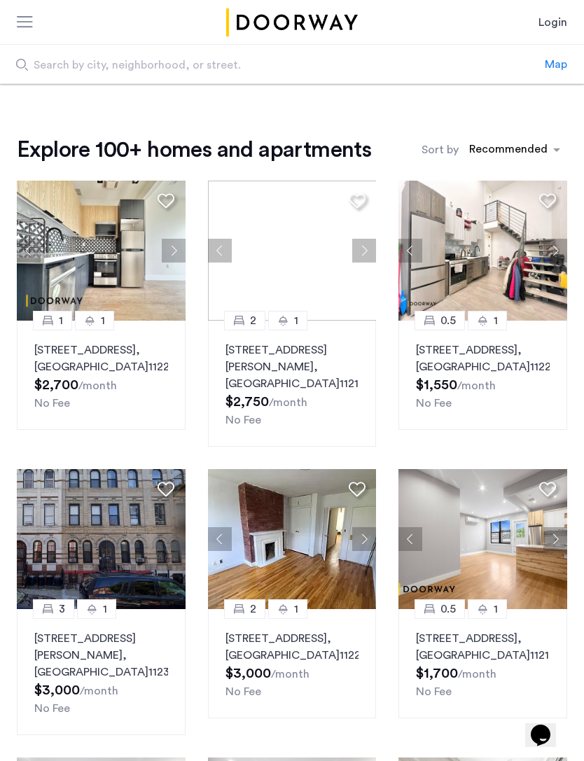
click at [370, 542] on button "Next apartment" at bounding box center [364, 539] width 24 height 24
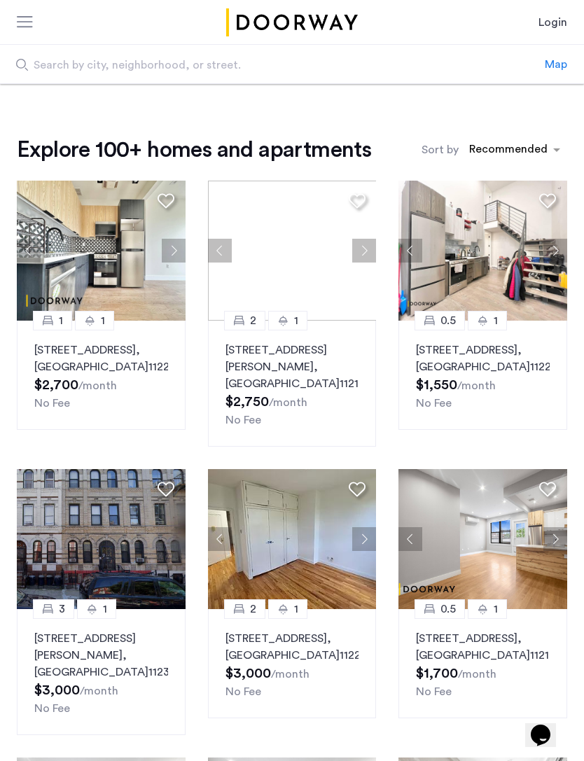
scroll to position [13, 0]
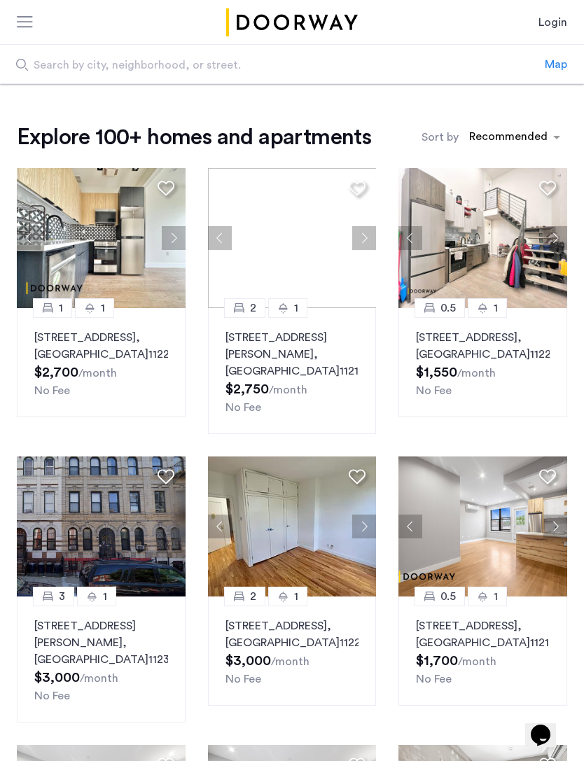
click at [365, 530] on button "Next apartment" at bounding box center [364, 526] width 24 height 24
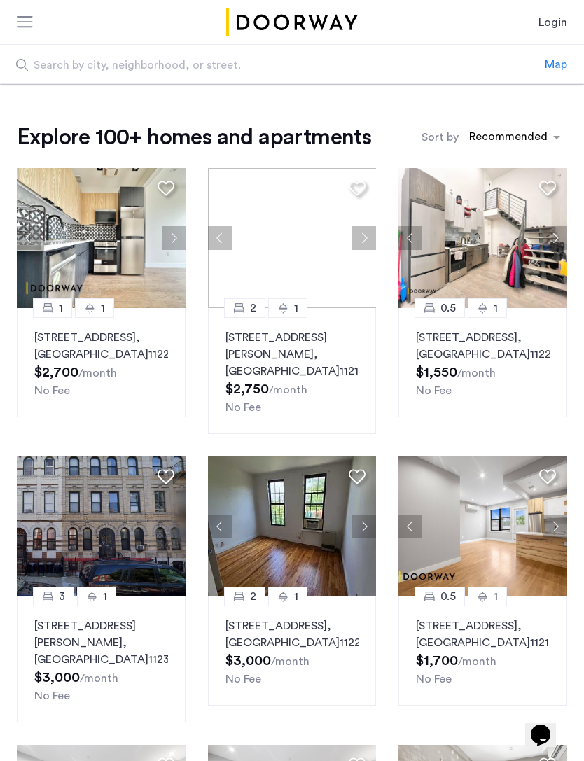
click at [369, 525] on button "Next apartment" at bounding box center [364, 526] width 24 height 24
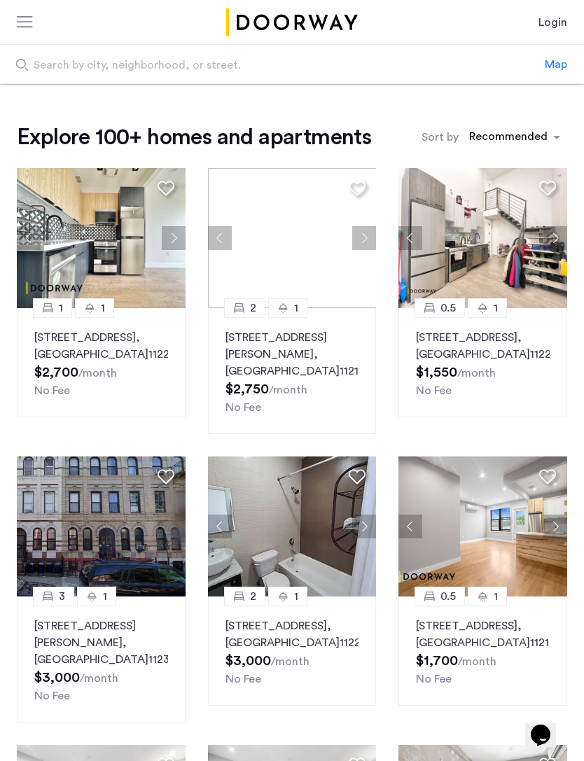
click at [368, 530] on button "Next apartment" at bounding box center [364, 526] width 24 height 24
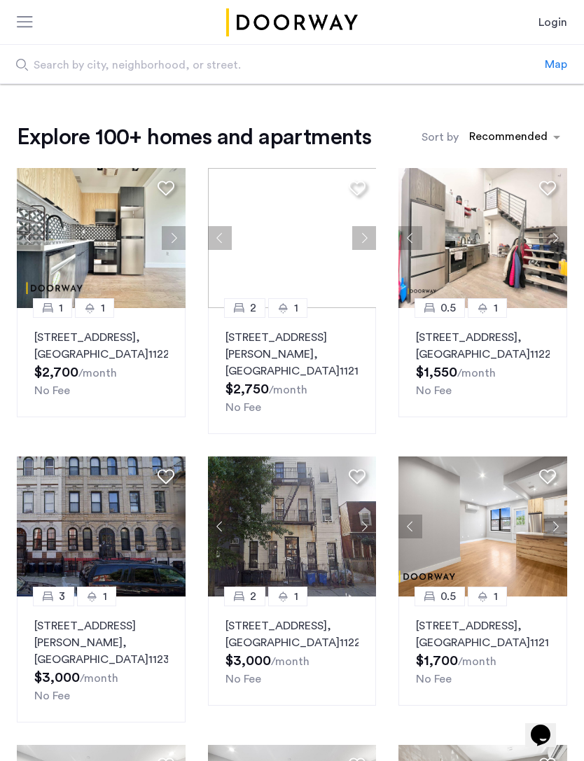
click at [372, 530] on button "Next apartment" at bounding box center [364, 526] width 24 height 24
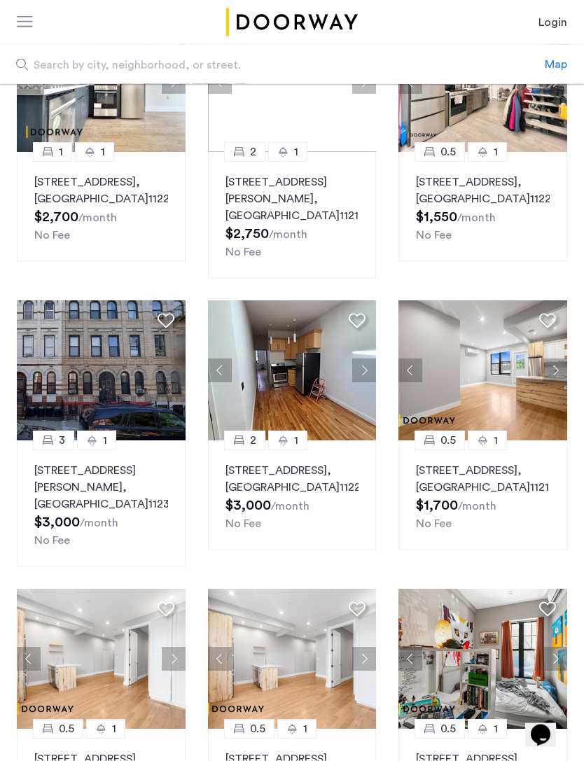
scroll to position [169, 0]
click at [558, 367] on button "Next apartment" at bounding box center [555, 370] width 24 height 24
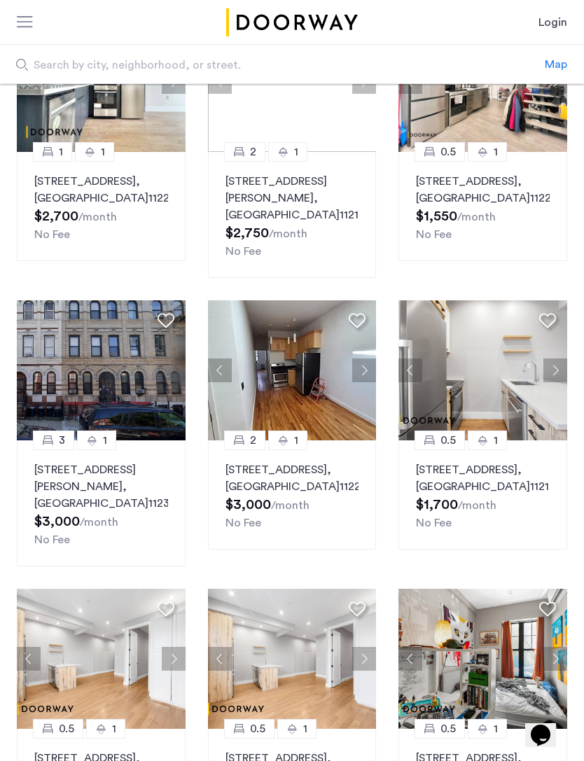
click at [559, 374] on button "Next apartment" at bounding box center [555, 370] width 24 height 24
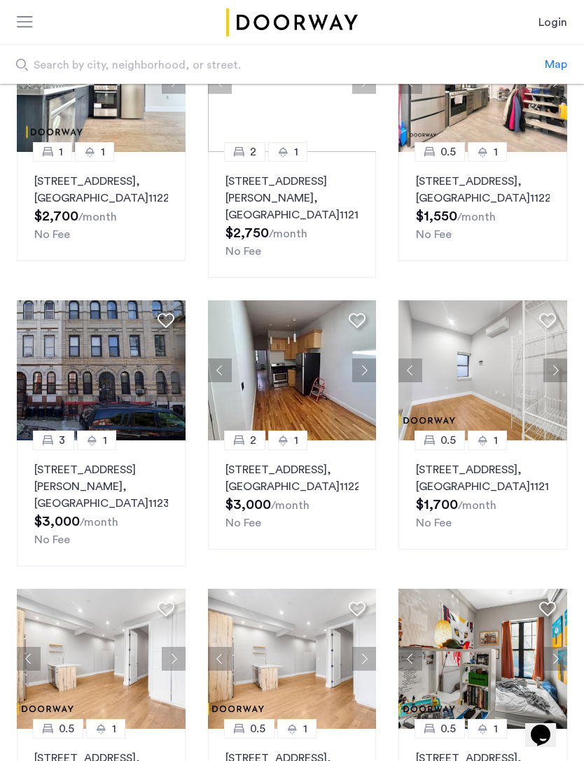
click at [563, 370] on button "Next apartment" at bounding box center [555, 370] width 24 height 24
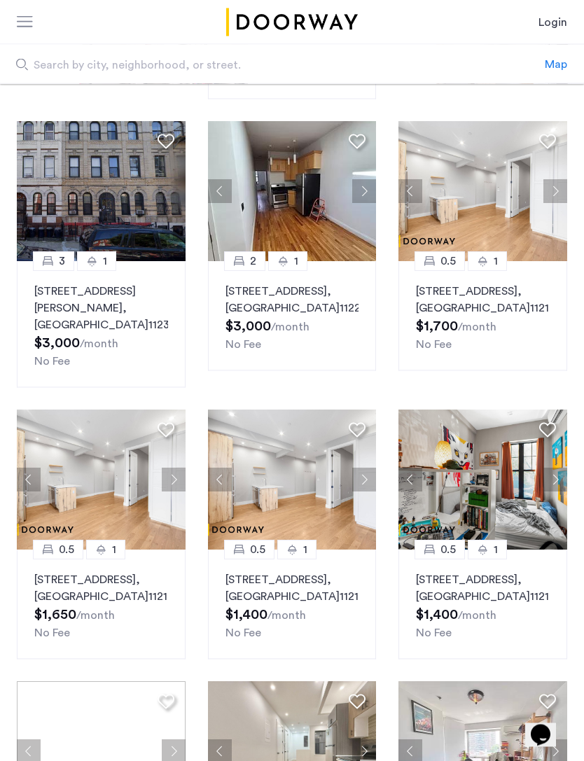
scroll to position [348, 0]
click at [555, 487] on button "Next apartment" at bounding box center [555, 479] width 24 height 24
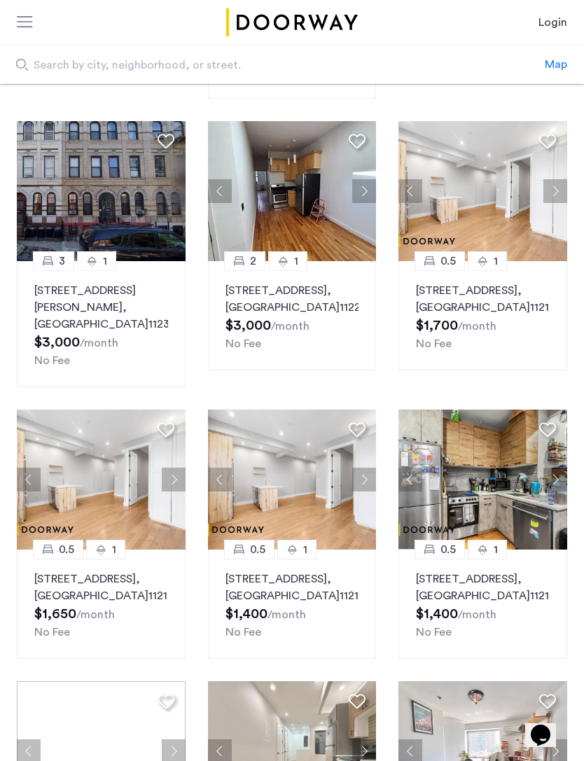
click at [370, 482] on button "Next apartment" at bounding box center [364, 479] width 24 height 24
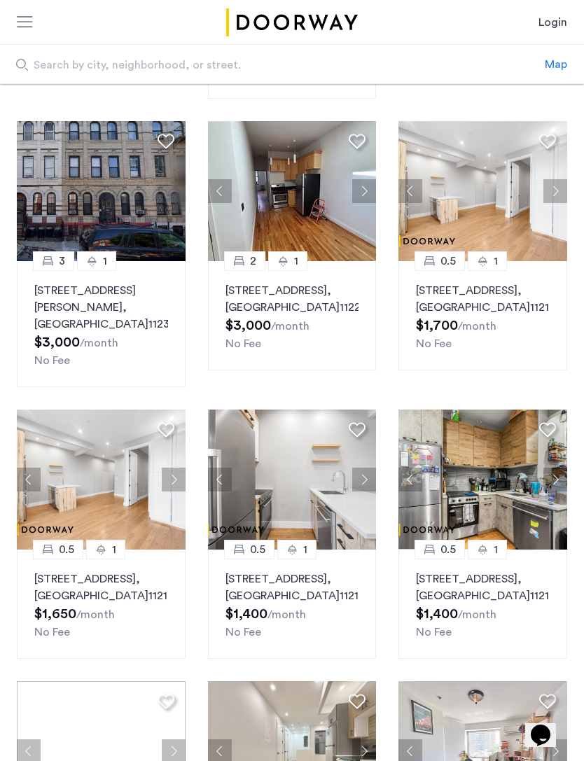
click at [170, 479] on button "Next apartment" at bounding box center [174, 479] width 24 height 24
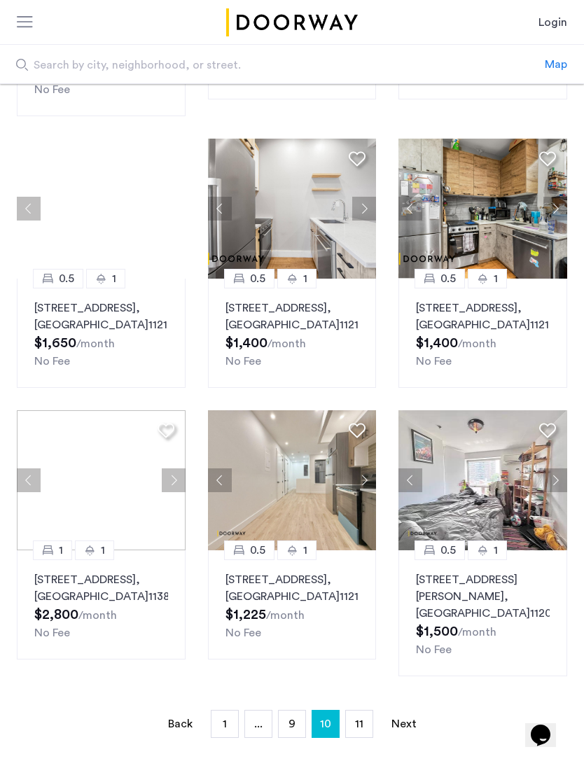
scroll to position [625, 0]
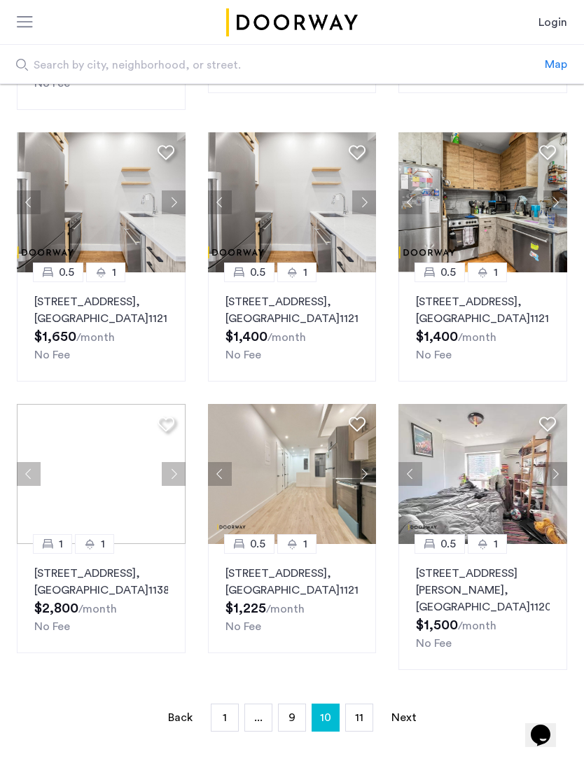
click at [172, 486] on button "Next apartment" at bounding box center [174, 474] width 24 height 24
click at [402, 730] on link "Next page" at bounding box center [404, 717] width 28 height 27
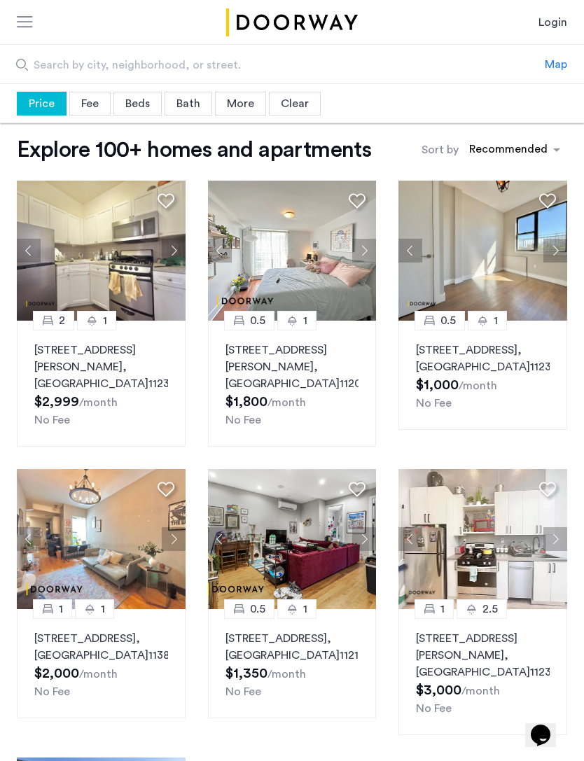
click at [171, 540] on button "Next apartment" at bounding box center [174, 539] width 24 height 24
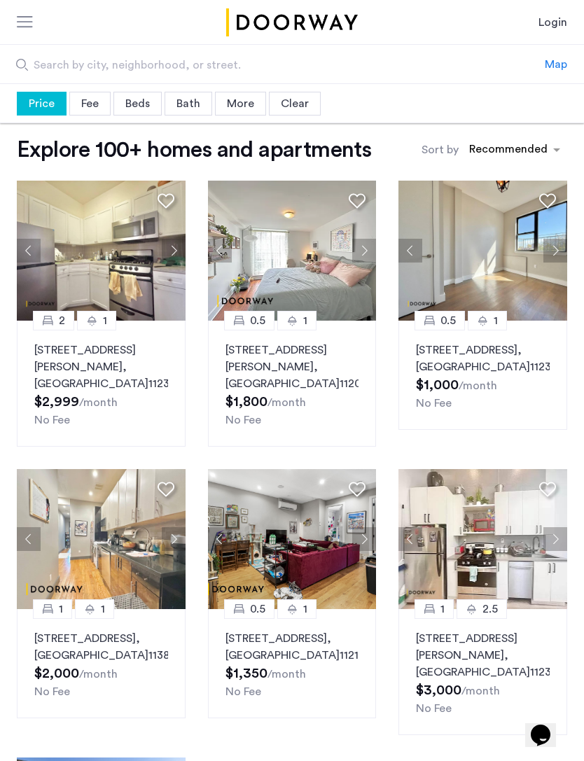
click at [174, 541] on button "Next apartment" at bounding box center [174, 539] width 24 height 24
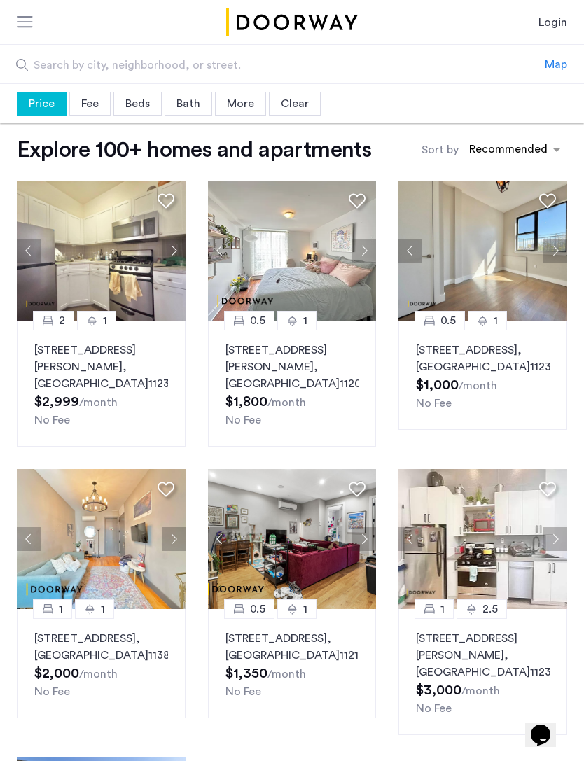
click at [177, 539] on button "Next apartment" at bounding box center [174, 539] width 24 height 24
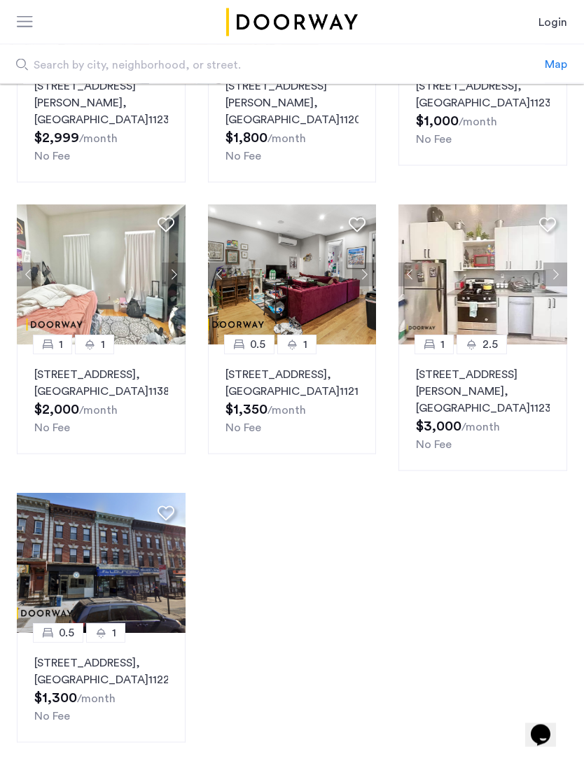
scroll to position [283, 0]
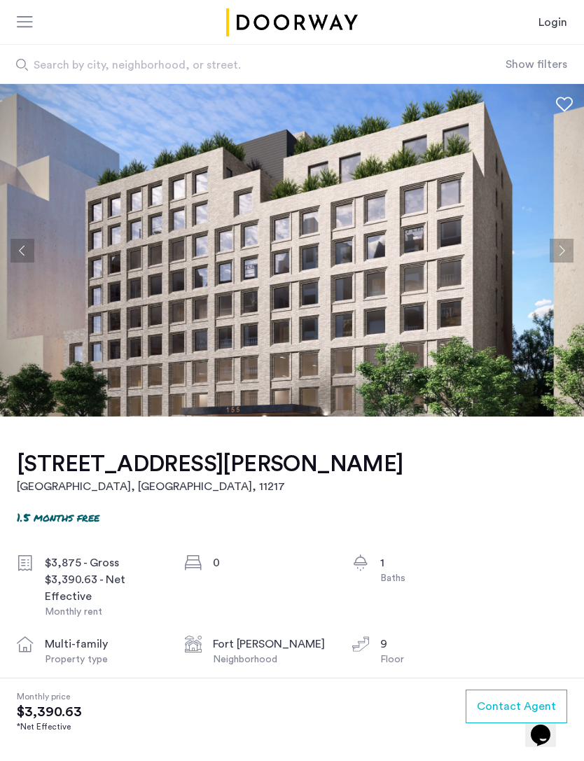
click at [562, 253] on button "Next apartment" at bounding box center [561, 251] width 24 height 24
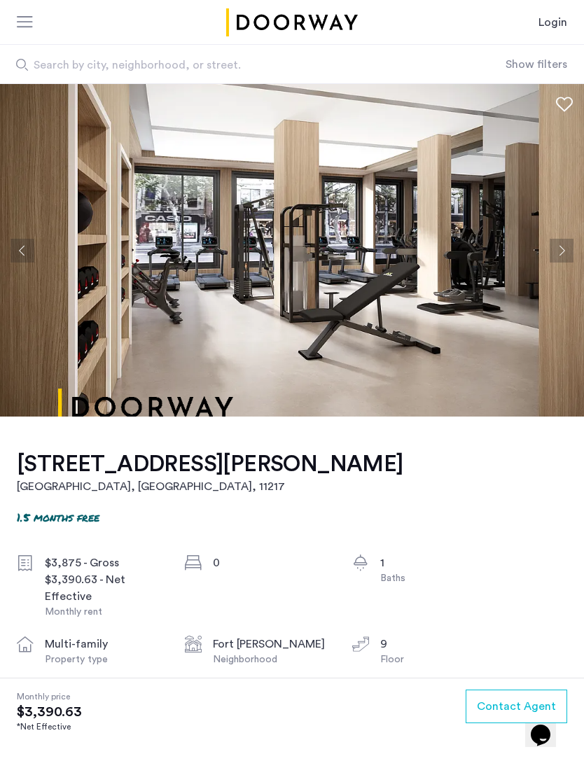
click at [569, 243] on button "Next apartment" at bounding box center [561, 251] width 24 height 24
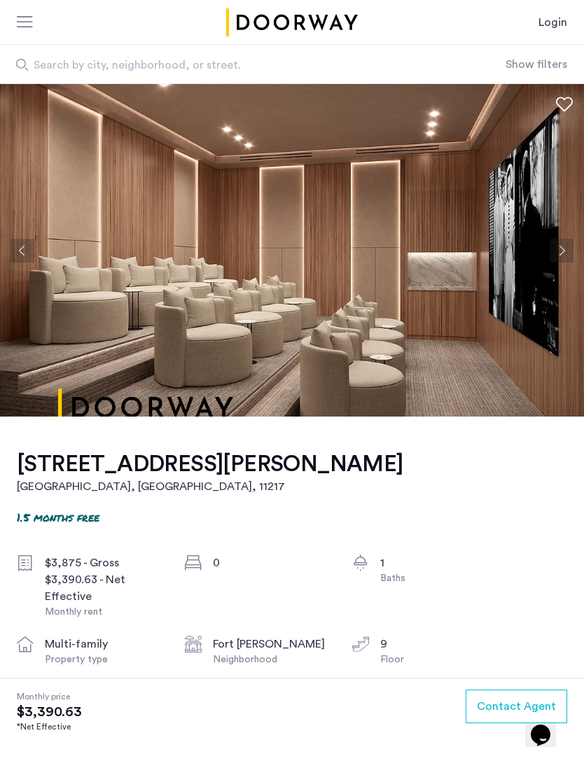
click at [566, 244] on button "Next apartment" at bounding box center [561, 251] width 24 height 24
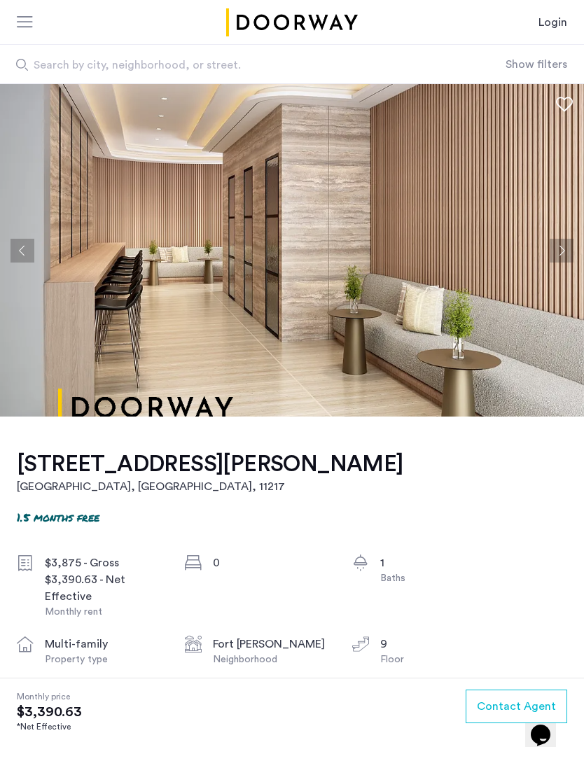
click at [564, 246] on button "Next apartment" at bounding box center [561, 251] width 24 height 24
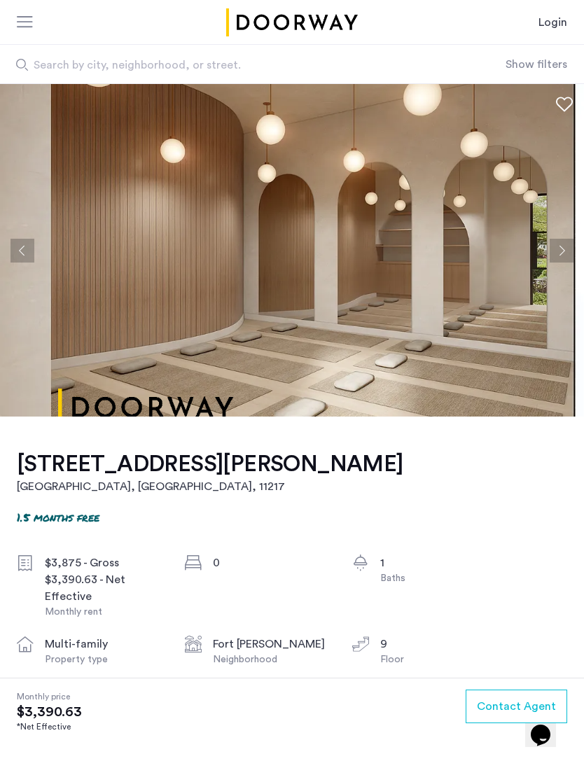
click at [566, 246] on button "Next apartment" at bounding box center [561, 251] width 24 height 24
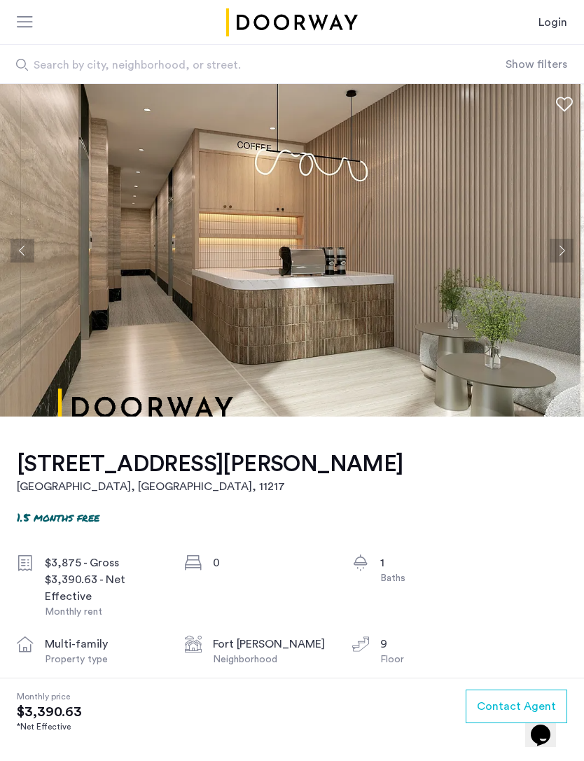
click at [568, 244] on button "Next apartment" at bounding box center [561, 251] width 24 height 24
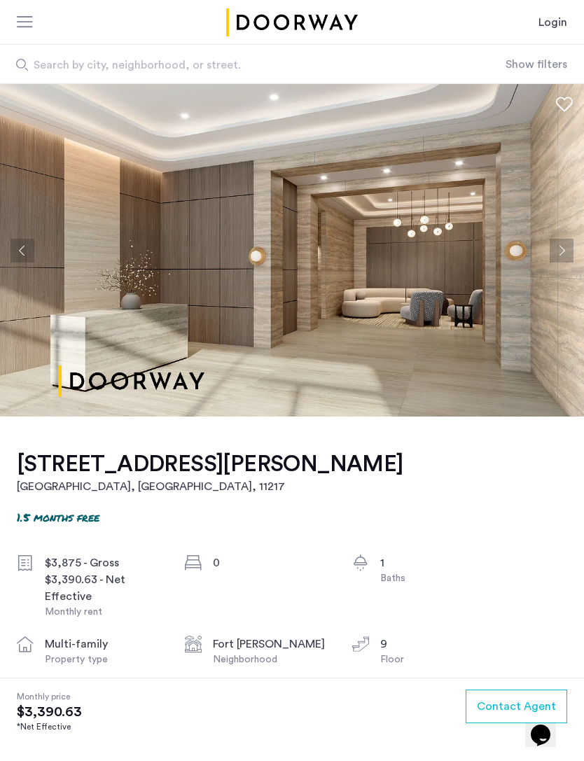
click at [24, 257] on button "Previous apartment" at bounding box center [22, 251] width 24 height 24
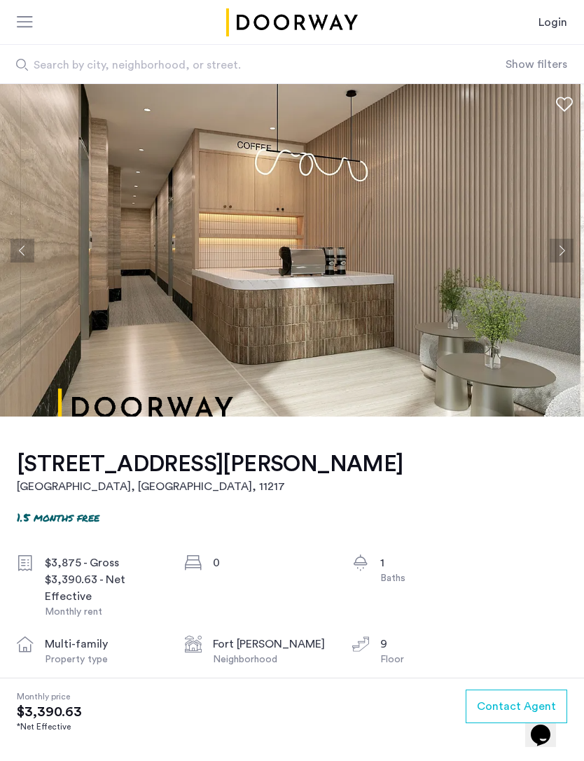
click at [567, 248] on button "Next apartment" at bounding box center [561, 251] width 24 height 24
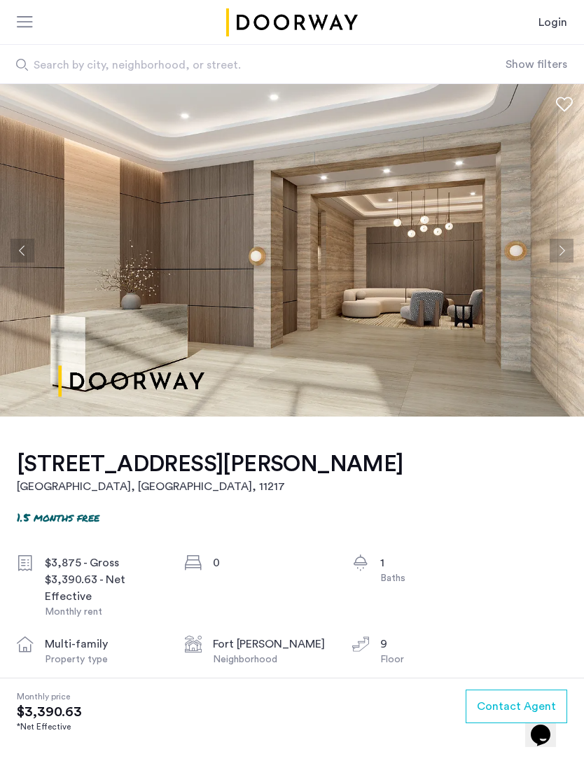
click at [570, 246] on button "Next apartment" at bounding box center [561, 251] width 24 height 24
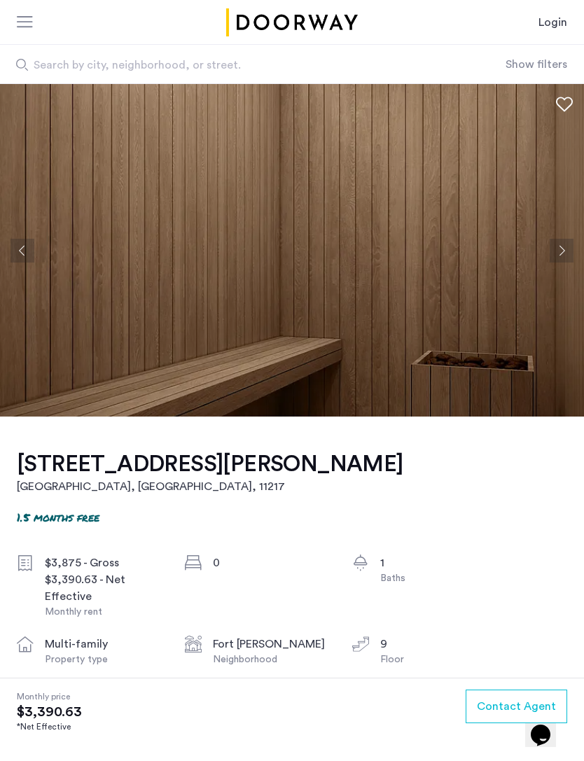
click at [573, 249] on img at bounding box center [292, 250] width 584 height 332
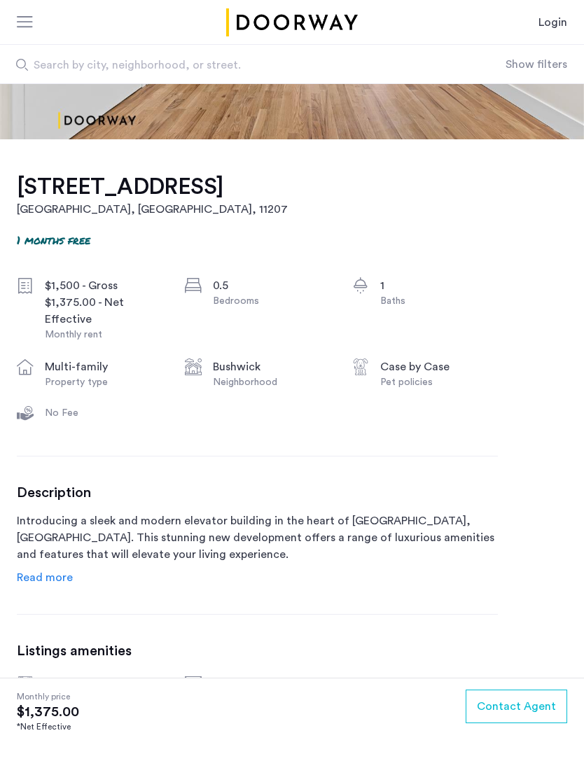
scroll to position [312, 0]
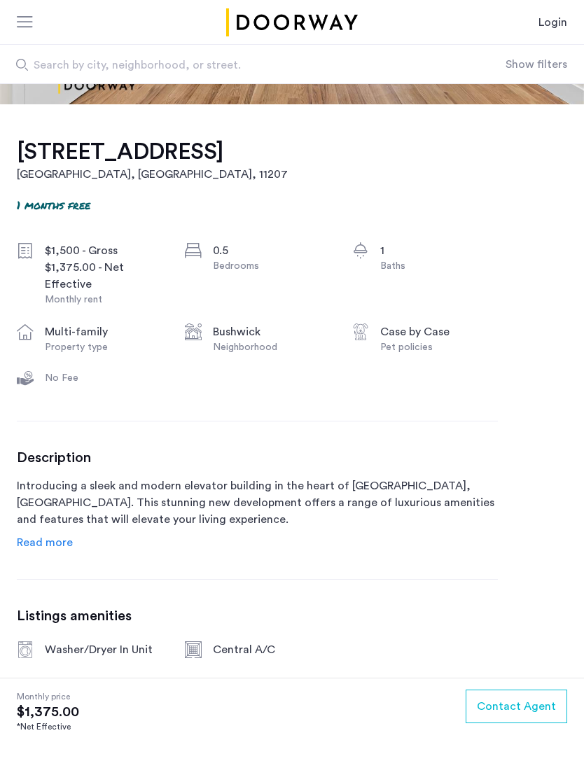
click at [50, 542] on span "Read more" at bounding box center [45, 542] width 56 height 11
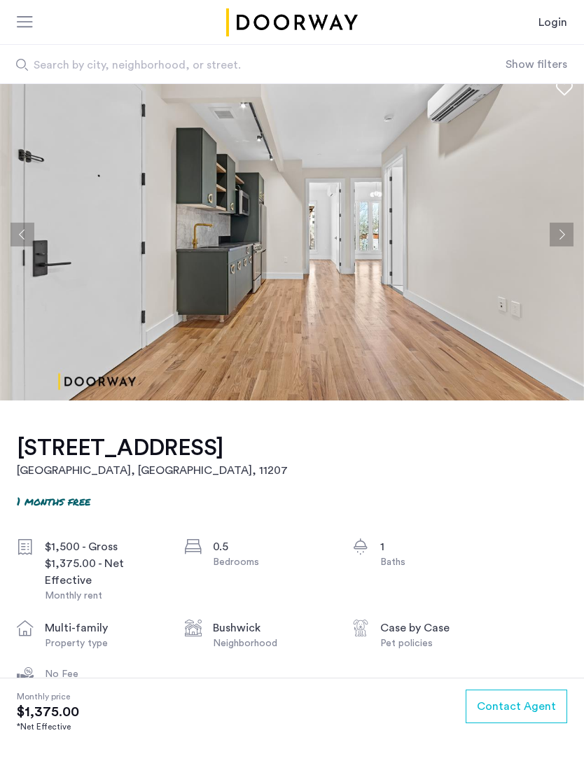
scroll to position [0, 0]
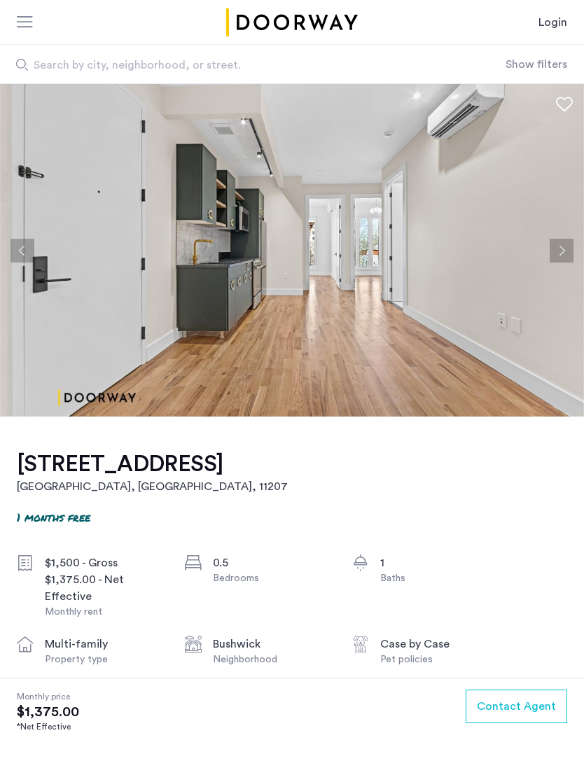
click at [565, 246] on button "Next apartment" at bounding box center [561, 251] width 24 height 24
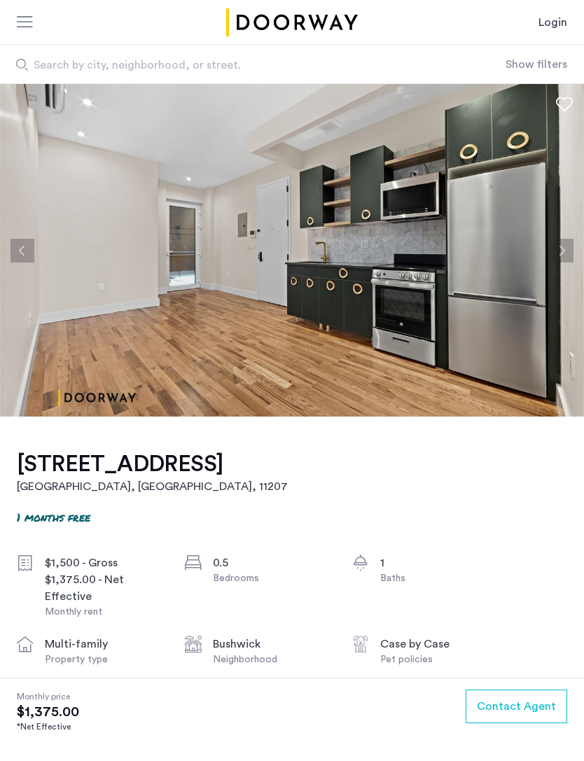
click at [562, 248] on button "Next apartment" at bounding box center [561, 251] width 24 height 24
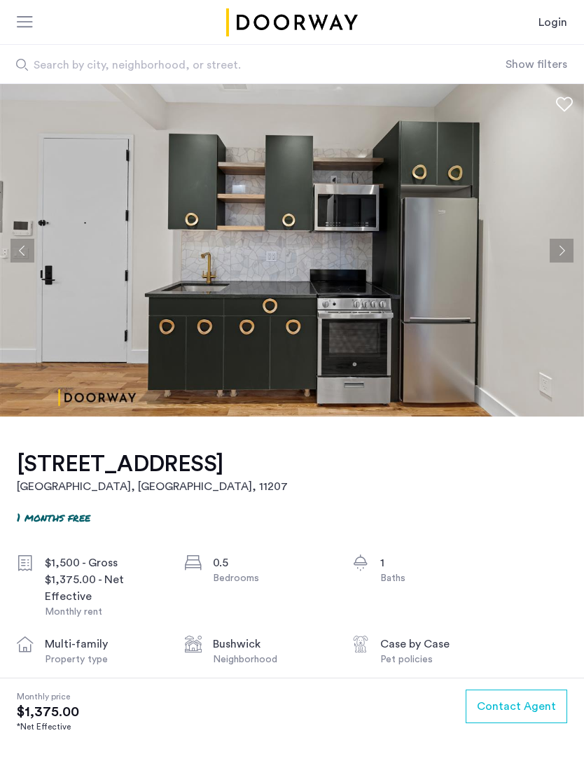
click at [567, 248] on button "Next apartment" at bounding box center [561, 251] width 24 height 24
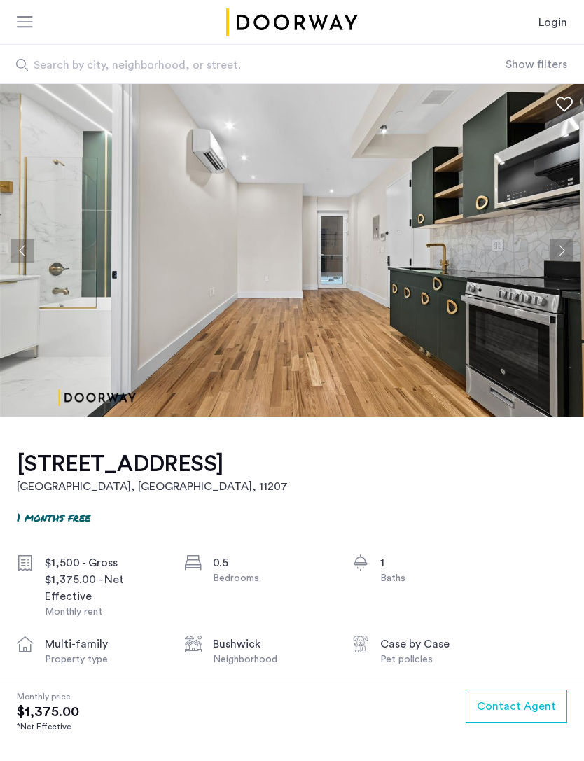
click at [555, 252] on button "Next apartment" at bounding box center [561, 251] width 24 height 24
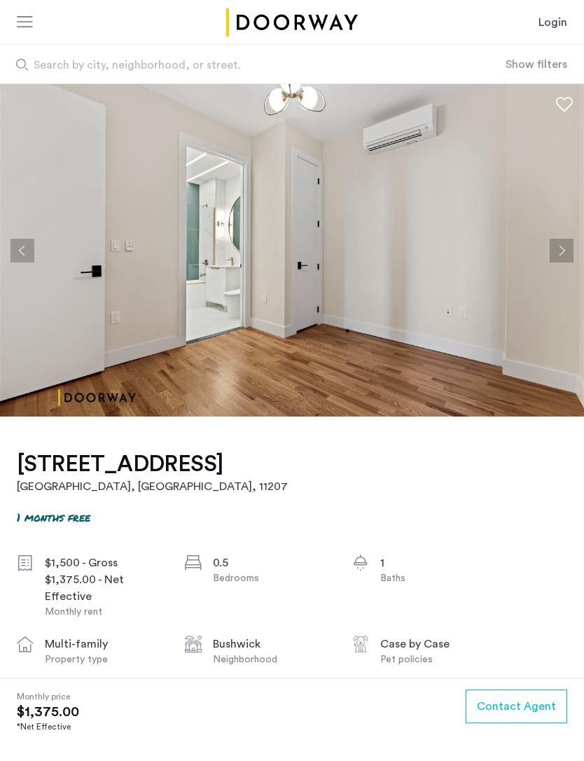
click at [558, 250] on button "Next apartment" at bounding box center [561, 251] width 24 height 24
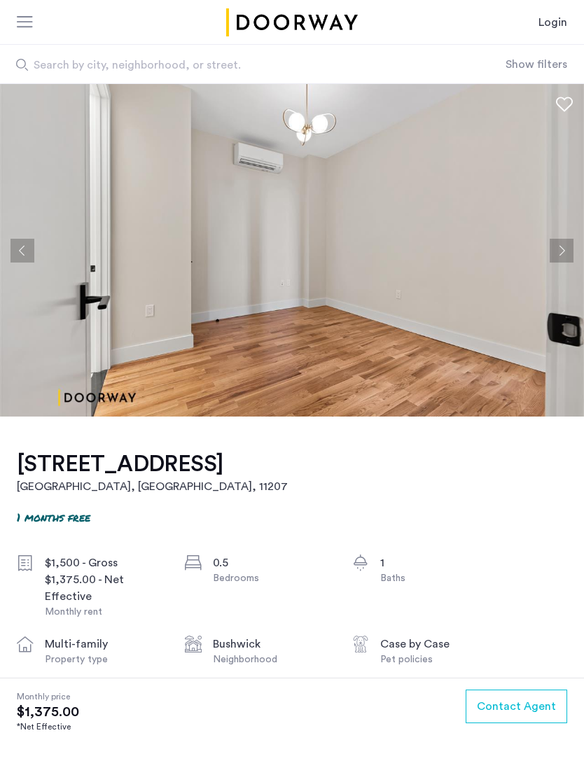
click at [560, 248] on button "Next apartment" at bounding box center [561, 251] width 24 height 24
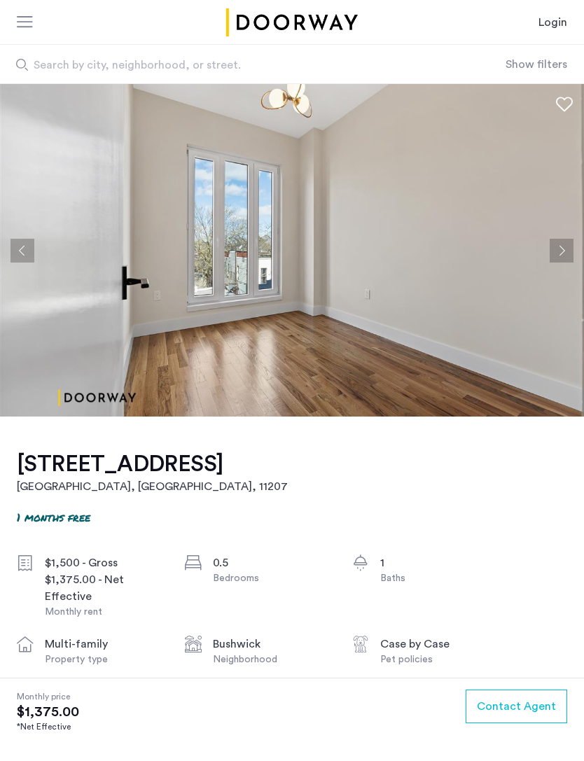
click at [561, 243] on button "Next apartment" at bounding box center [561, 251] width 24 height 24
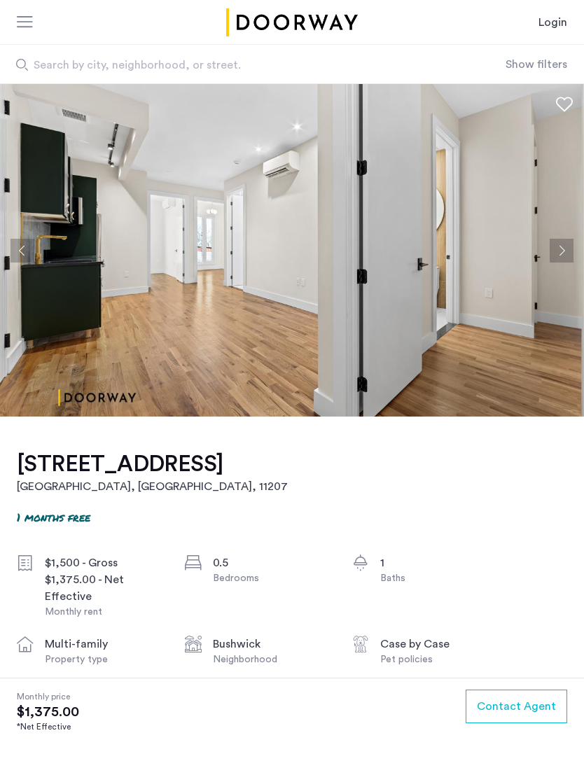
click at [562, 245] on button "Next apartment" at bounding box center [561, 251] width 24 height 24
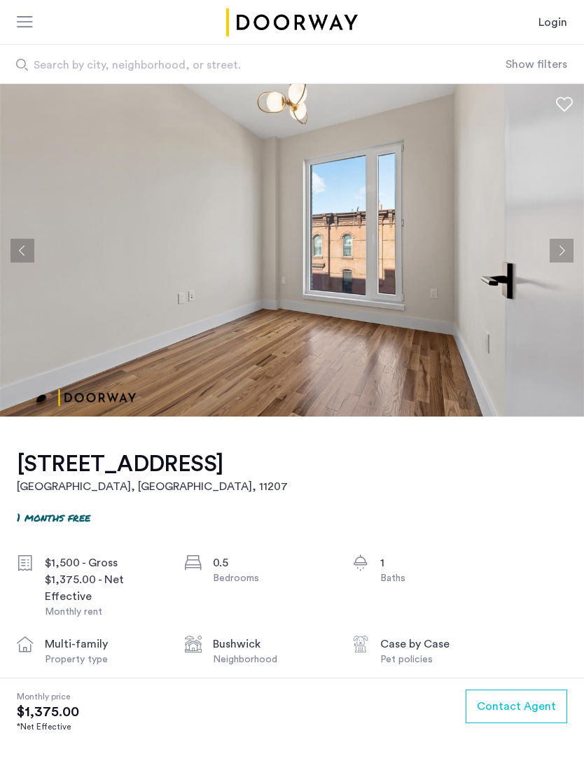
click at [562, 246] on button "Next apartment" at bounding box center [561, 251] width 24 height 24
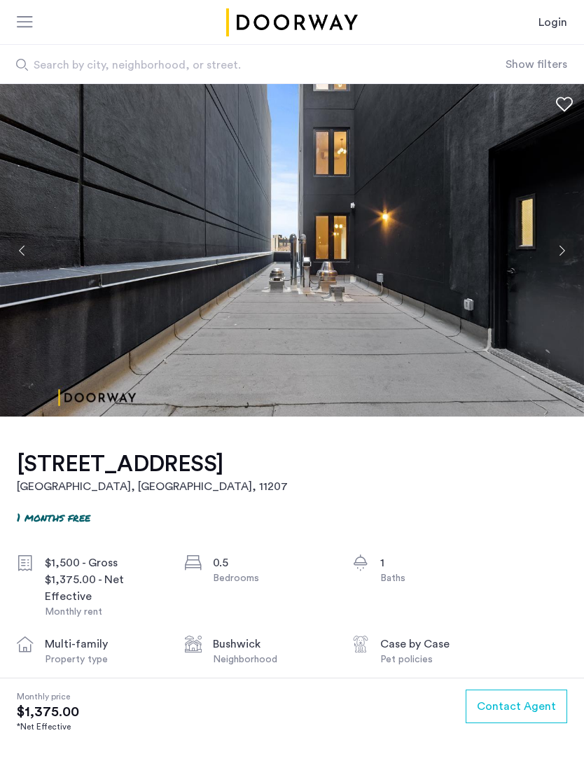
click at [561, 246] on button "Next apartment" at bounding box center [561, 251] width 24 height 24
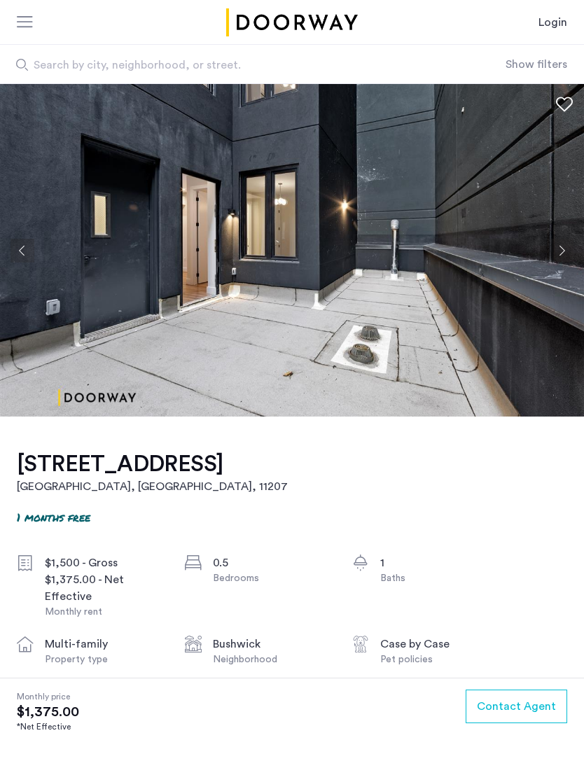
click at [561, 246] on button "Next apartment" at bounding box center [561, 251] width 24 height 24
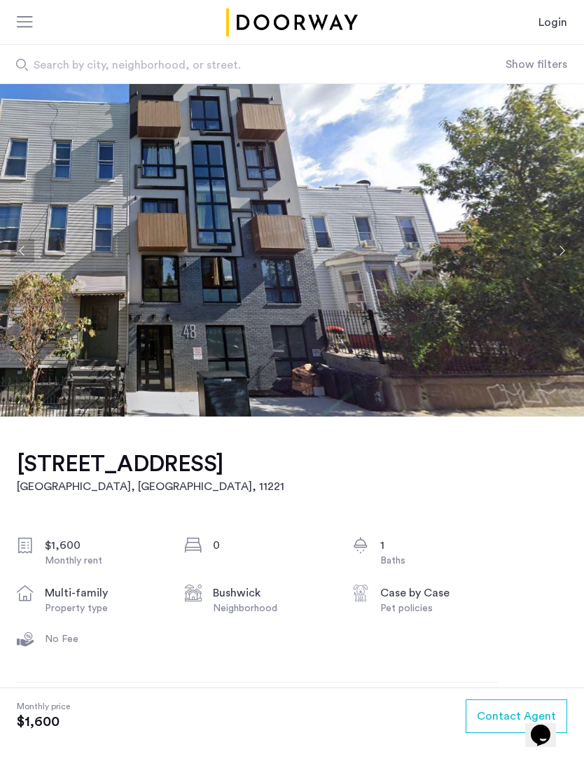
click at [562, 254] on button "Next apartment" at bounding box center [561, 251] width 24 height 24
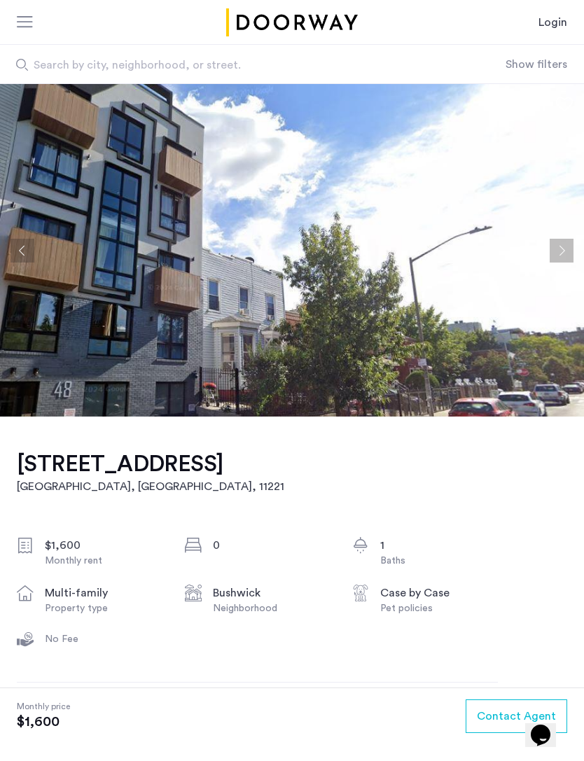
click at [566, 253] on button "Next apartment" at bounding box center [561, 251] width 24 height 24
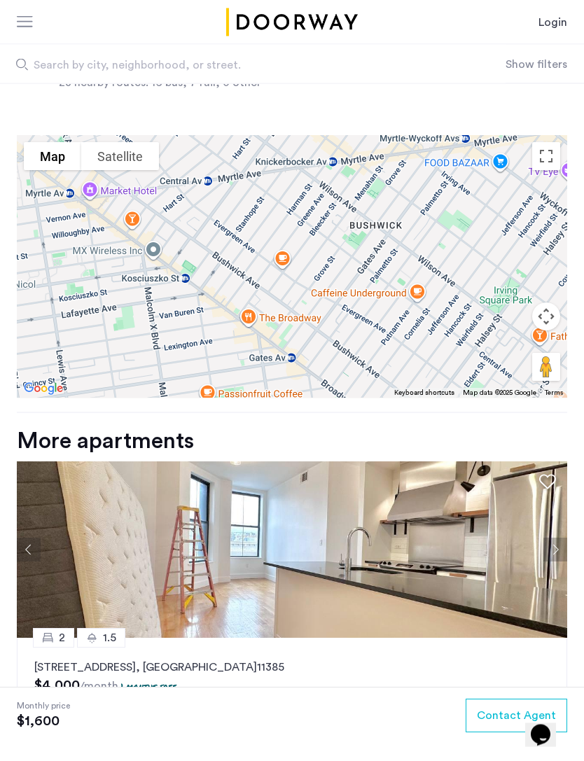
scroll to position [1088, 0]
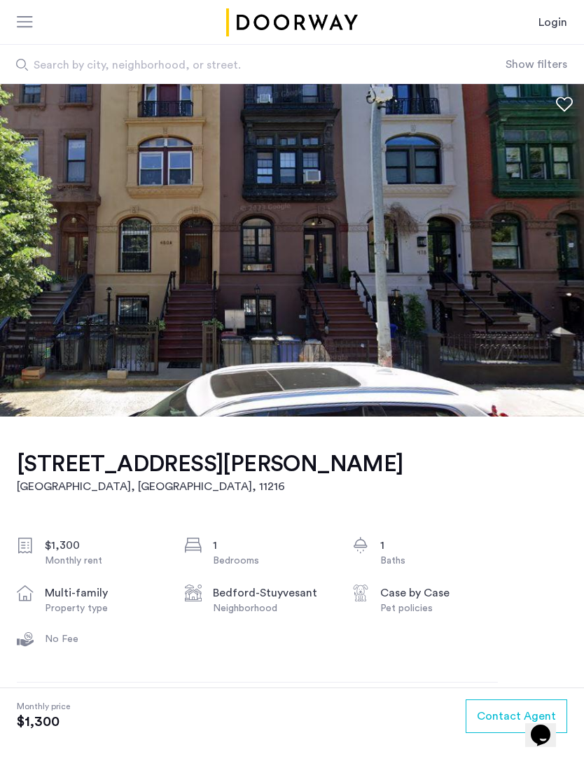
click at [359, 239] on img at bounding box center [292, 250] width 584 height 332
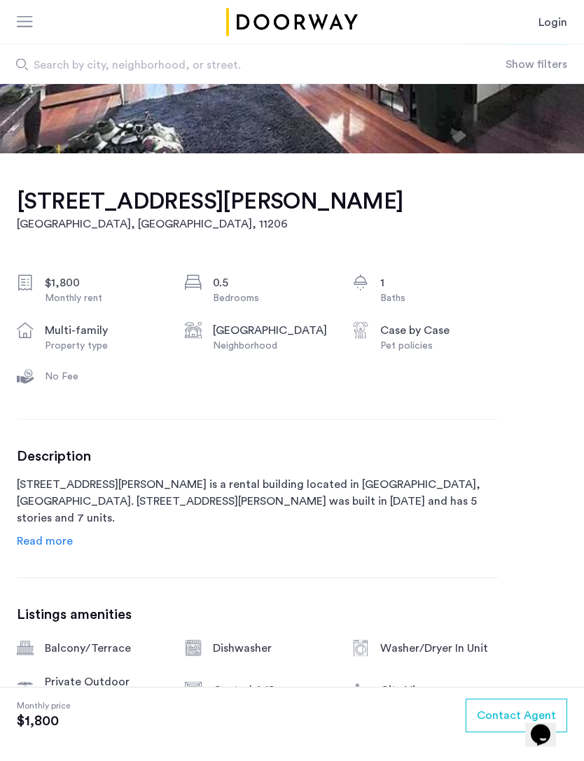
scroll to position [316, 0]
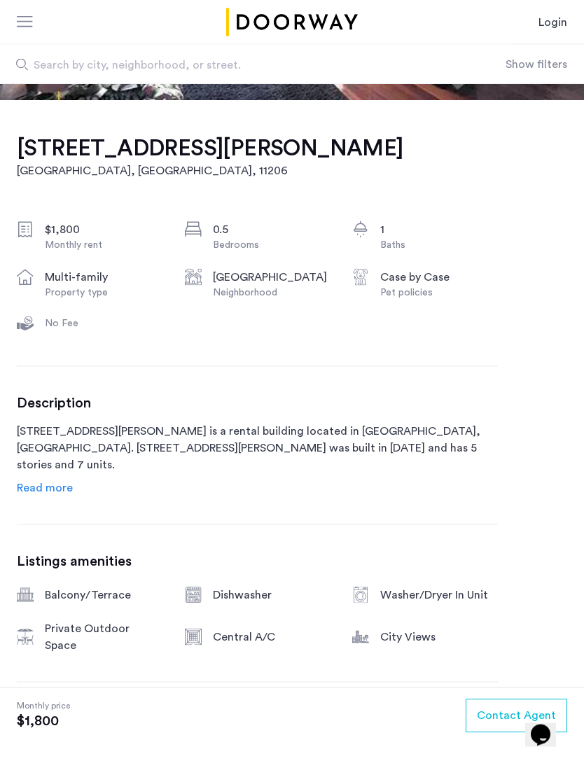
click at [43, 494] on link "Read more" at bounding box center [45, 487] width 56 height 17
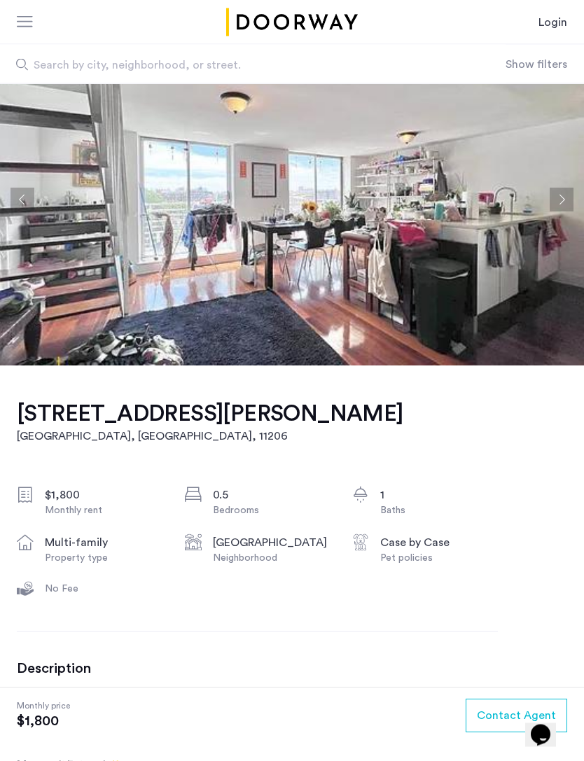
scroll to position [0, 0]
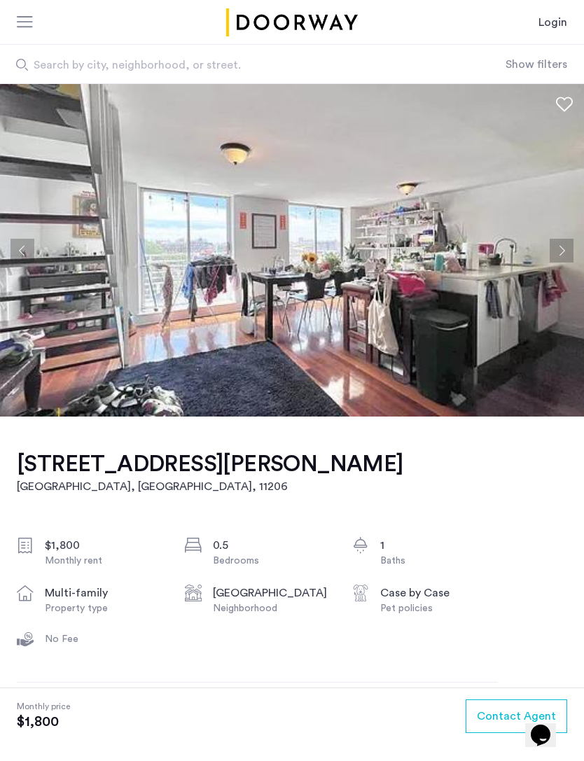
click at [567, 257] on button "Next apartment" at bounding box center [561, 251] width 24 height 24
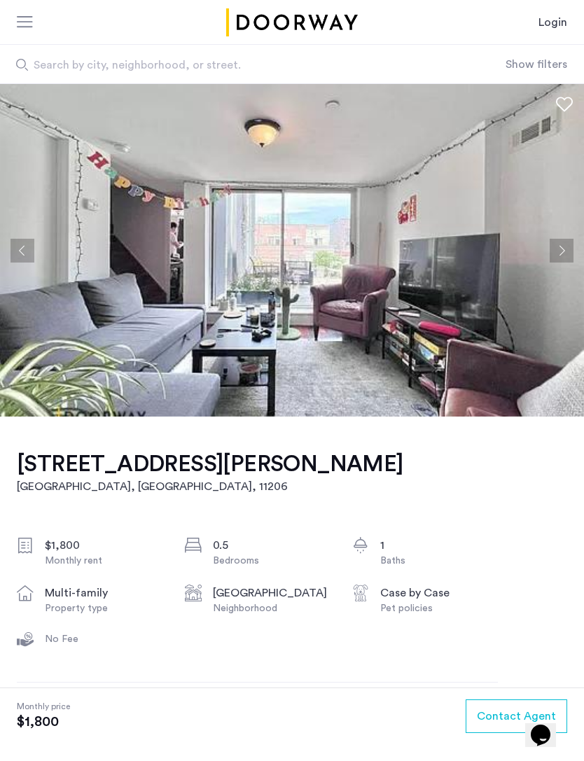
click at [562, 253] on button "Next apartment" at bounding box center [561, 251] width 24 height 24
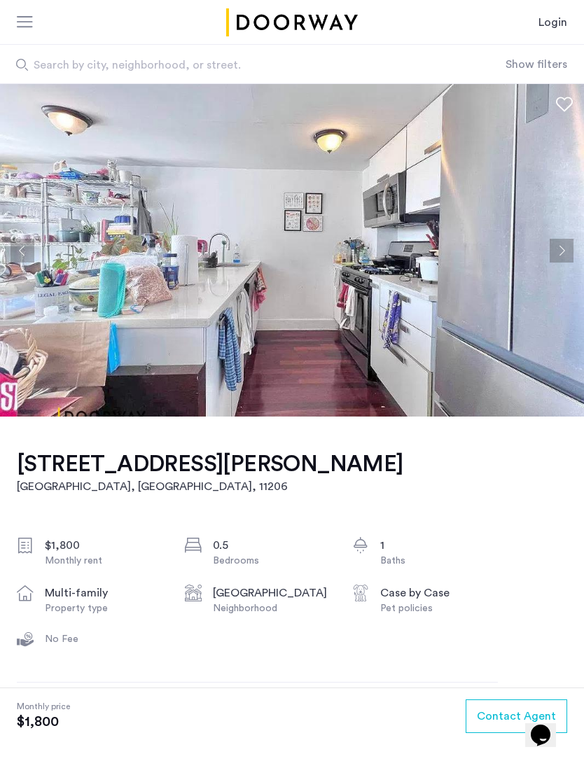
click at [567, 253] on button "Next apartment" at bounding box center [561, 251] width 24 height 24
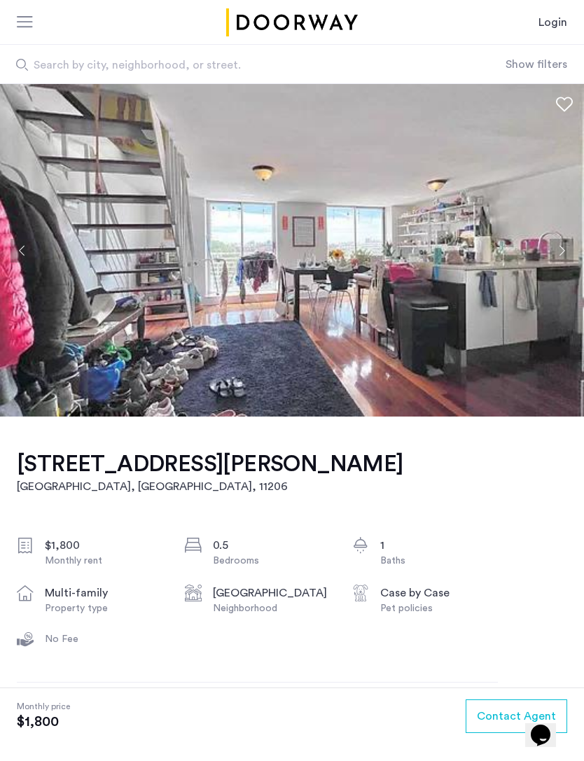
click at [25, 255] on button "Previous apartment" at bounding box center [22, 251] width 24 height 24
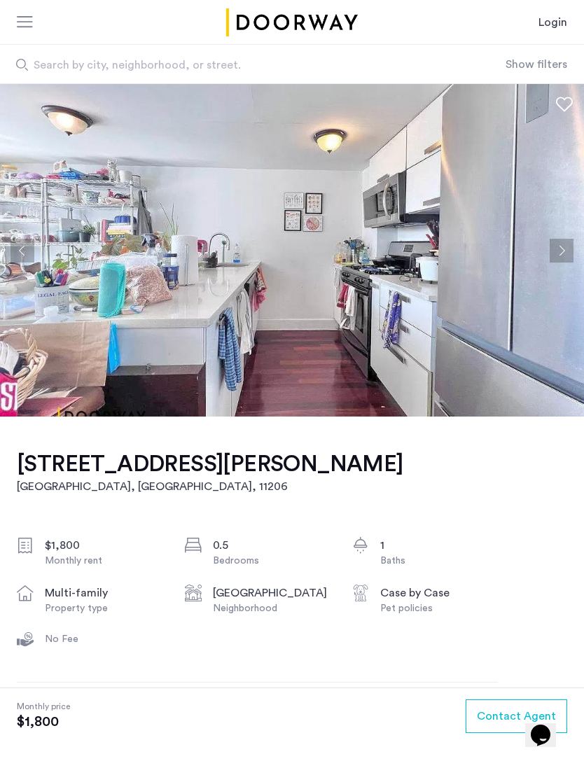
click at [562, 248] on button "Next apartment" at bounding box center [561, 251] width 24 height 24
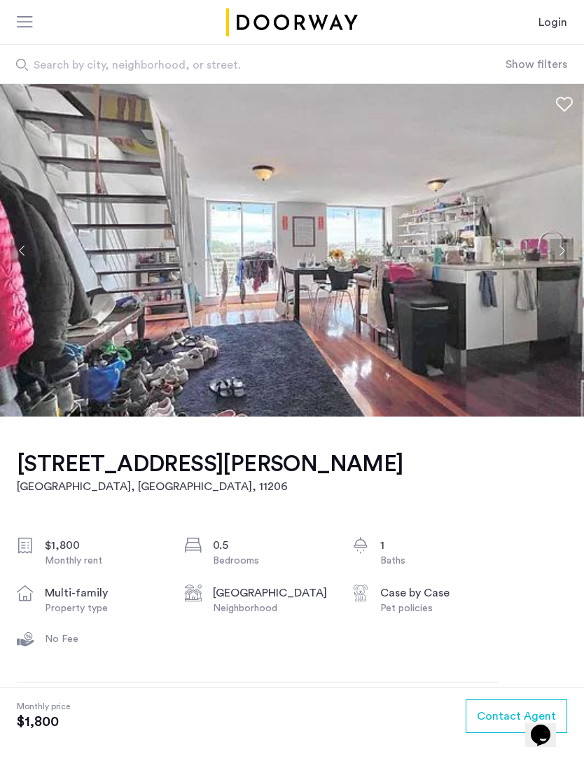
click at [564, 248] on button "Next apartment" at bounding box center [561, 251] width 24 height 24
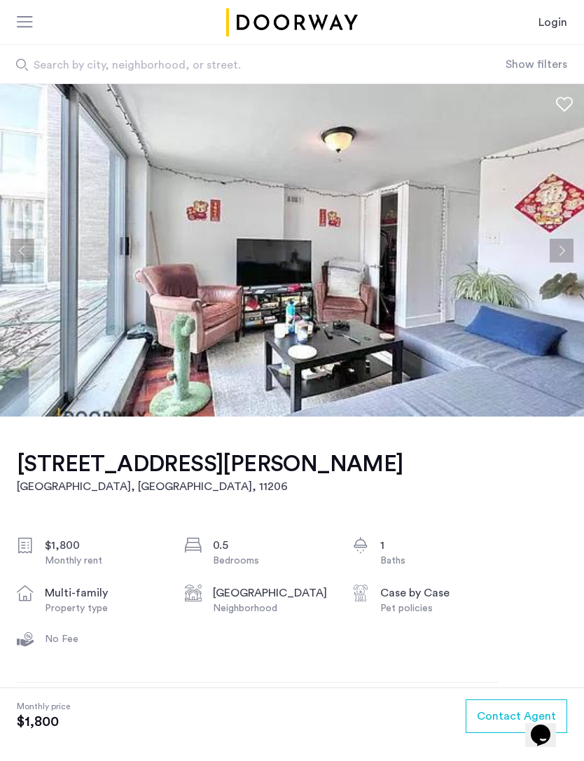
click at [561, 249] on button "Next apartment" at bounding box center [561, 251] width 24 height 24
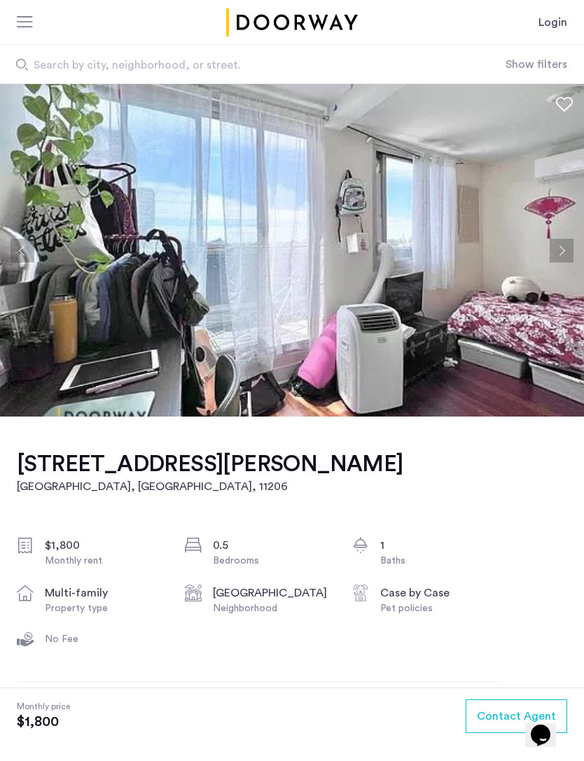
click at [563, 250] on button "Next apartment" at bounding box center [561, 251] width 24 height 24
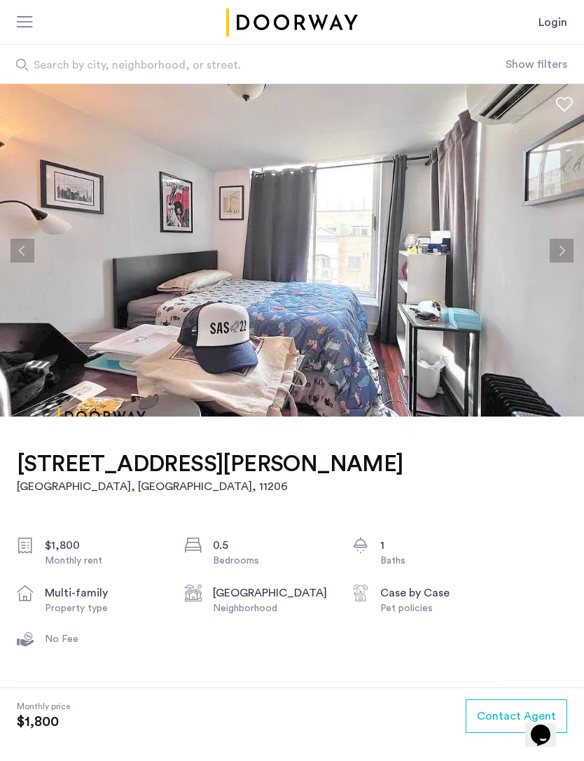
click at [565, 246] on button "Next apartment" at bounding box center [561, 251] width 24 height 24
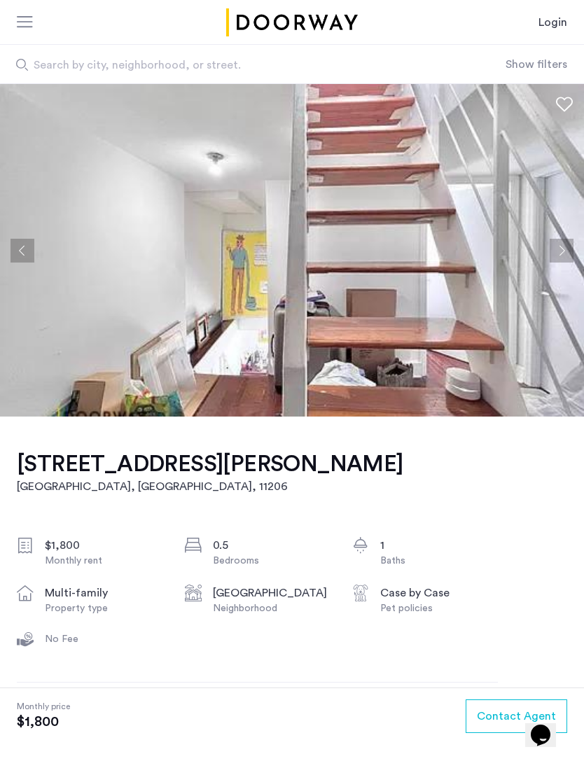
click at [565, 250] on button "Next apartment" at bounding box center [561, 251] width 24 height 24
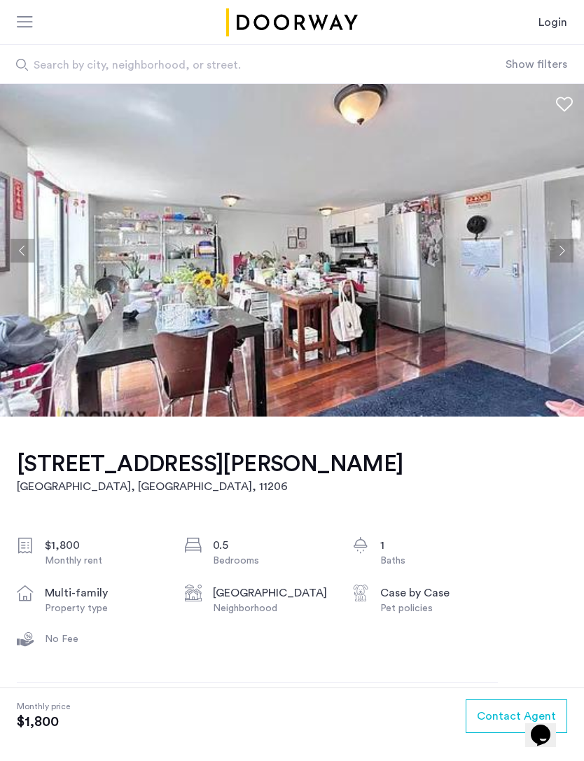
click at [567, 251] on button "Next apartment" at bounding box center [561, 251] width 24 height 24
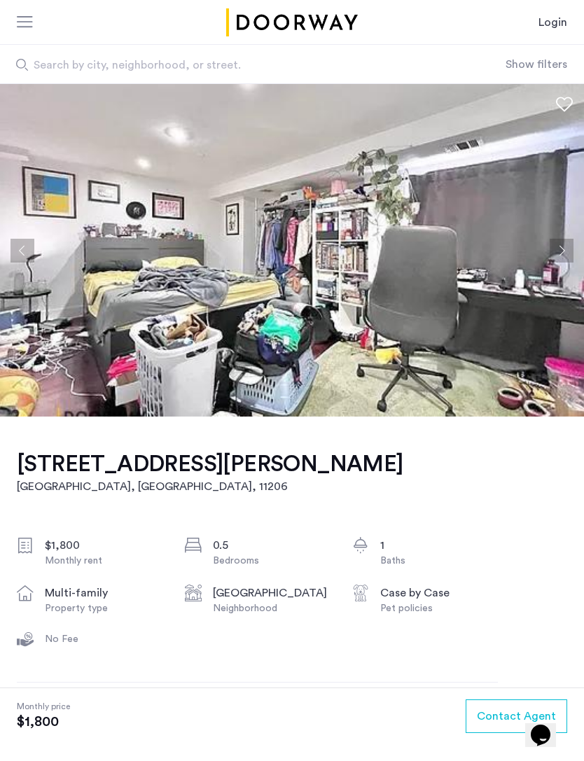
click at [22, 246] on button "Previous apartment" at bounding box center [22, 251] width 24 height 24
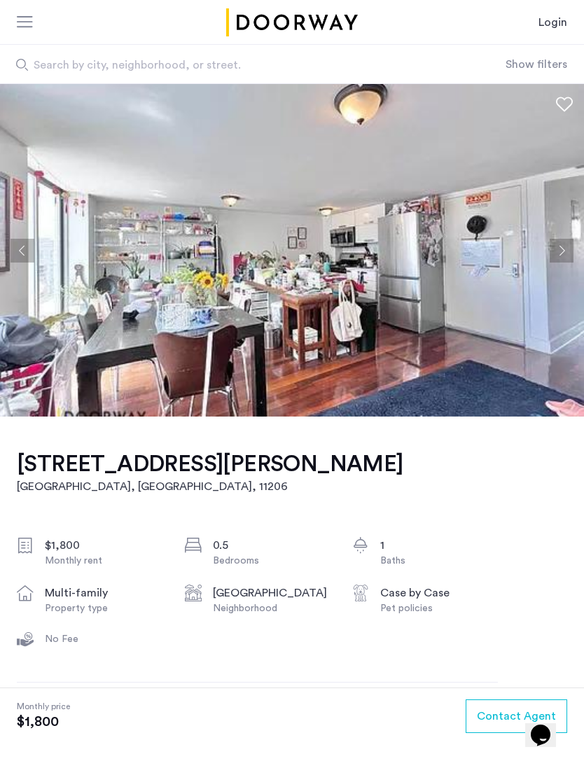
click at [565, 250] on button "Next apartment" at bounding box center [561, 251] width 24 height 24
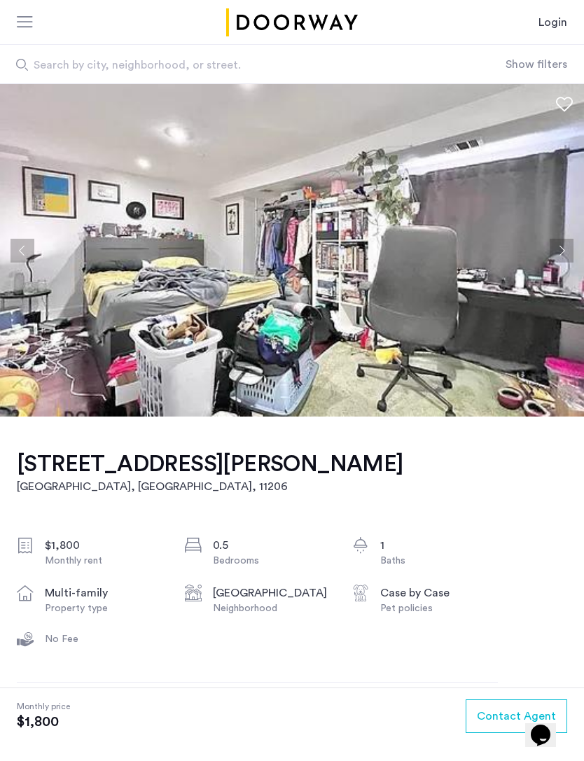
click at [565, 252] on button "Next apartment" at bounding box center [561, 251] width 24 height 24
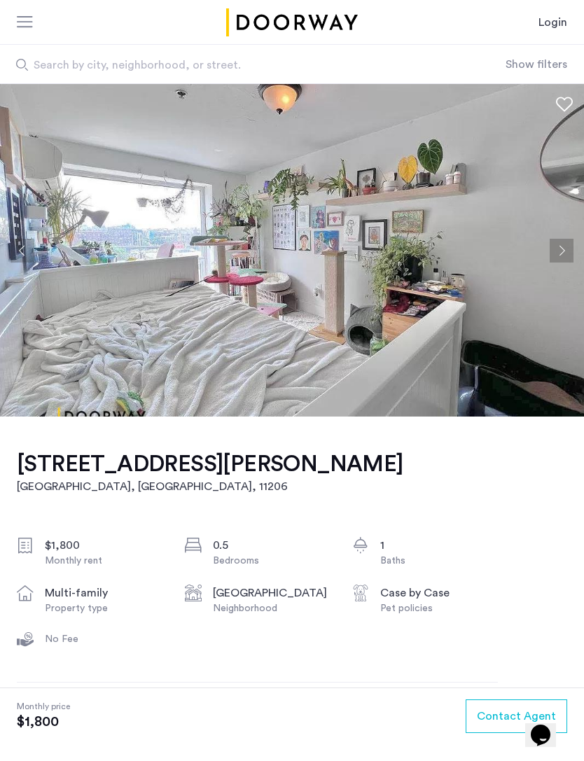
click at [567, 253] on button "Next apartment" at bounding box center [561, 251] width 24 height 24
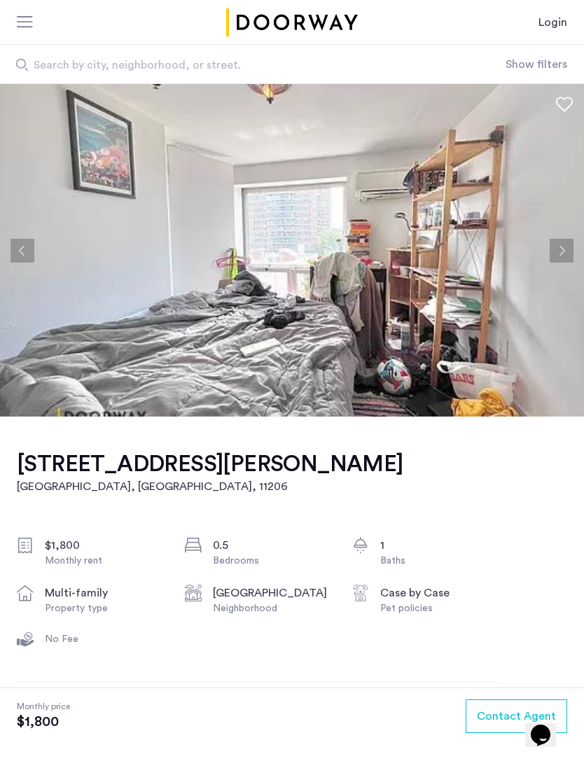
click at [576, 250] on img at bounding box center [292, 250] width 584 height 332
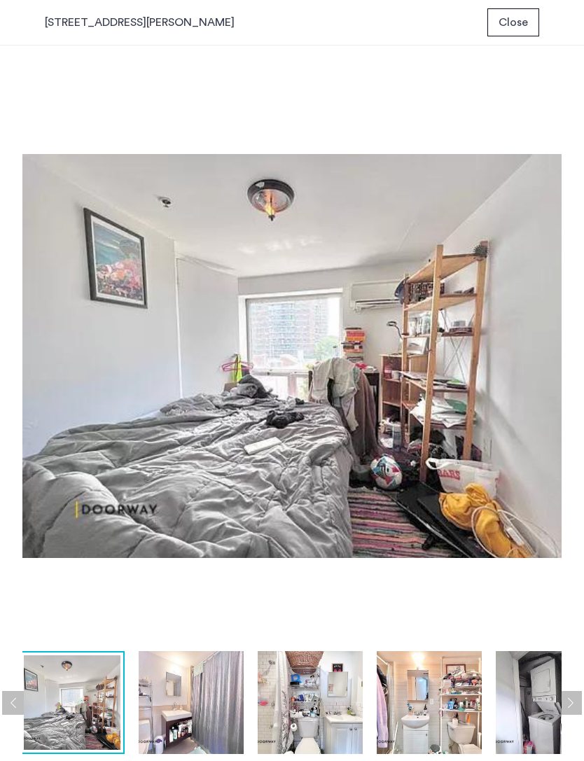
click at [577, 701] on button "Next apartment" at bounding box center [570, 703] width 24 height 24
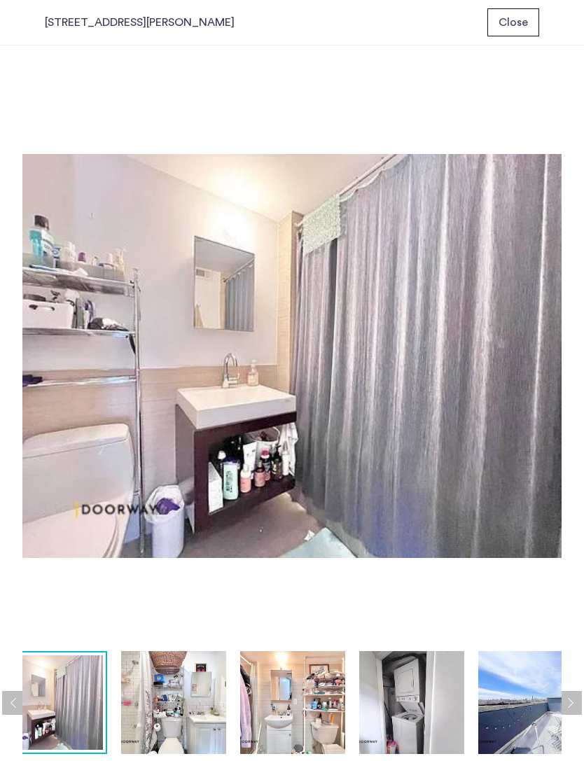
click at [568, 695] on button "Next apartment" at bounding box center [570, 703] width 24 height 24
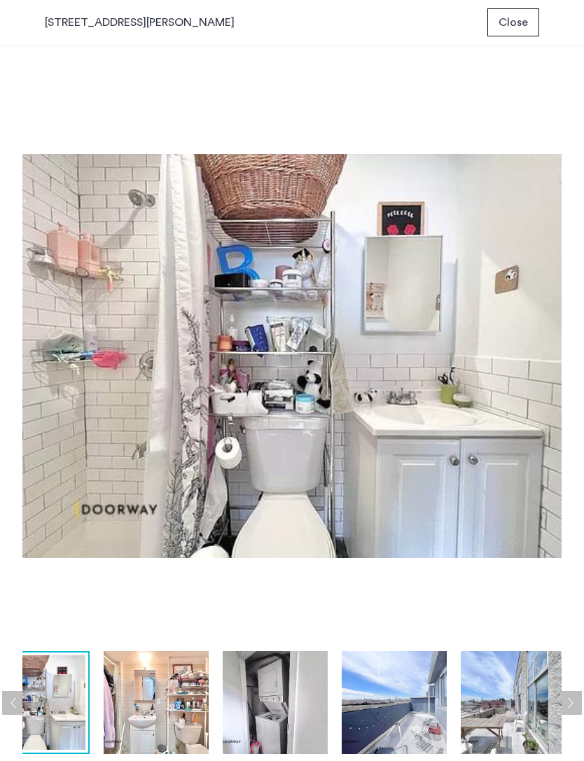
click at [576, 698] on button "Next apartment" at bounding box center [570, 703] width 24 height 24
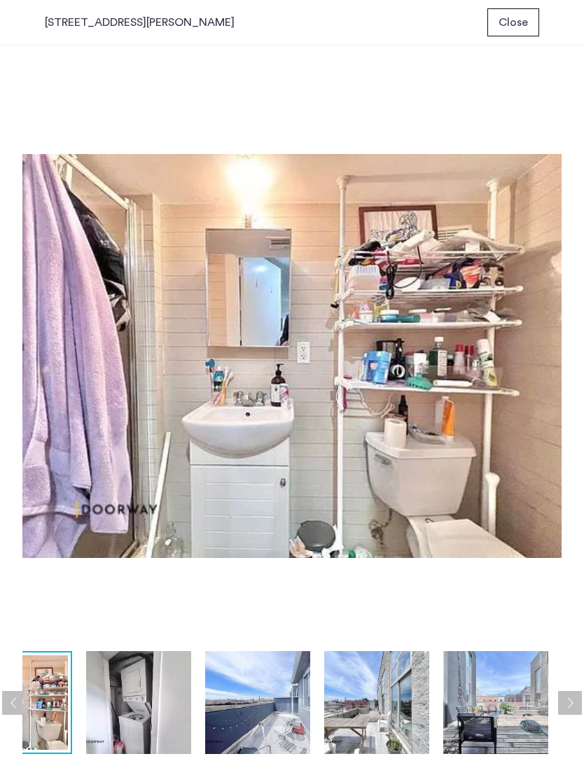
click at [574, 698] on button "Next apartment" at bounding box center [570, 703] width 24 height 24
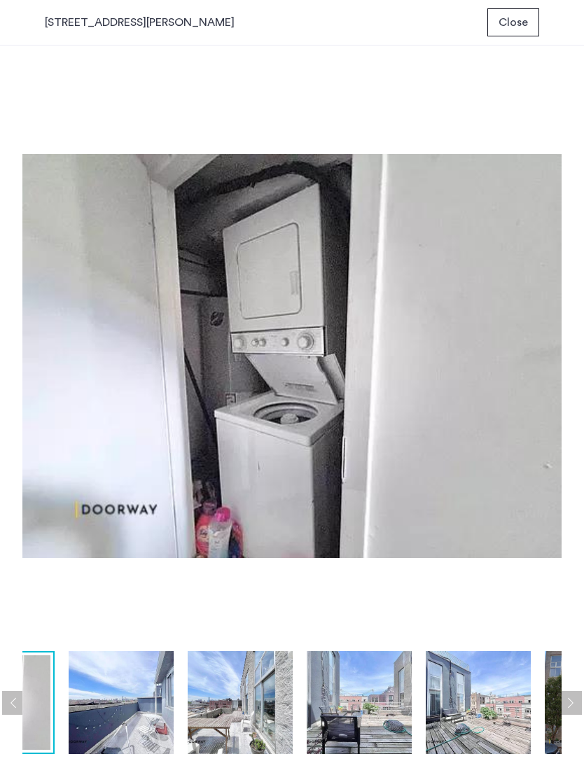
click at [574, 700] on button "Next apartment" at bounding box center [570, 703] width 24 height 24
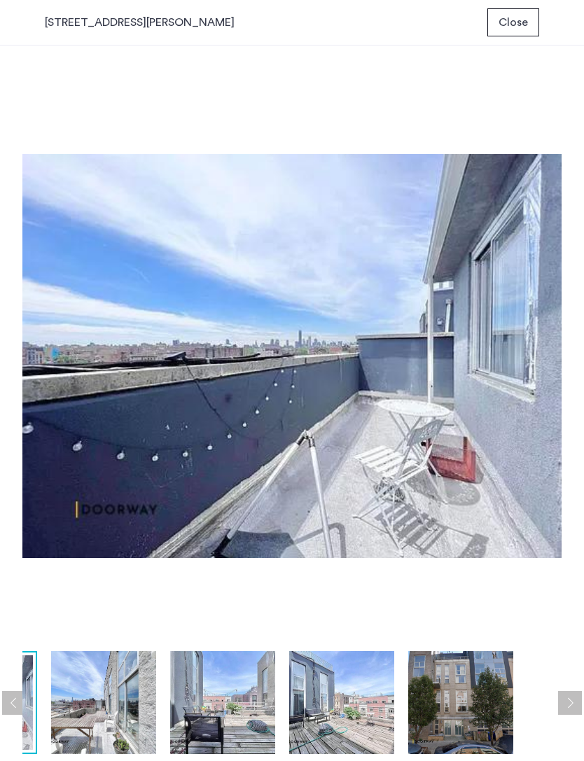
click at [574, 695] on button "Next apartment" at bounding box center [570, 703] width 24 height 24
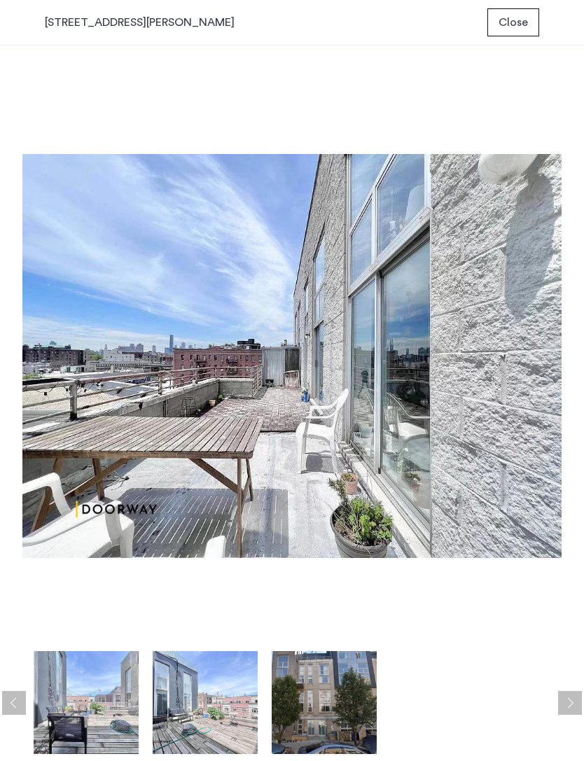
click at [572, 700] on button "Next apartment" at bounding box center [570, 703] width 24 height 24
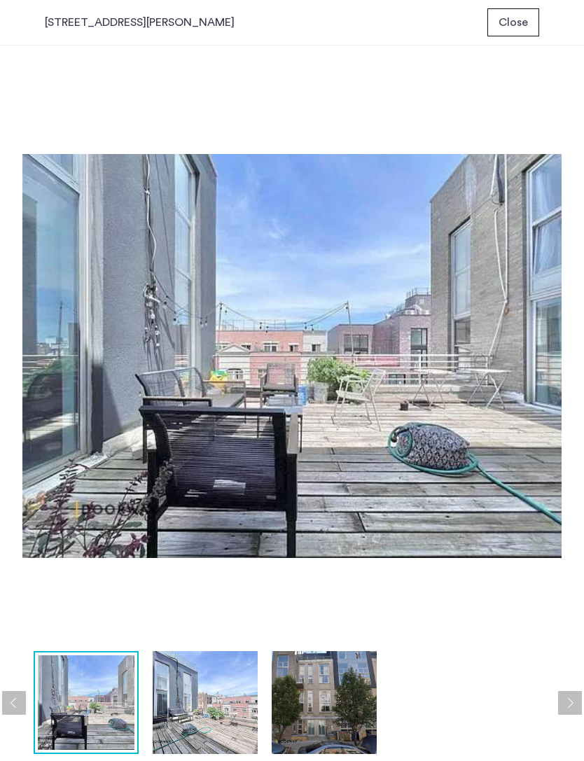
click at [573, 701] on button "Next apartment" at bounding box center [570, 703] width 24 height 24
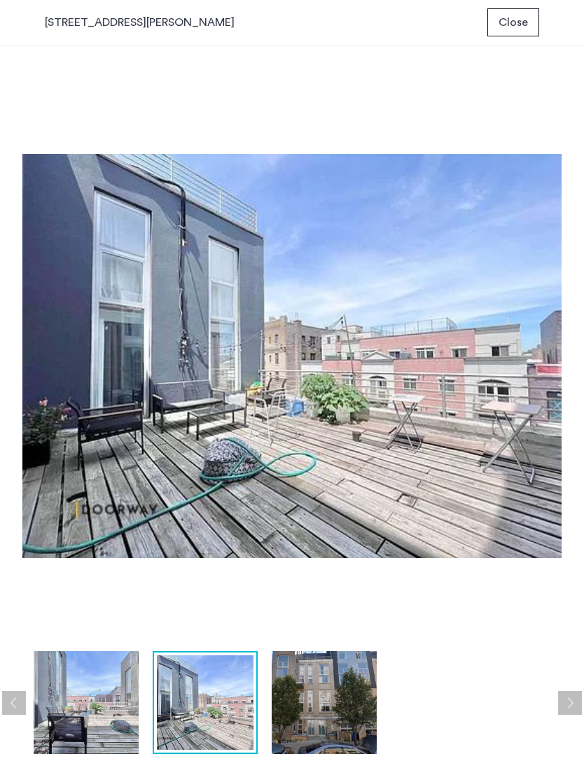
click at [575, 704] on button "Next apartment" at bounding box center [570, 703] width 24 height 24
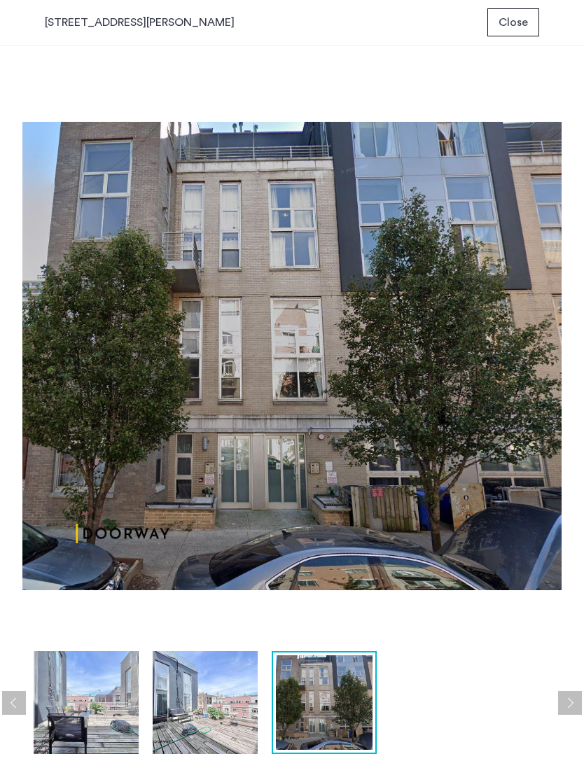
click at [574, 704] on button "Next apartment" at bounding box center [570, 703] width 24 height 24
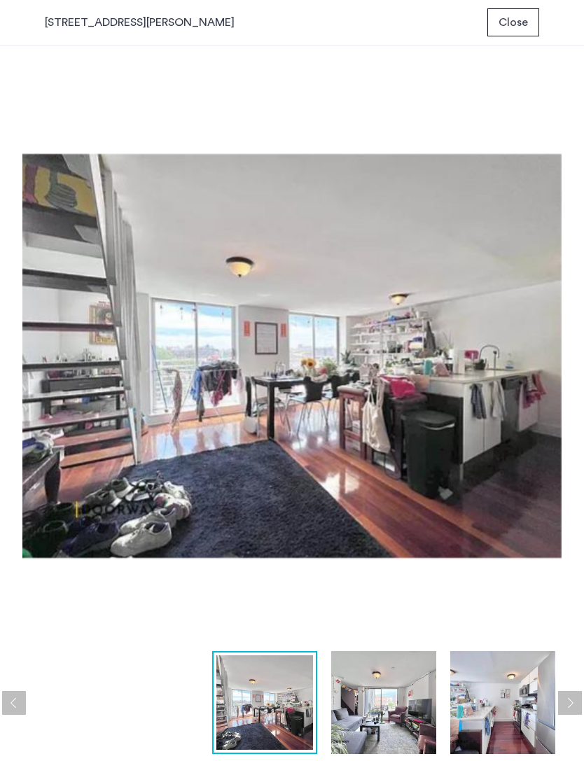
click at [574, 705] on button "Next apartment" at bounding box center [570, 703] width 24 height 24
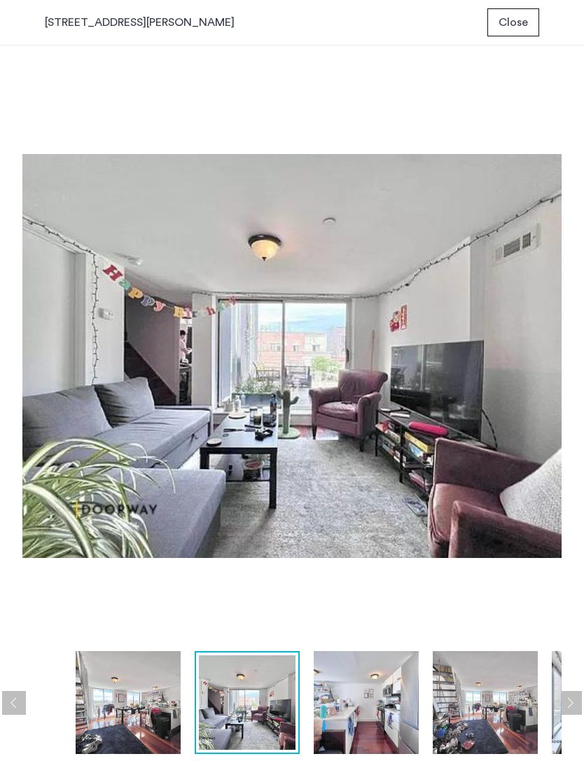
click at [575, 705] on button "Next apartment" at bounding box center [570, 703] width 24 height 24
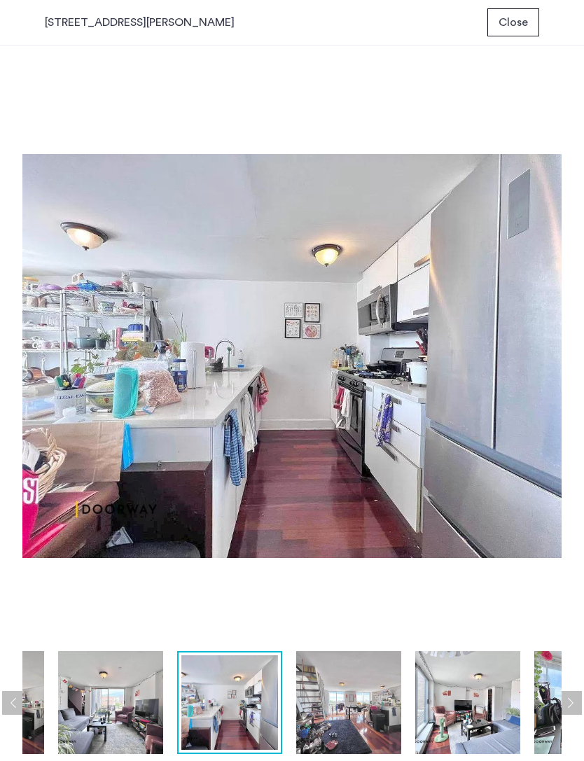
click at [512, 25] on span "Close" at bounding box center [512, 22] width 29 height 17
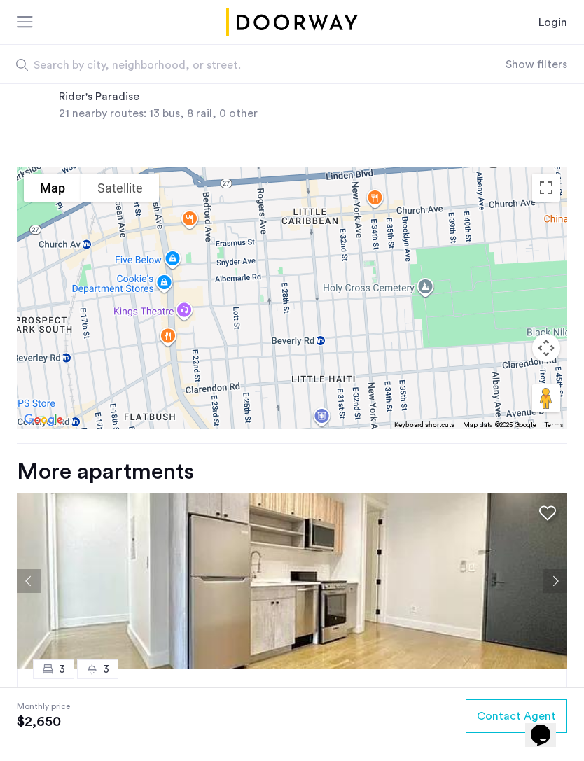
scroll to position [1346, 0]
click at [553, 570] on button "Next apartment" at bounding box center [555, 582] width 24 height 24
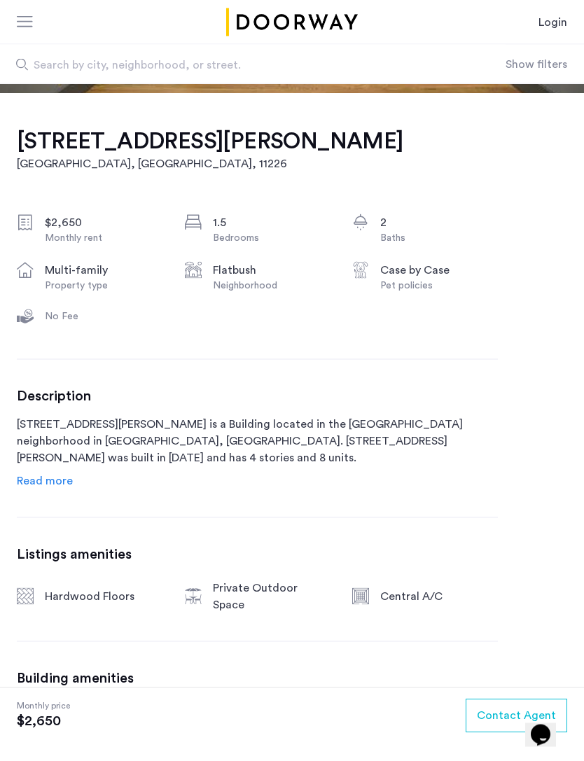
scroll to position [302, 0]
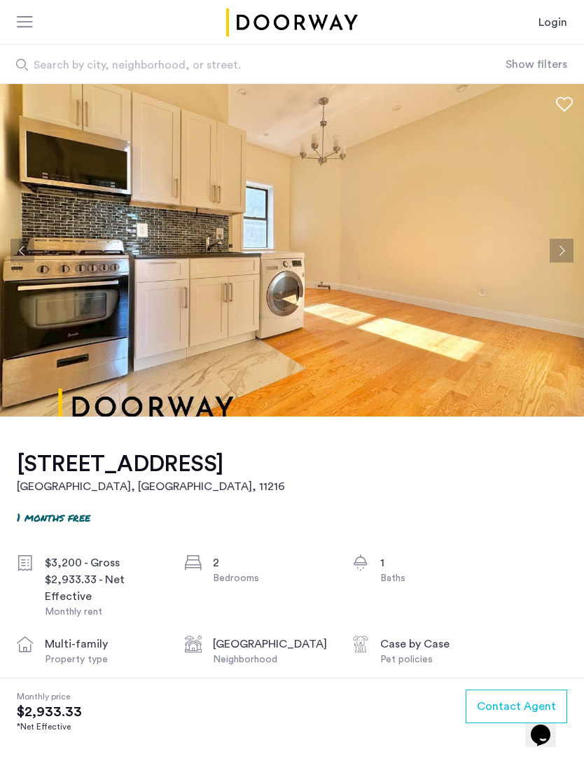
click at [559, 255] on button "Next apartment" at bounding box center [561, 251] width 24 height 24
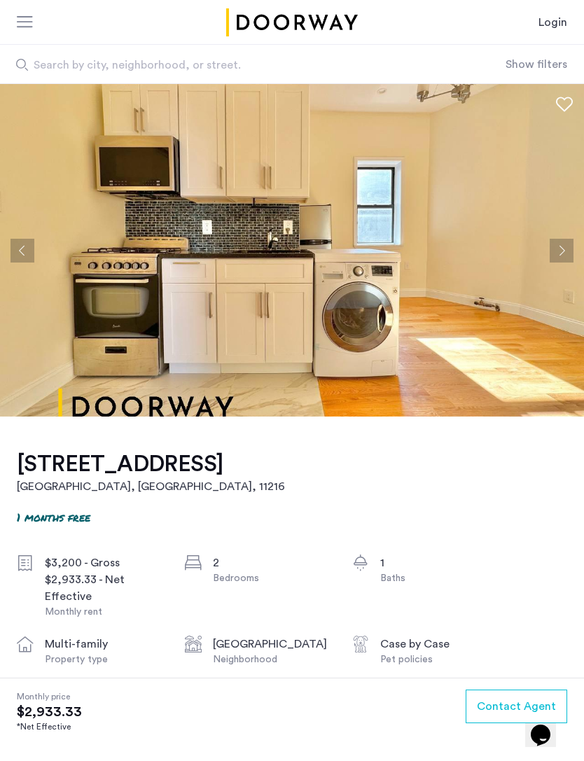
click at [561, 251] on button "Next apartment" at bounding box center [561, 251] width 24 height 24
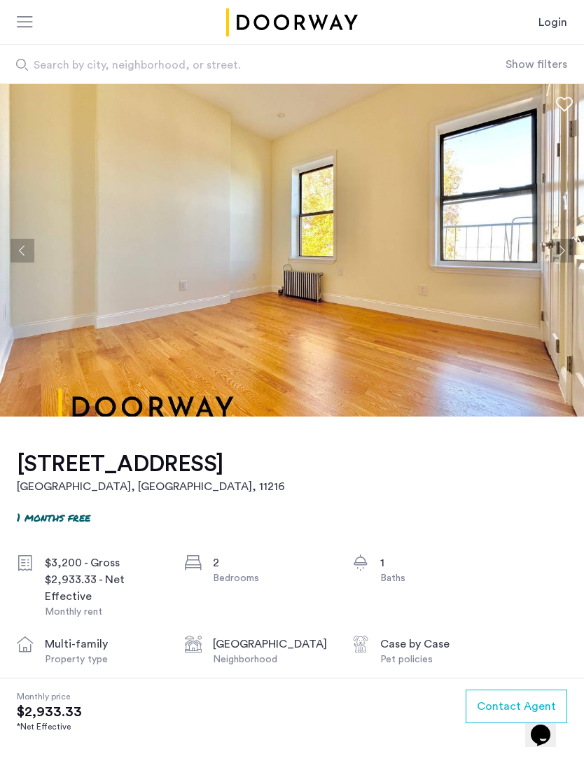
click at [564, 244] on button "Next apartment" at bounding box center [561, 251] width 24 height 24
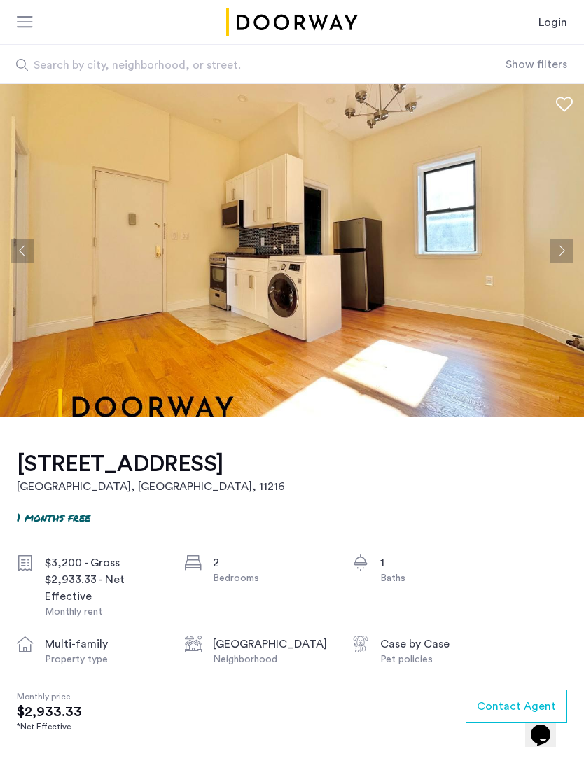
click at [561, 246] on button "Next apartment" at bounding box center [561, 251] width 24 height 24
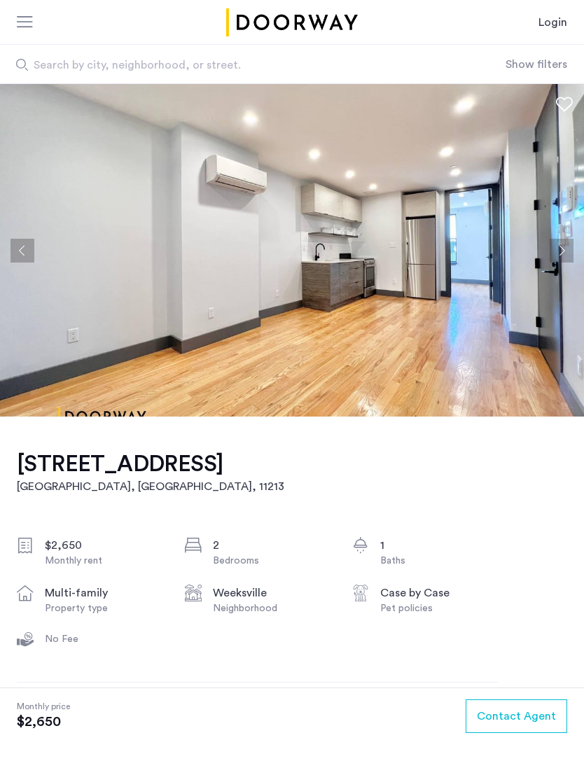
click at [559, 252] on button "Next apartment" at bounding box center [561, 251] width 24 height 24
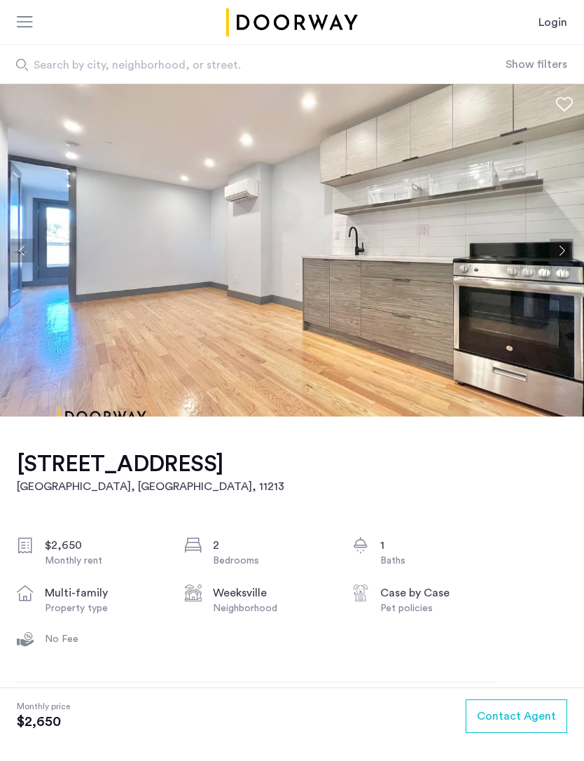
click at [560, 252] on button "Next apartment" at bounding box center [561, 251] width 24 height 24
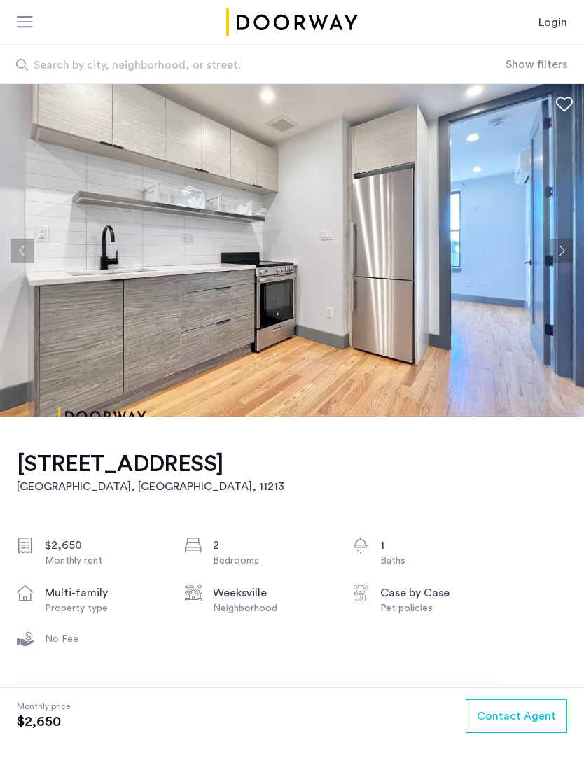
click at [563, 255] on button "Next apartment" at bounding box center [561, 251] width 24 height 24
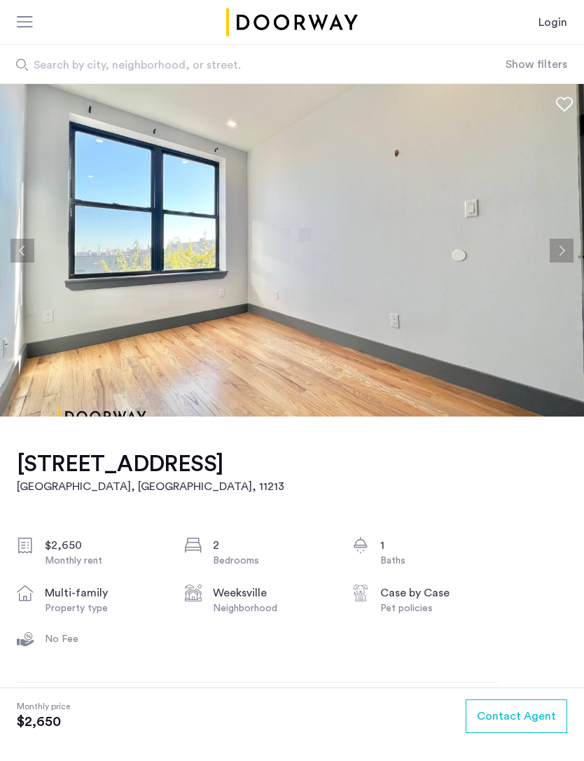
click at [564, 253] on button "Next apartment" at bounding box center [561, 251] width 24 height 24
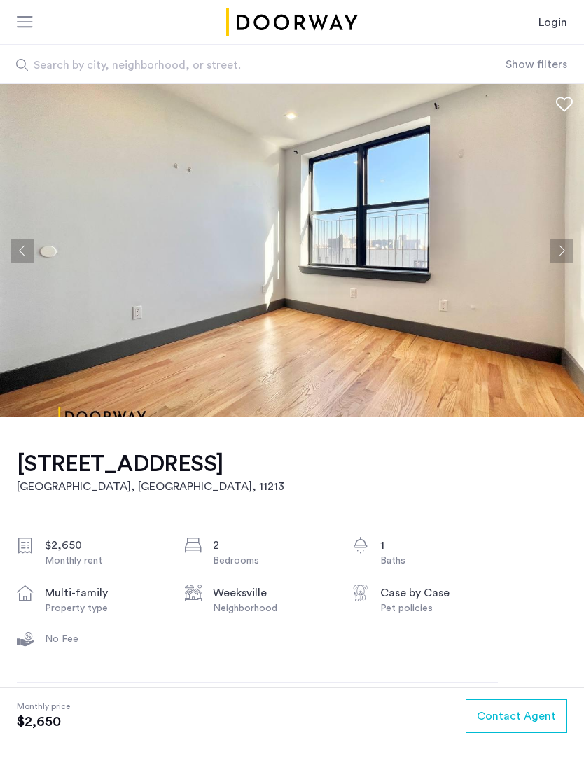
click at [562, 253] on button "Next apartment" at bounding box center [561, 251] width 24 height 24
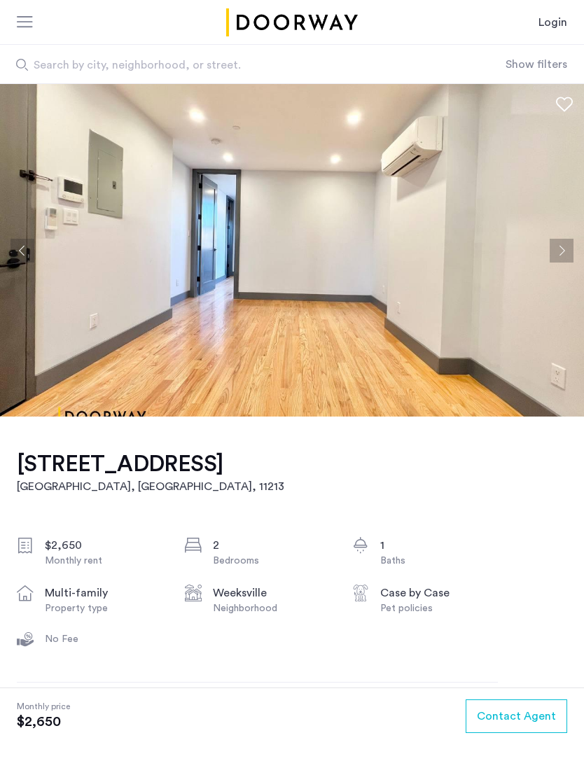
click at [561, 253] on button "Next apartment" at bounding box center [561, 251] width 24 height 24
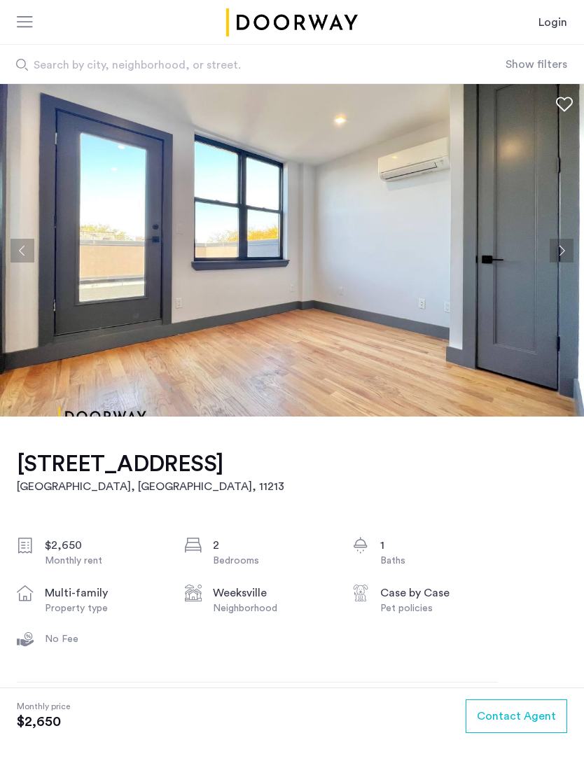
click at [563, 253] on button "Next apartment" at bounding box center [561, 251] width 24 height 24
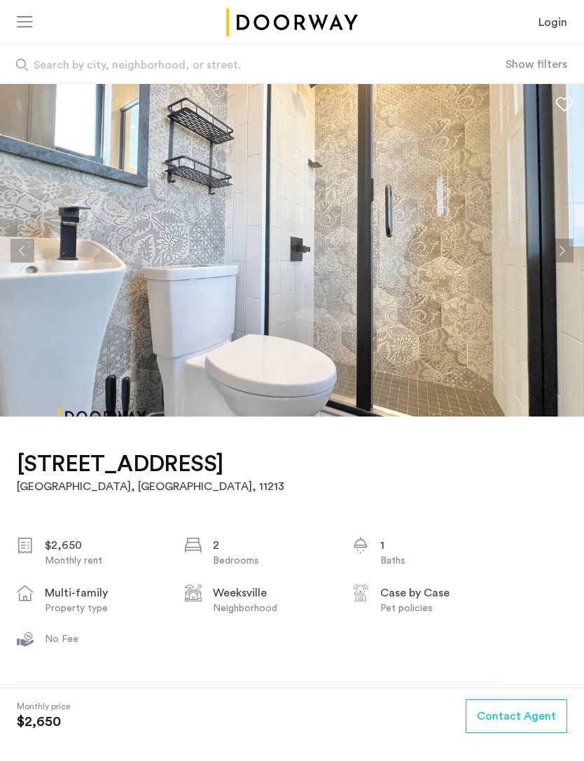
click at [20, 246] on button "Previous apartment" at bounding box center [22, 251] width 24 height 24
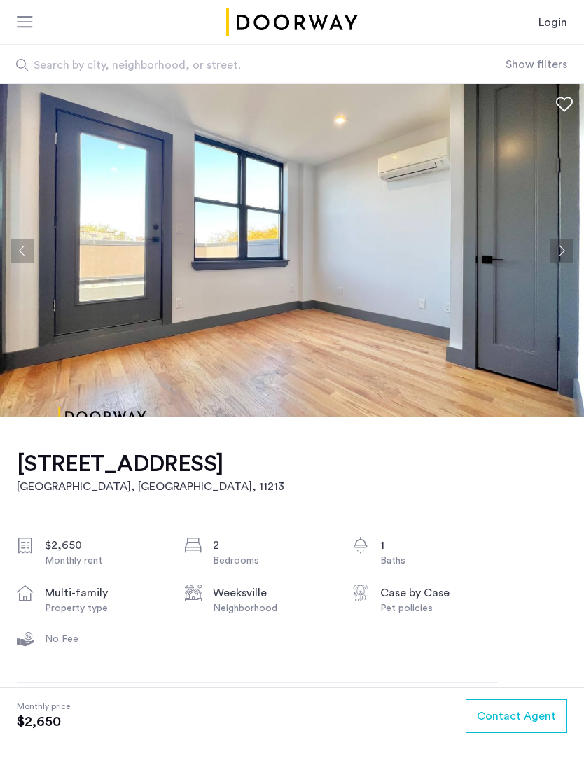
click at [551, 250] on button "Next apartment" at bounding box center [561, 251] width 24 height 24
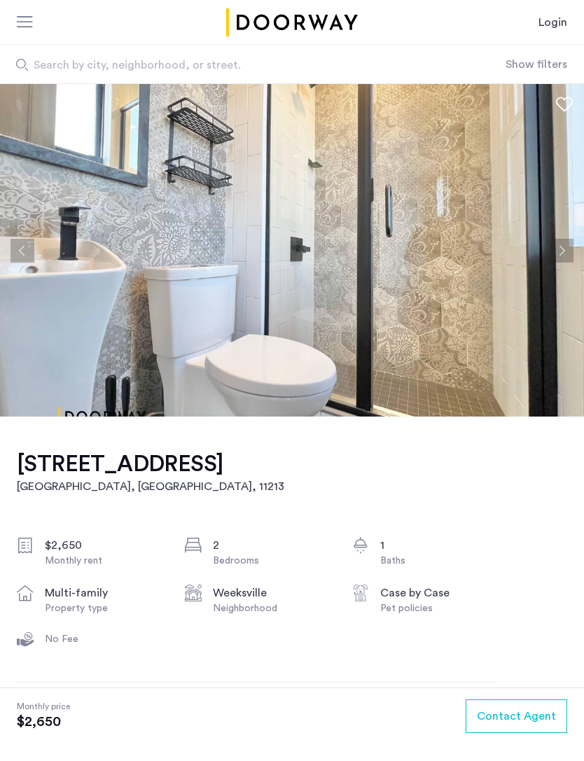
click at [556, 245] on button "Next apartment" at bounding box center [561, 251] width 24 height 24
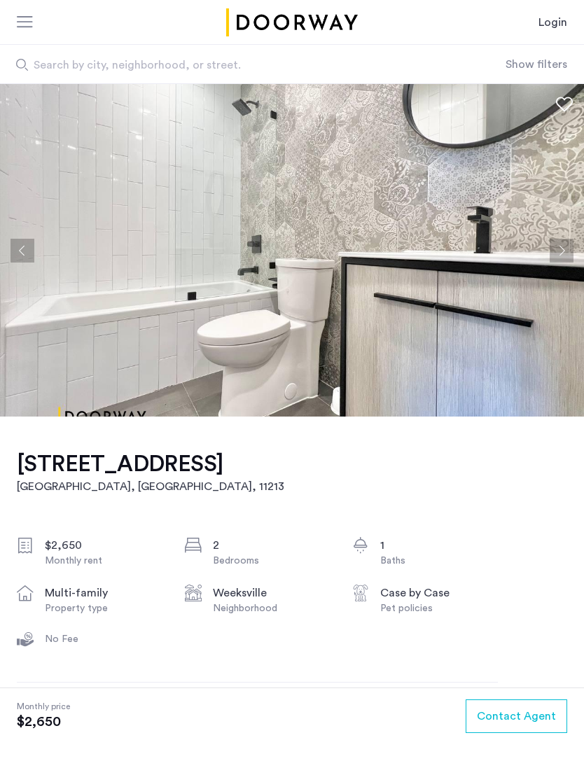
click at [555, 247] on button "Next apartment" at bounding box center [561, 251] width 24 height 24
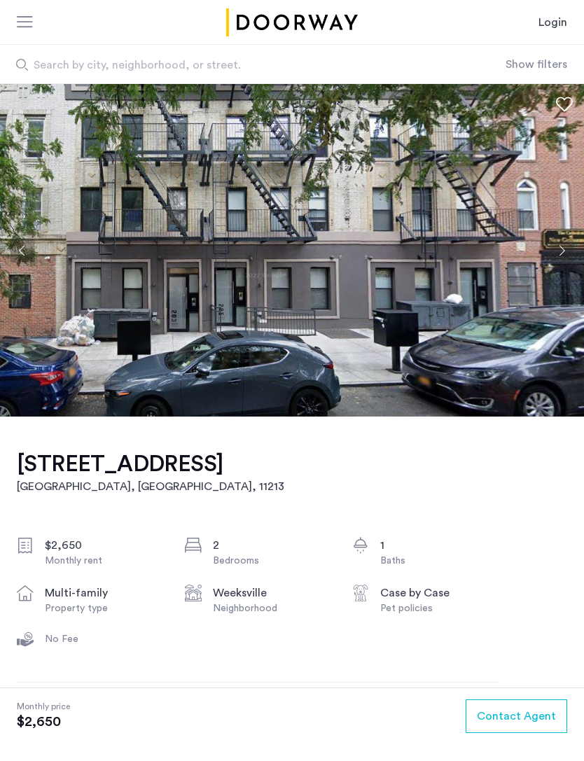
click at [556, 244] on button "Next apartment" at bounding box center [561, 251] width 24 height 24
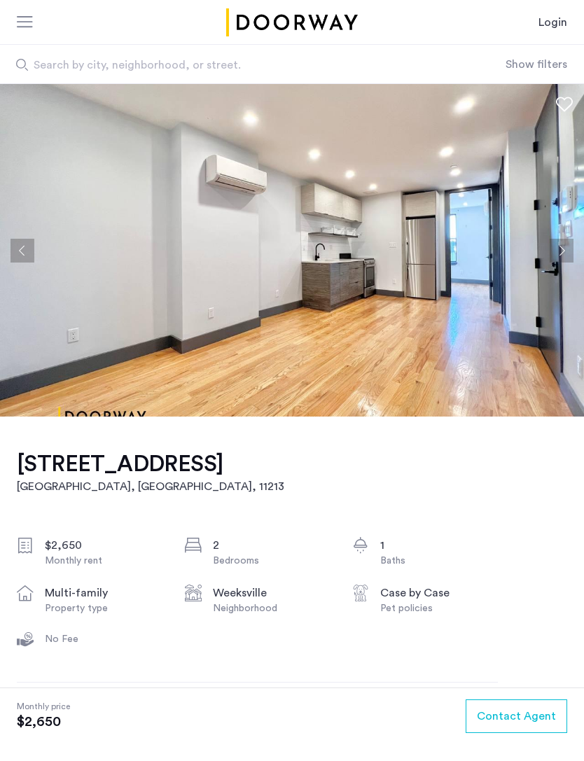
click at [558, 242] on button "Next apartment" at bounding box center [561, 251] width 24 height 24
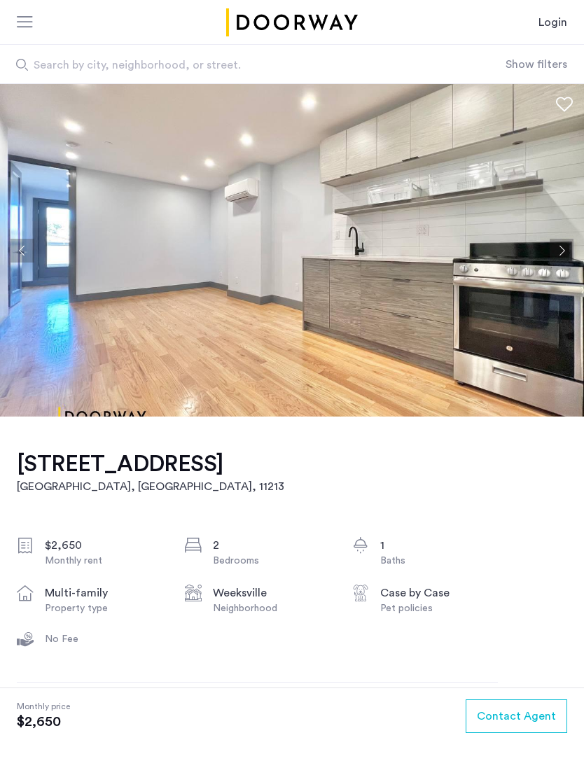
click at [560, 244] on button "Next apartment" at bounding box center [561, 251] width 24 height 24
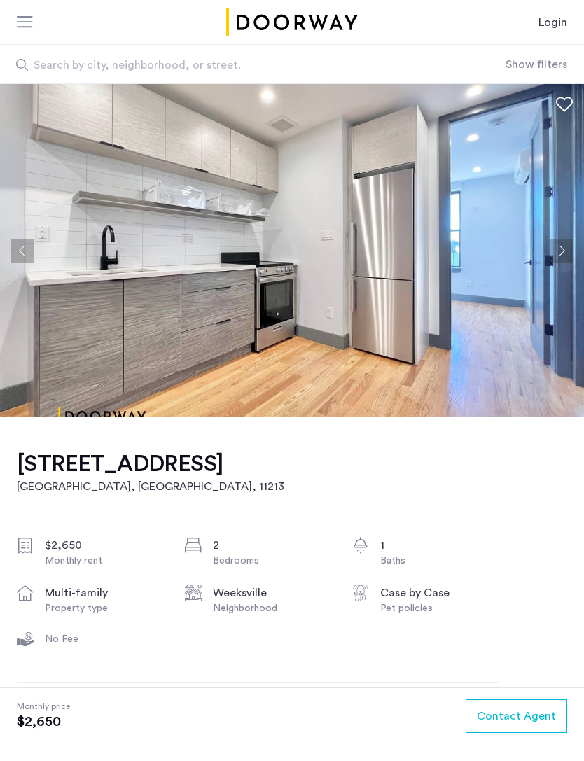
click at [560, 245] on button "Next apartment" at bounding box center [561, 251] width 24 height 24
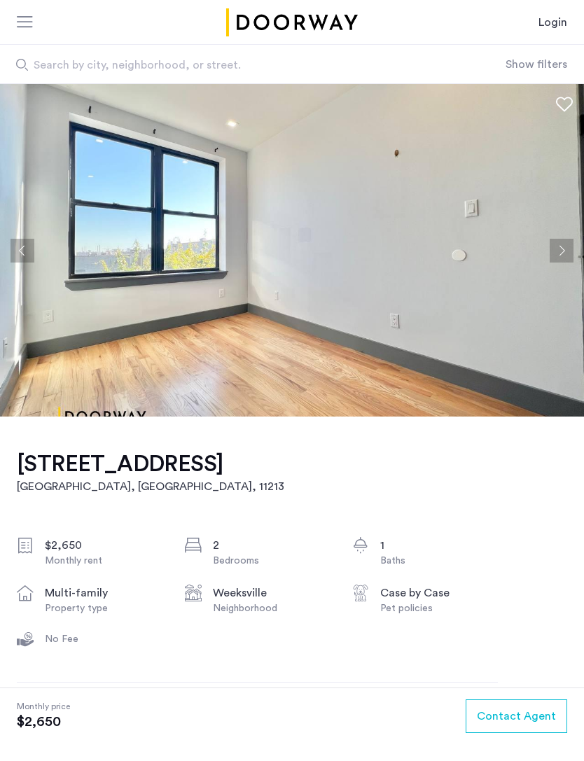
click at [558, 246] on button "Next apartment" at bounding box center [561, 251] width 24 height 24
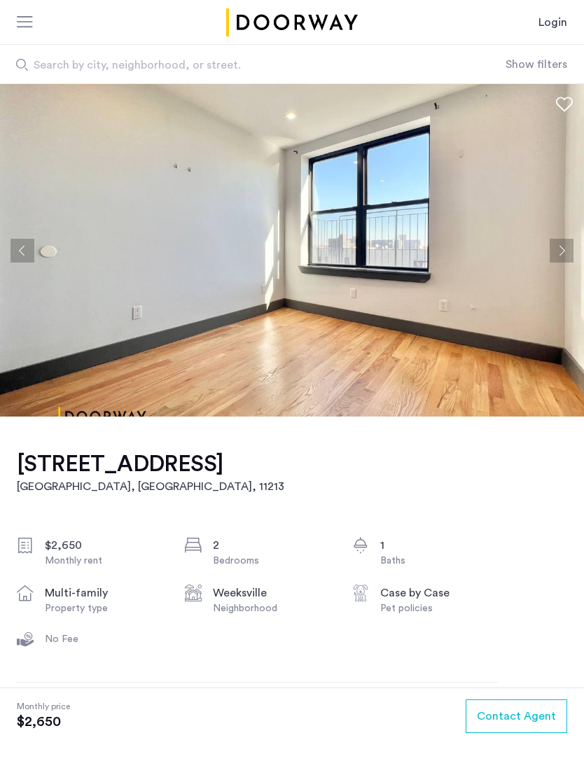
click at [553, 250] on button "Next apartment" at bounding box center [561, 251] width 24 height 24
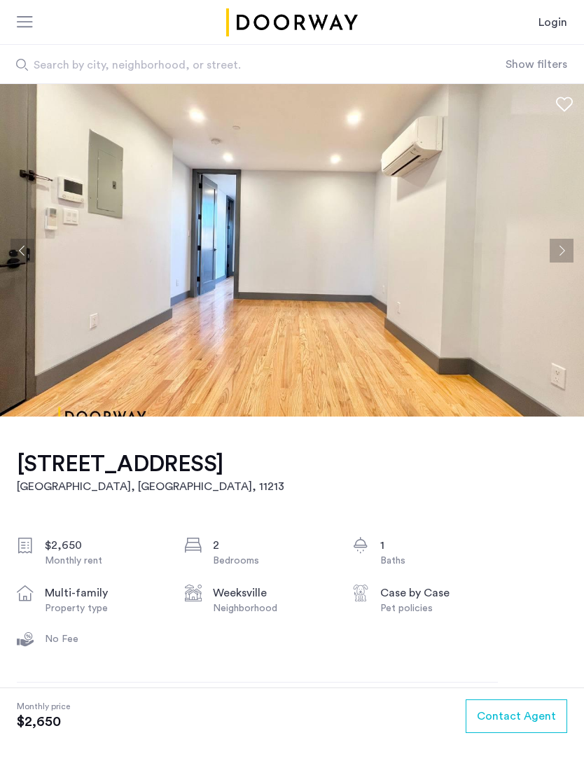
click at [554, 251] on button "Next apartment" at bounding box center [561, 251] width 24 height 24
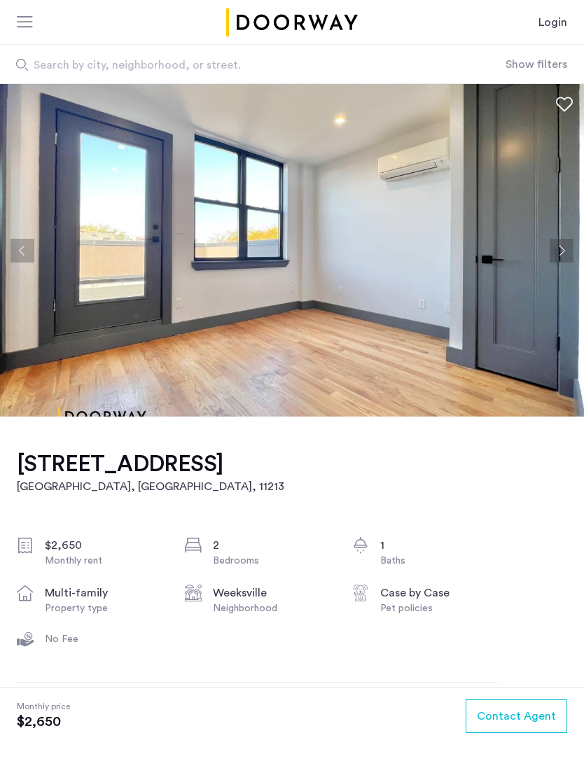
click at [552, 251] on button "Next apartment" at bounding box center [561, 251] width 24 height 24
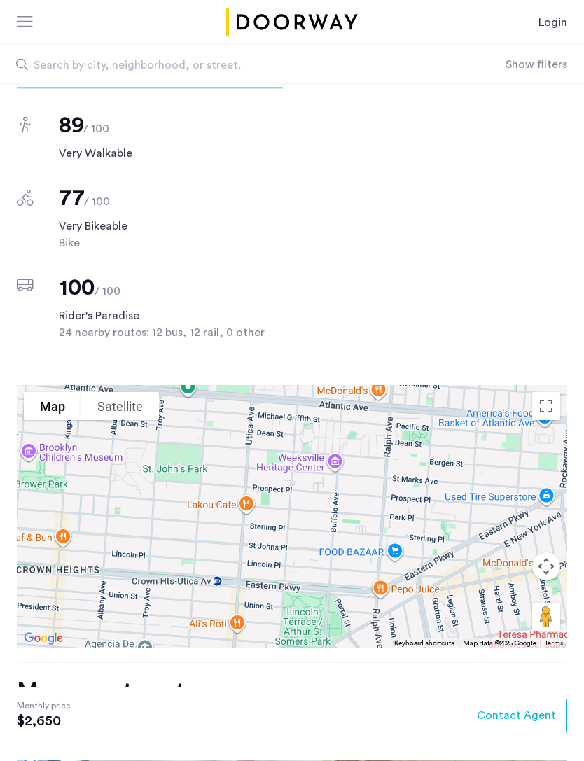
scroll to position [1162, 0]
click at [551, 410] on button "Toggle fullscreen view" at bounding box center [546, 406] width 28 height 28
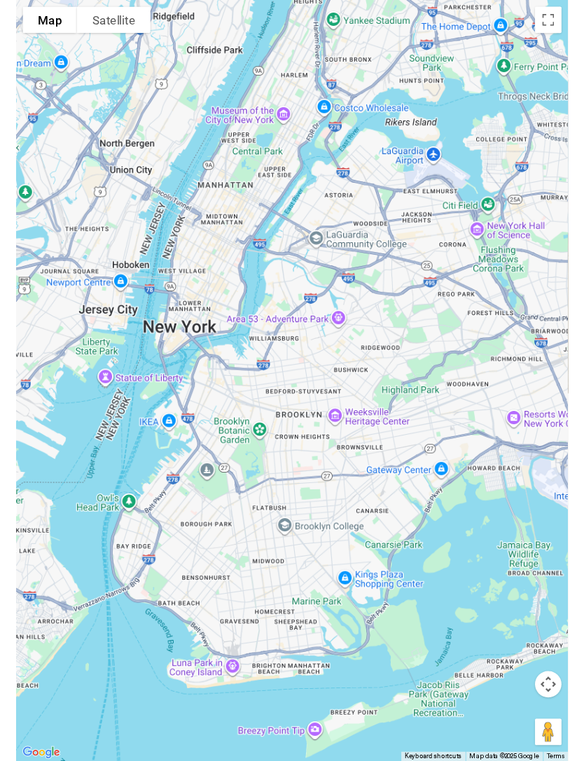
scroll to position [1298, 0]
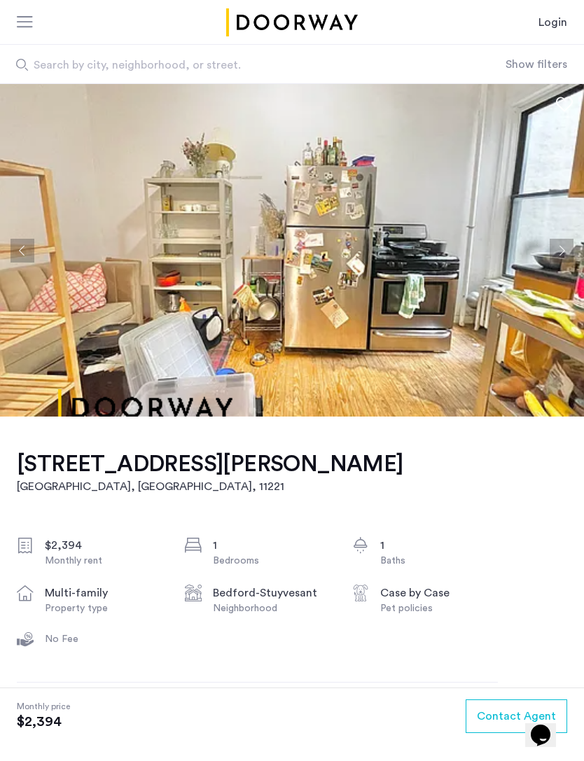
click at [567, 251] on button "Next apartment" at bounding box center [561, 251] width 24 height 24
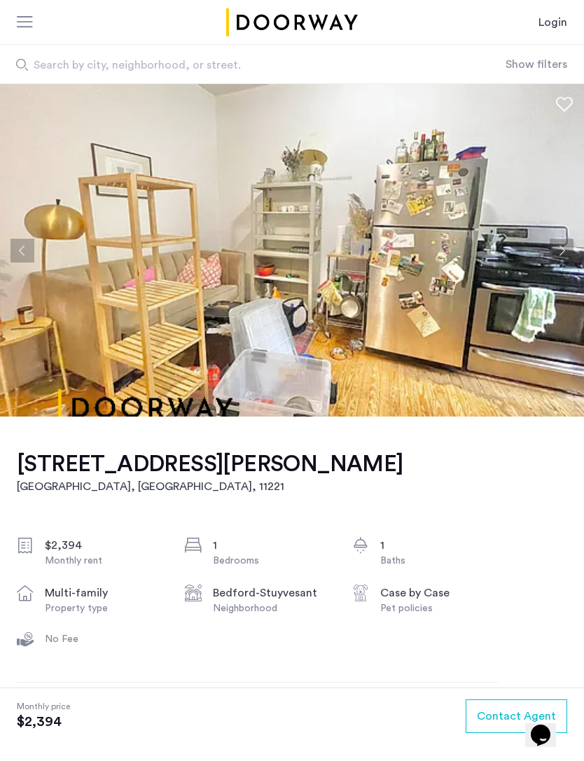
click at [562, 248] on button "Next apartment" at bounding box center [561, 251] width 24 height 24
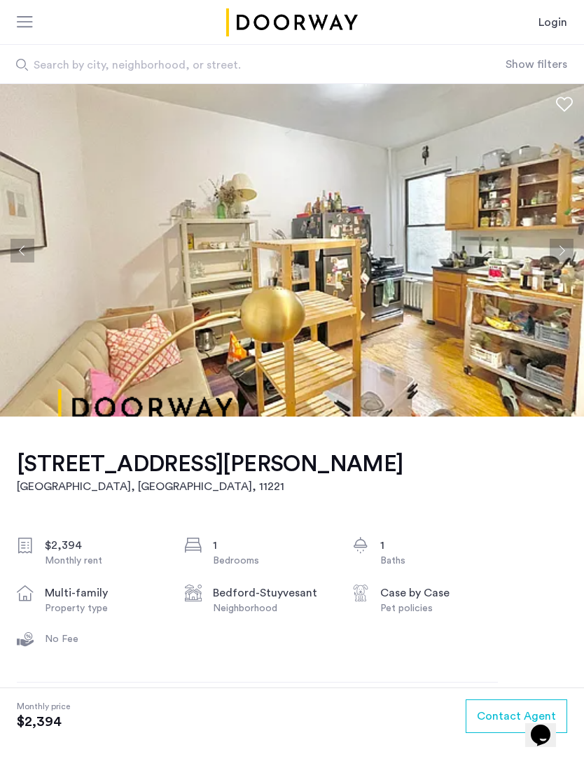
click at [560, 249] on button "Next apartment" at bounding box center [561, 251] width 24 height 24
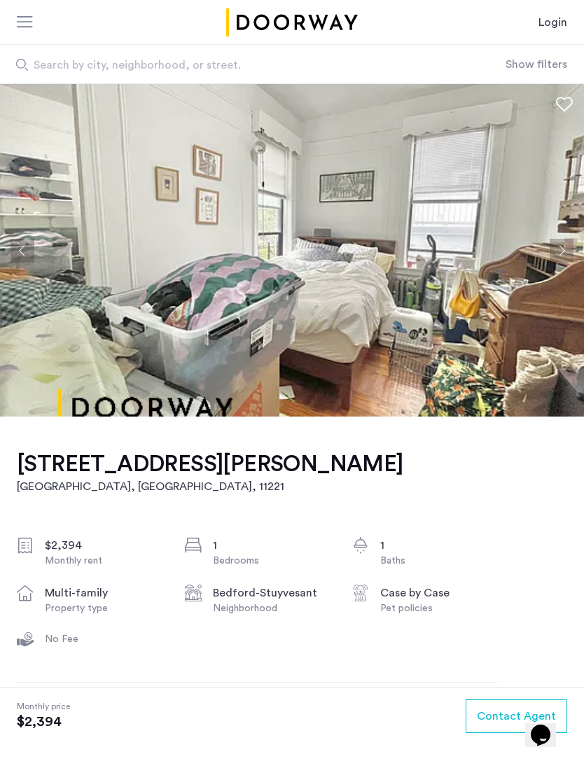
click at [562, 246] on button "Next apartment" at bounding box center [561, 251] width 24 height 24
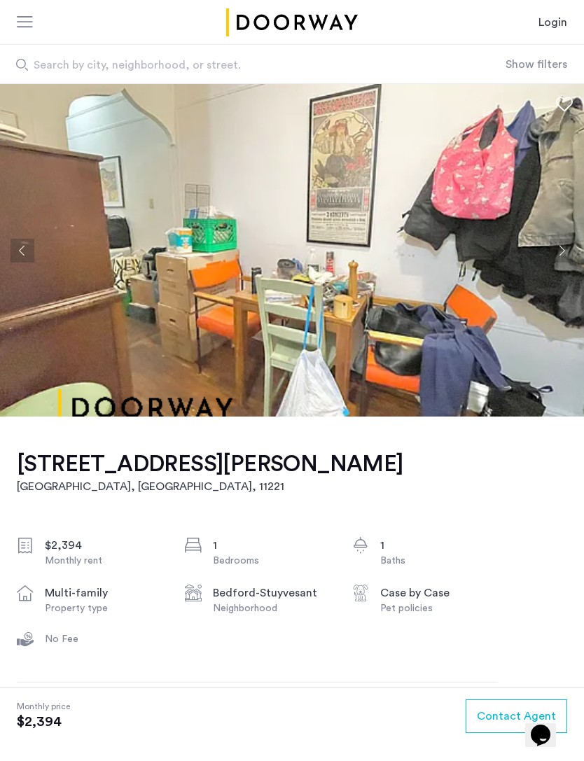
click at [17, 246] on button "Previous apartment" at bounding box center [22, 251] width 24 height 24
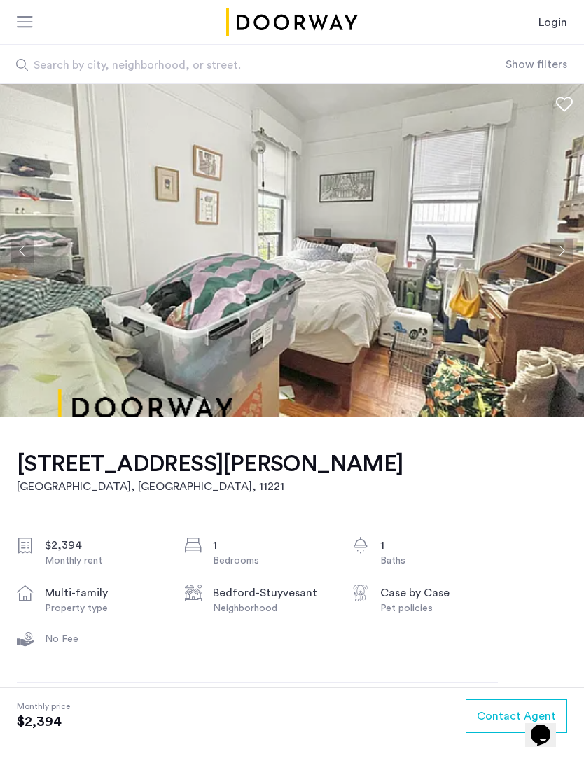
click at [567, 253] on button "Next apartment" at bounding box center [561, 251] width 24 height 24
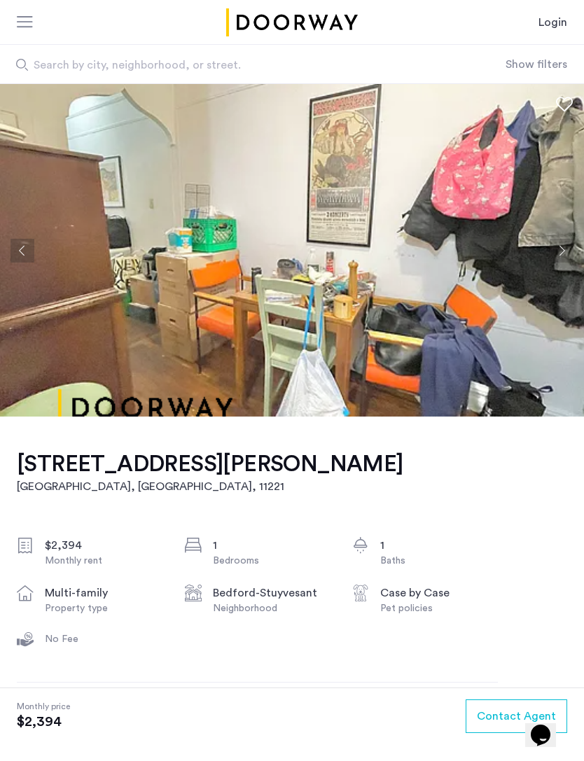
click at [563, 254] on button "Next apartment" at bounding box center [561, 251] width 24 height 24
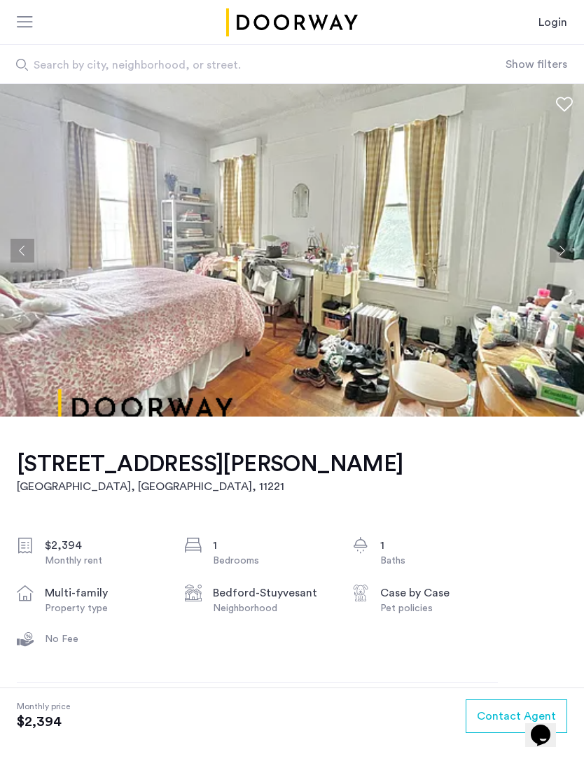
click at [563, 250] on button "Next apartment" at bounding box center [561, 251] width 24 height 24
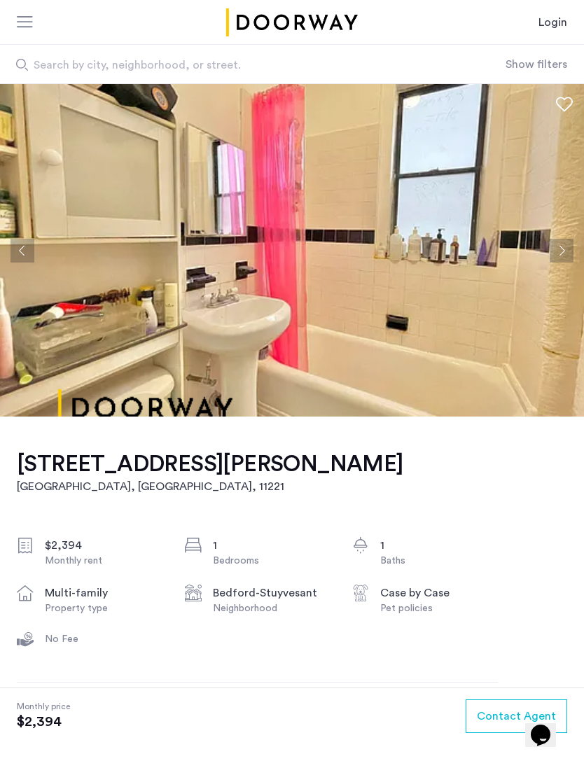
click at [562, 250] on button "Next apartment" at bounding box center [561, 251] width 24 height 24
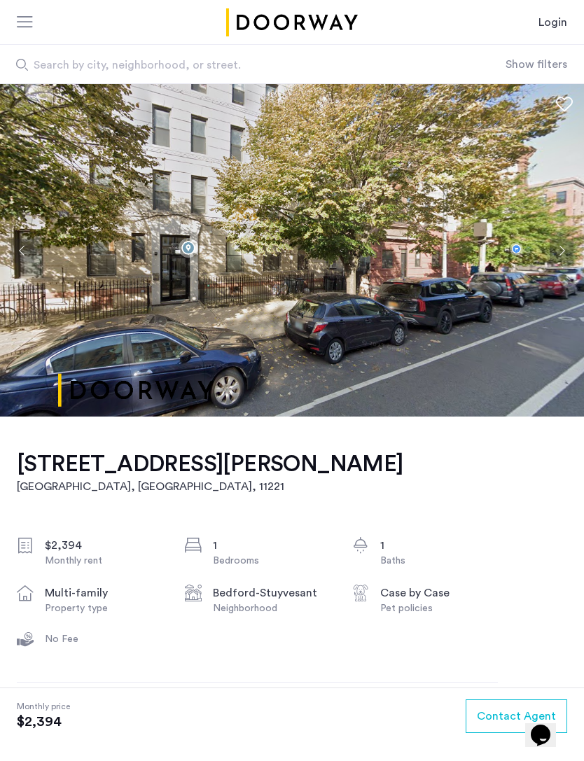
click at [561, 250] on button "Next apartment" at bounding box center [561, 251] width 24 height 24
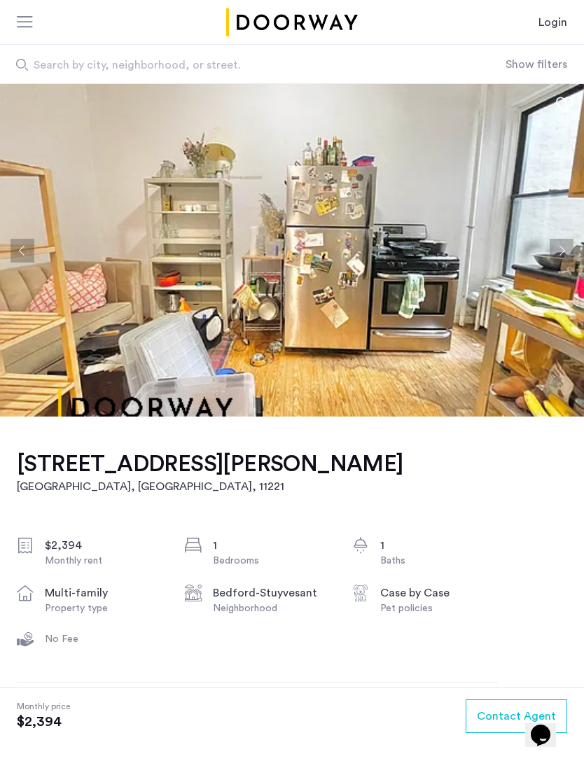
click at [563, 251] on button "Next apartment" at bounding box center [561, 251] width 24 height 24
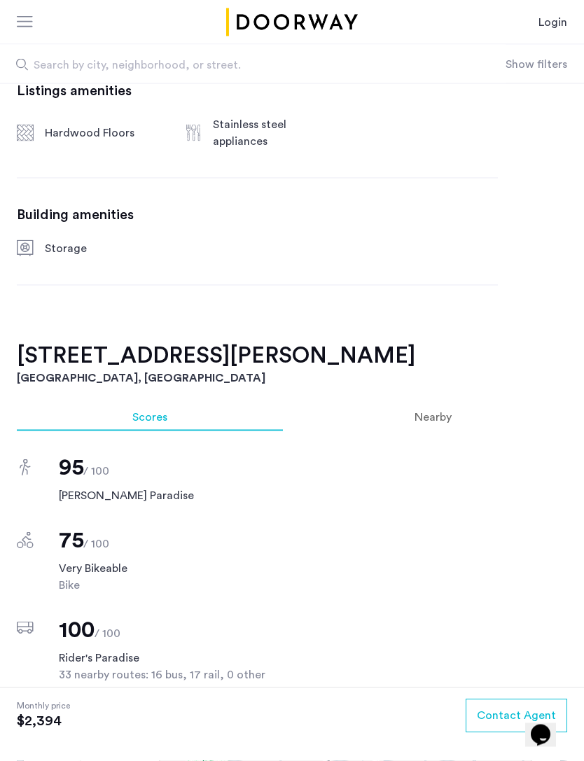
scroll to position [772, 0]
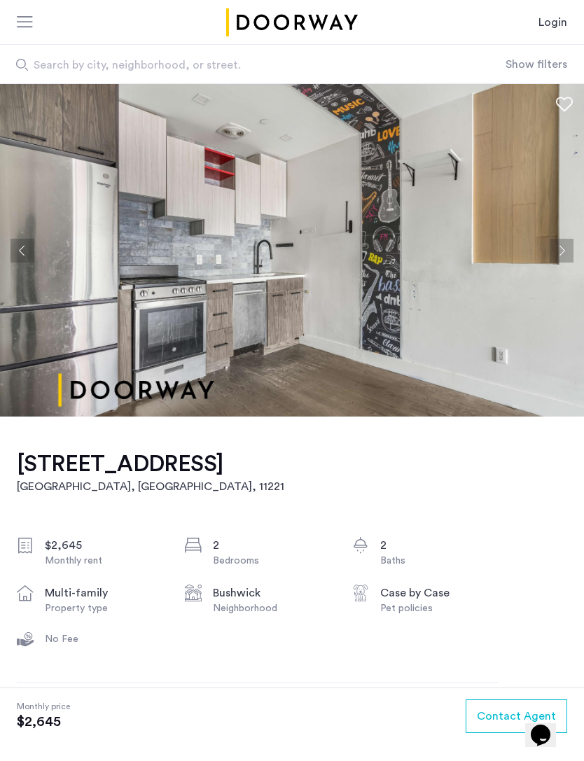
click at [560, 258] on button "Next apartment" at bounding box center [561, 251] width 24 height 24
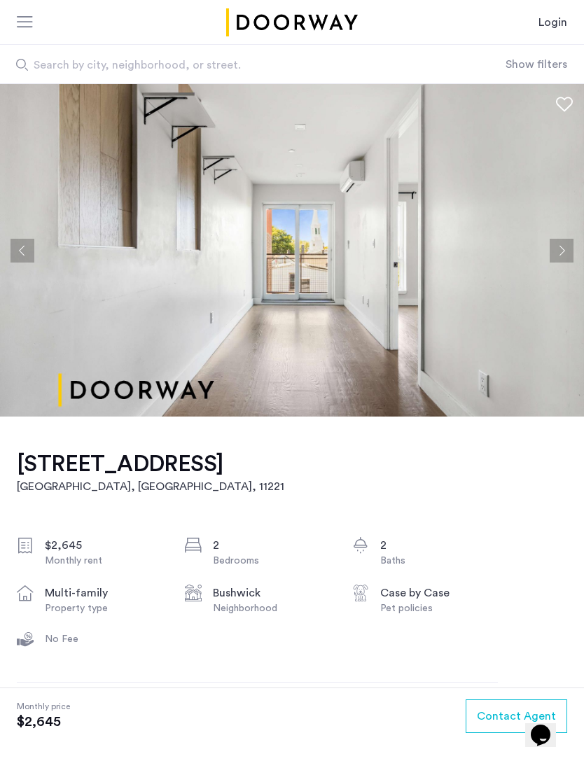
click at [564, 250] on button "Next apartment" at bounding box center [561, 251] width 24 height 24
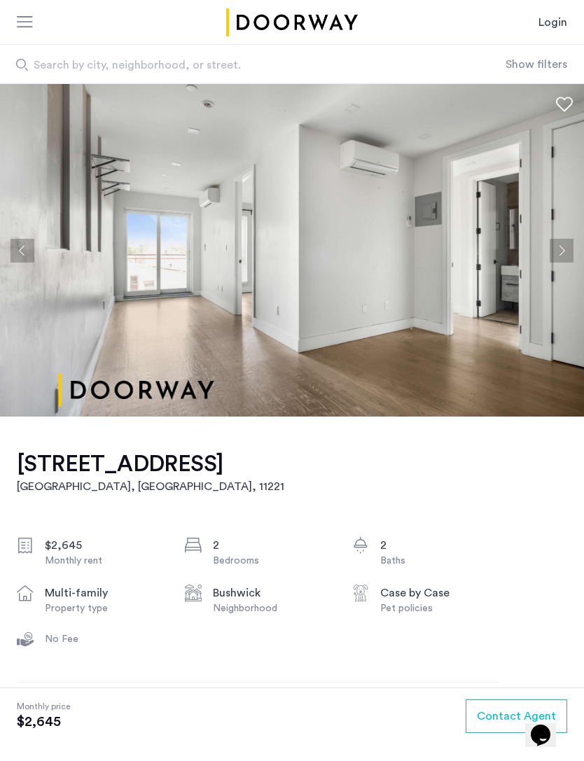
click at [564, 247] on button "Next apartment" at bounding box center [561, 251] width 24 height 24
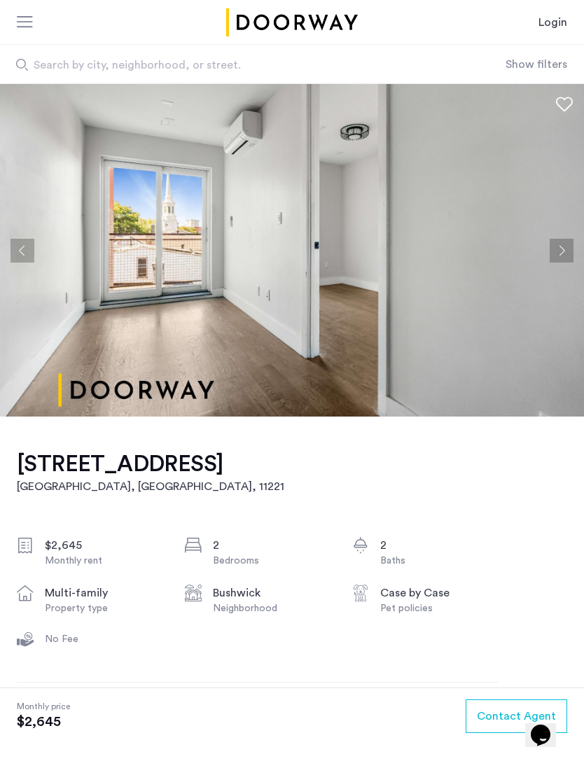
click at [555, 250] on button "Next apartment" at bounding box center [561, 251] width 24 height 24
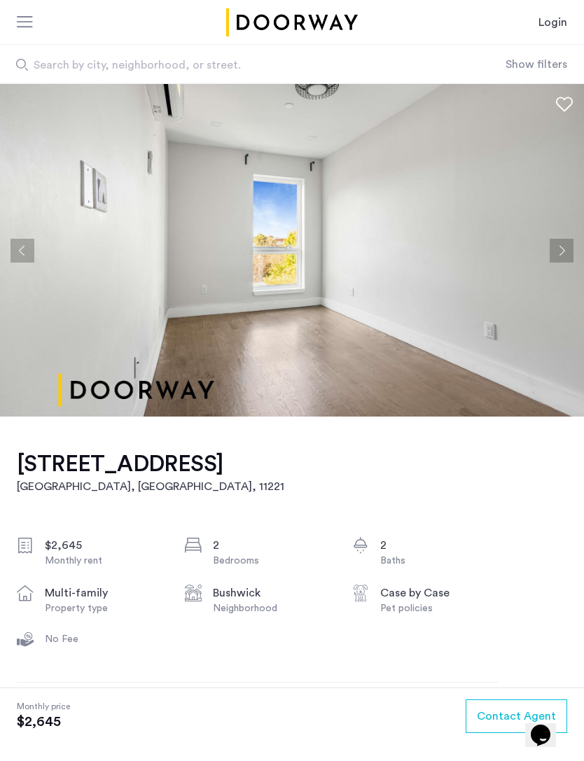
click at [558, 251] on button "Next apartment" at bounding box center [561, 251] width 24 height 24
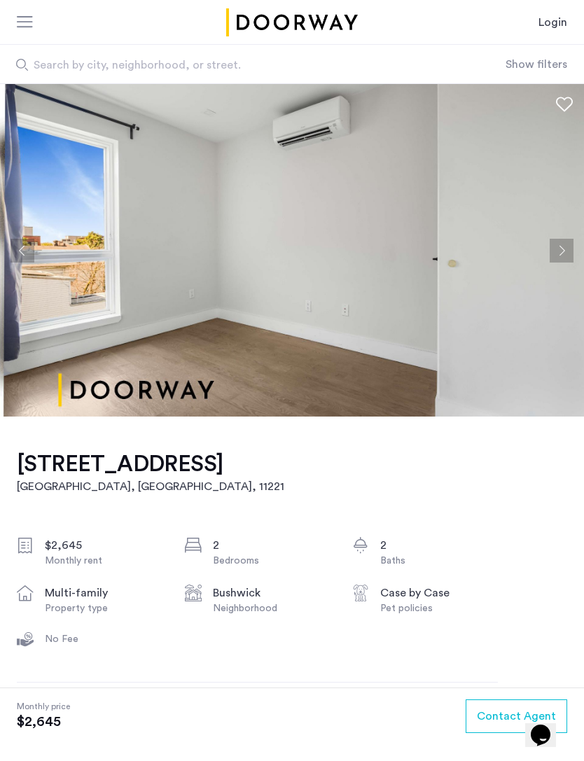
click at [555, 253] on button "Next apartment" at bounding box center [561, 251] width 24 height 24
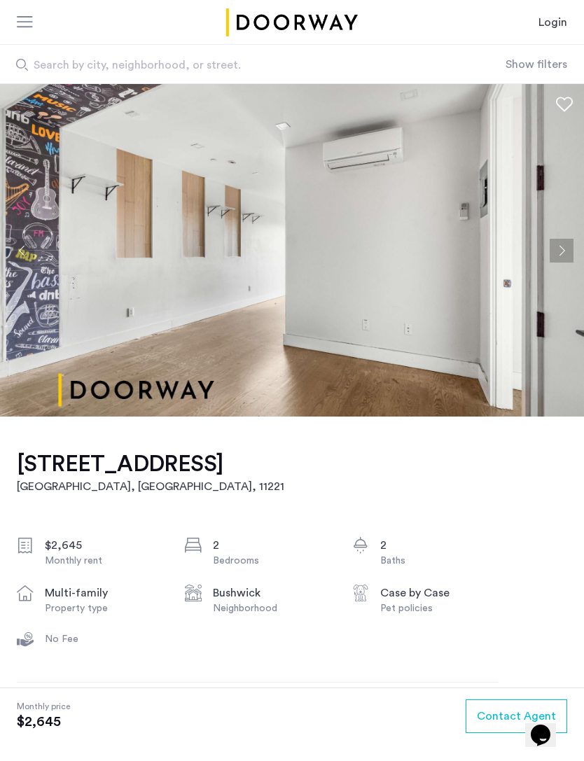
click at [552, 250] on button "Next apartment" at bounding box center [561, 251] width 24 height 24
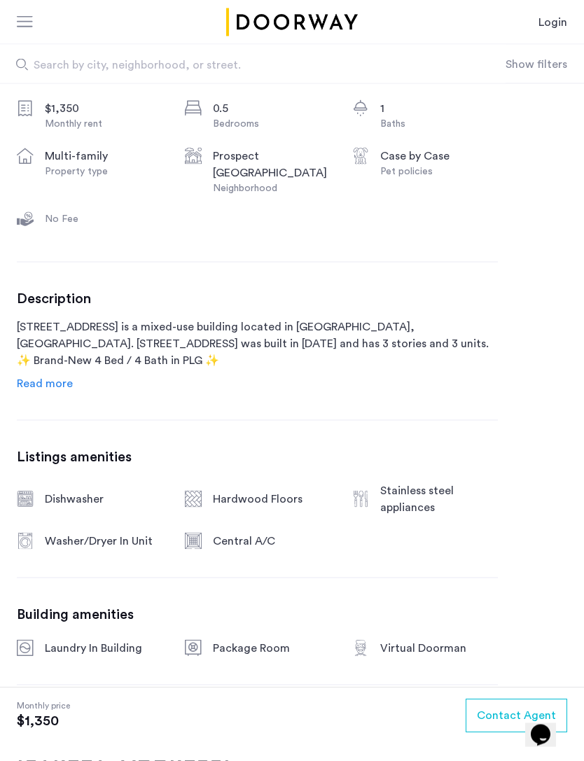
scroll to position [437, 0]
click at [50, 382] on span "Read more" at bounding box center [45, 382] width 56 height 11
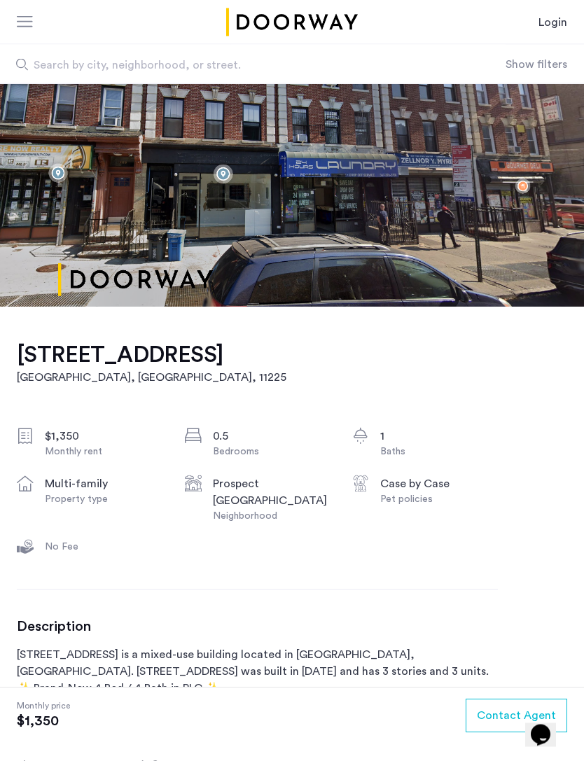
scroll to position [0, 0]
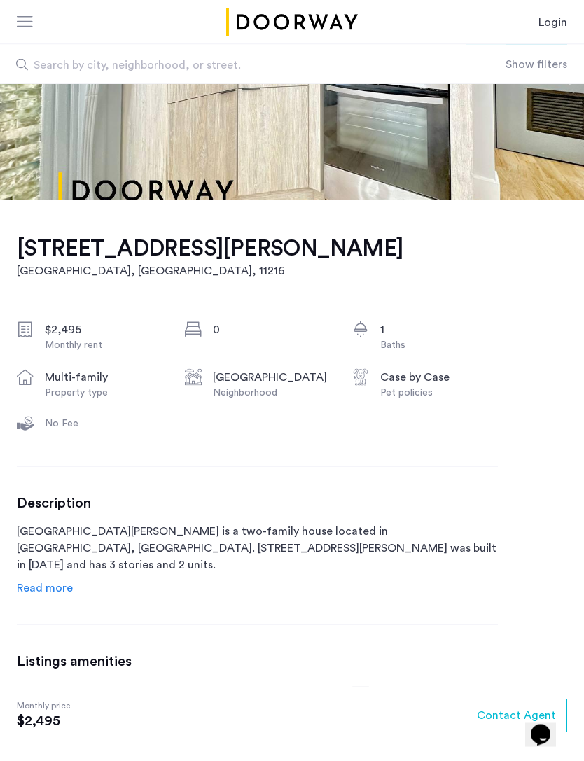
scroll to position [229, 0]
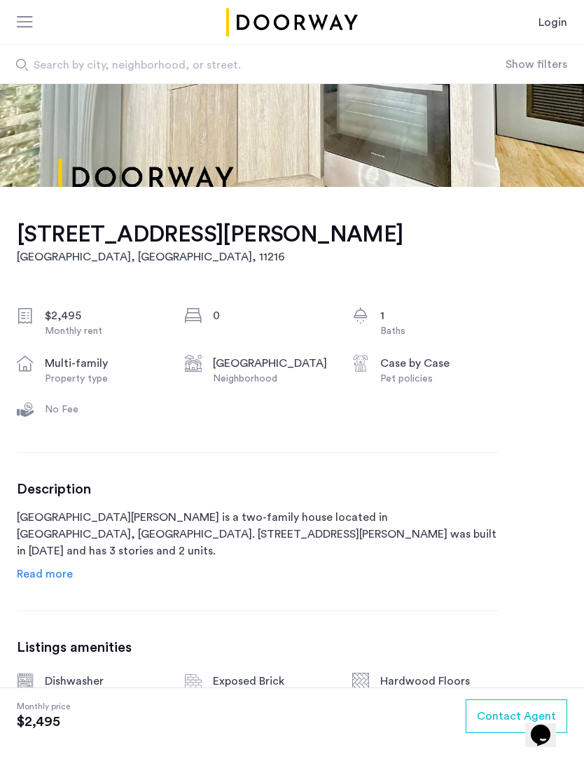
click at [50, 568] on span "Read more" at bounding box center [45, 573] width 56 height 11
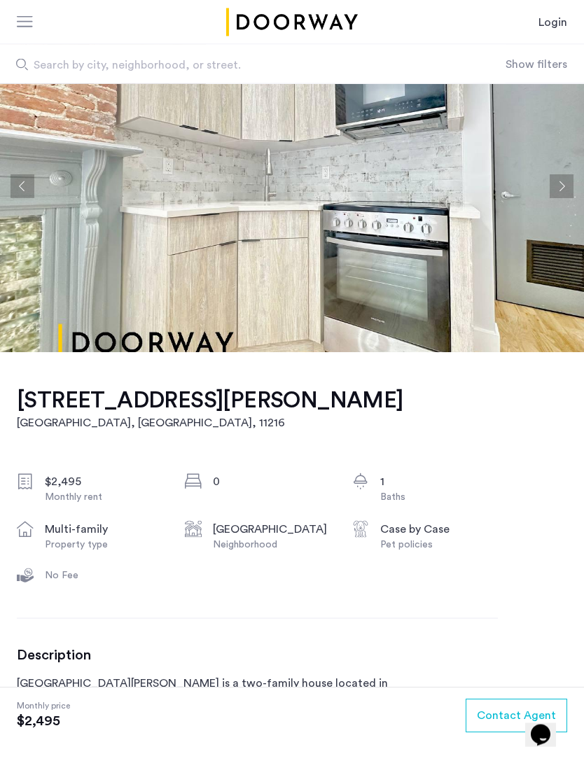
scroll to position [0, 0]
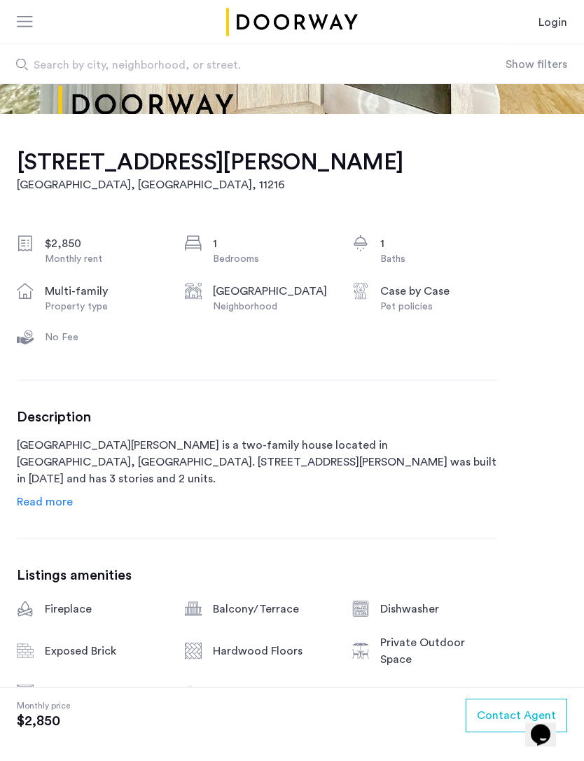
scroll to position [302, 0]
click at [59, 502] on span "Read more" at bounding box center [45, 500] width 56 height 11
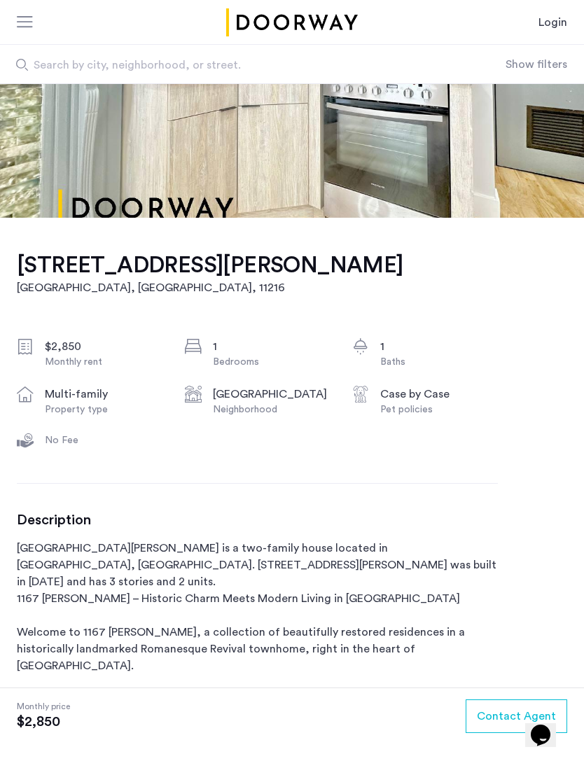
scroll to position [0, 0]
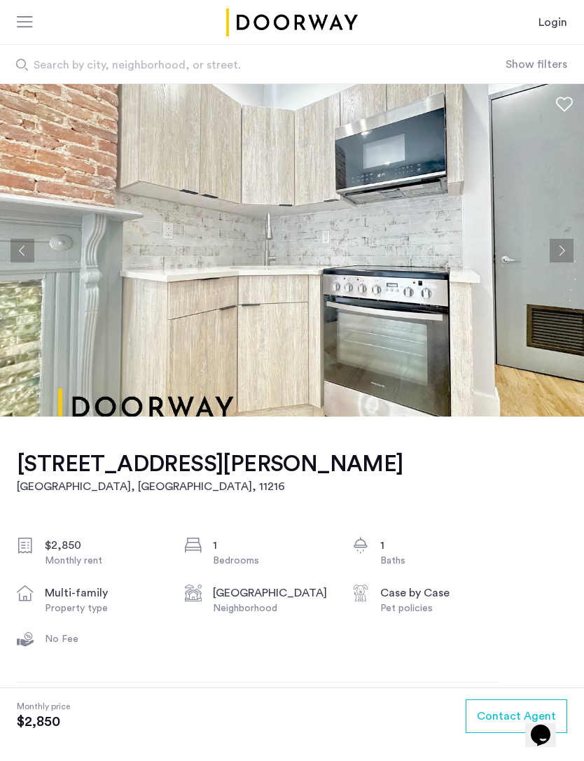
click at [553, 248] on button "Next apartment" at bounding box center [561, 251] width 24 height 24
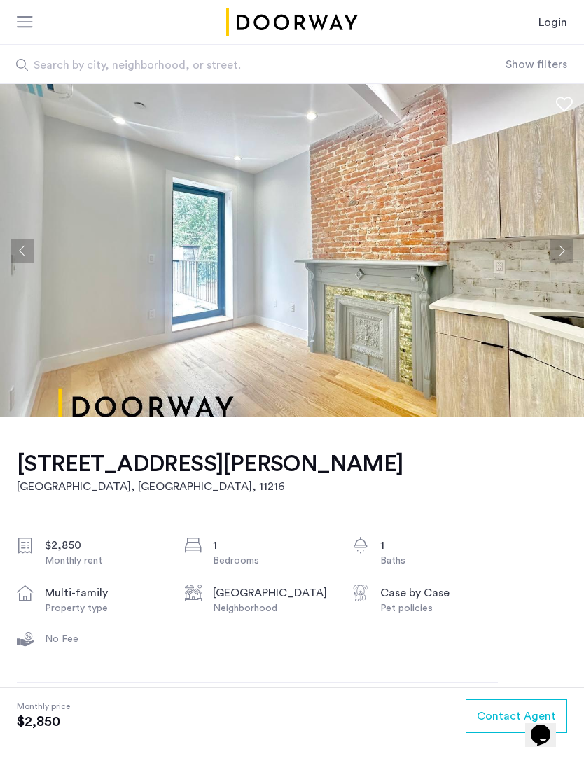
click at [22, 237] on img at bounding box center [292, 250] width 584 height 332
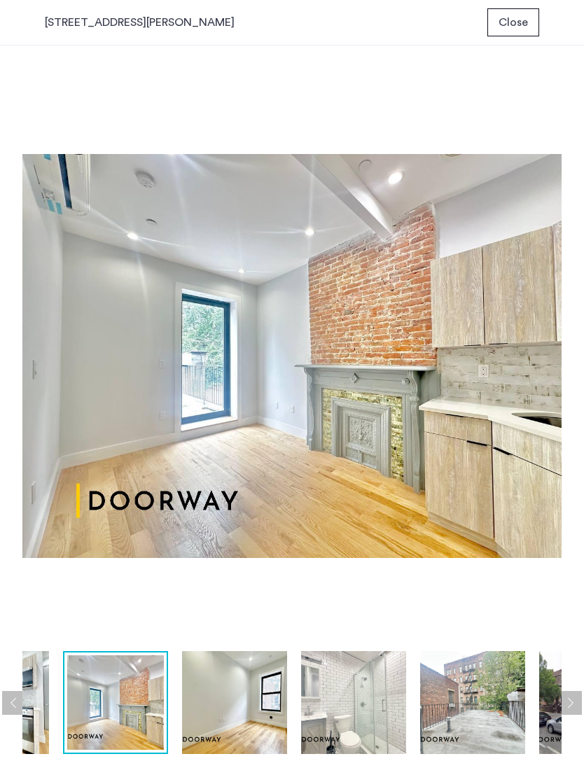
click at [521, 351] on img at bounding box center [291, 356] width 539 height 576
click at [546, 327] on img at bounding box center [291, 356] width 539 height 576
click at [486, 311] on img at bounding box center [291, 356] width 539 height 576
click at [517, 23] on span "Close" at bounding box center [512, 22] width 29 height 17
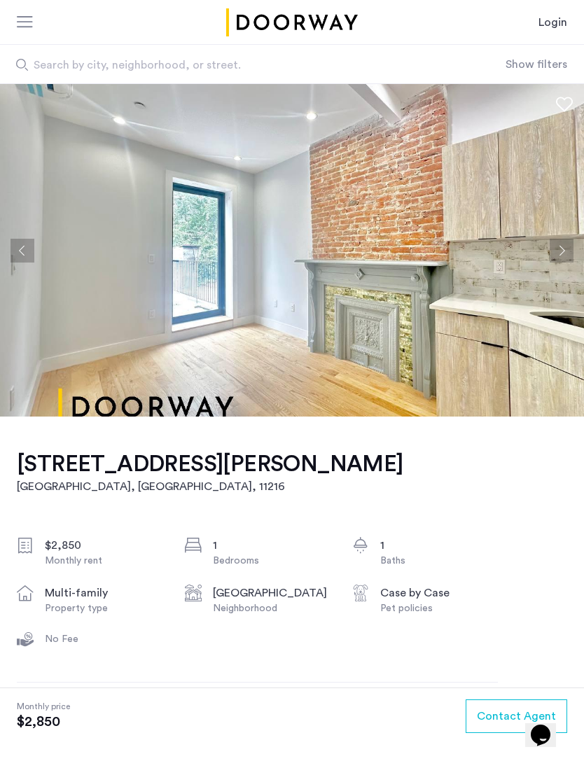
click at [562, 245] on button "Next apartment" at bounding box center [561, 251] width 24 height 24
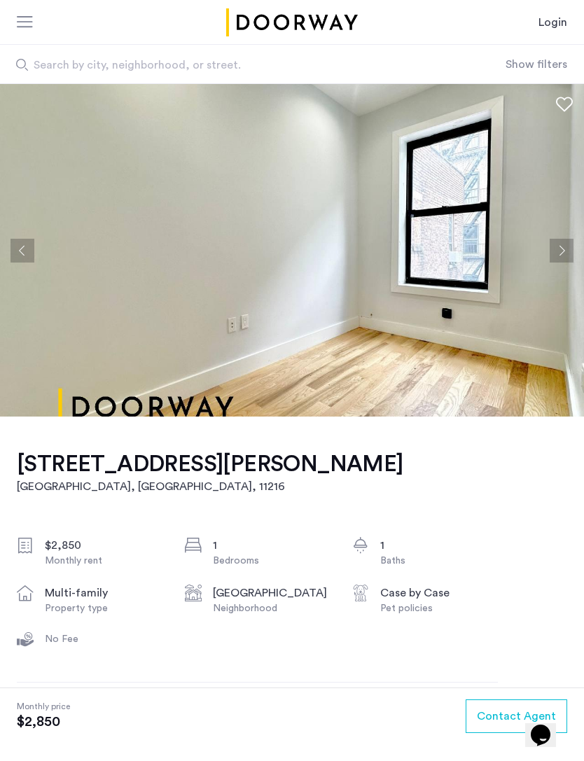
click at [562, 244] on button "Next apartment" at bounding box center [561, 251] width 24 height 24
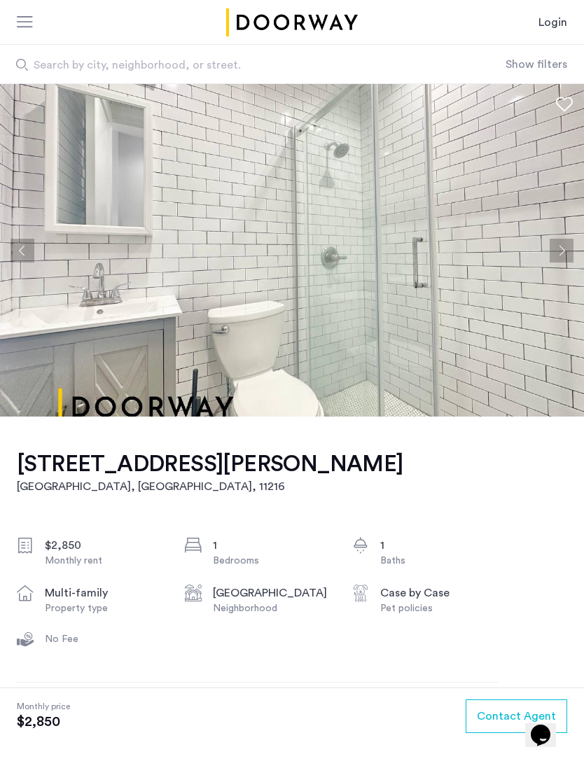
click at [560, 247] on button "Next apartment" at bounding box center [561, 251] width 24 height 24
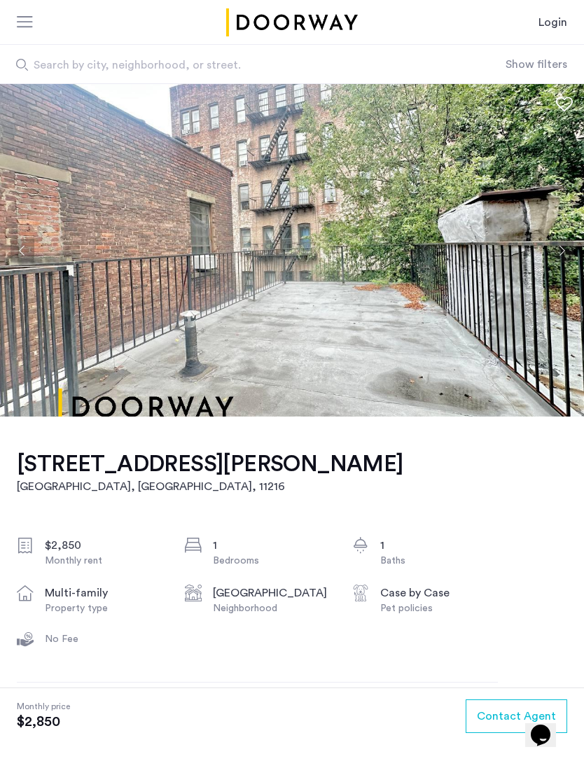
click at [555, 251] on button "Next apartment" at bounding box center [561, 251] width 24 height 24
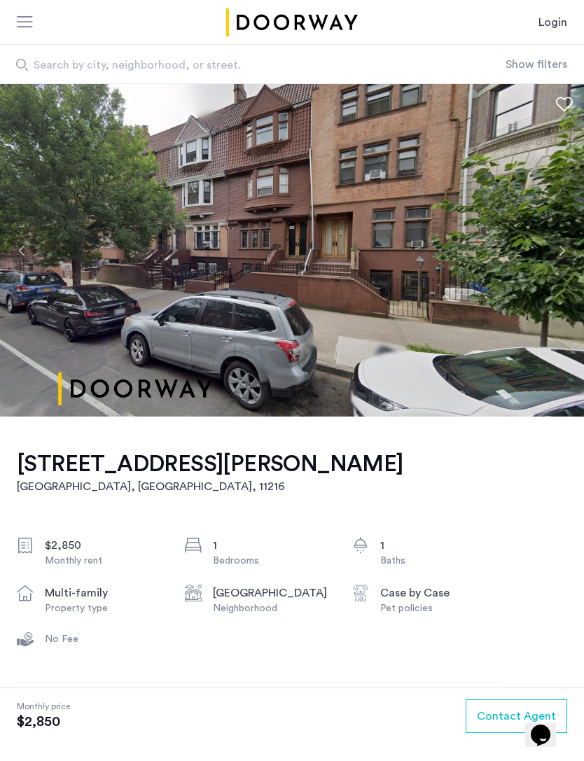
click at [565, 253] on button "Next apartment" at bounding box center [561, 251] width 24 height 24
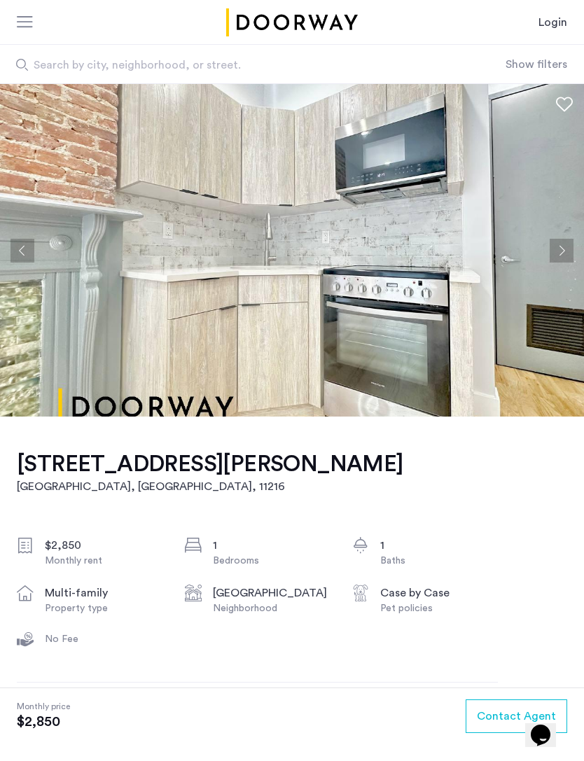
click at [556, 251] on button "Next apartment" at bounding box center [561, 251] width 24 height 24
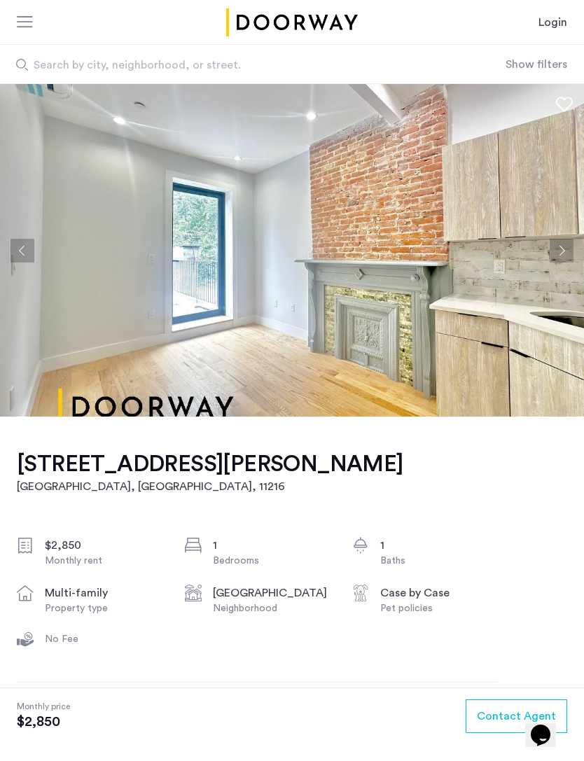
click at [556, 250] on button "Next apartment" at bounding box center [561, 251] width 24 height 24
